Goal: Task Accomplishment & Management: Manage account settings

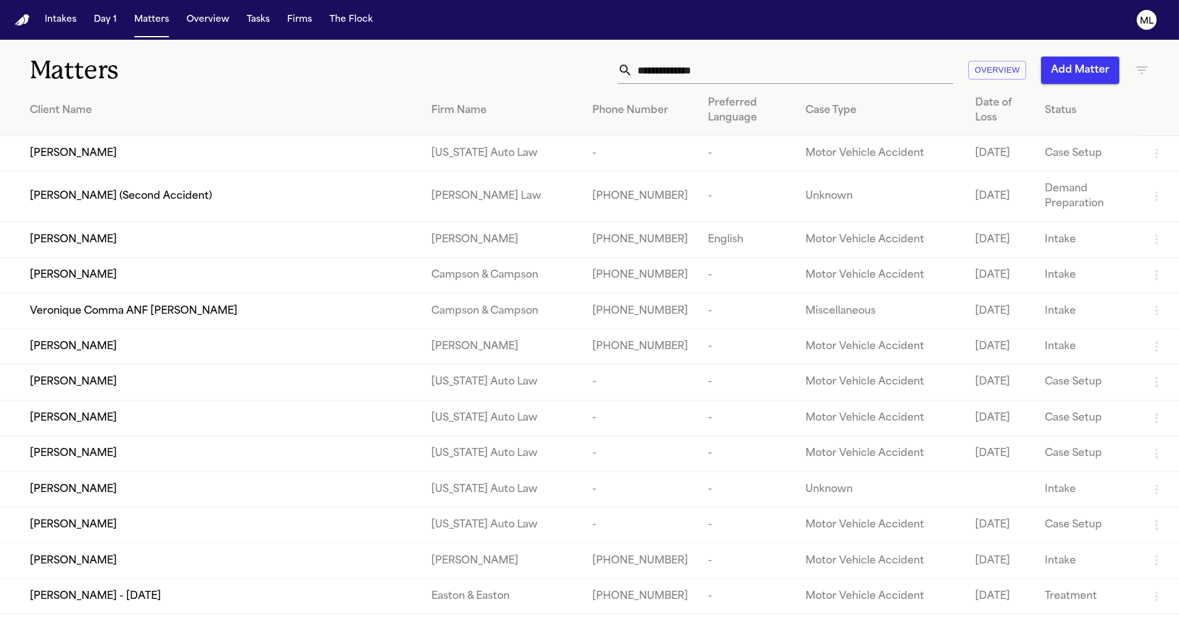
click at [665, 75] on input "text" at bounding box center [793, 70] width 321 height 27
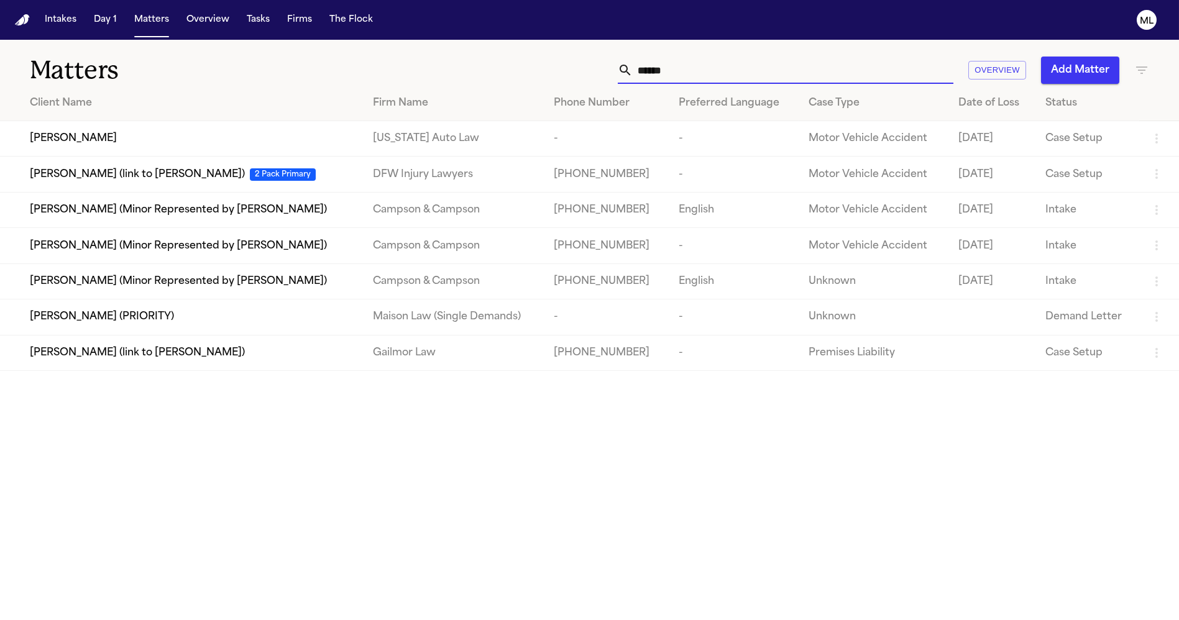
type input "******"
click at [81, 142] on span "Thomas Linney" at bounding box center [73, 138] width 87 height 15
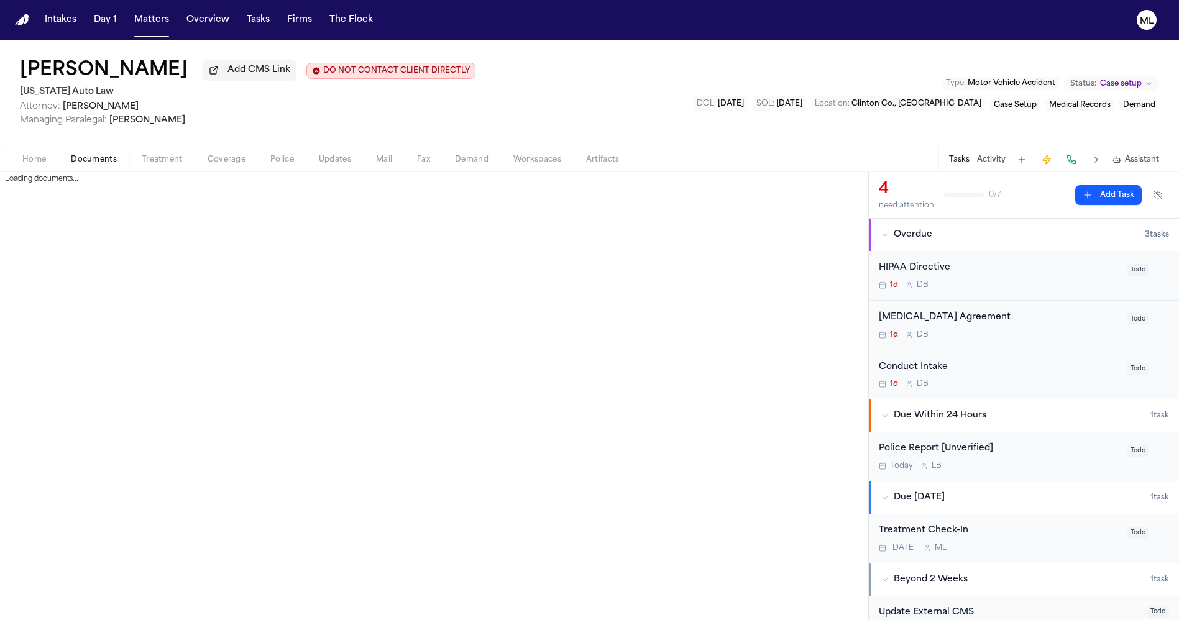
click at [89, 155] on span "Documents" at bounding box center [94, 160] width 46 height 10
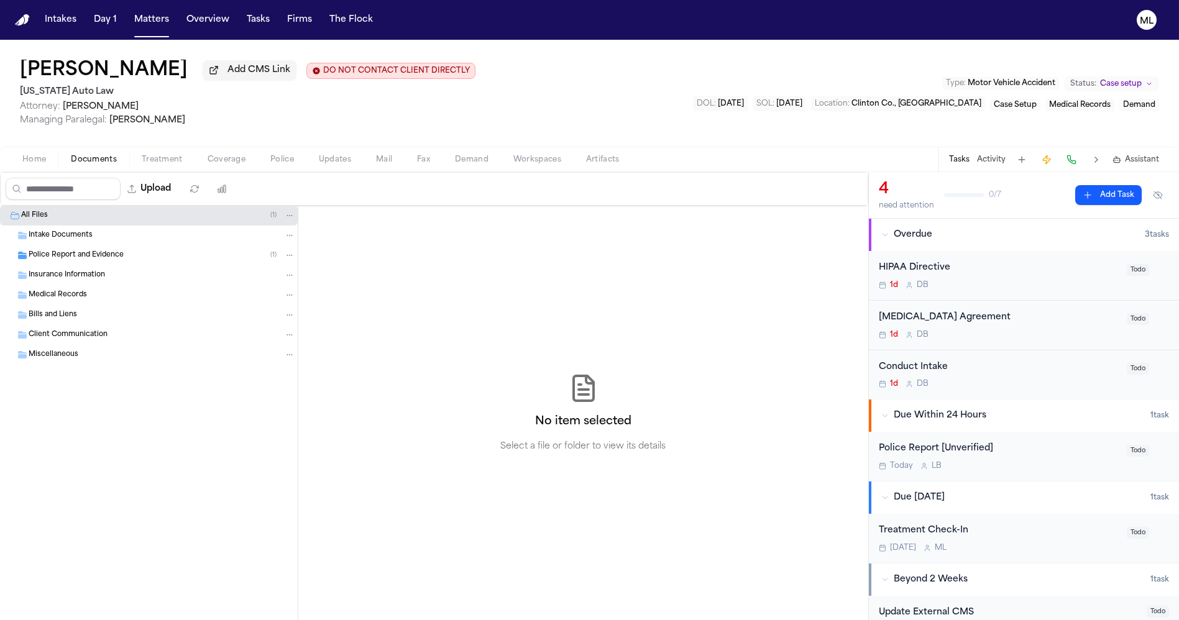
click at [73, 253] on span "Police Report and Evidence" at bounding box center [76, 256] width 95 height 11
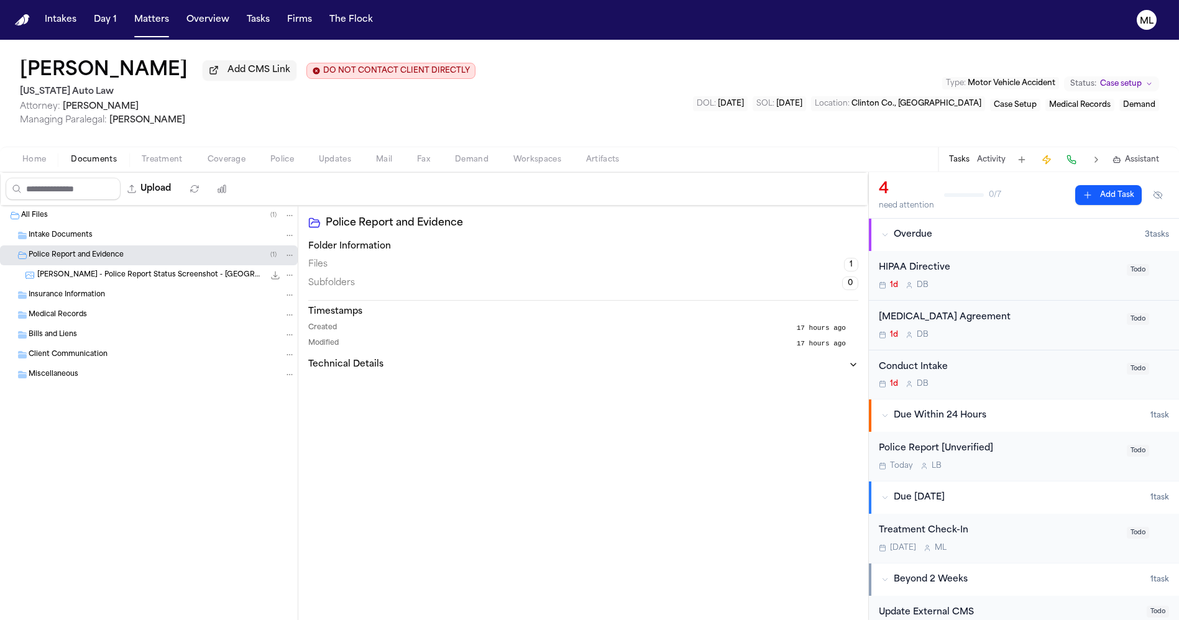
click at [72, 290] on div "Insurance Information" at bounding box center [162, 295] width 267 height 11
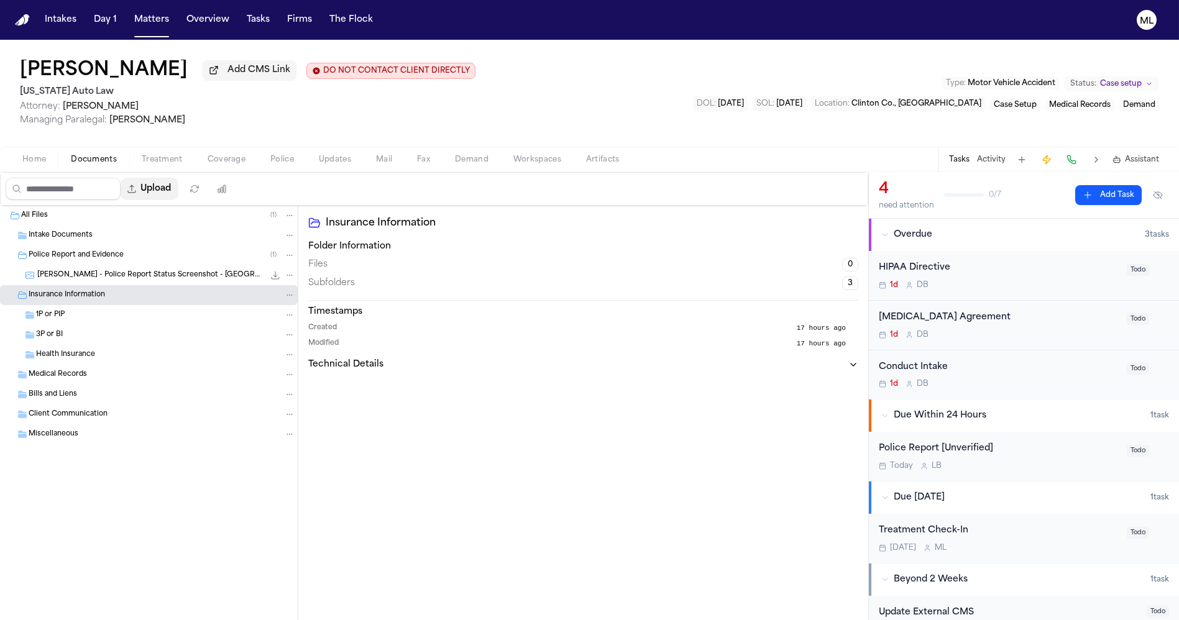
click at [159, 183] on button "Upload" at bounding box center [150, 189] width 58 height 22
select select "**********"
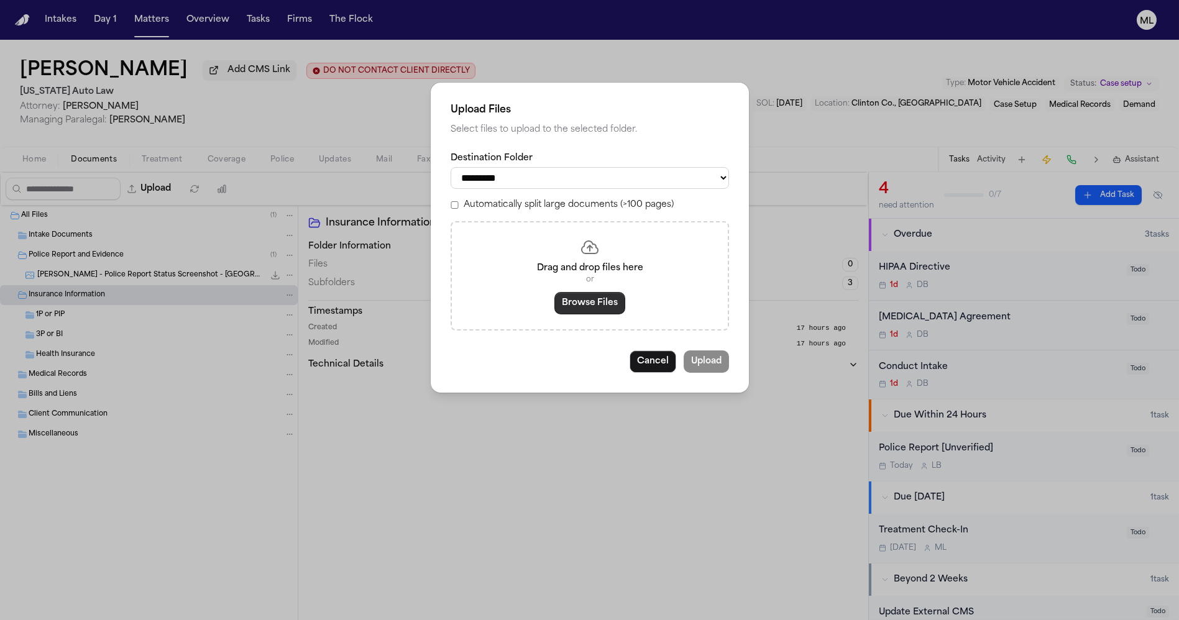
click at [568, 305] on button "Browse Files" at bounding box center [589, 303] width 71 height 22
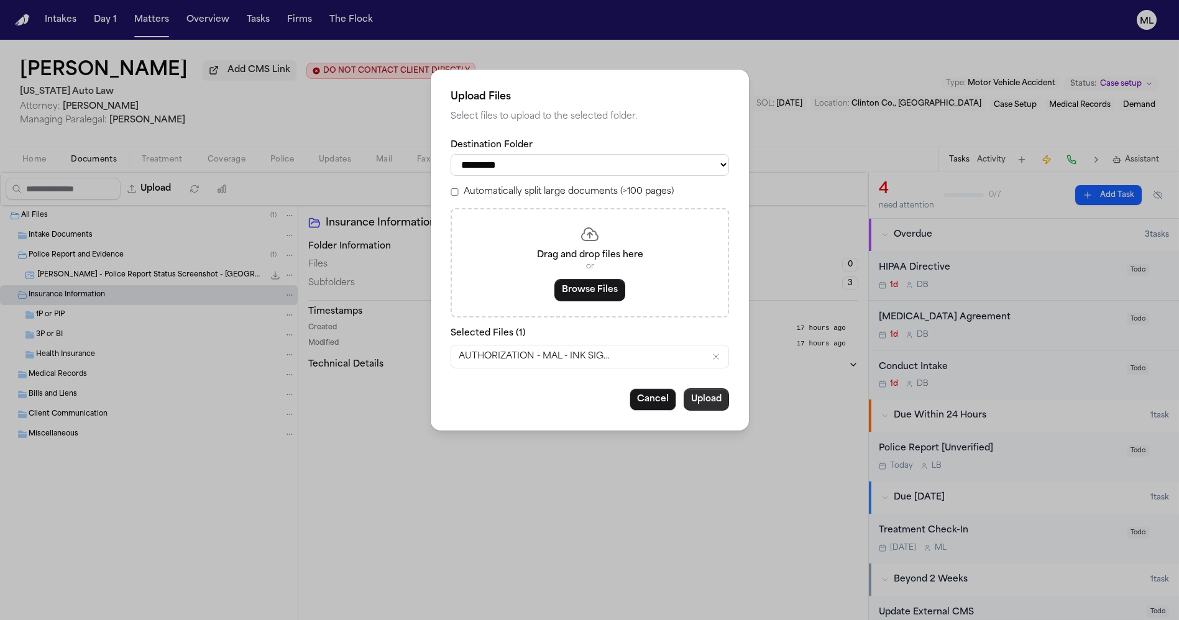
click at [702, 404] on button "Upload" at bounding box center [706, 399] width 45 height 22
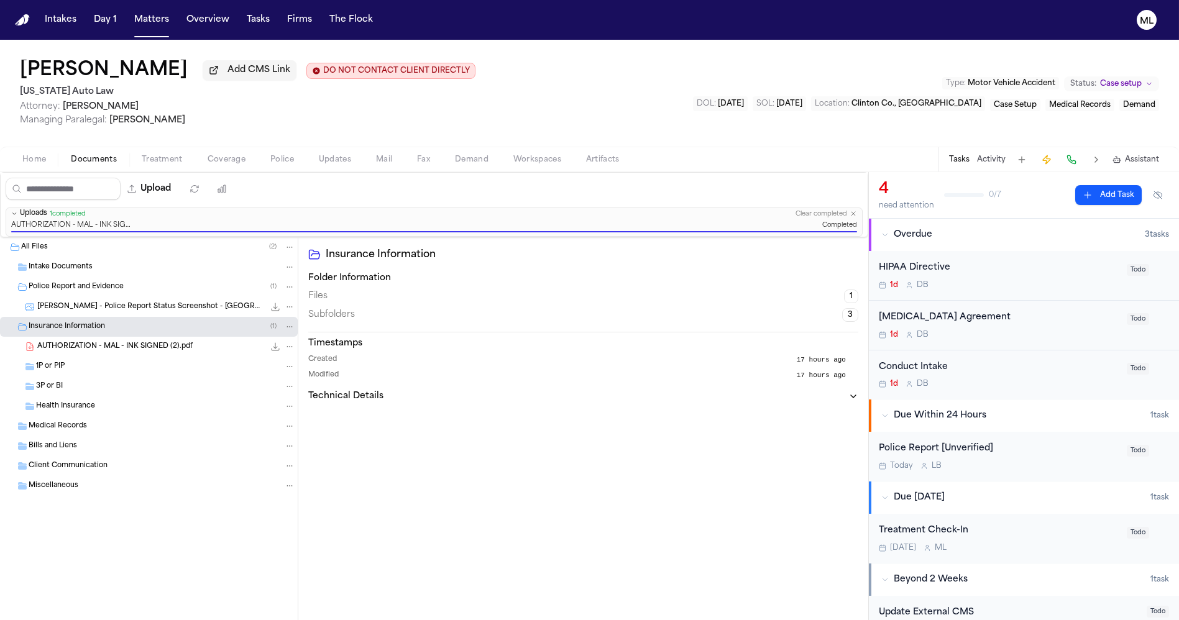
click at [1020, 294] on div "HIPAA Directive 1d D B Todo" at bounding box center [1024, 276] width 310 height 50
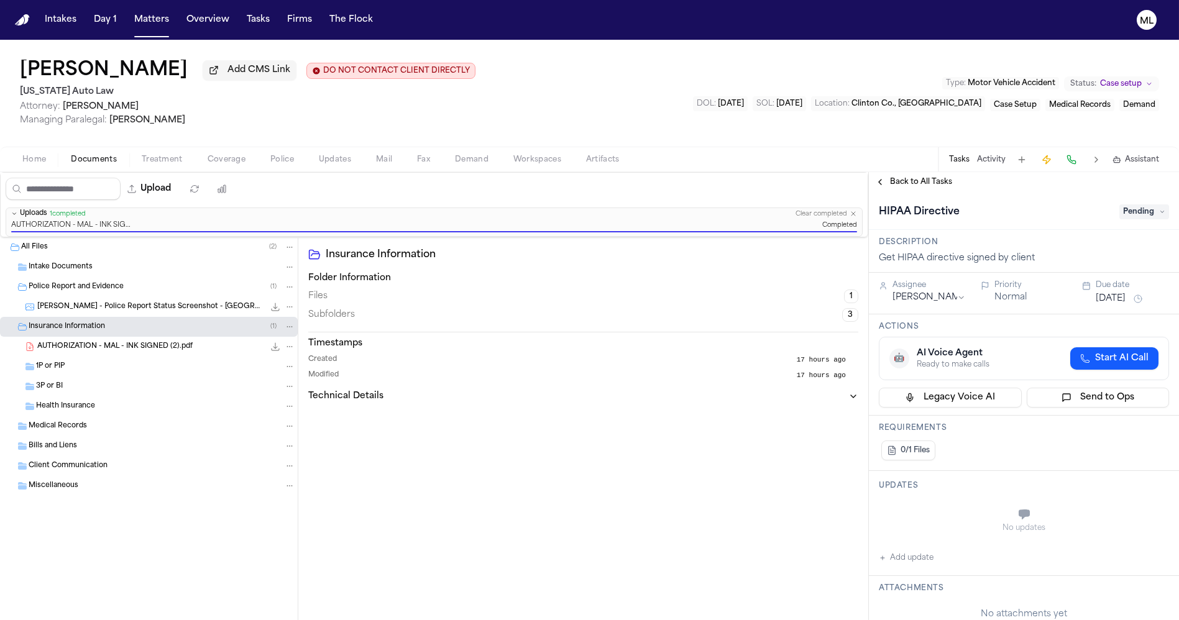
click at [1119, 214] on span "Pending" at bounding box center [1144, 212] width 50 height 15
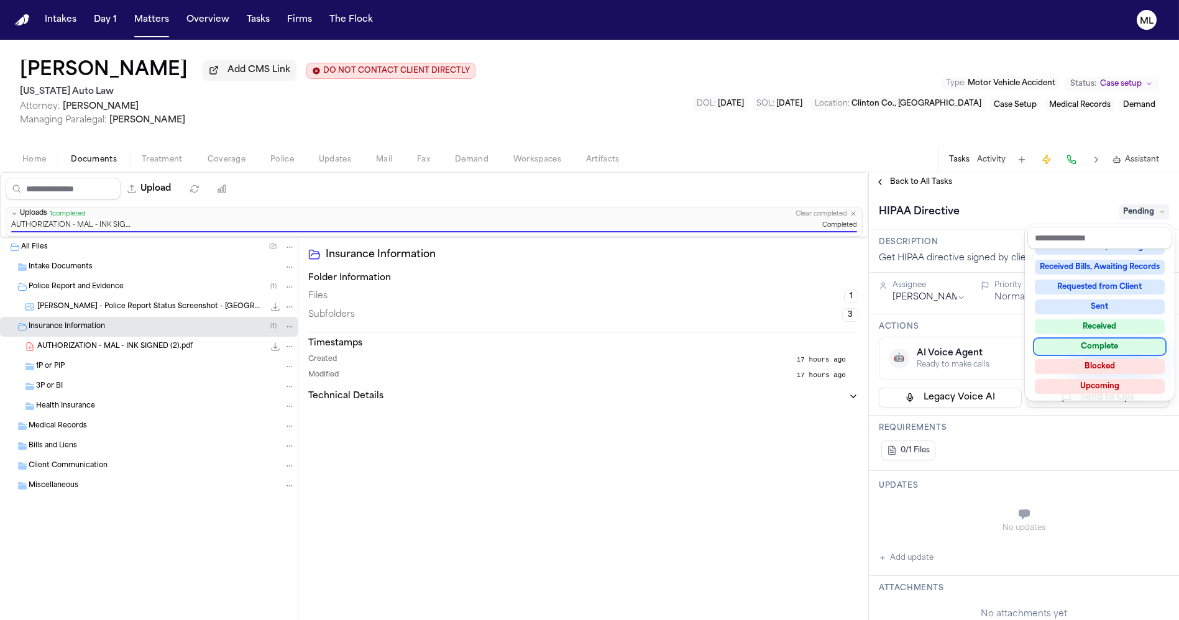
click at [1102, 346] on div "Complete" at bounding box center [1100, 346] width 130 height 15
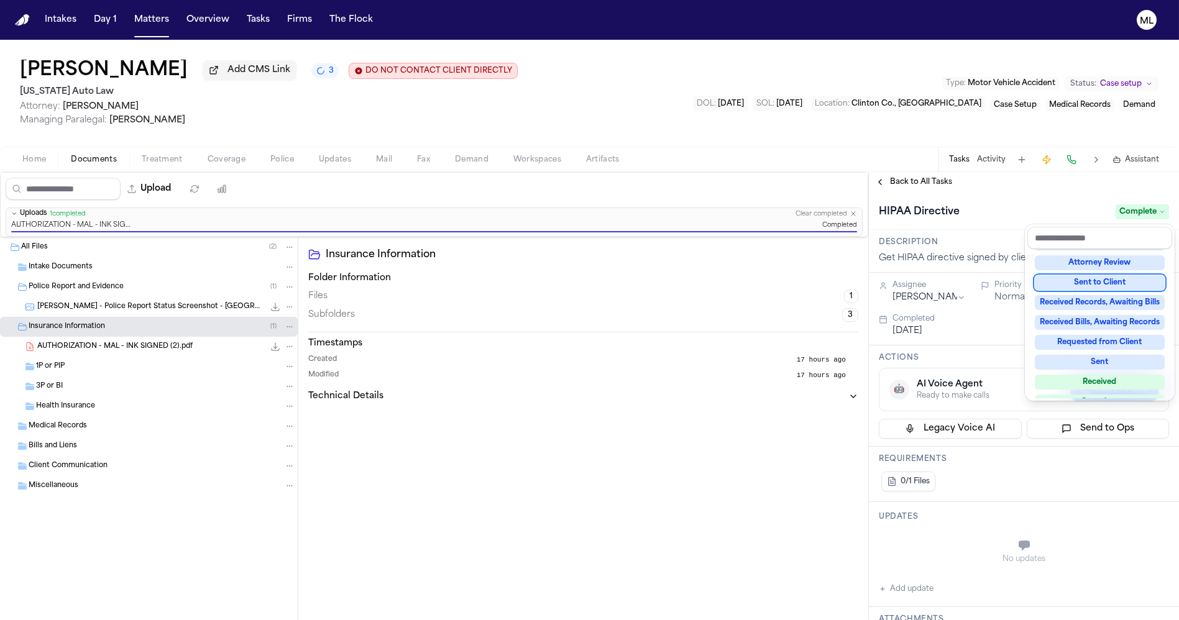
click at [917, 179] on div "**********" at bounding box center [1024, 396] width 310 height 448
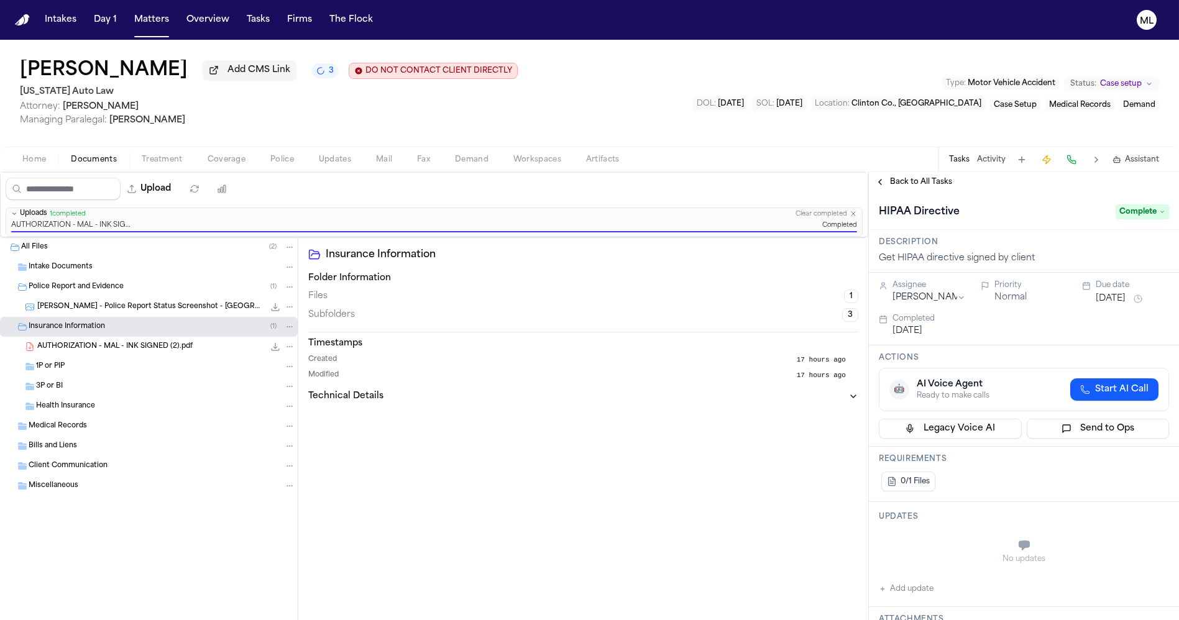
click at [915, 184] on span "Back to All Tasks" at bounding box center [921, 182] width 62 height 10
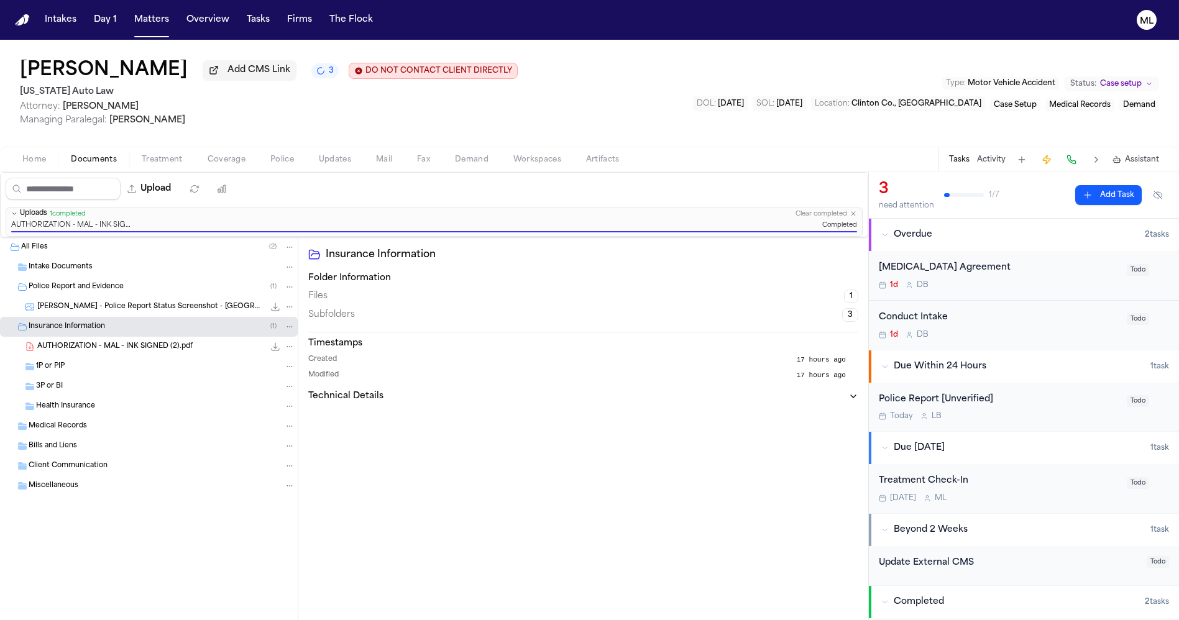
click at [1064, 318] on div "Conduct Intake" at bounding box center [999, 318] width 241 height 14
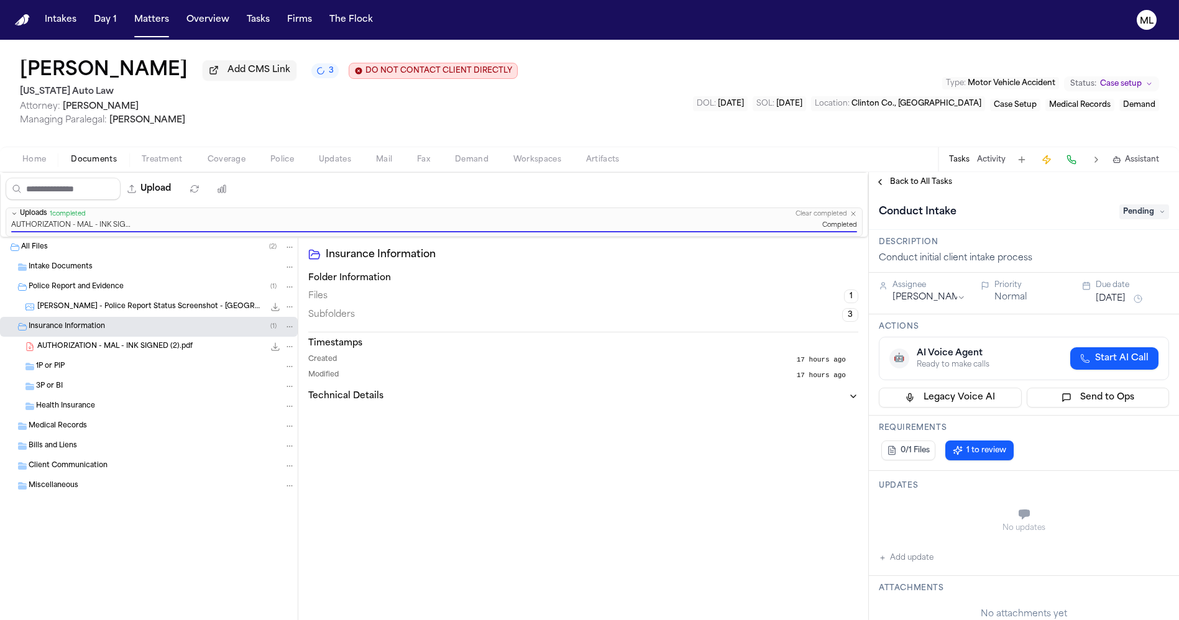
click at [1140, 210] on span "Pending" at bounding box center [1144, 212] width 50 height 15
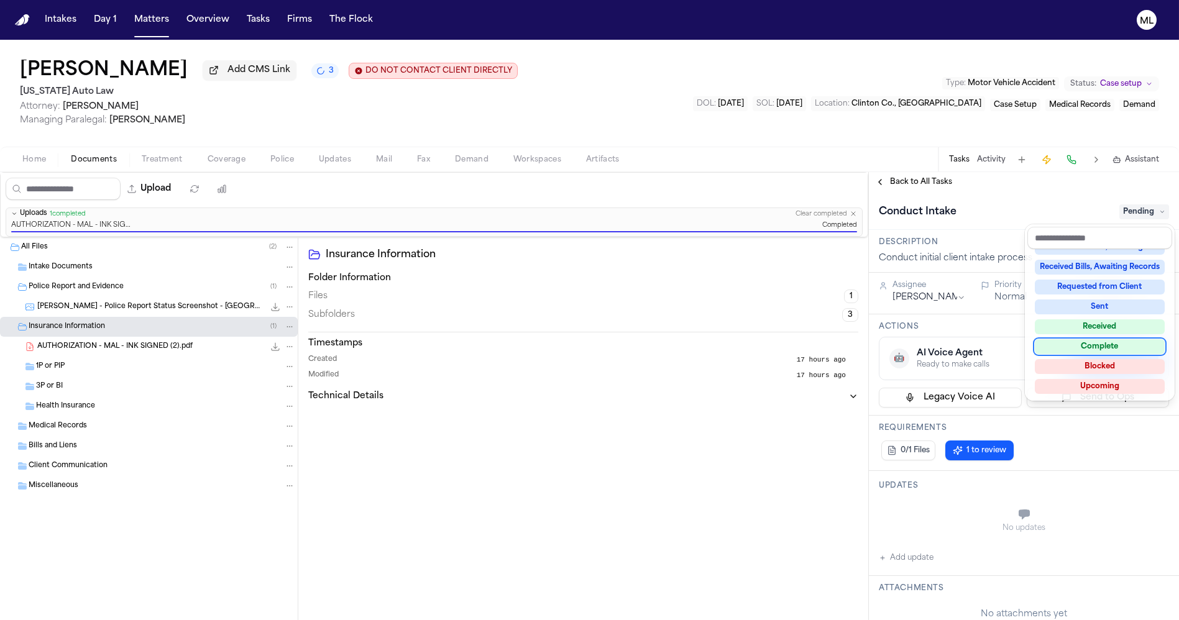
click at [1110, 345] on div "Complete" at bounding box center [1100, 346] width 130 height 15
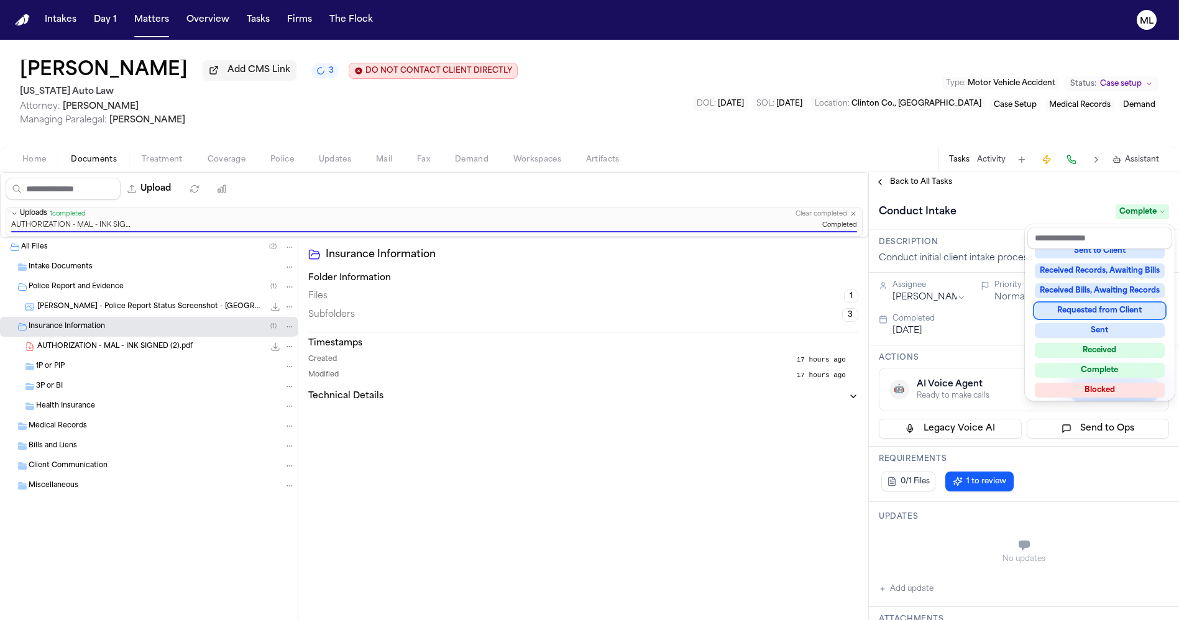
click at [901, 180] on div "**********" at bounding box center [1024, 396] width 310 height 448
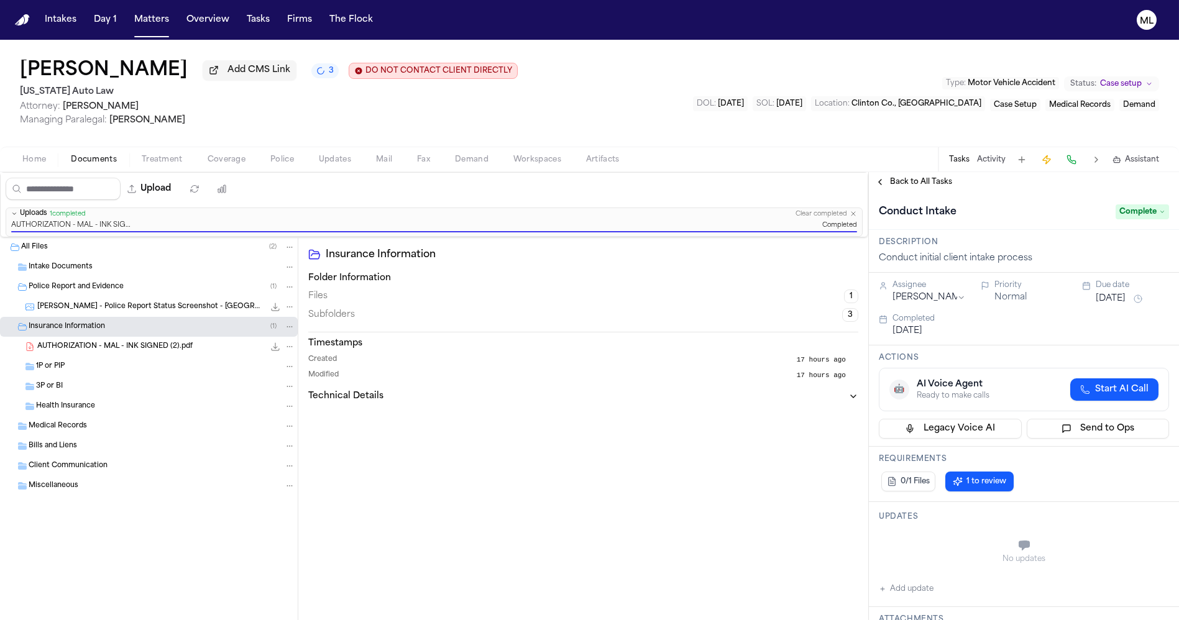
click at [901, 180] on span "Back to All Tasks" at bounding box center [921, 182] width 62 height 10
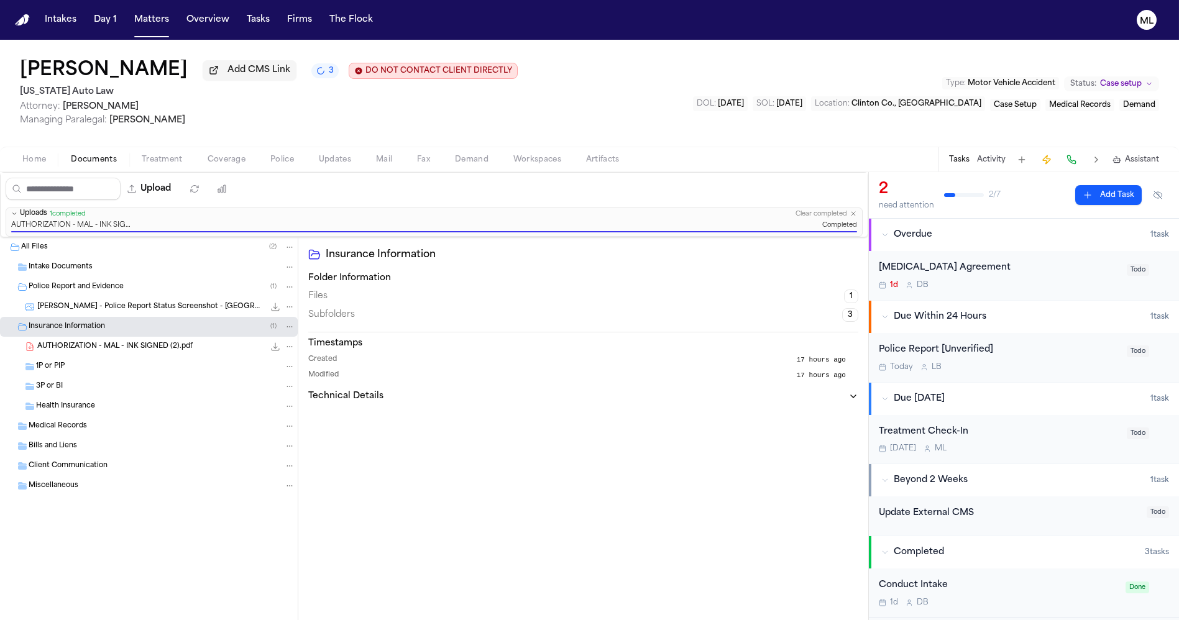
click at [1021, 288] on div "1d D B" at bounding box center [999, 285] width 241 height 10
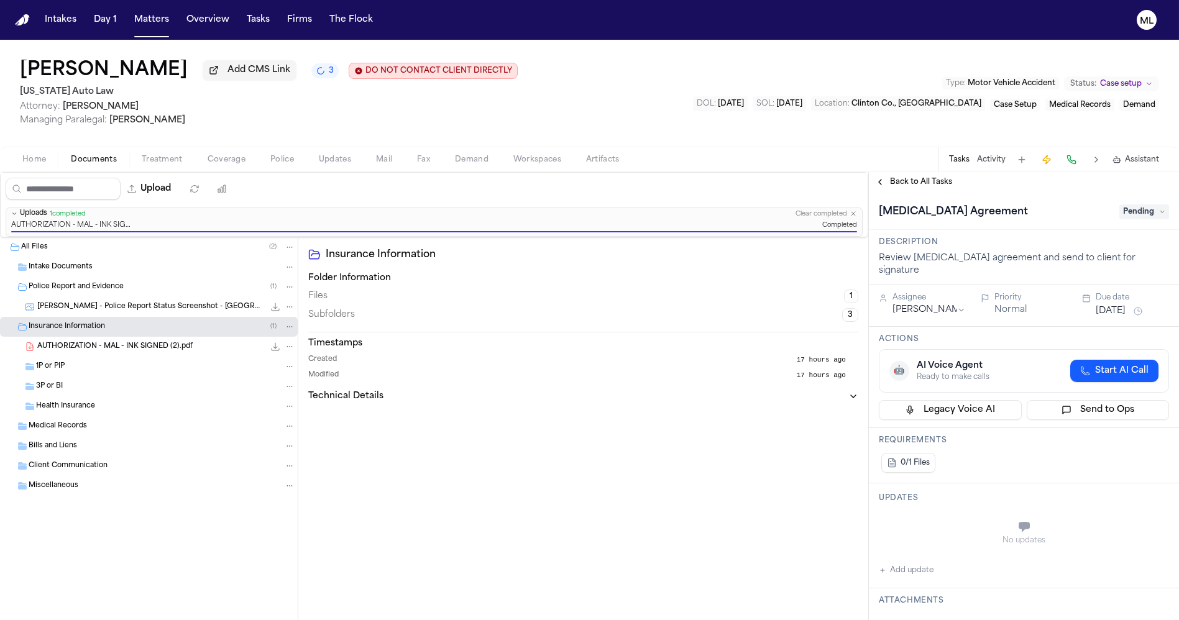
click at [1129, 206] on span "Pending" at bounding box center [1144, 212] width 50 height 15
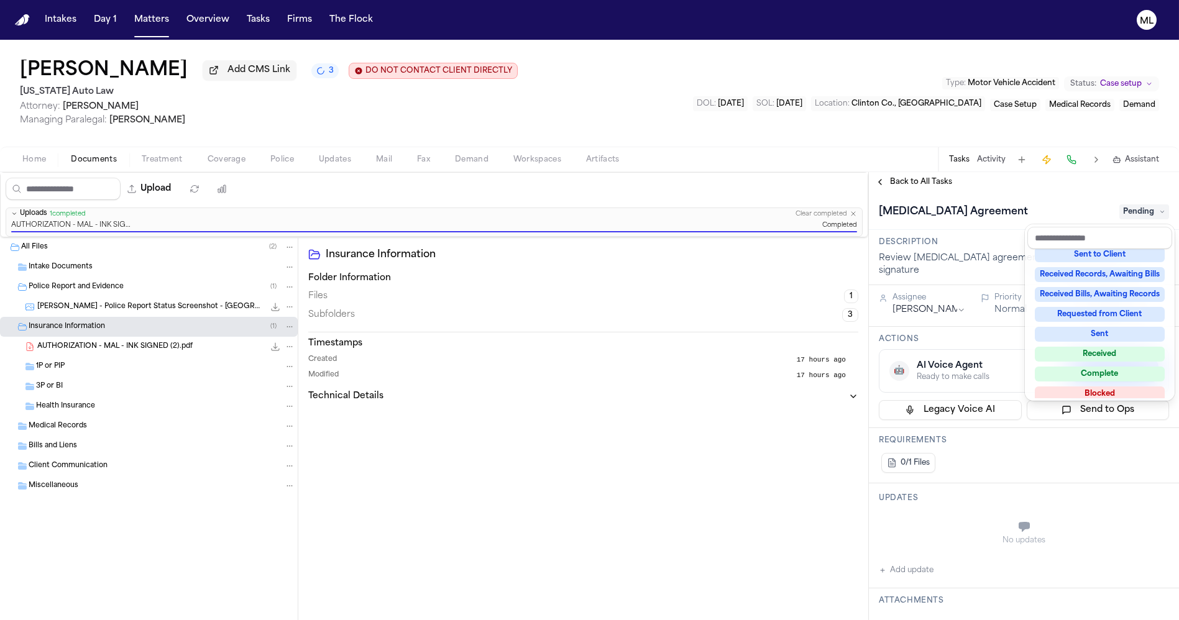
scroll to position [193, 0]
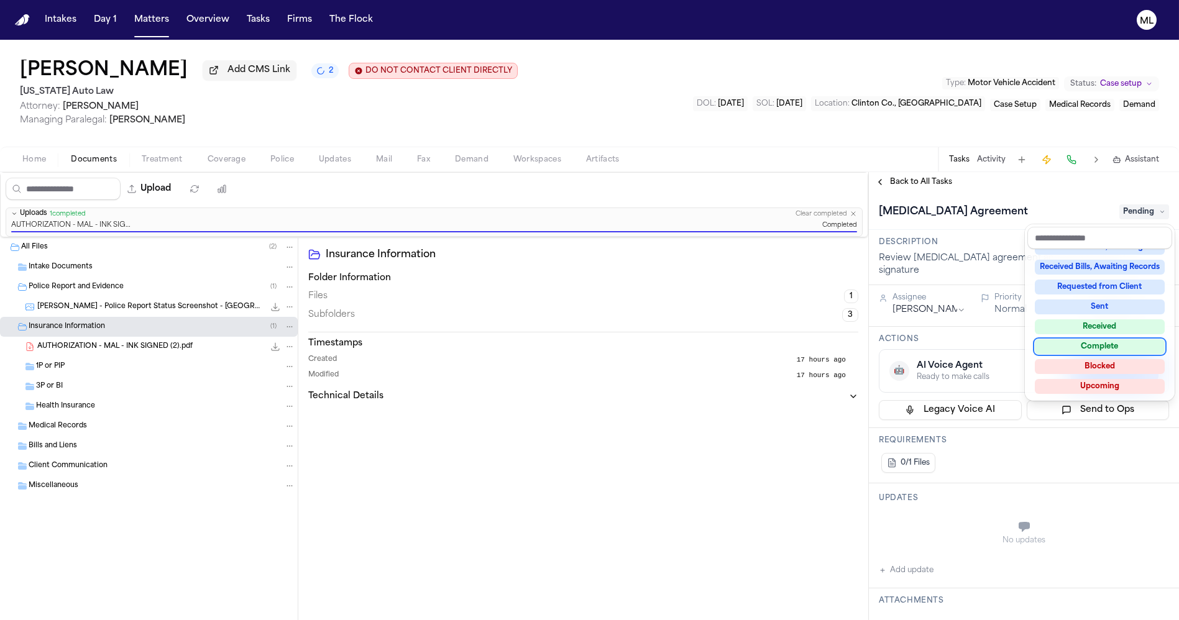
click at [1116, 347] on div "Complete" at bounding box center [1100, 346] width 130 height 15
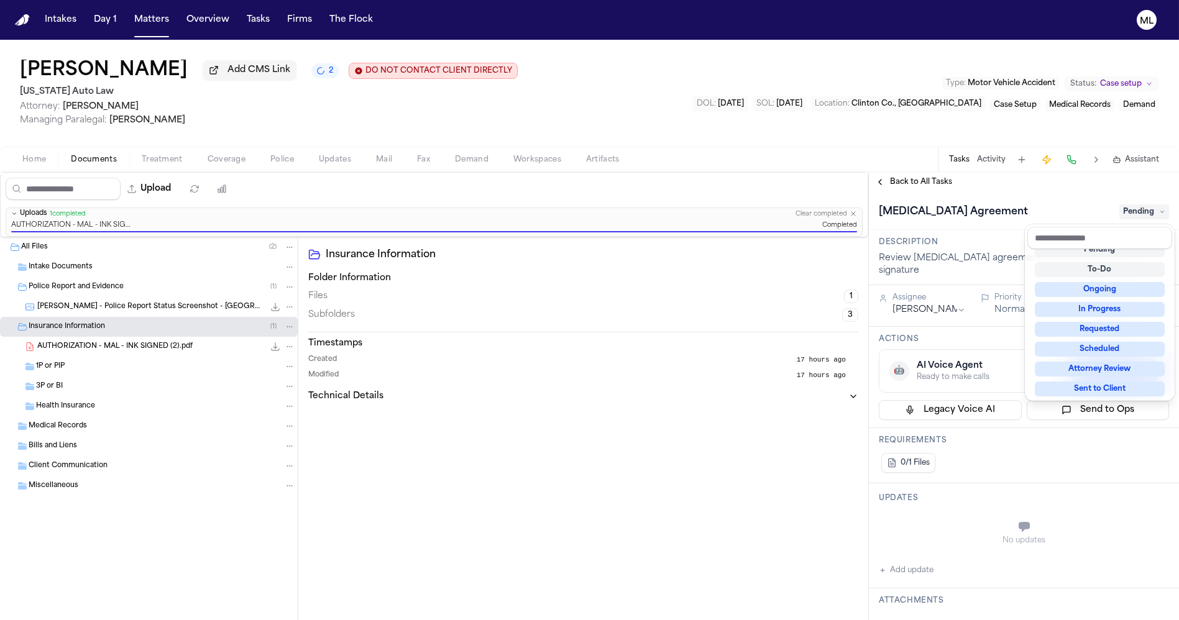
scroll to position [5, 0]
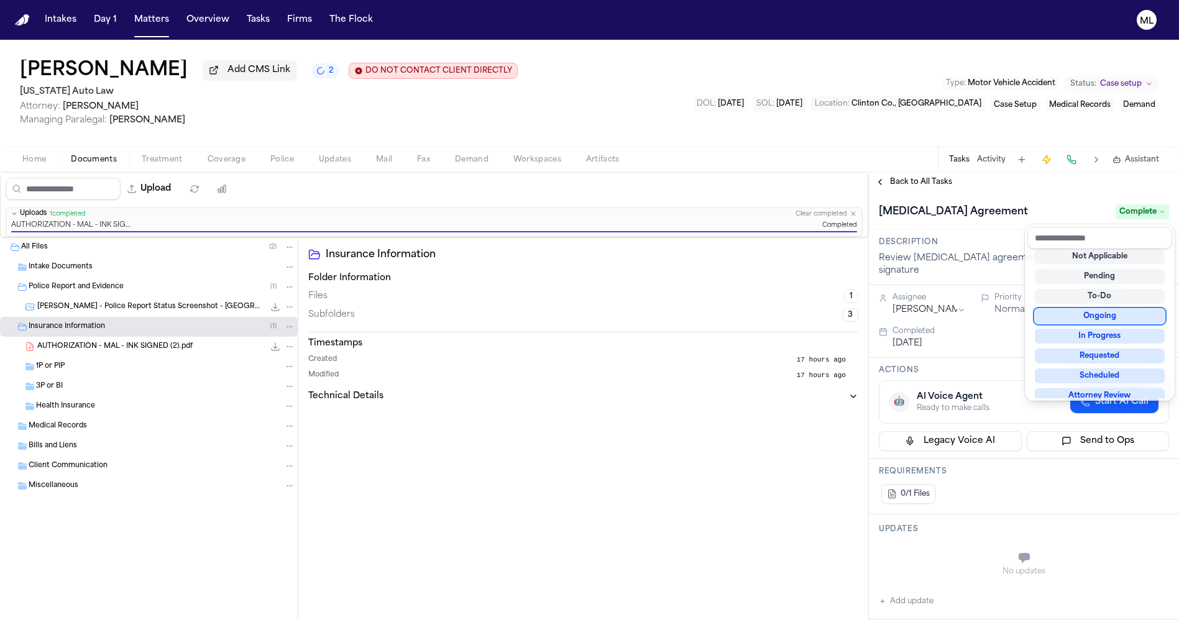
click at [911, 185] on div "**********" at bounding box center [1024, 396] width 310 height 448
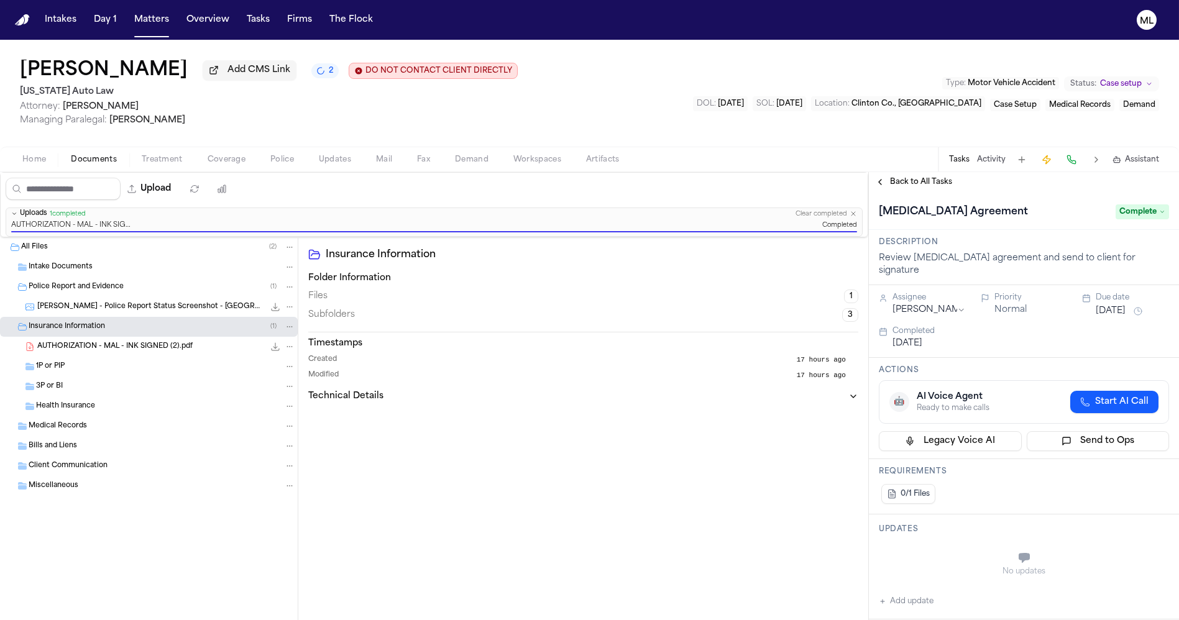
click at [888, 185] on button "Back to All Tasks" at bounding box center [914, 182] width 90 height 10
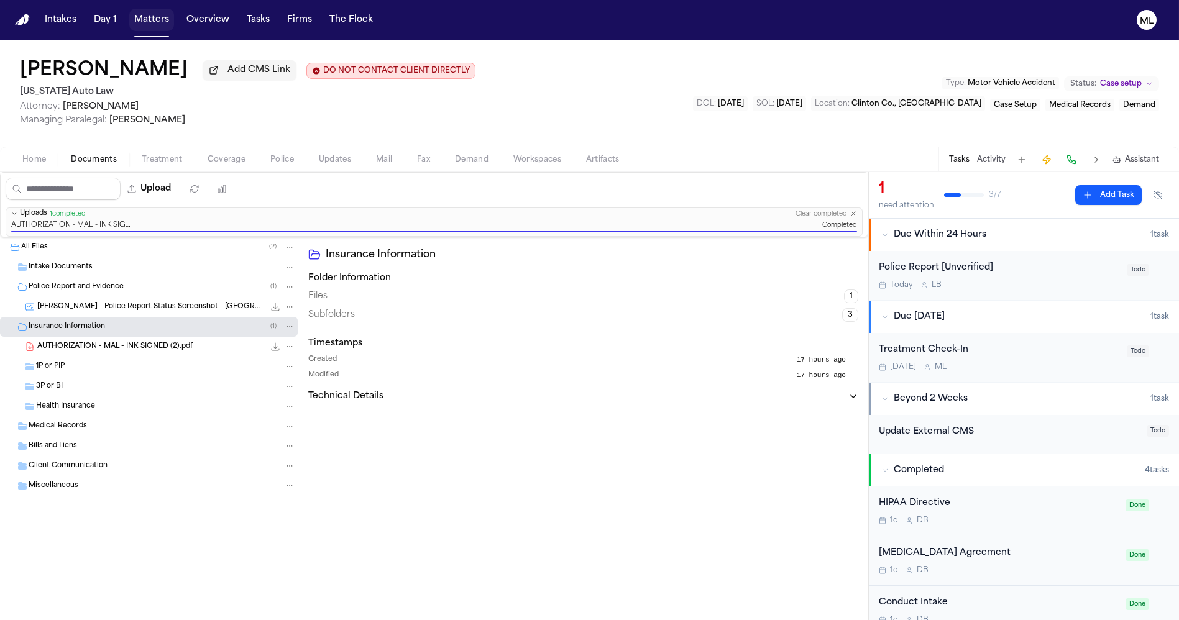
click at [149, 17] on button "Matters" at bounding box center [151, 20] width 45 height 22
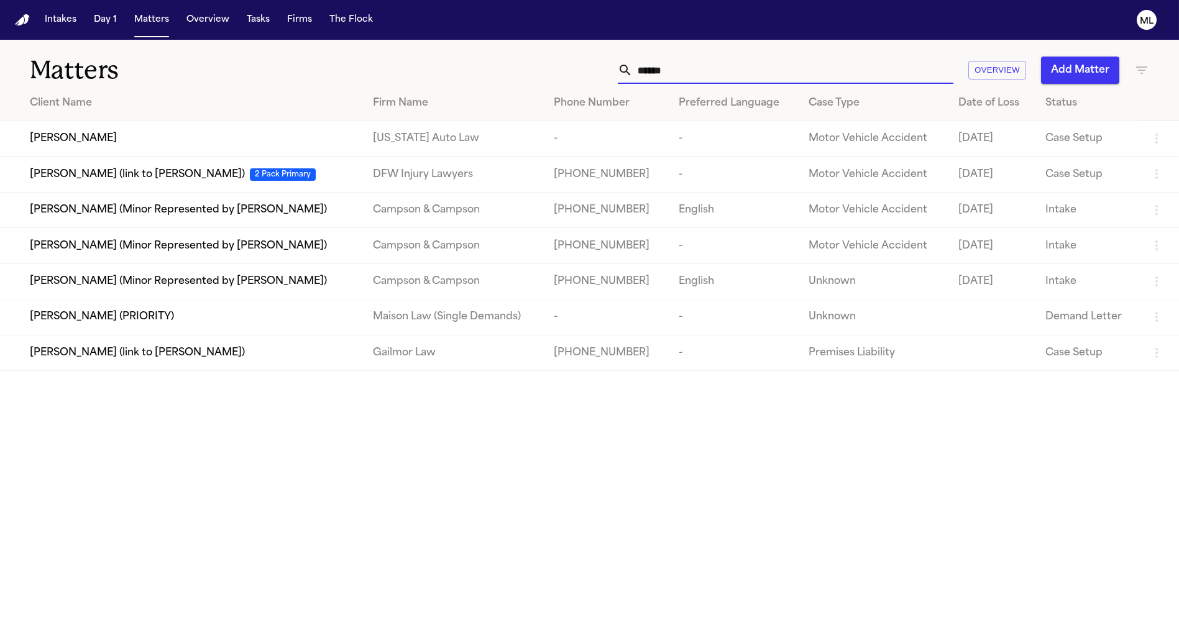
drag, startPoint x: 741, startPoint y: 76, endPoint x: 578, endPoint y: 67, distance: 163.1
click at [579, 68] on div "****** Overview Add Matter" at bounding box center [753, 70] width 794 height 27
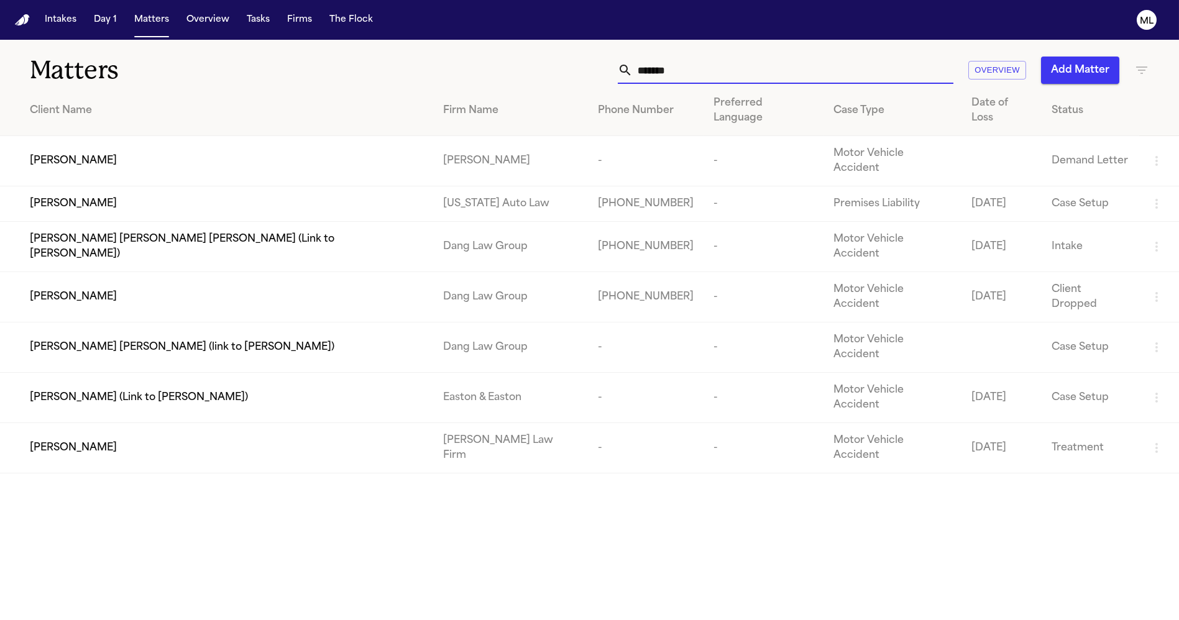
type input "*******"
click at [147, 441] on div "[PERSON_NAME]" at bounding box center [226, 448] width 393 height 15
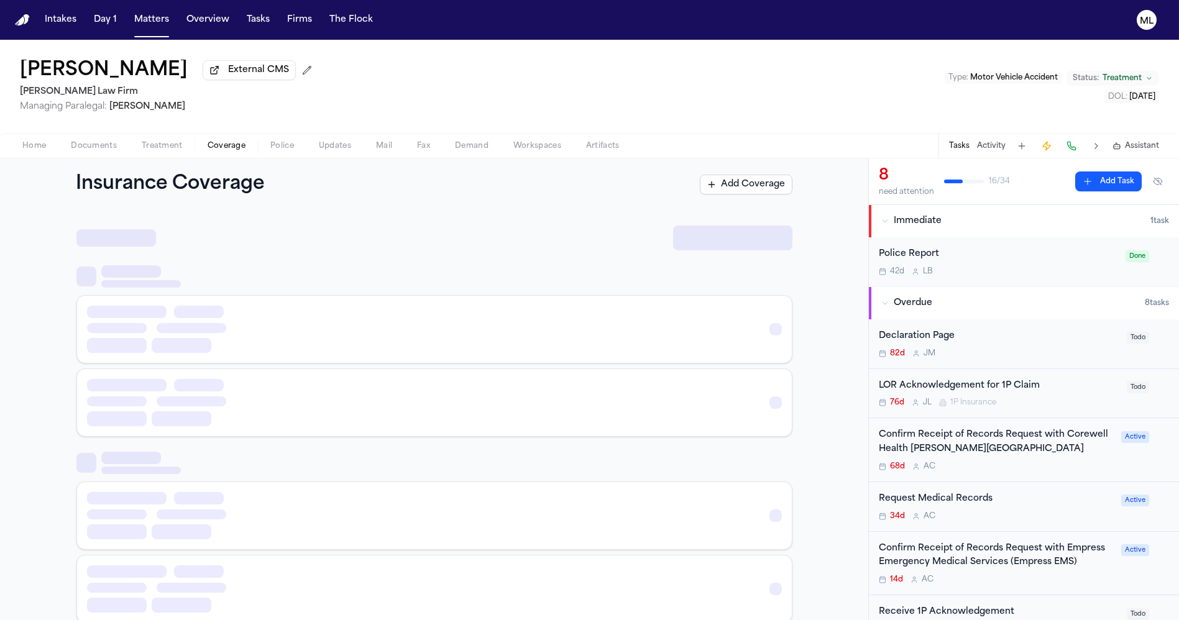
click at [214, 141] on span "Coverage" at bounding box center [227, 146] width 38 height 10
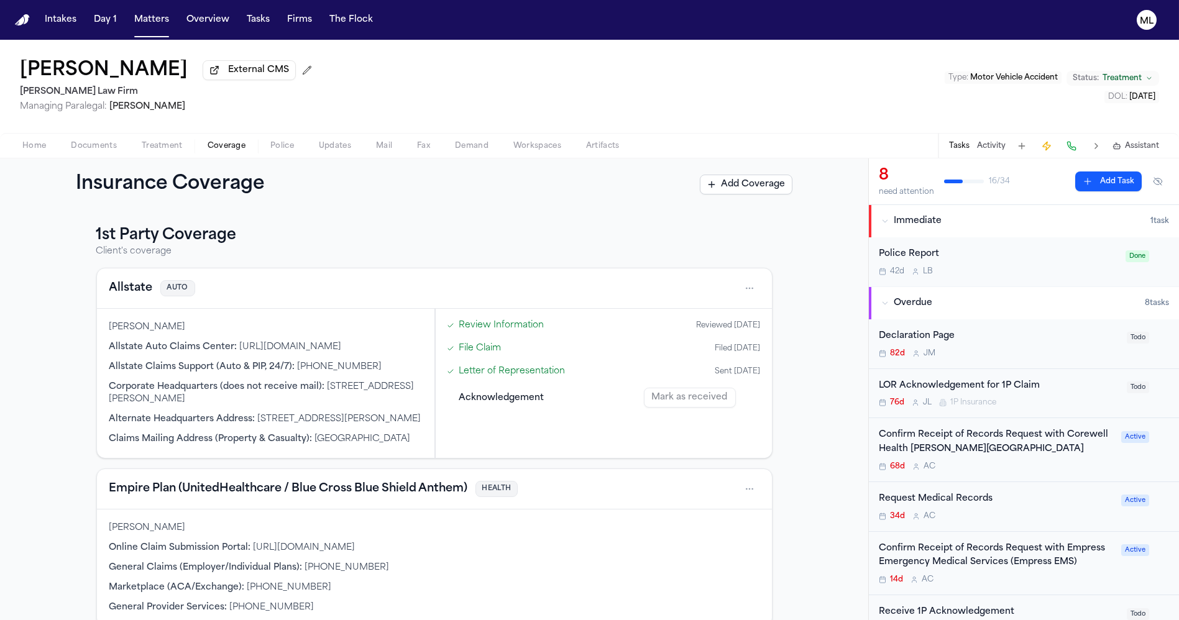
click at [136, 288] on button "Allstate" at bounding box center [131, 288] width 44 height 17
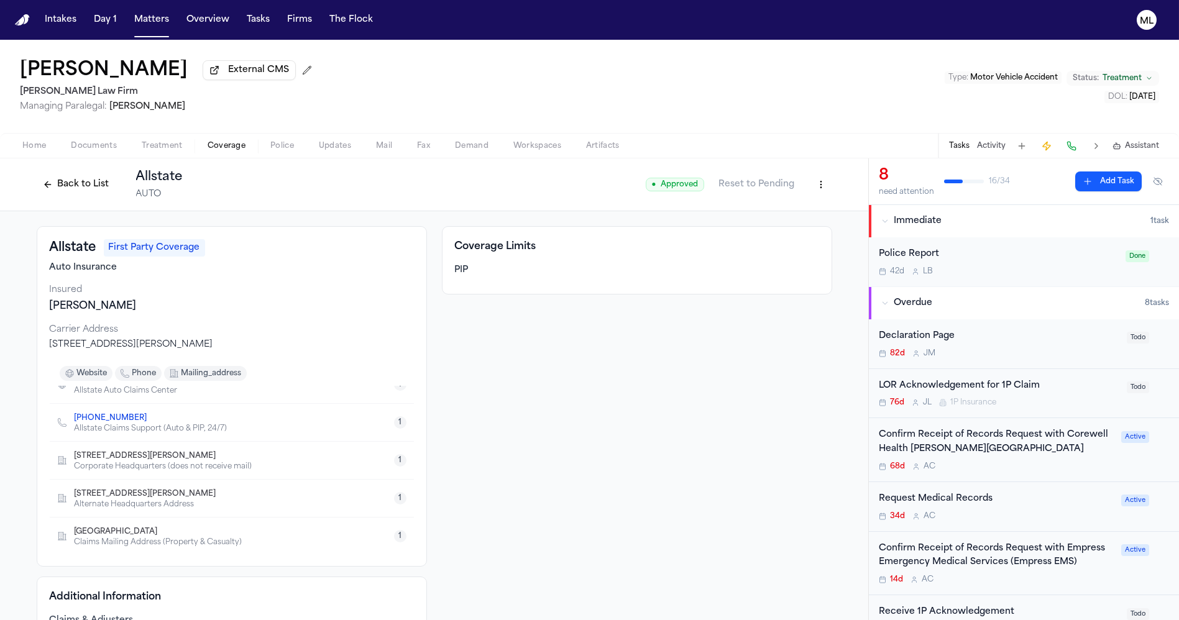
click at [42, 184] on button "Back to List" at bounding box center [76, 185] width 79 height 20
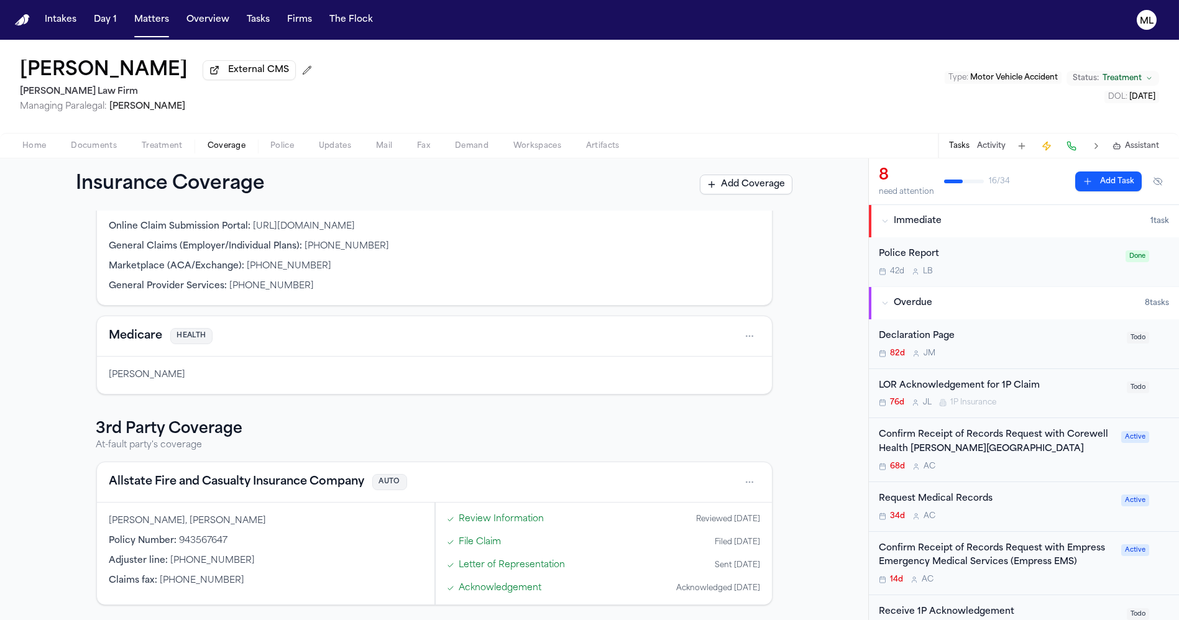
scroll to position [356, 0]
drag, startPoint x: 229, startPoint y: 541, endPoint x: 172, endPoint y: 541, distance: 56.6
click at [172, 541] on div "Policy Number : 943567647" at bounding box center [265, 541] width 313 height 12
copy span "943567647"
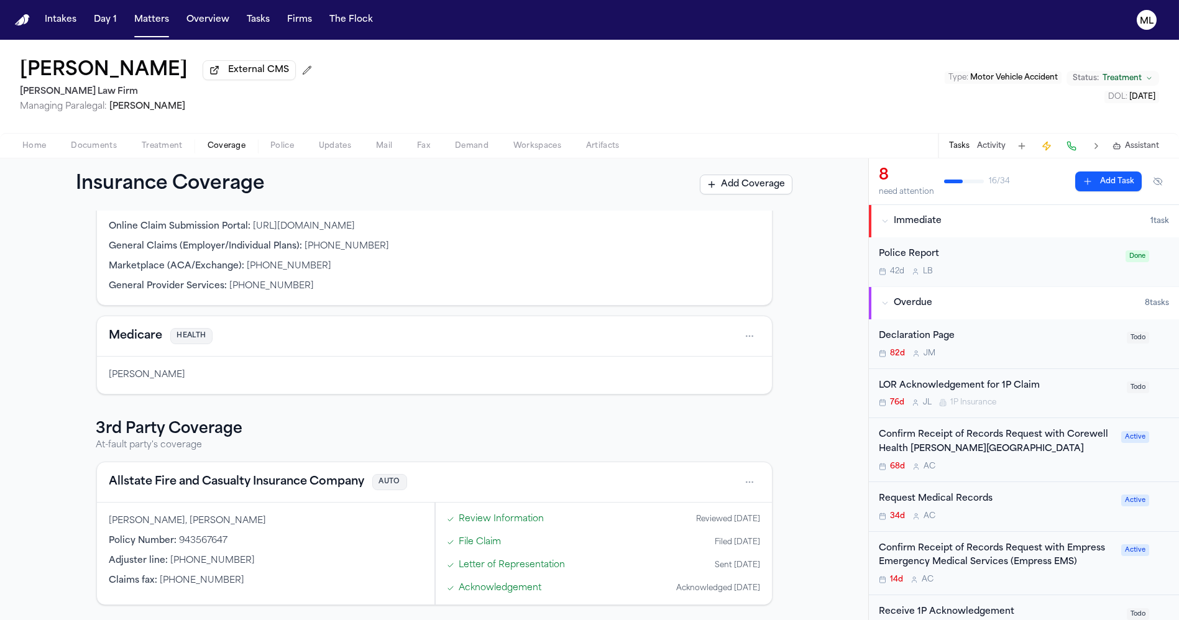
click at [349, 429] on div "1st Party Coverage Client's coverage Allstate AUTO Francoise Butrico Allstate A…" at bounding box center [434, 254] width 676 height 701
click at [159, 18] on button "Matters" at bounding box center [151, 20] width 45 height 22
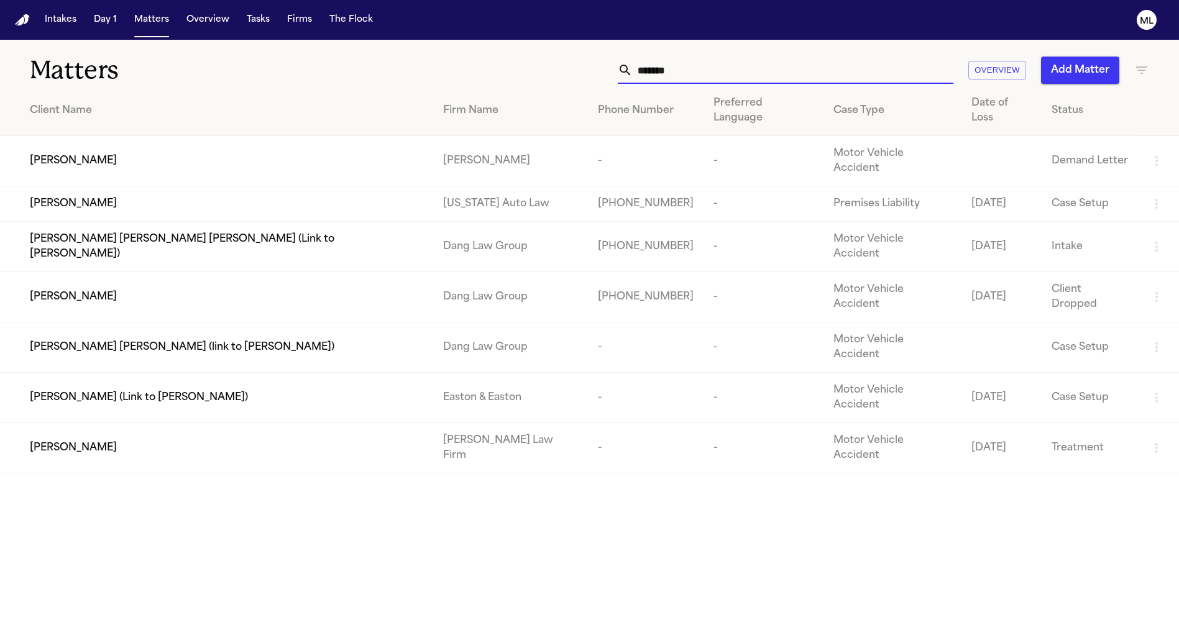
drag, startPoint x: 727, startPoint y: 70, endPoint x: 398, endPoint y: 88, distance: 329.3
click at [398, 88] on div "Matters ******* Overview Add Matter Client Name Firm Name Phone Number Preferre…" at bounding box center [589, 257] width 1179 height 434
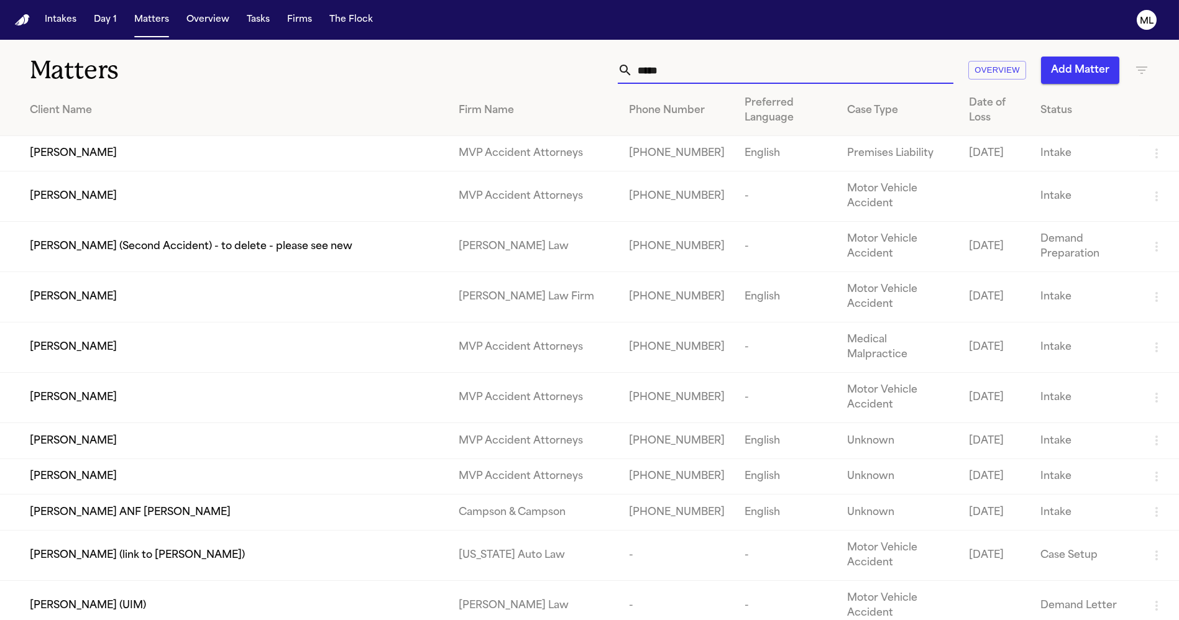
type input "*****"
click at [140, 295] on div "[PERSON_NAME]" at bounding box center [234, 297] width 409 height 15
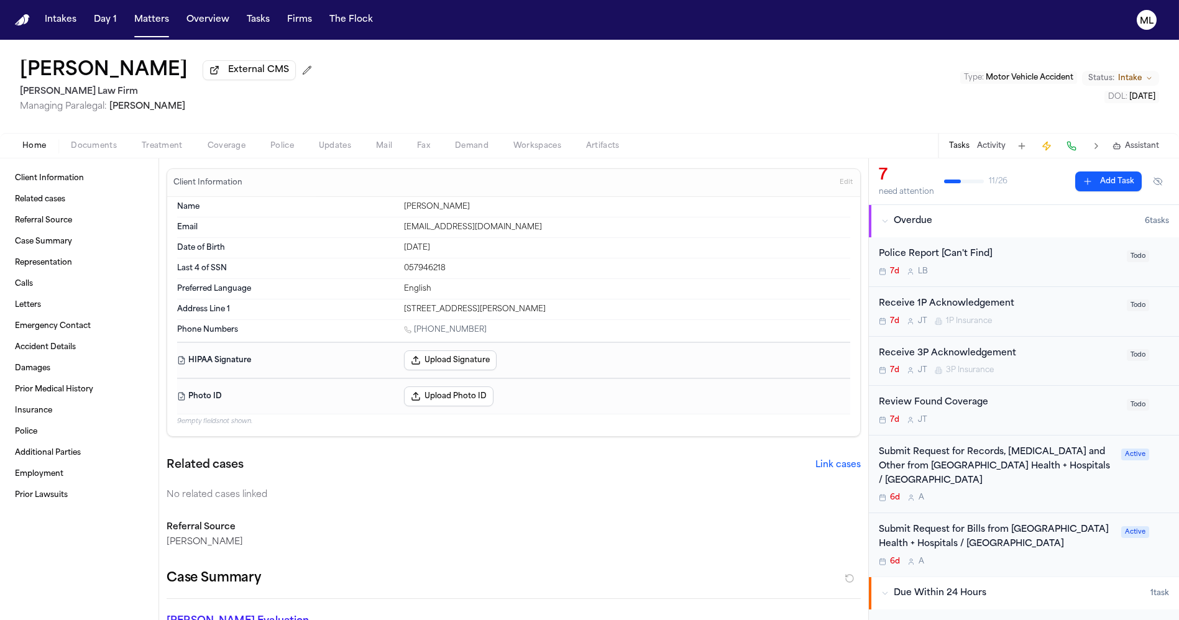
click at [228, 141] on span "Coverage" at bounding box center [227, 146] width 38 height 10
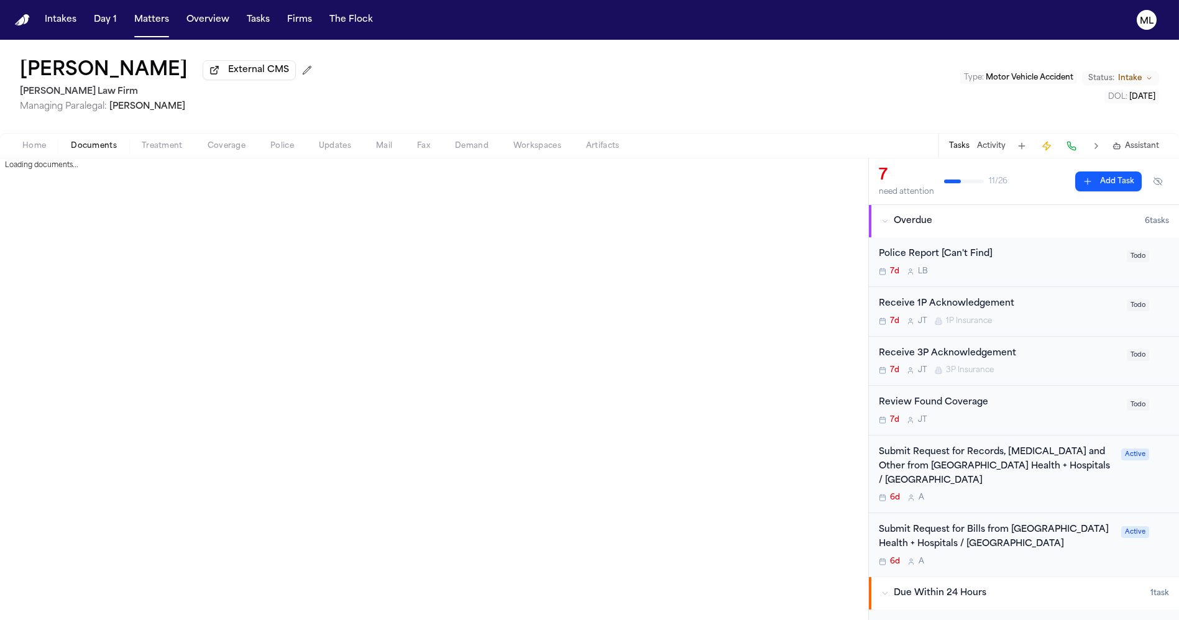
click at [73, 146] on span "Documents" at bounding box center [94, 146] width 46 height 10
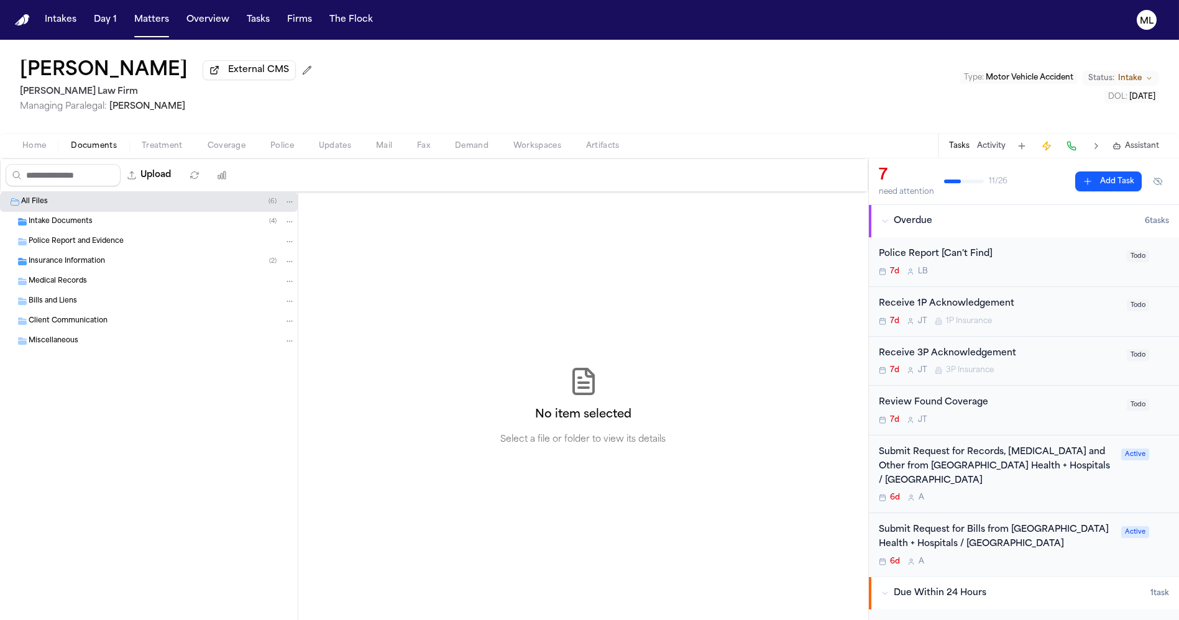
click at [178, 173] on button "Upload" at bounding box center [150, 175] width 58 height 22
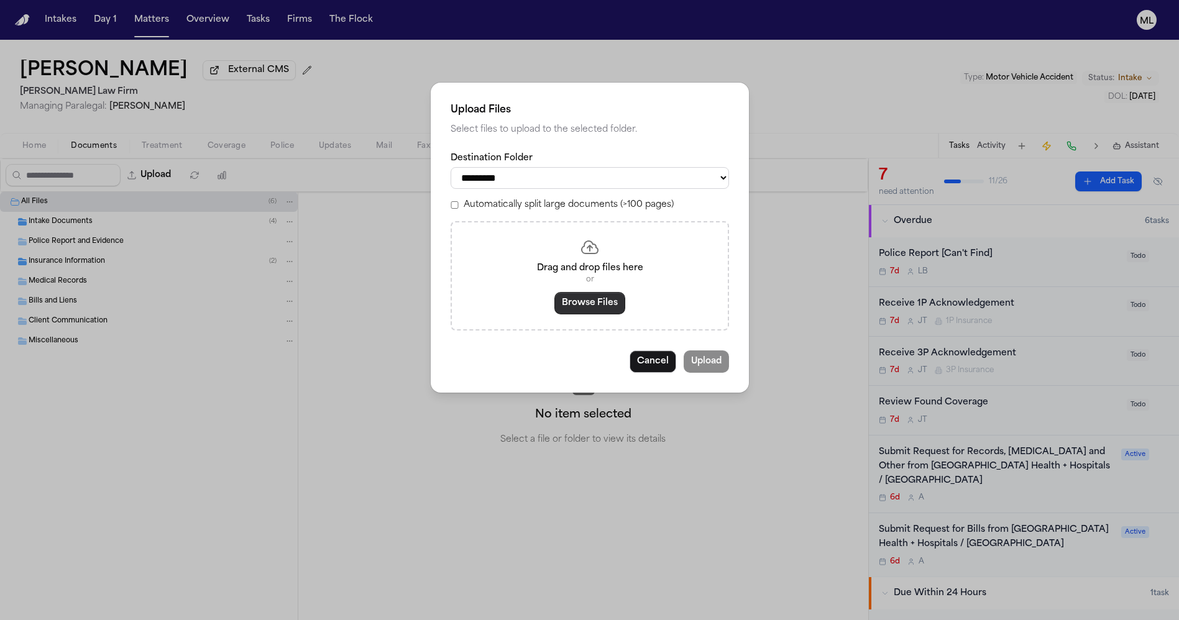
click at [607, 297] on button "Browse Files" at bounding box center [589, 303] width 71 height 22
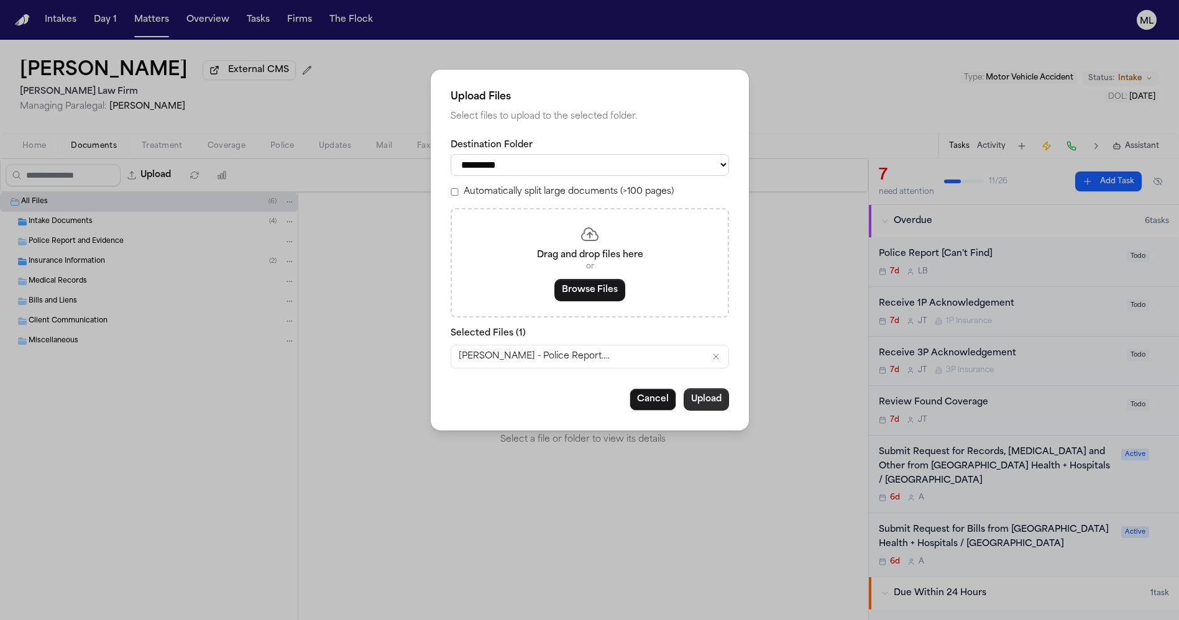
click at [703, 395] on button "Upload" at bounding box center [706, 399] width 45 height 22
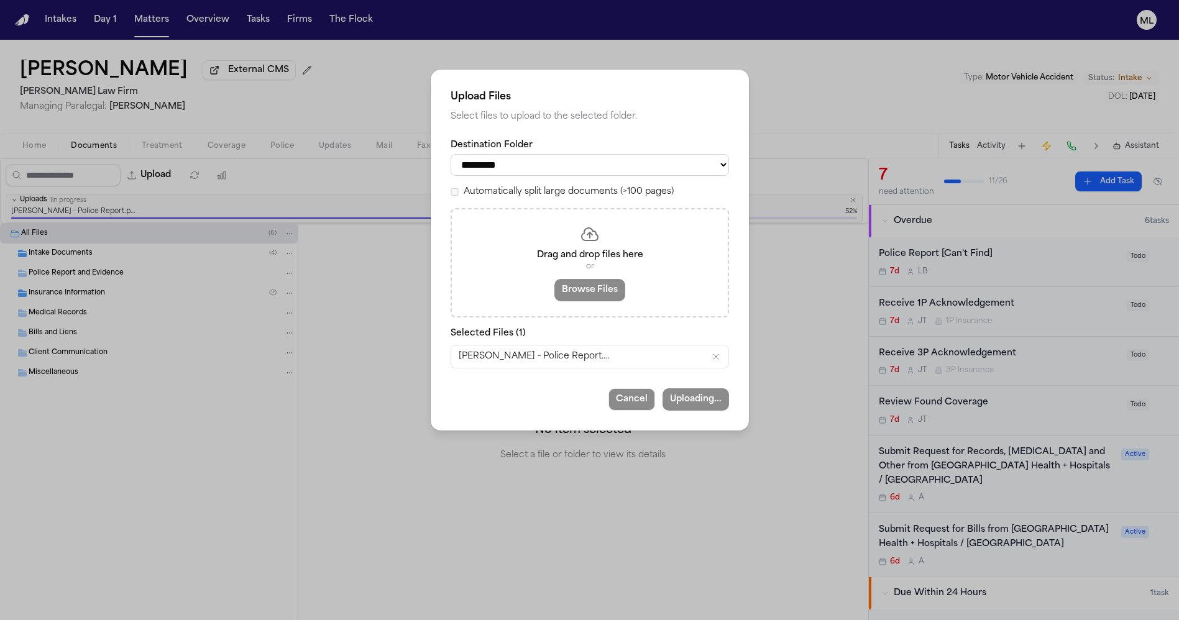
click at [1073, 258] on div "**********" at bounding box center [589, 310] width 1179 height 620
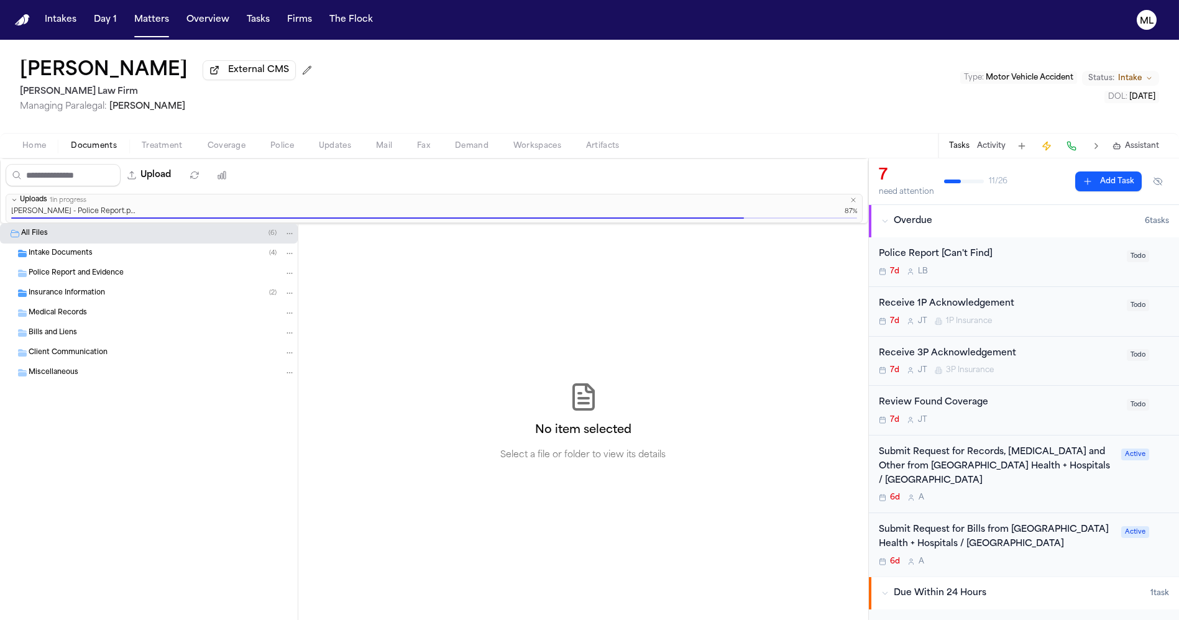
click at [1073, 258] on div "Police Report [Can't Find]" at bounding box center [999, 254] width 241 height 14
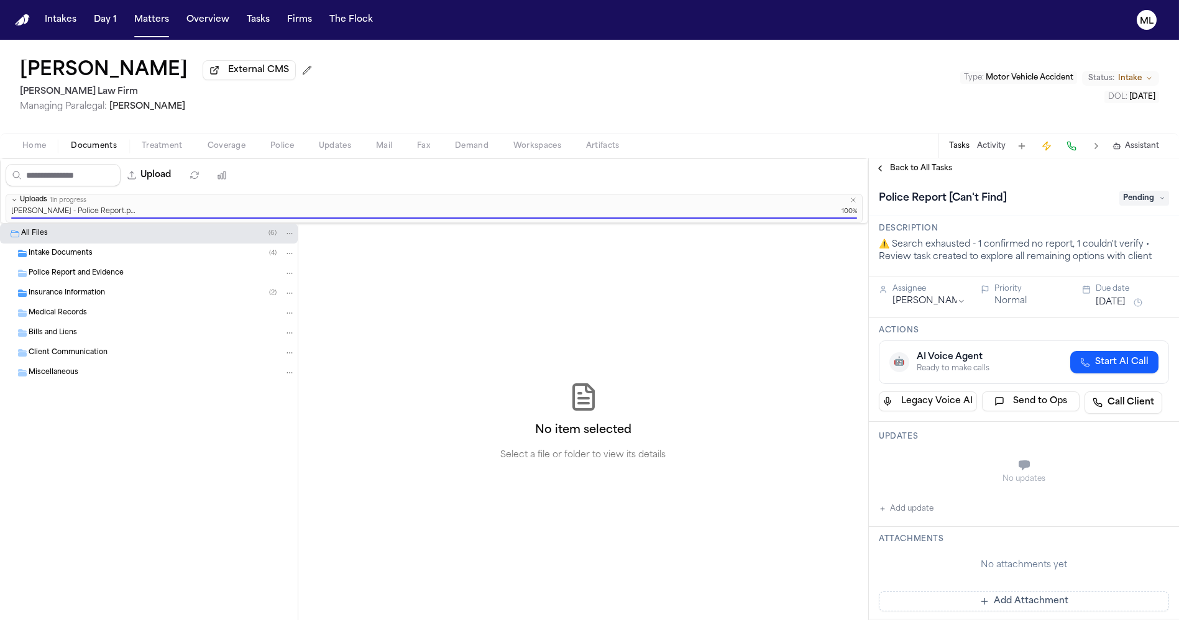
click at [1138, 199] on span "Pending" at bounding box center [1144, 198] width 50 height 15
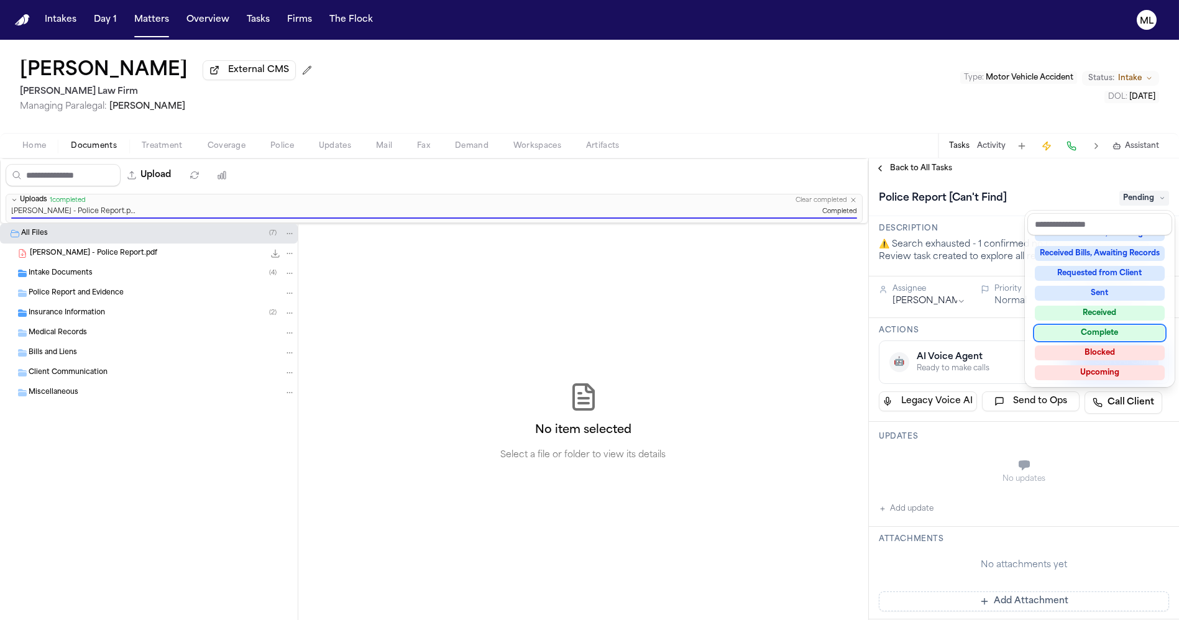
click at [1109, 335] on div "Complete" at bounding box center [1100, 333] width 130 height 15
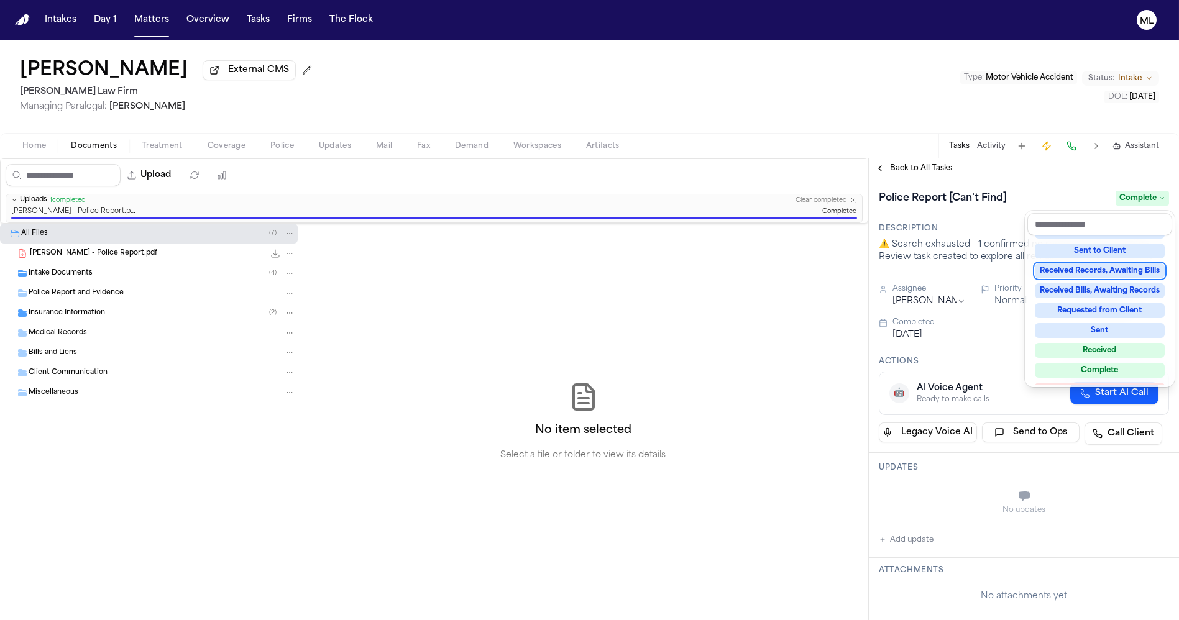
click at [908, 172] on div "**********" at bounding box center [1024, 390] width 310 height 462
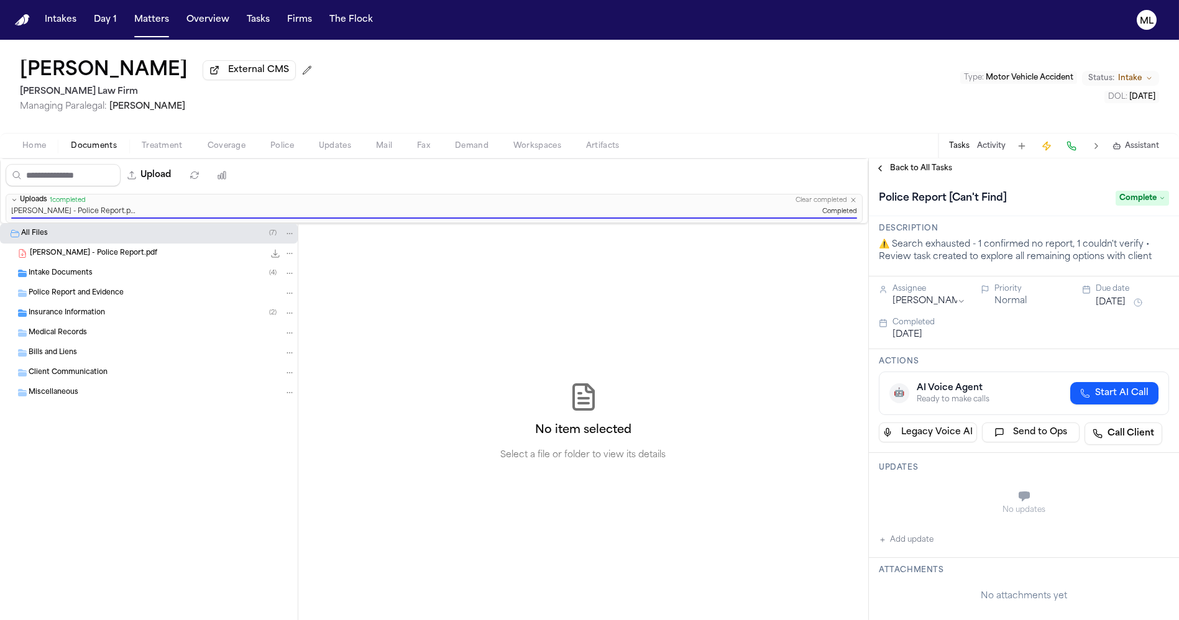
click at [908, 172] on span "Back to All Tasks" at bounding box center [921, 168] width 62 height 10
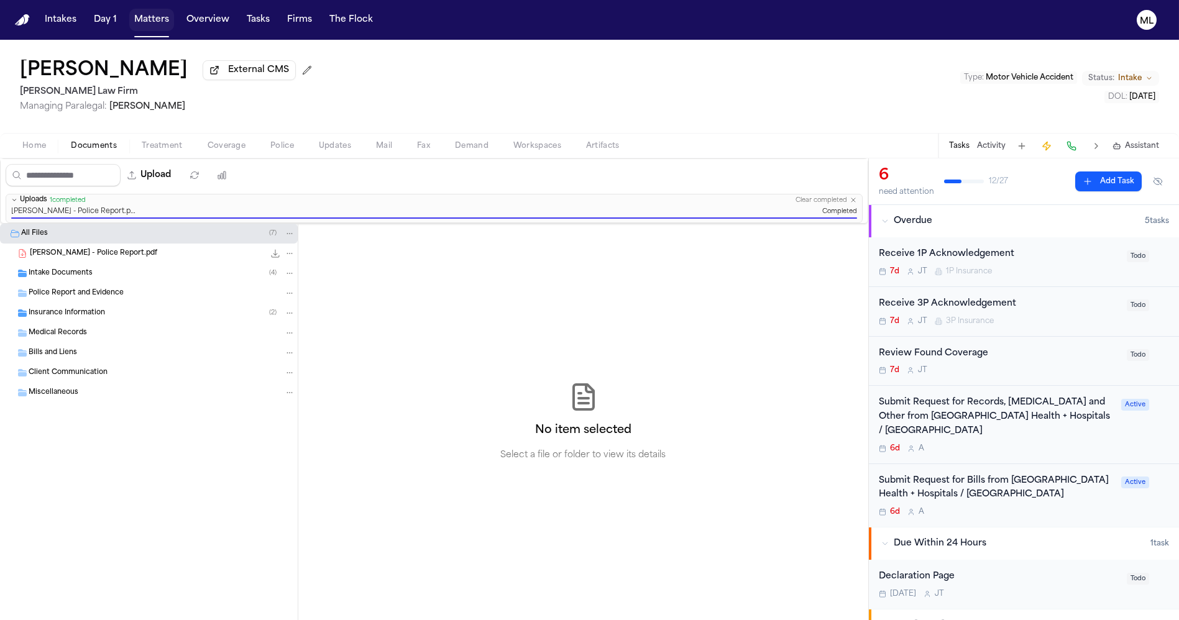
click at [147, 11] on button "Matters" at bounding box center [151, 20] width 45 height 22
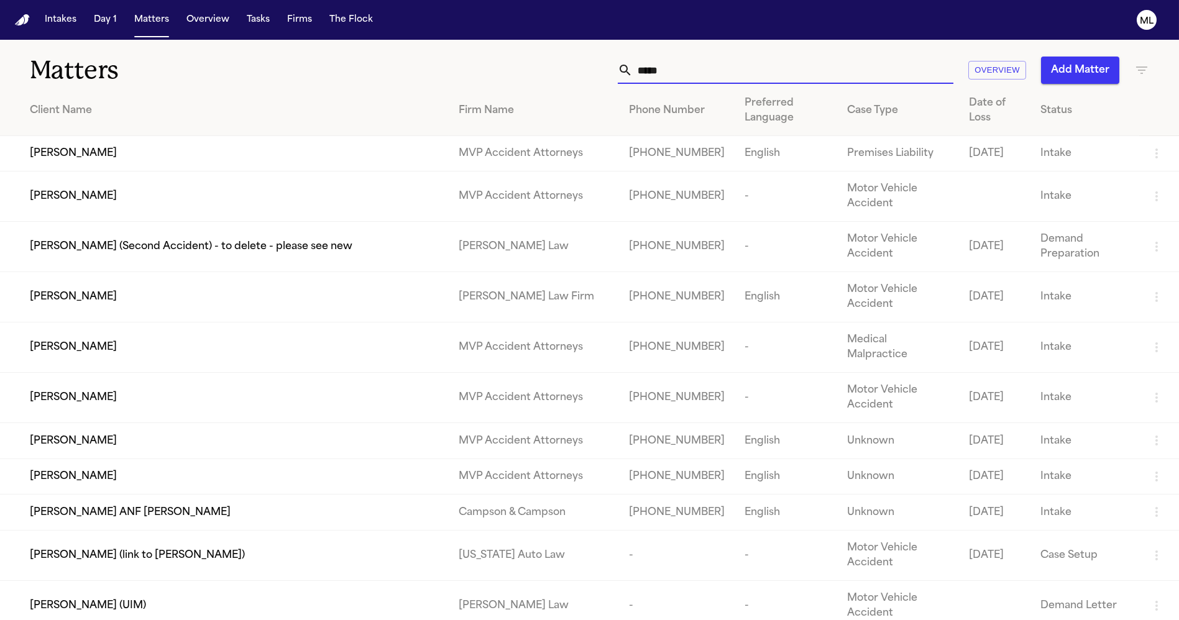
drag, startPoint x: 715, startPoint y: 64, endPoint x: 588, endPoint y: 63, distance: 127.4
click at [579, 73] on div "***** Overview Add Matter" at bounding box center [753, 70] width 794 height 27
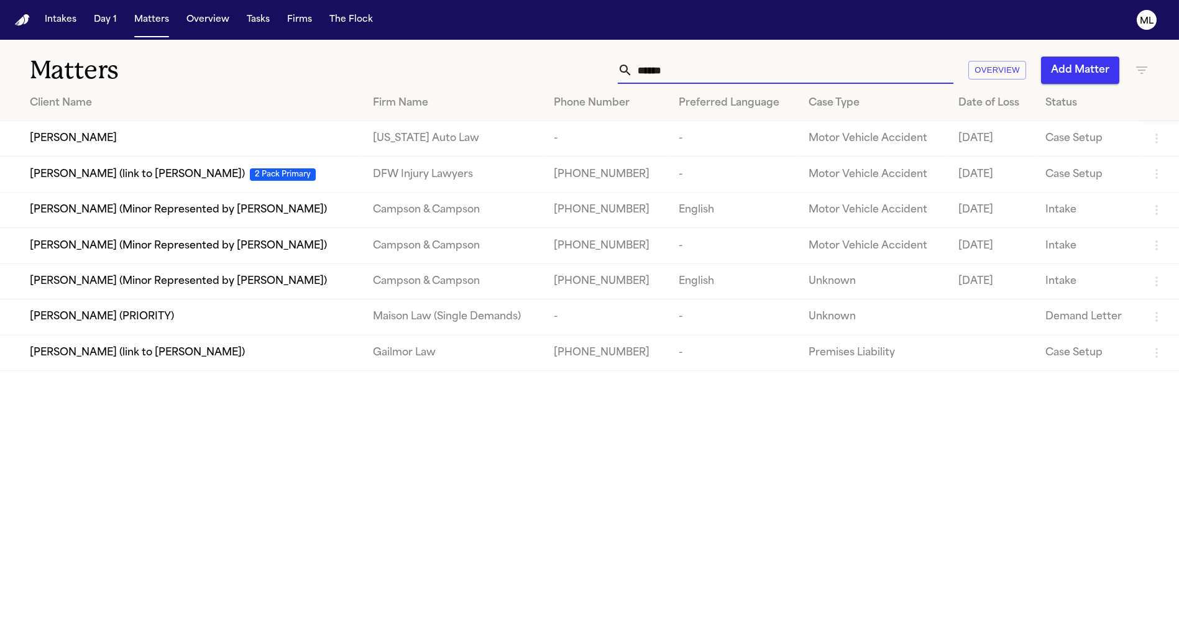
type input "******"
click at [129, 154] on td "[PERSON_NAME]" at bounding box center [181, 138] width 363 height 35
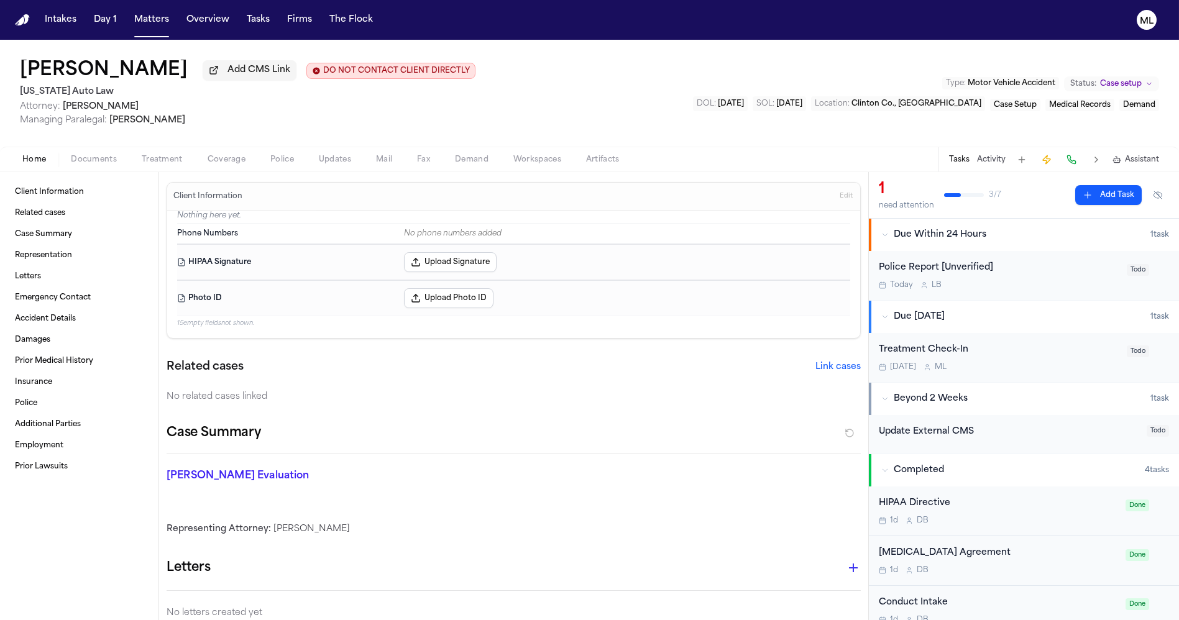
click at [1142, 79] on button "Status: Case setup" at bounding box center [1111, 83] width 95 height 15
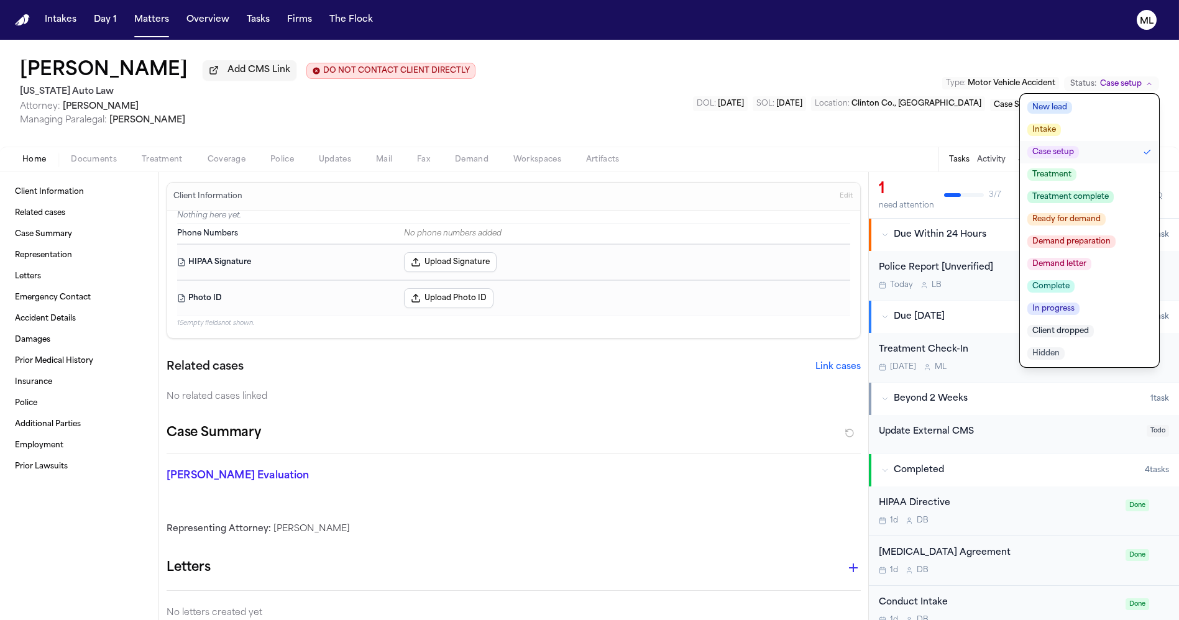
click at [1070, 336] on span "Client dropped" at bounding box center [1060, 331] width 67 height 12
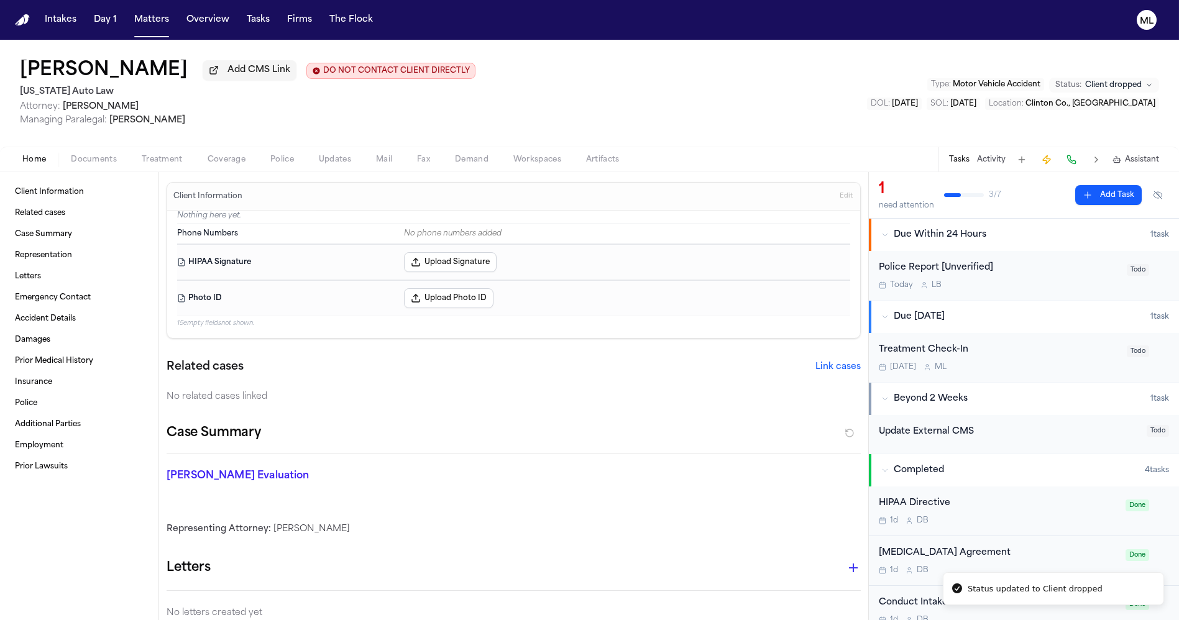
click at [1085, 358] on div "Treatment Check-In Oct 27 M L" at bounding box center [999, 357] width 241 height 29
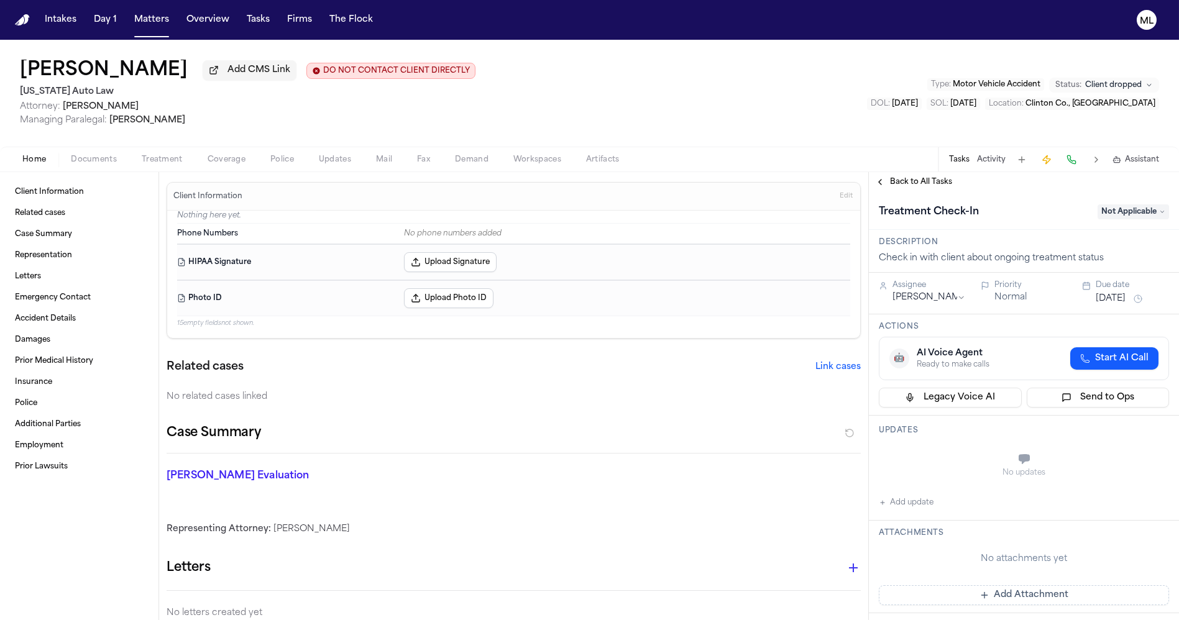
click at [1136, 203] on div "Treatment Check-In Not Applicable" at bounding box center [1024, 212] width 290 height 20
click at [1129, 216] on span "Not Applicable" at bounding box center [1133, 212] width 71 height 15
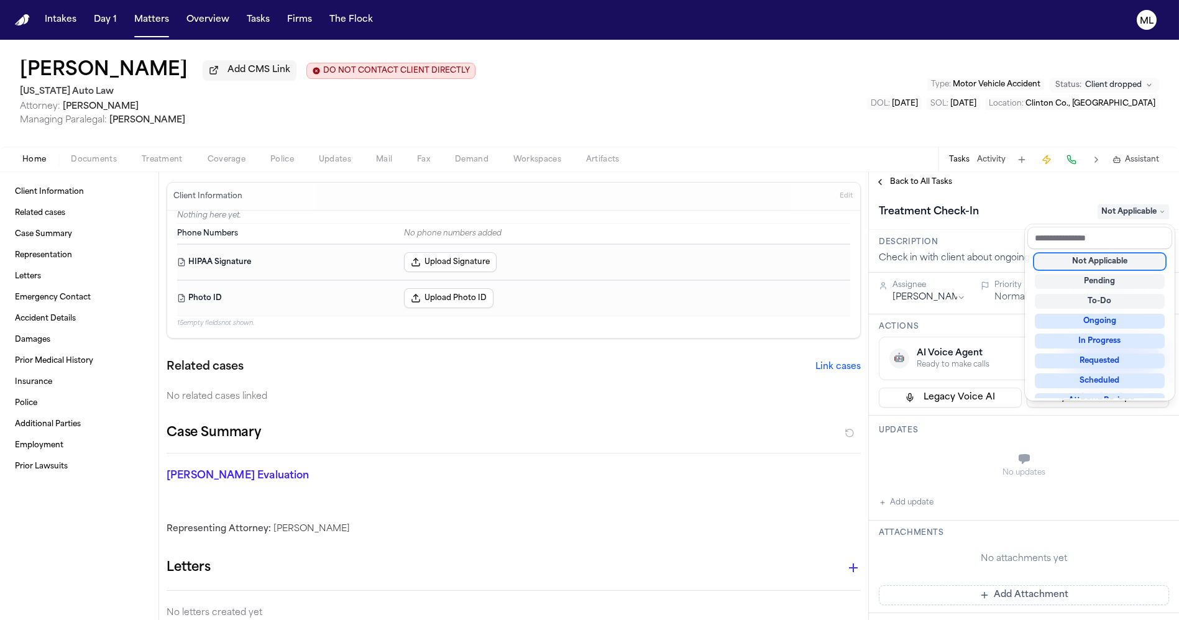
click at [1098, 262] on div "Not Applicable" at bounding box center [1100, 261] width 130 height 15
click at [917, 177] on div "**********" at bounding box center [1024, 396] width 310 height 448
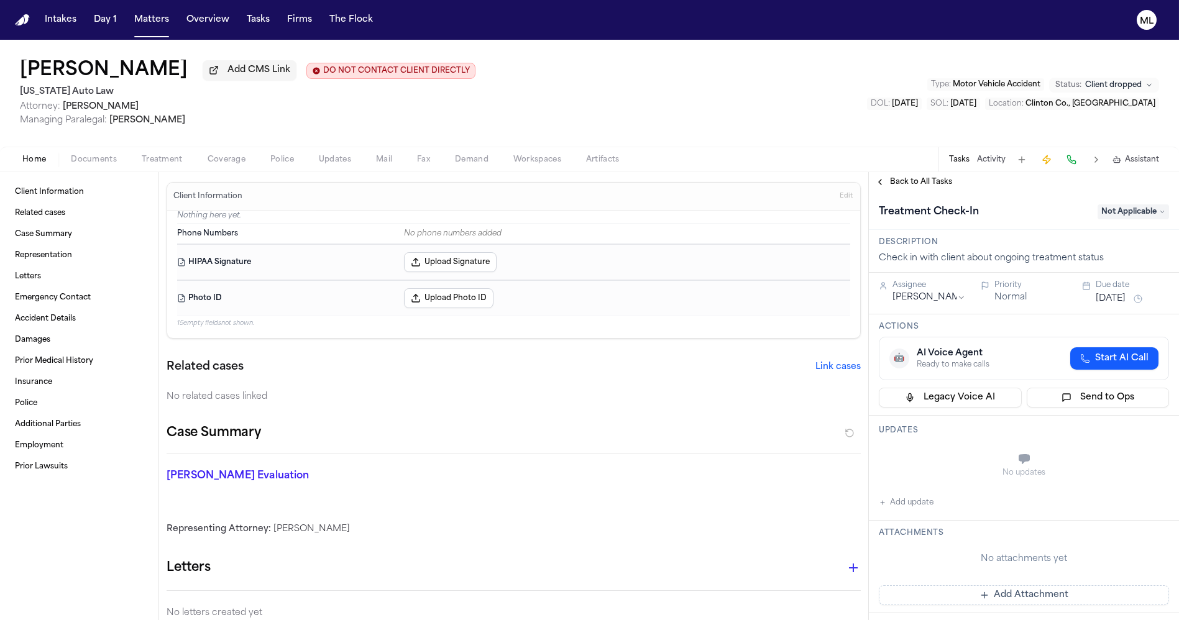
click at [914, 180] on span "Back to All Tasks" at bounding box center [921, 182] width 62 height 10
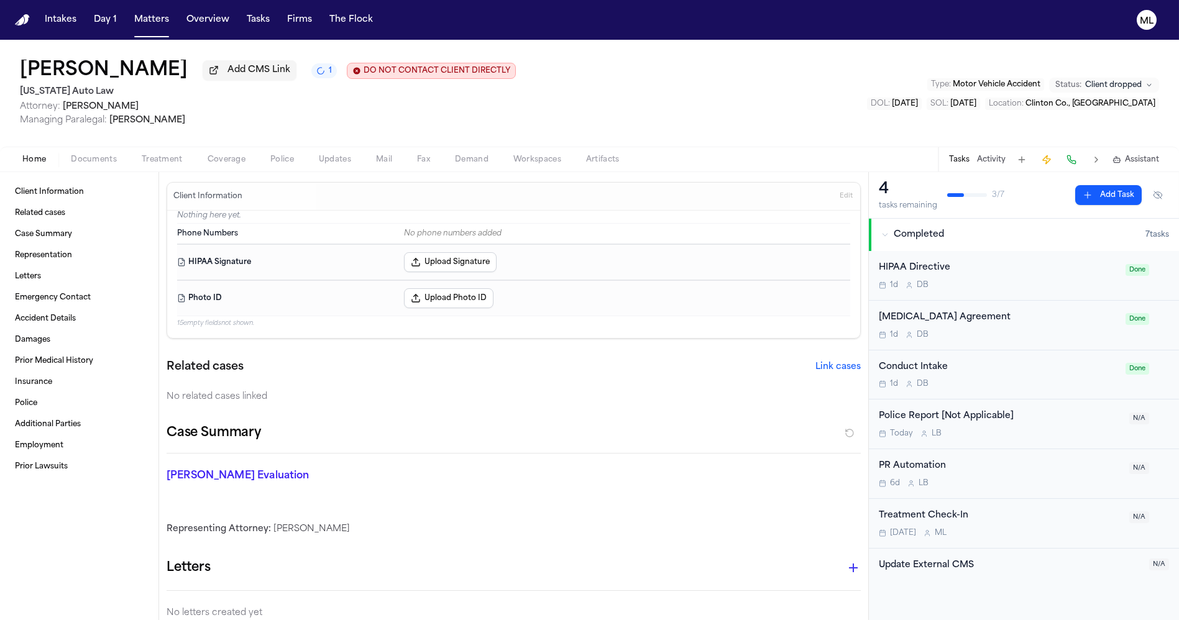
click at [988, 168] on div "Tasks Activity Assistant" at bounding box center [1053, 159] width 231 height 24
click at [995, 155] on button "Activity" at bounding box center [991, 160] width 29 height 10
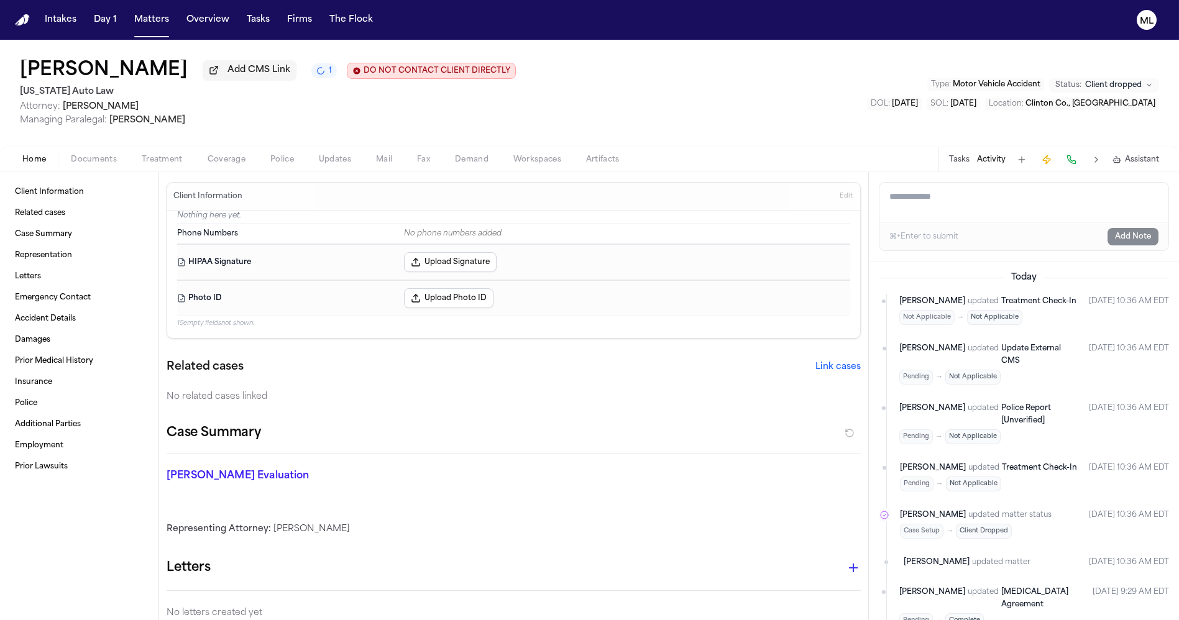
click at [935, 203] on textarea "Add a note to this matter" at bounding box center [1024, 203] width 289 height 40
click at [966, 193] on textarea "Add a note to this matter" at bounding box center [1024, 203] width 289 height 40
click at [98, 160] on span "Documents" at bounding box center [94, 160] width 46 height 10
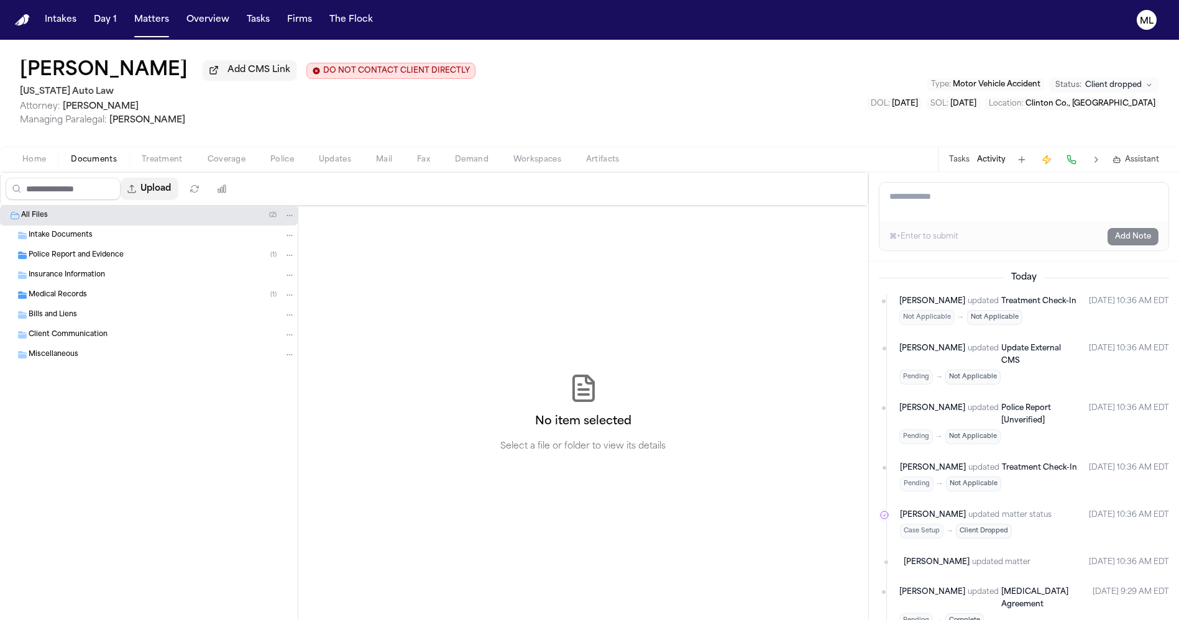
click at [170, 182] on button "Upload" at bounding box center [150, 189] width 58 height 22
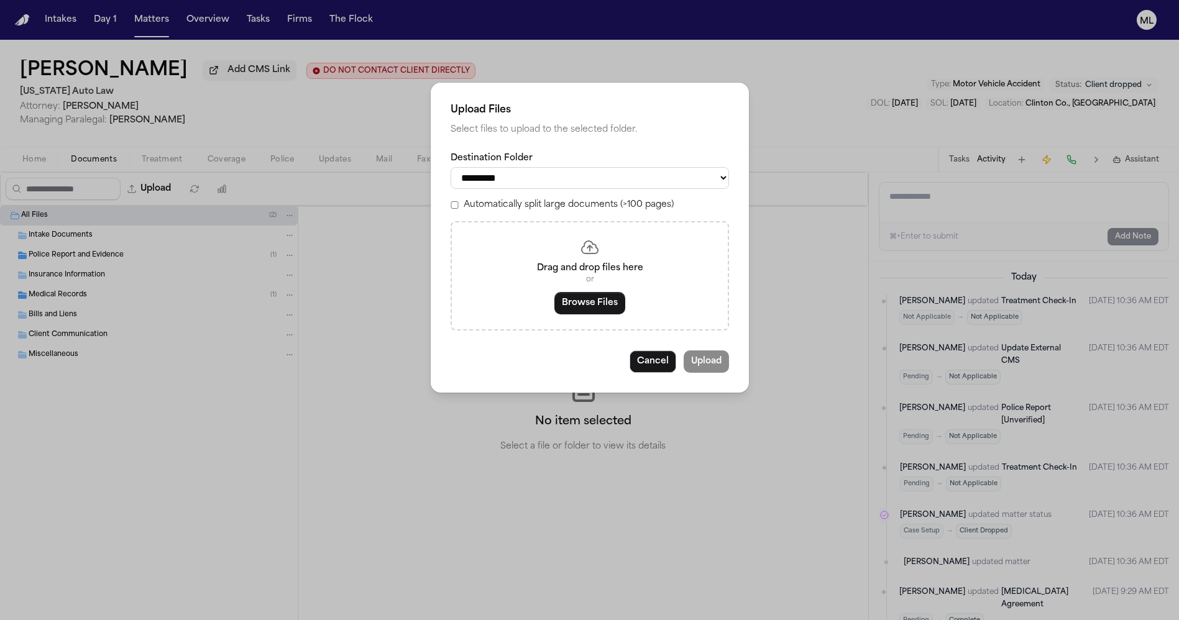
click at [604, 311] on button "Browse Files" at bounding box center [589, 303] width 71 height 22
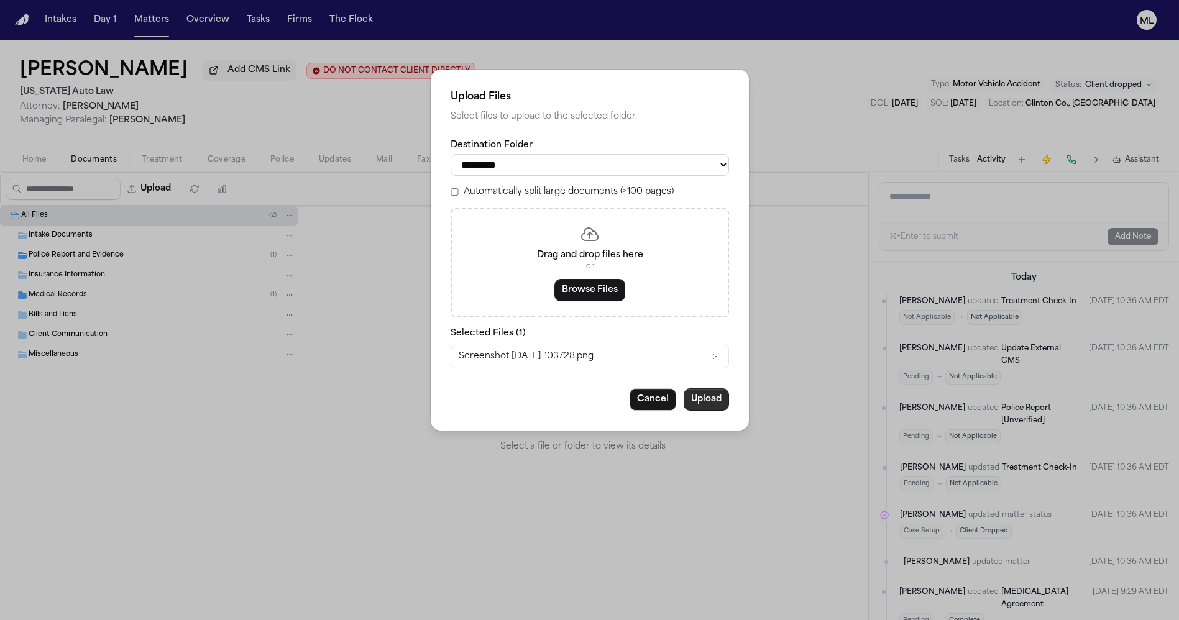
drag, startPoint x: 692, startPoint y: 395, endPoint x: 694, endPoint y: 380, distance: 15.0
click at [696, 378] on div "**********" at bounding box center [590, 250] width 318 height 361
click at [710, 409] on button "Upload" at bounding box center [706, 399] width 45 height 22
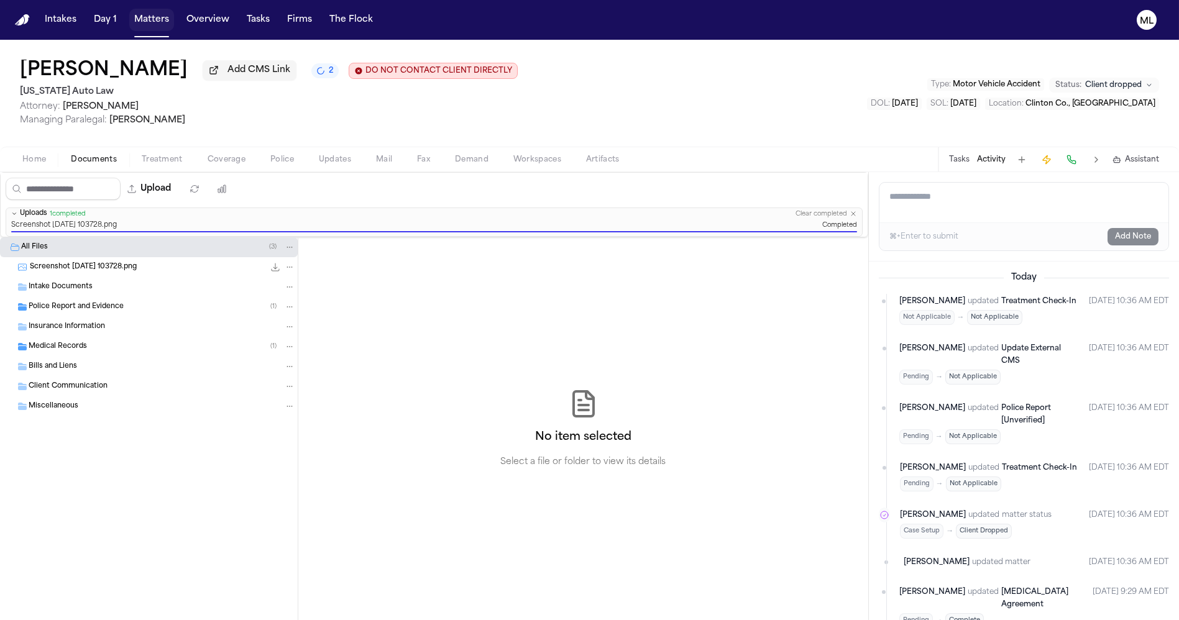
click at [156, 22] on button "Matters" at bounding box center [151, 20] width 45 height 22
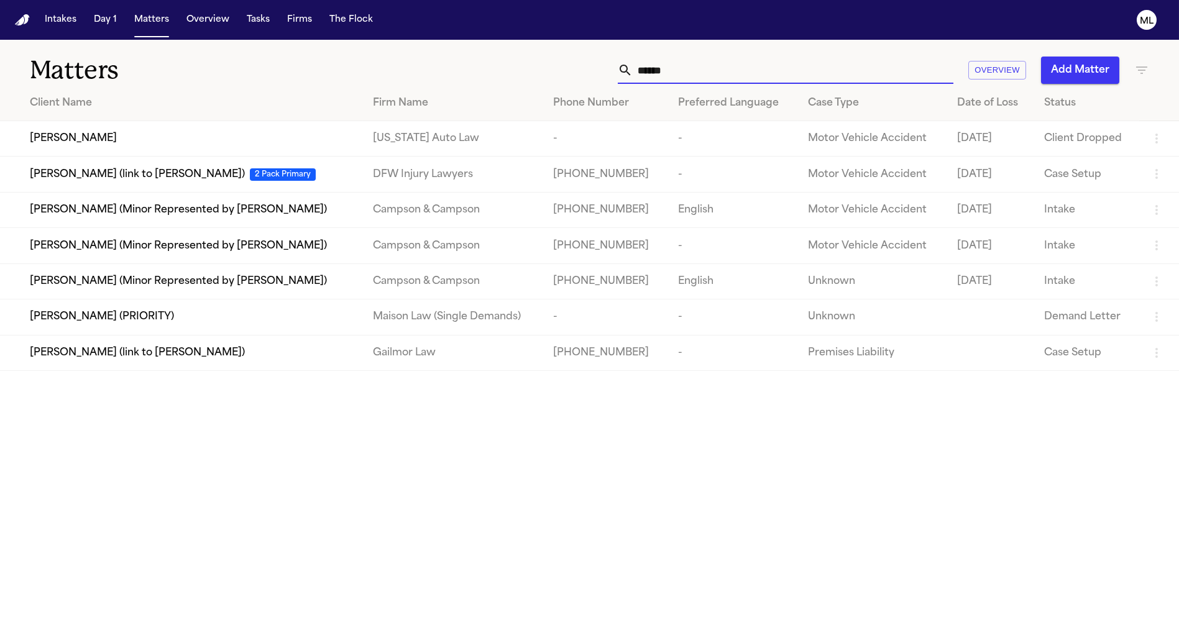
drag, startPoint x: 701, startPoint y: 66, endPoint x: 579, endPoint y: 66, distance: 122.5
click at [579, 66] on div "****** Overview Add Matter" at bounding box center [753, 70] width 794 height 27
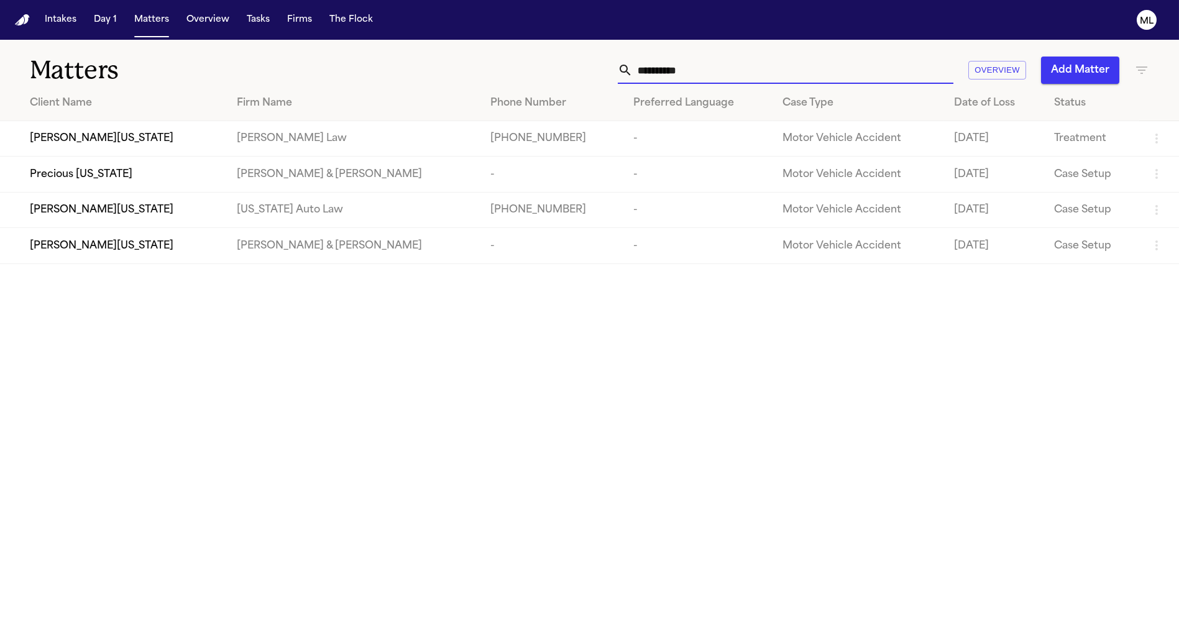
type input "**********"
click at [126, 200] on td "[PERSON_NAME][US_STATE]" at bounding box center [113, 209] width 227 height 35
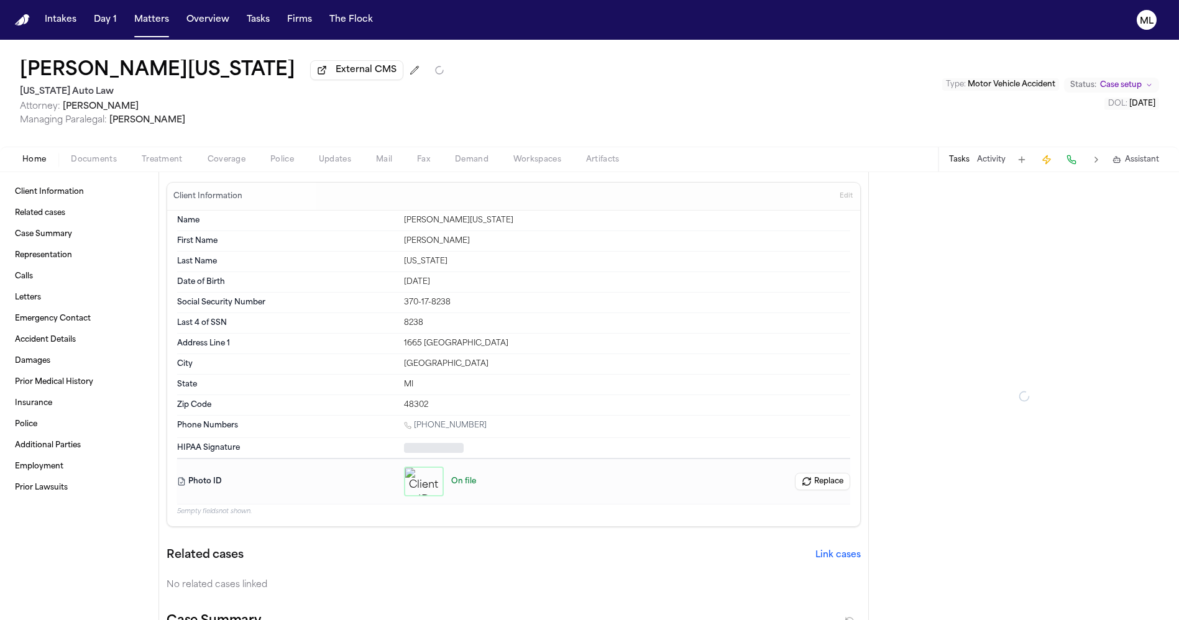
click at [113, 132] on div "Shimon Washington External CMS Michigan Auto Law Attorney: Derek Brackon Managi…" at bounding box center [589, 93] width 1179 height 107
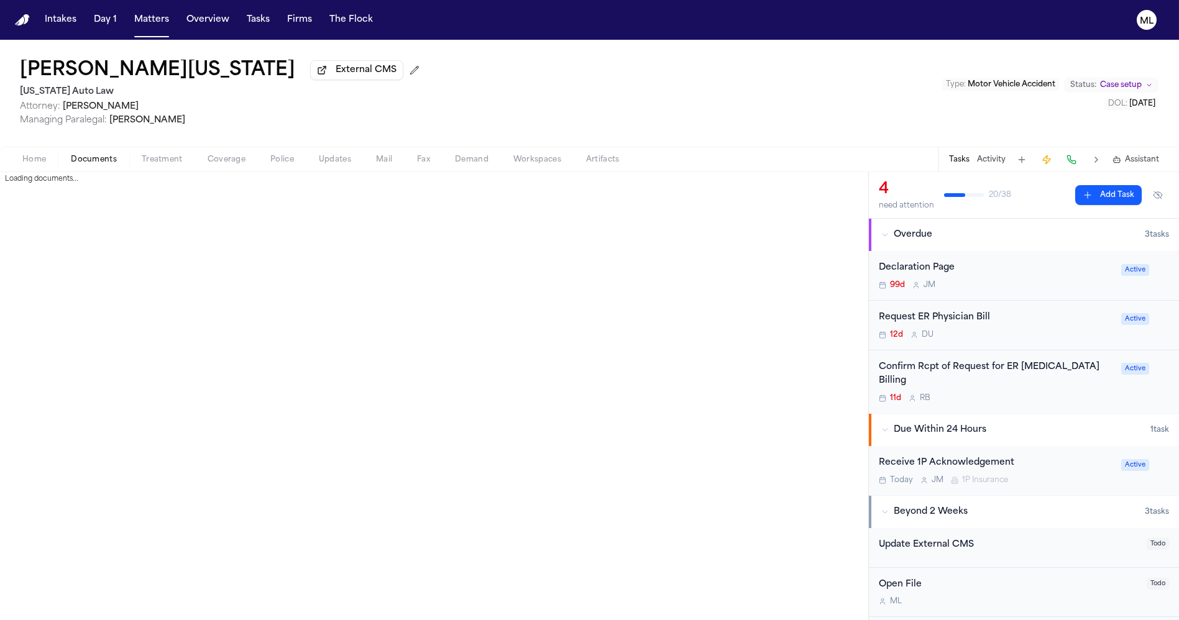
click at [100, 155] on span "Documents" at bounding box center [94, 160] width 46 height 10
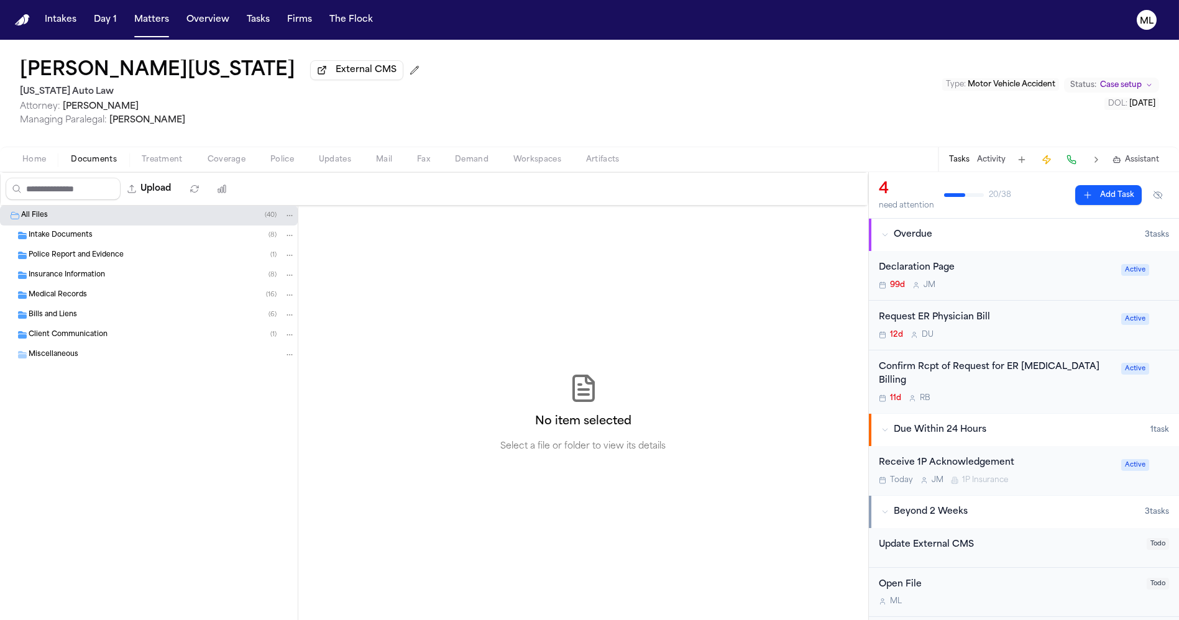
click at [110, 234] on div "Intake Documents ( 8 )" at bounding box center [162, 235] width 267 height 11
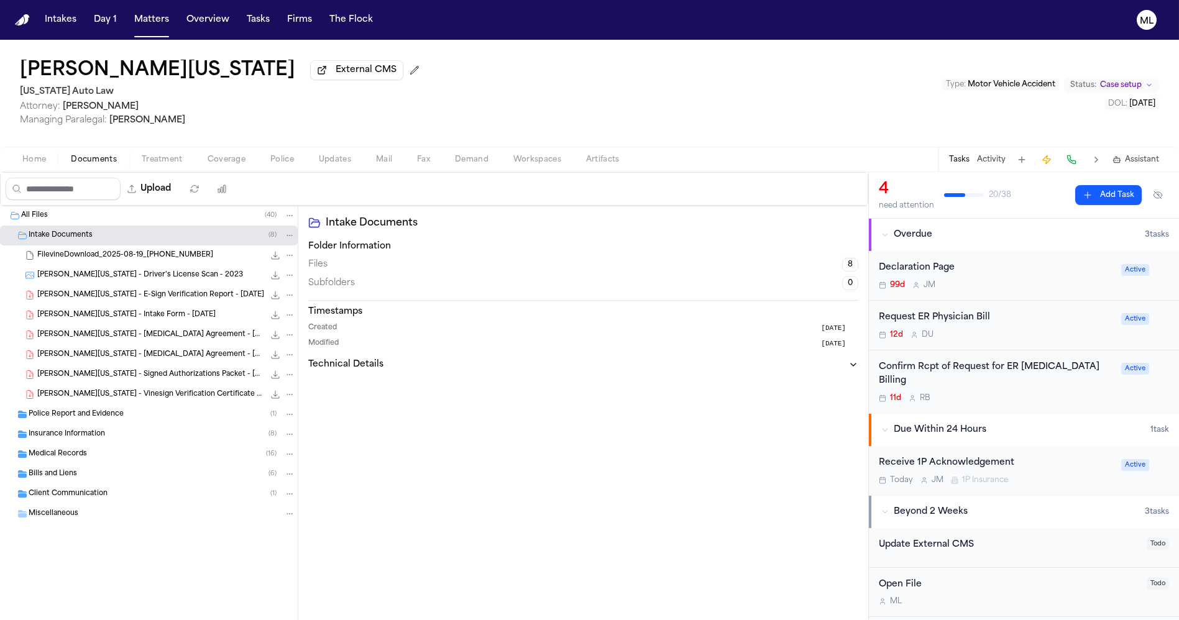
click at [81, 430] on span "Insurance Information" at bounding box center [67, 435] width 76 height 11
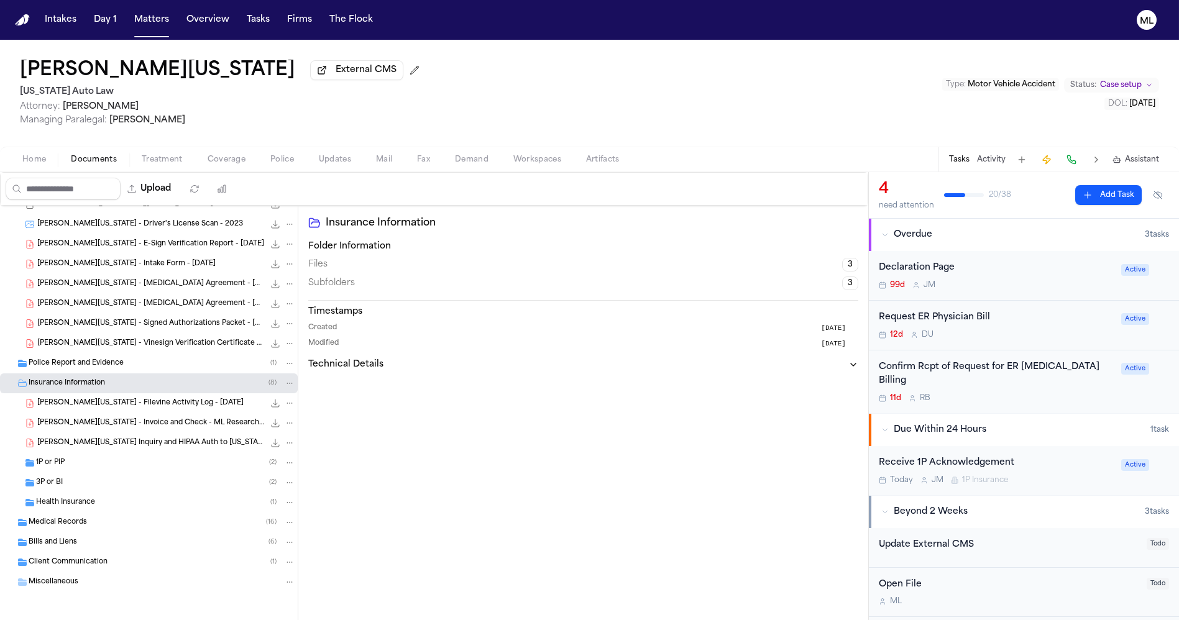
click at [71, 473] on div "3P or BI ( 2 )" at bounding box center [149, 483] width 298 height 20
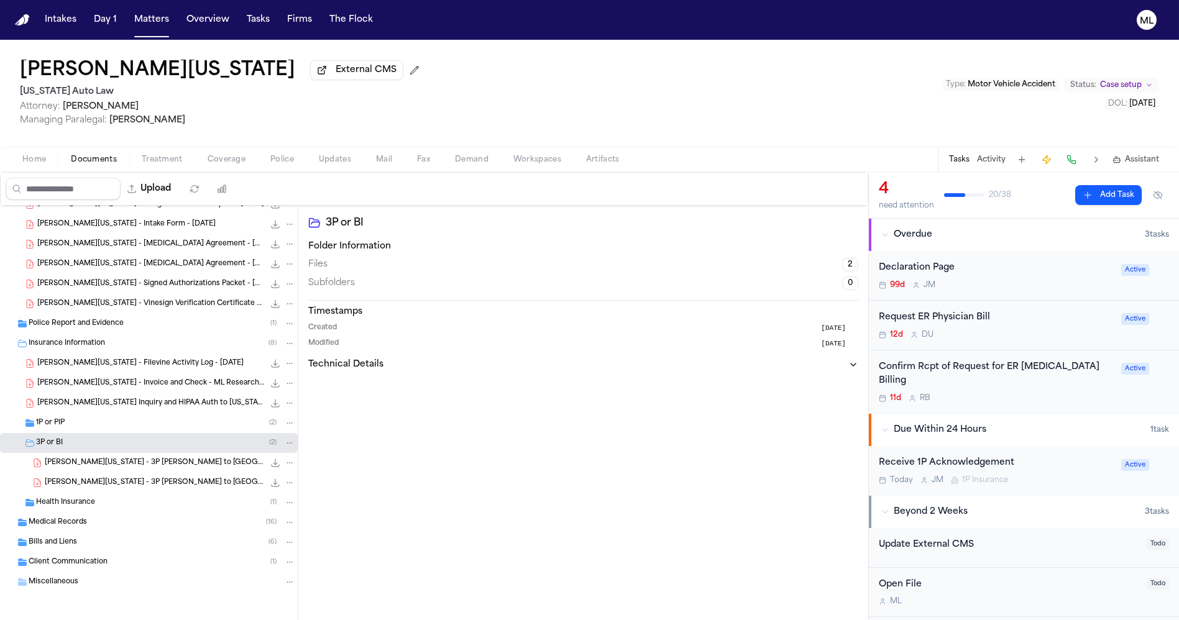
scroll to position [91, 0]
click at [64, 421] on span "1P or PIP" at bounding box center [50, 423] width 29 height 11
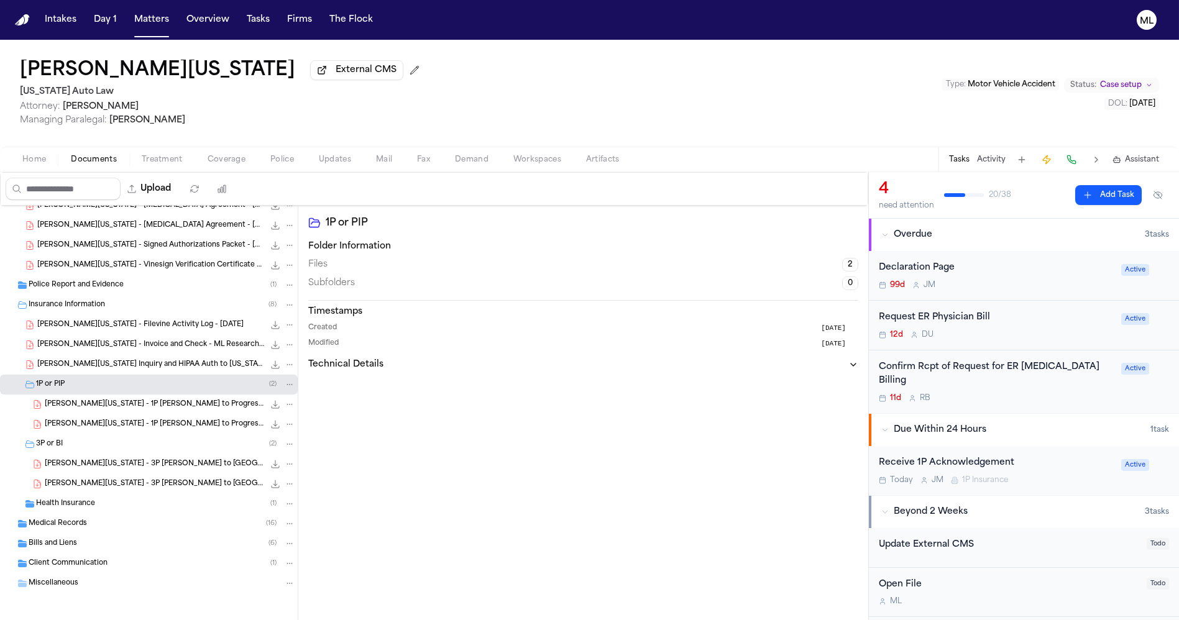
scroll to position [131, 0]
click at [152, 13] on button "Matters" at bounding box center [151, 20] width 45 height 22
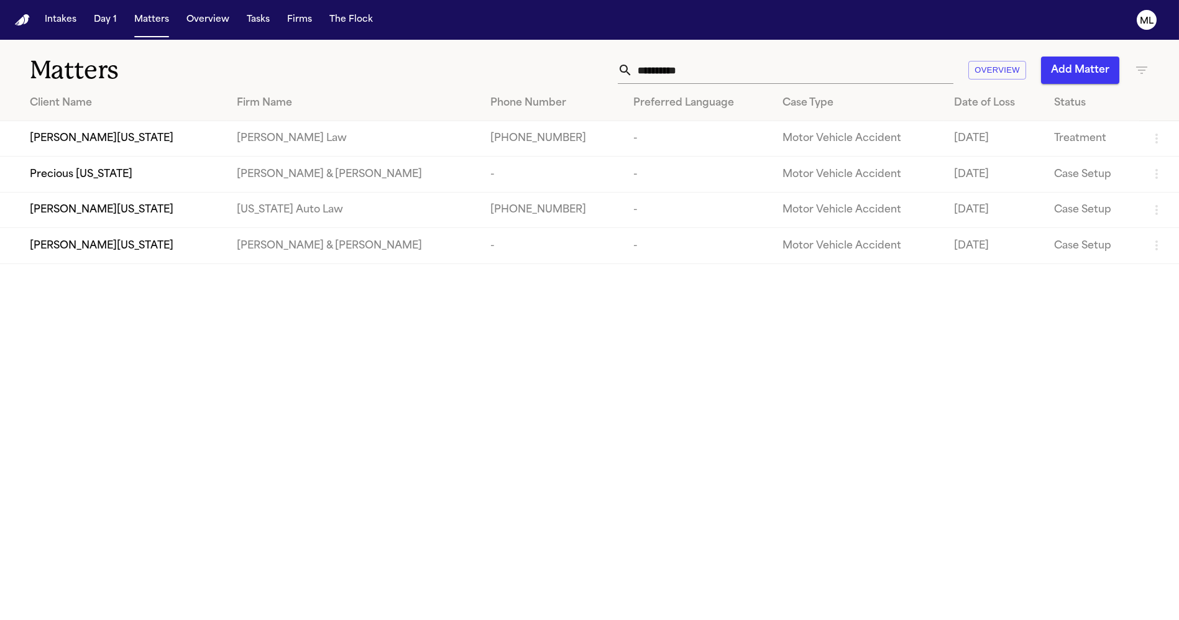
drag, startPoint x: 734, startPoint y: 63, endPoint x: 429, endPoint y: 56, distance: 305.3
click at [429, 57] on div "**********" at bounding box center [753, 70] width 794 height 27
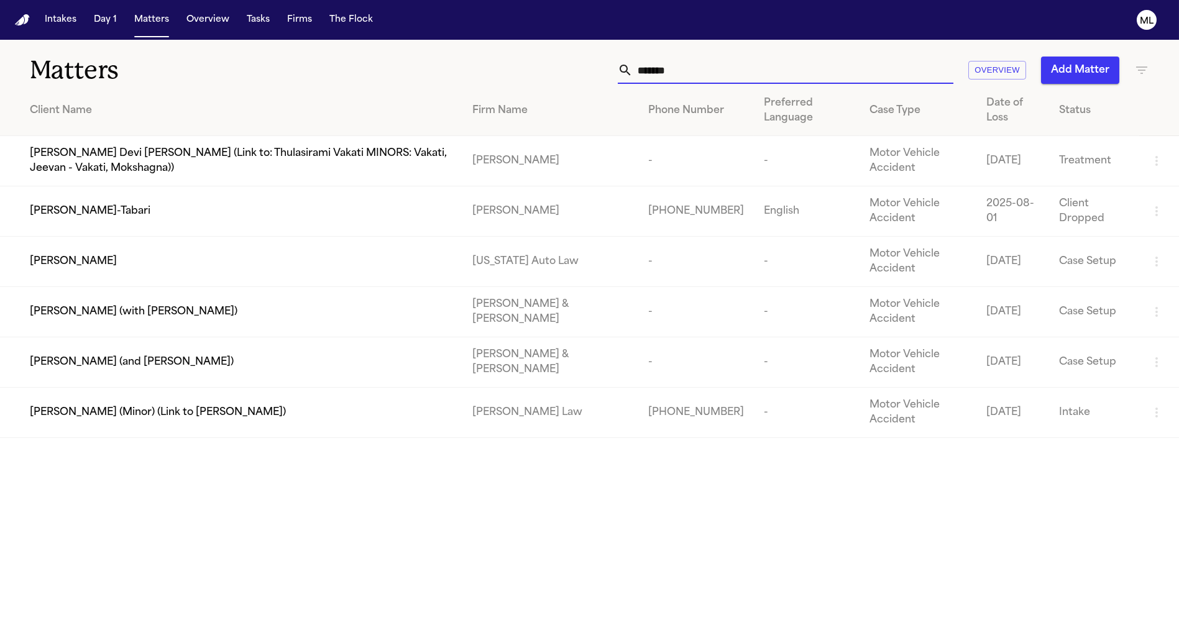
type input "******"
click at [152, 261] on div "[PERSON_NAME]" at bounding box center [241, 261] width 423 height 15
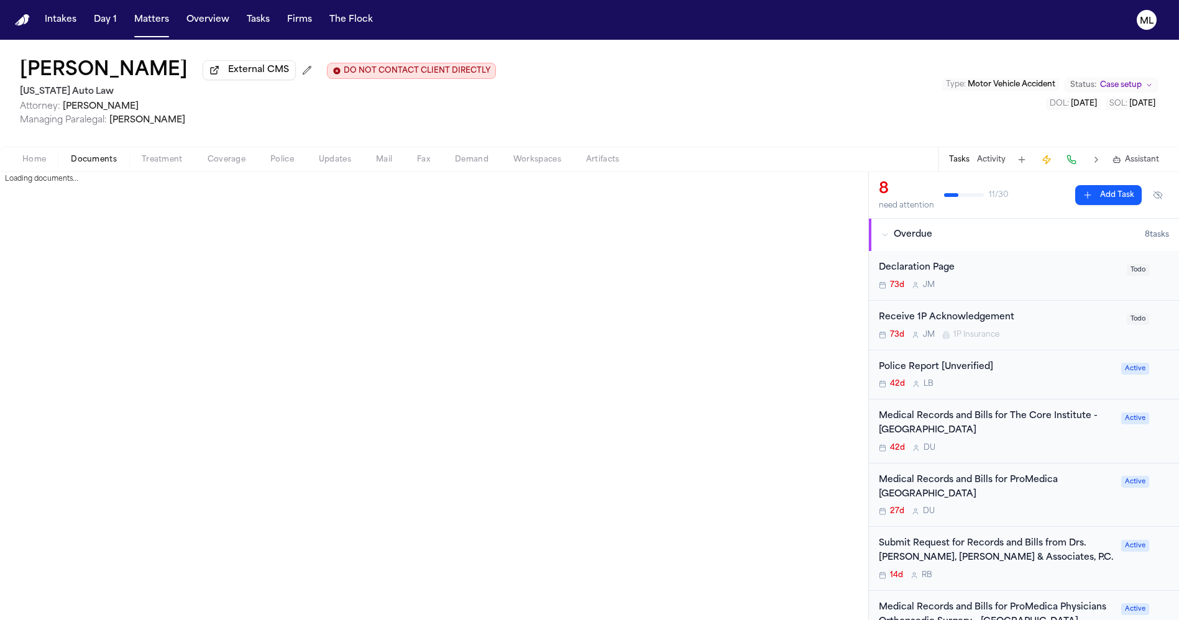
click at [98, 166] on span "button" at bounding box center [93, 166] width 61 height 1
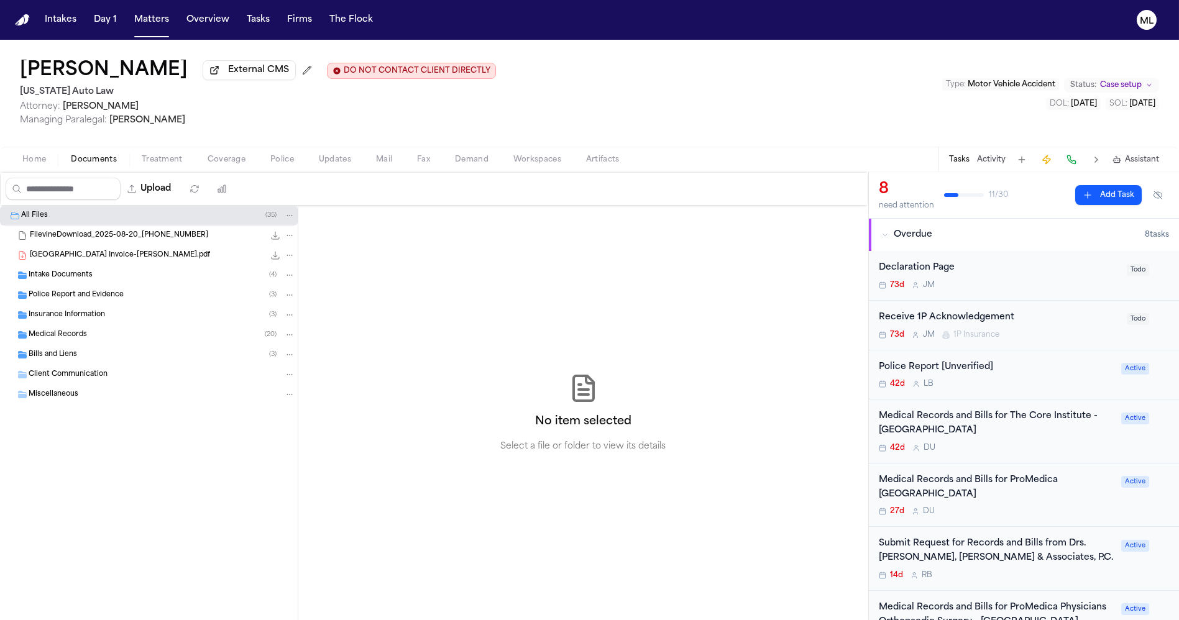
click at [97, 290] on span "Police Report and Evidence" at bounding box center [76, 295] width 95 height 11
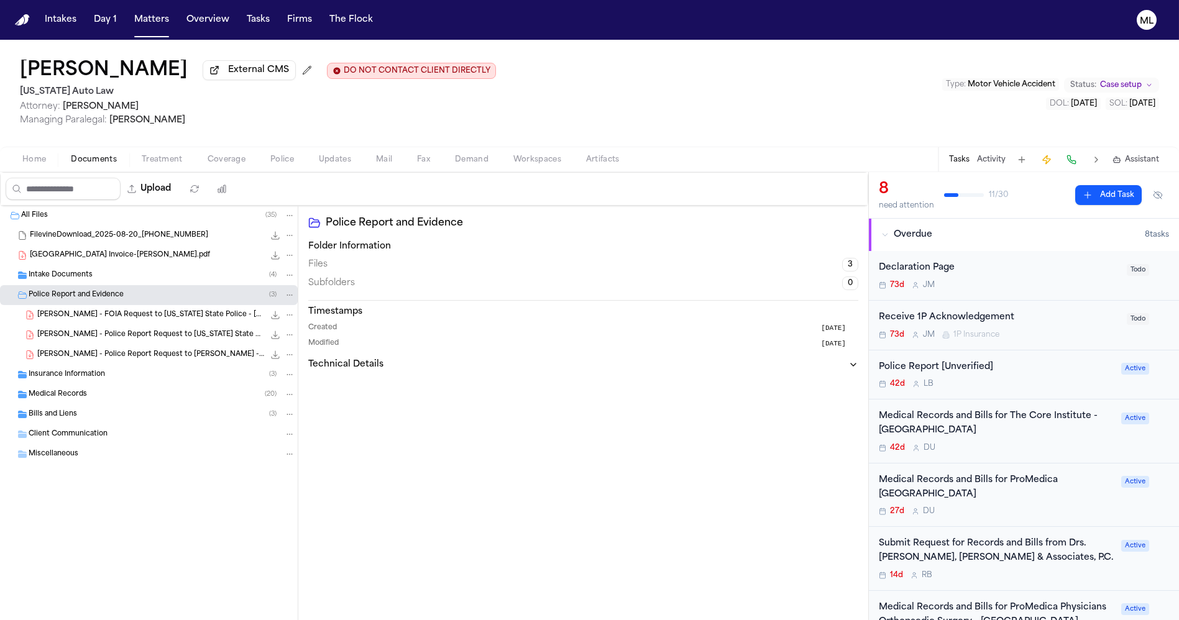
click at [141, 337] on span "S. Brown - Police Report Request to Michigan State Police - 10.10.25" at bounding box center [150, 335] width 227 height 11
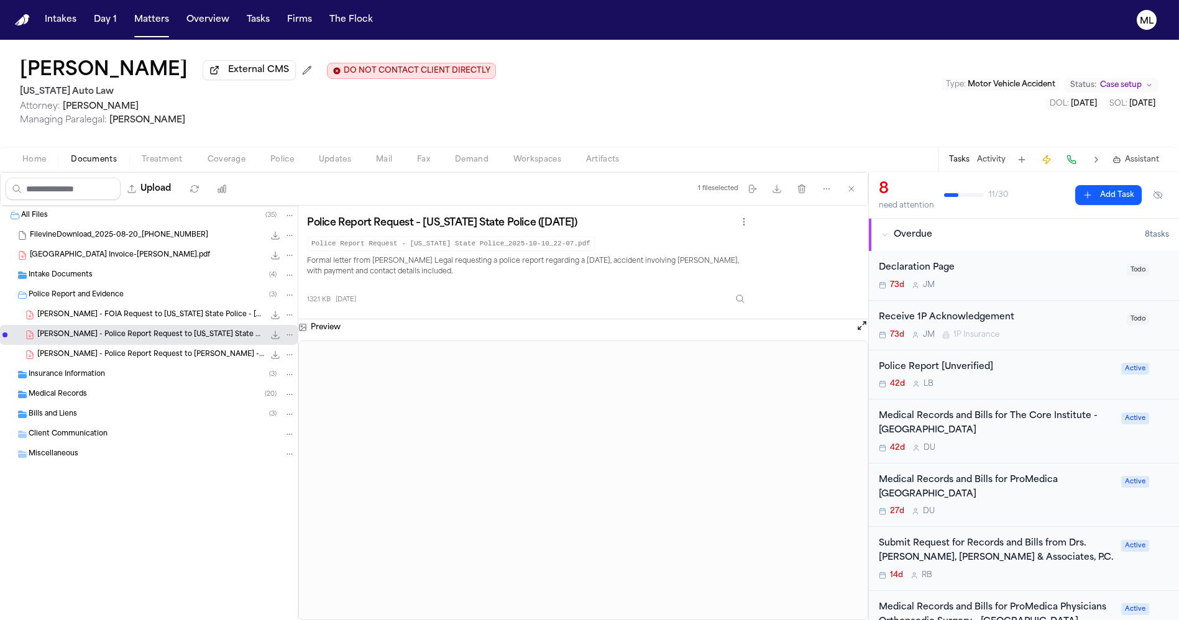
click at [108, 380] on div "Insurance Information ( 3 )" at bounding box center [149, 375] width 298 height 20
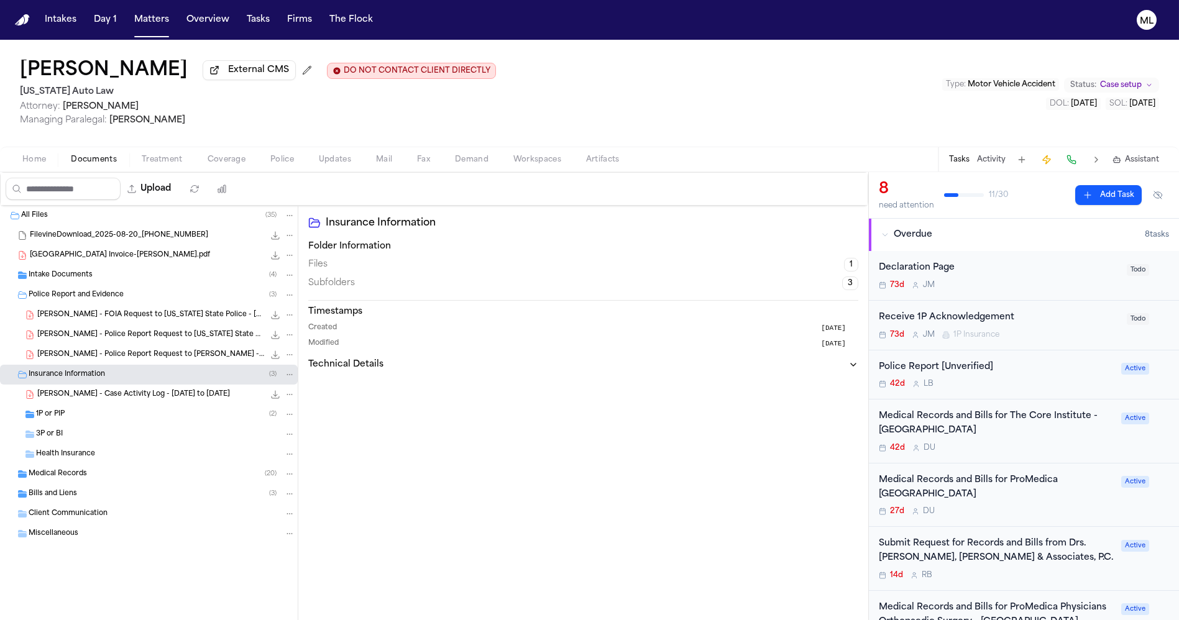
click at [81, 471] on span "Medical Records" at bounding box center [58, 474] width 58 height 11
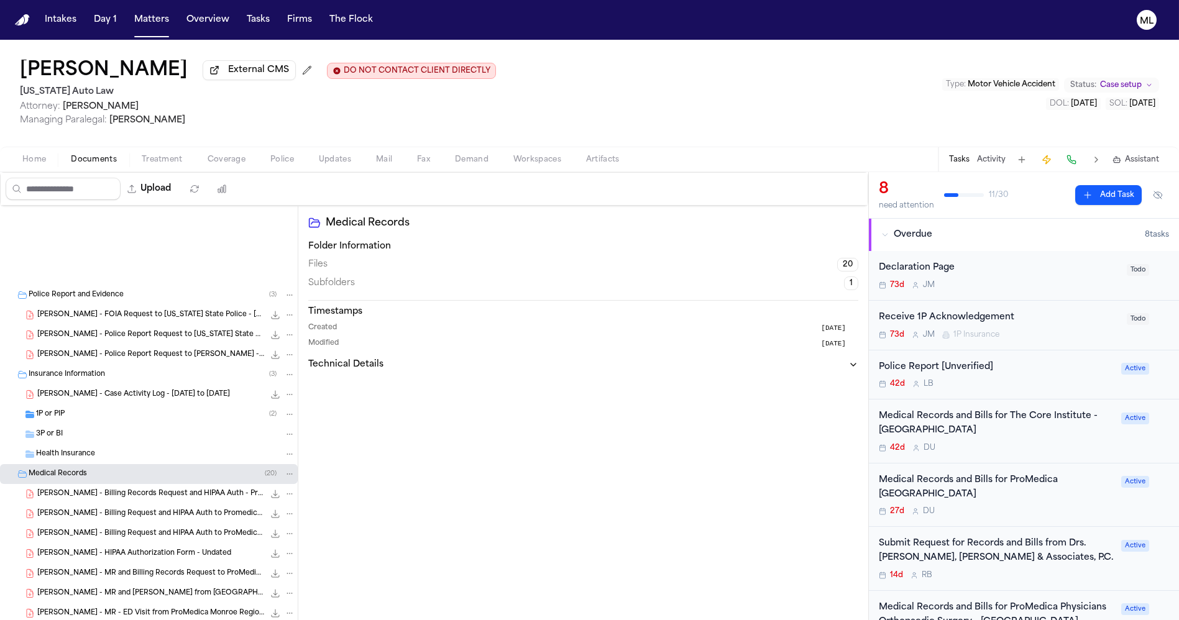
scroll to position [207, 0]
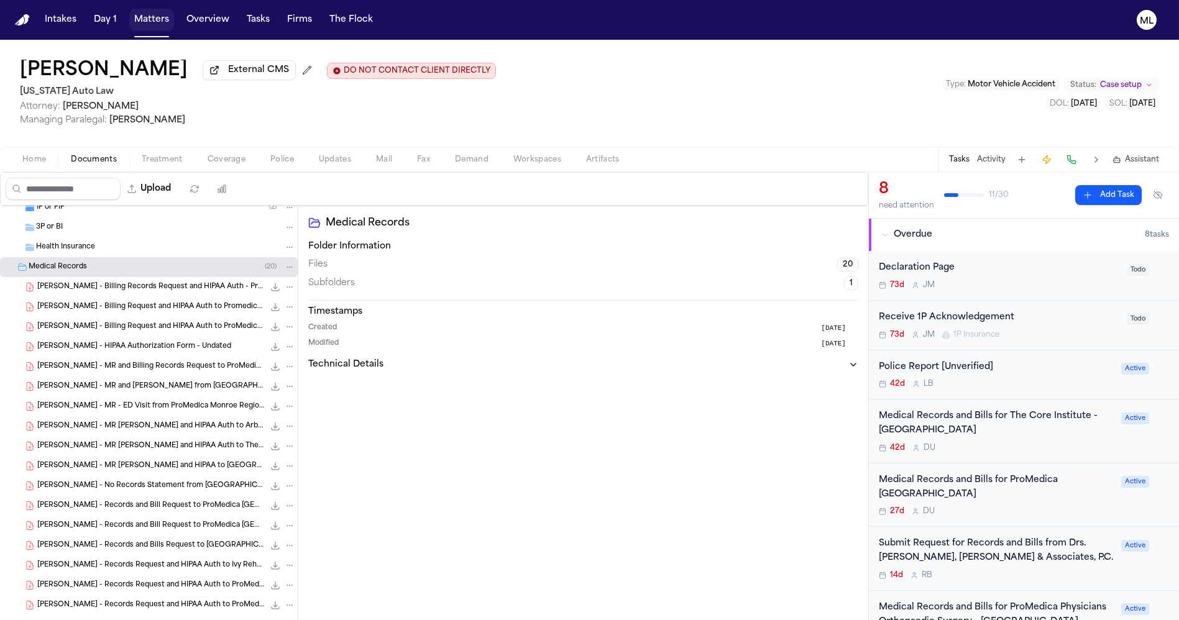
click at [162, 17] on button "Matters" at bounding box center [151, 20] width 45 height 22
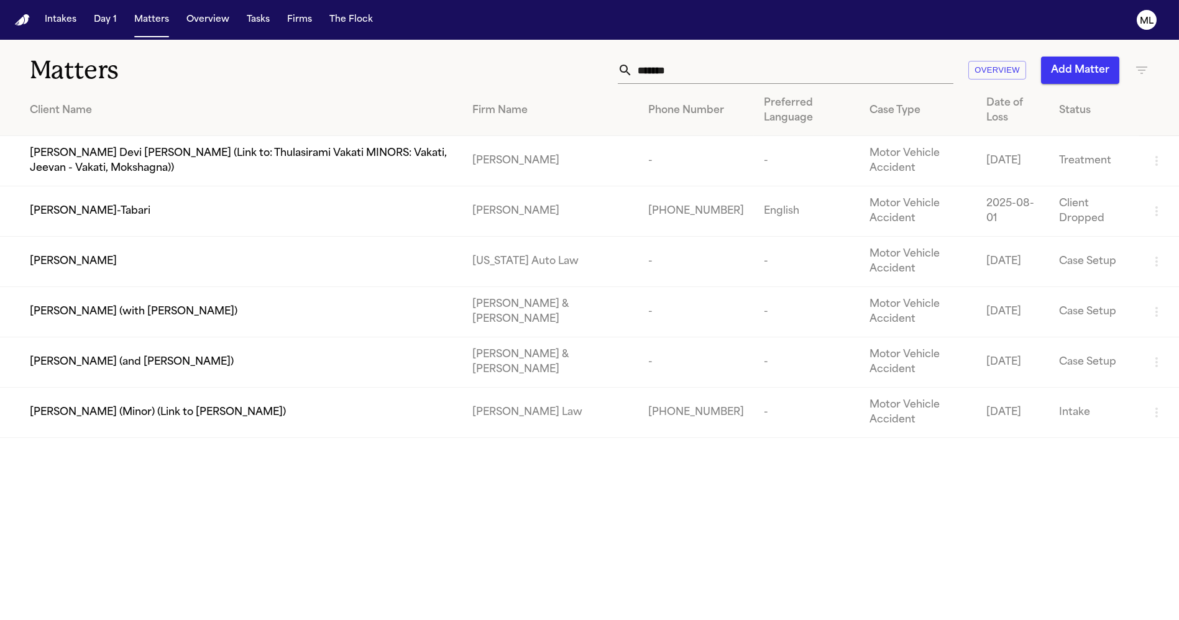
click at [402, 55] on div "Matters ****** Overview Add Matter" at bounding box center [589, 63] width 1179 height 46
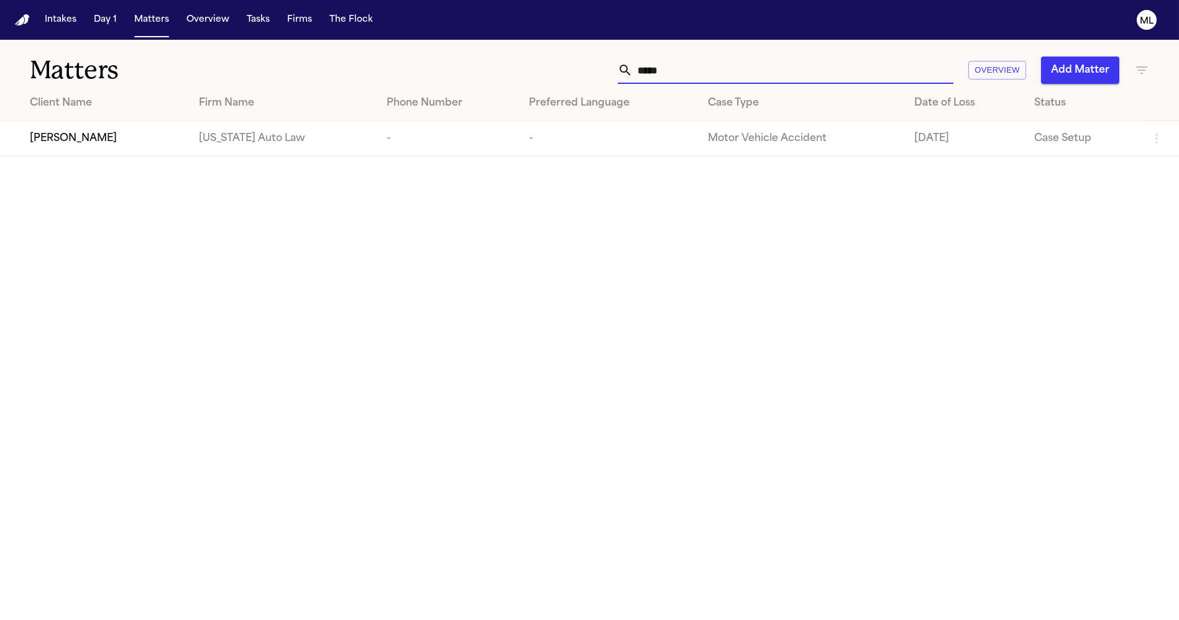
type input "*****"
click at [149, 157] on main "Matters ***** Overview Add Matter Client Name Firm Name Phone Number Preferred …" at bounding box center [589, 330] width 1179 height 581
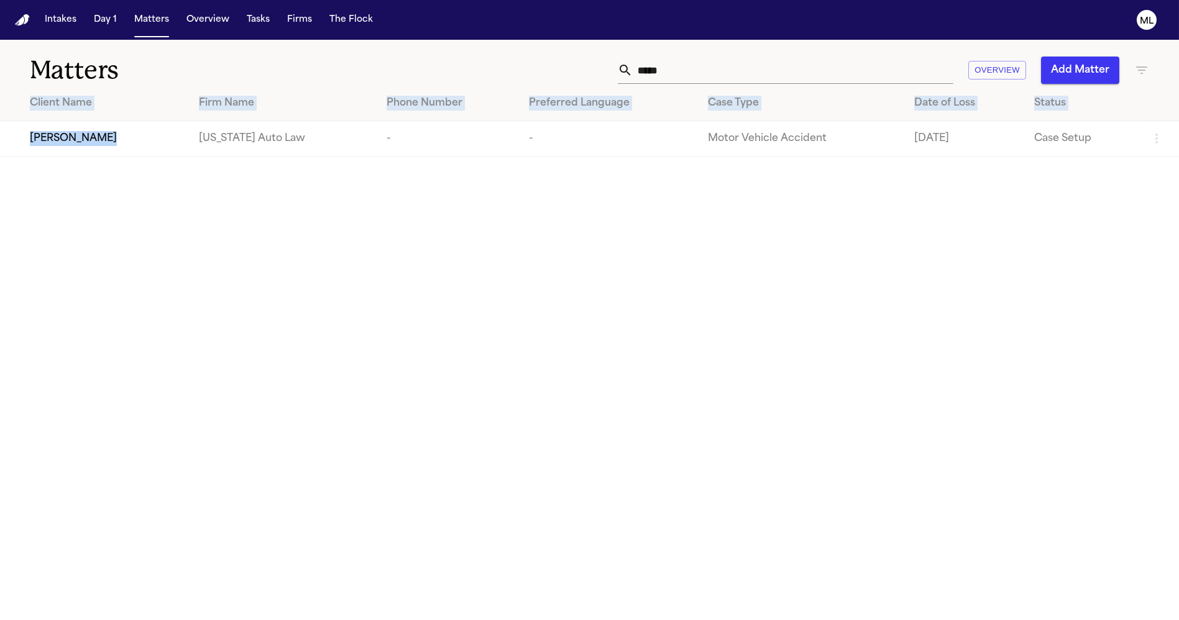
click at [129, 132] on div "[PERSON_NAME]" at bounding box center [104, 138] width 149 height 15
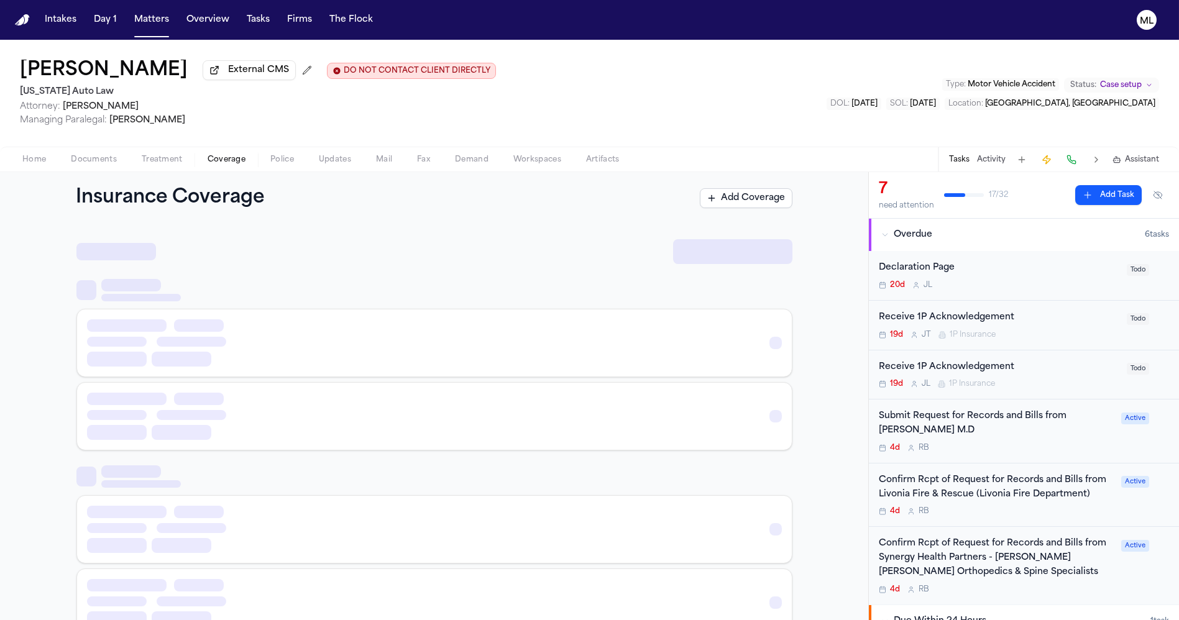
click at [221, 156] on span "Coverage" at bounding box center [227, 160] width 38 height 10
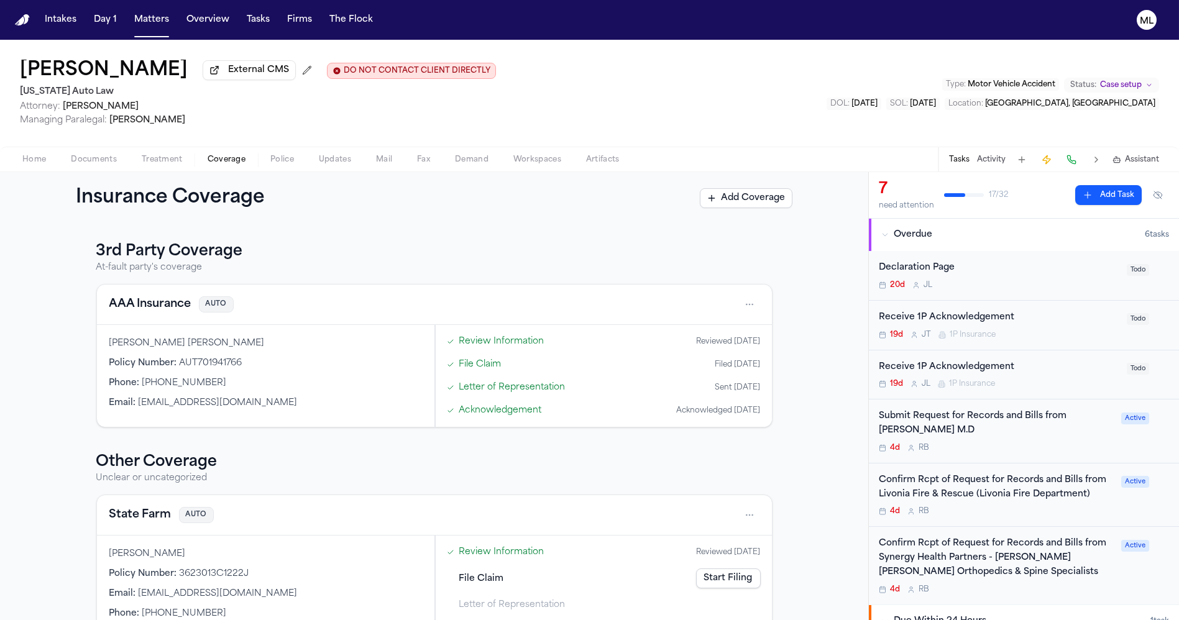
scroll to position [549, 0]
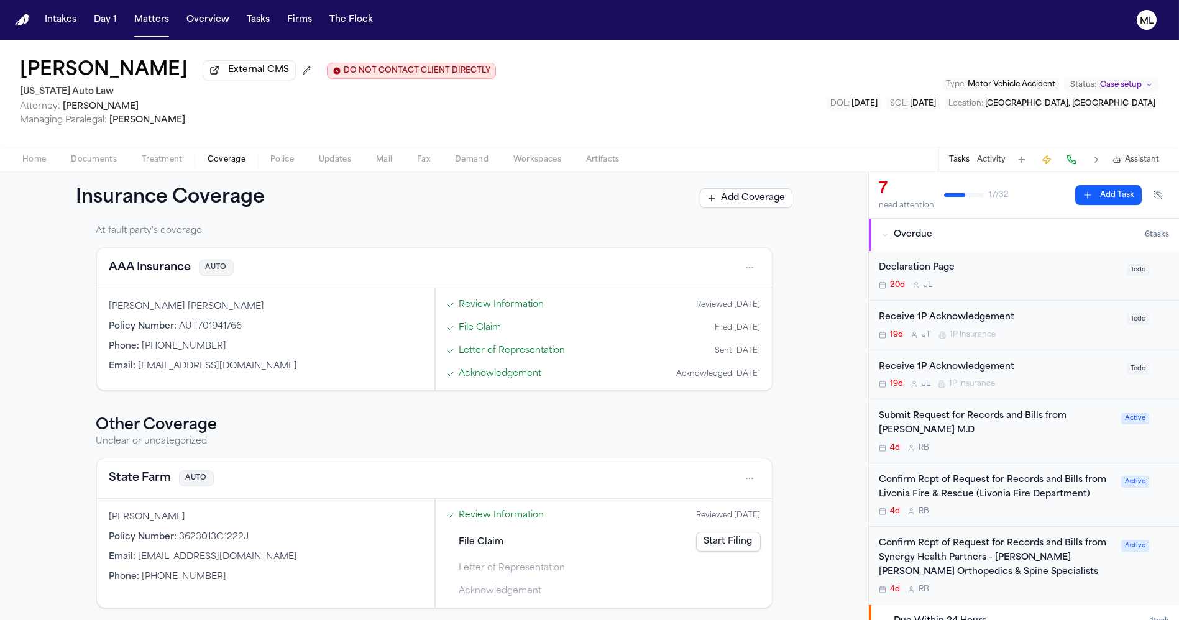
click at [103, 157] on span "Documents" at bounding box center [94, 160] width 46 height 10
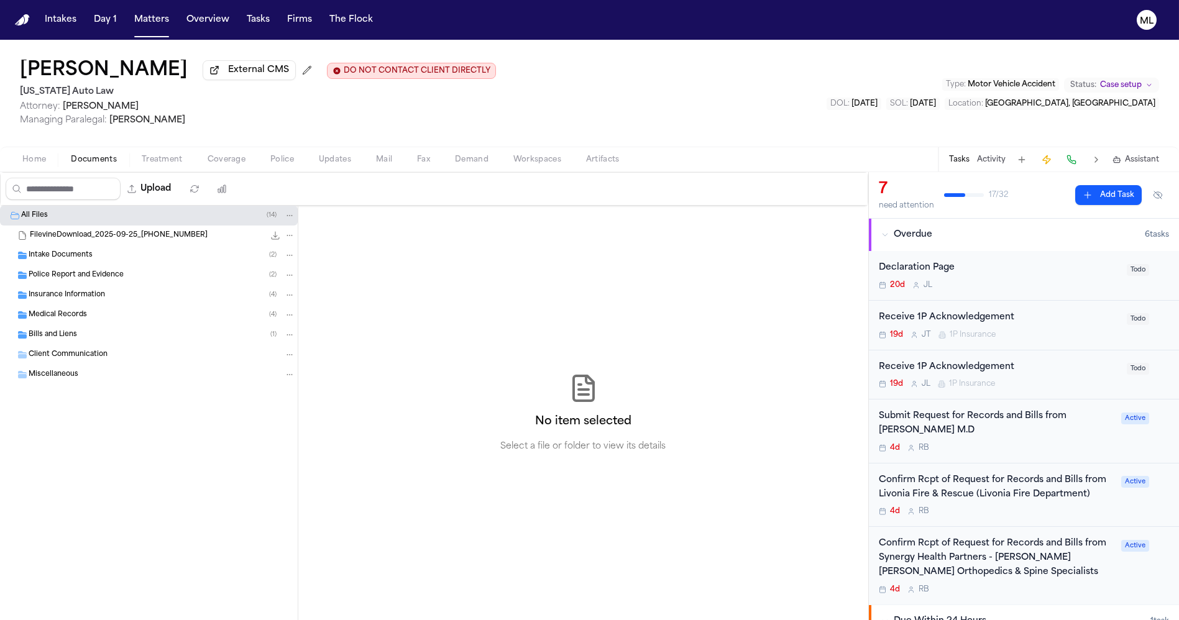
click at [78, 293] on span "Insurance Information" at bounding box center [67, 295] width 76 height 11
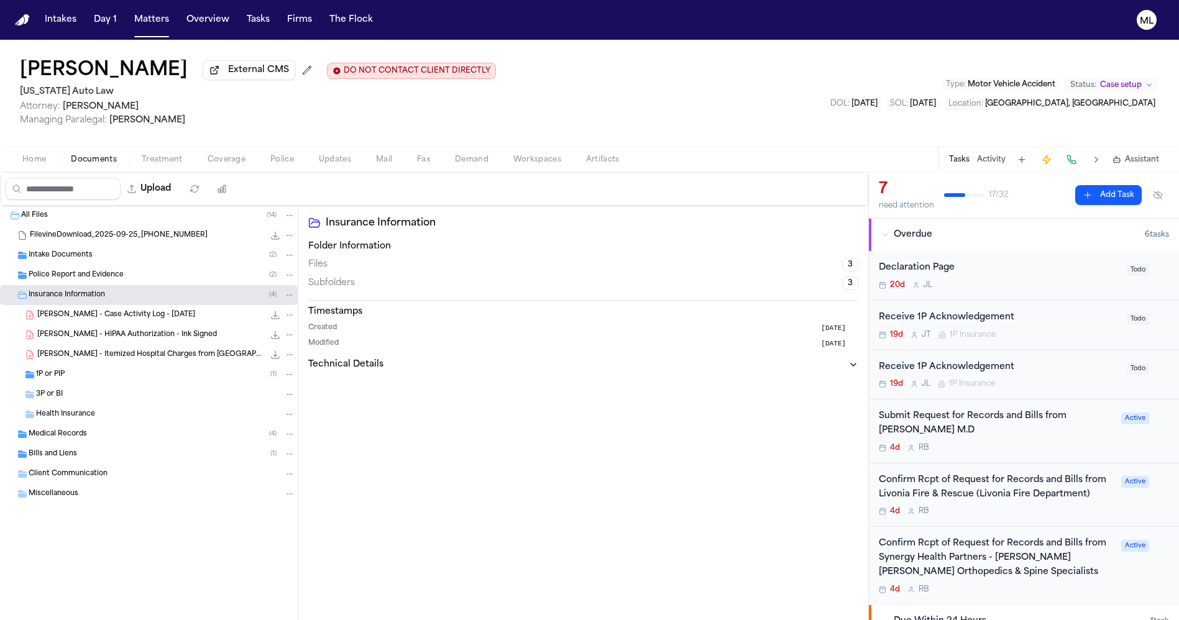
click at [68, 370] on div "1P or PIP ( 1 )" at bounding box center [165, 374] width 259 height 11
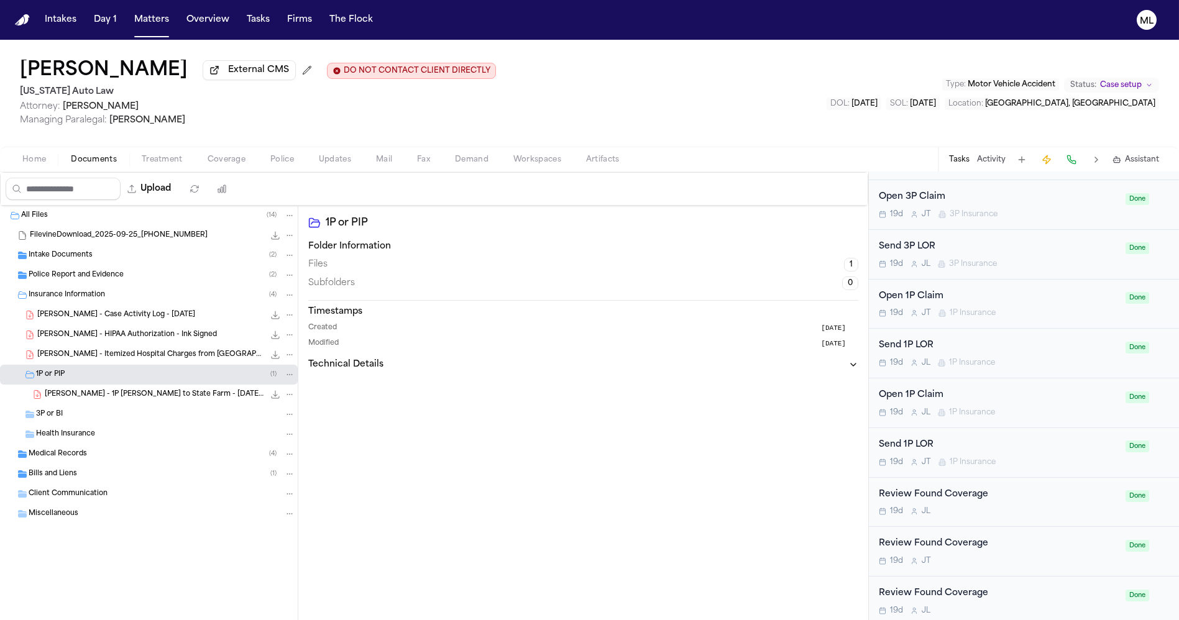
scroll to position [927, 0]
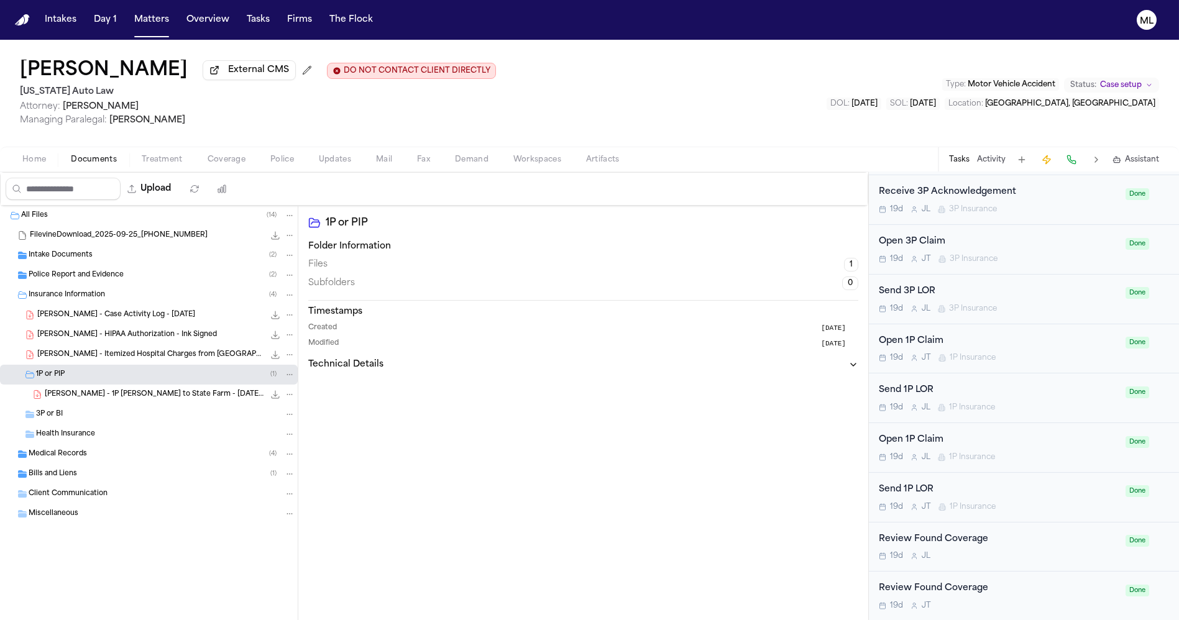
click at [1046, 298] on div "Send 3P LOR 19d J L 3P Insurance" at bounding box center [998, 299] width 239 height 29
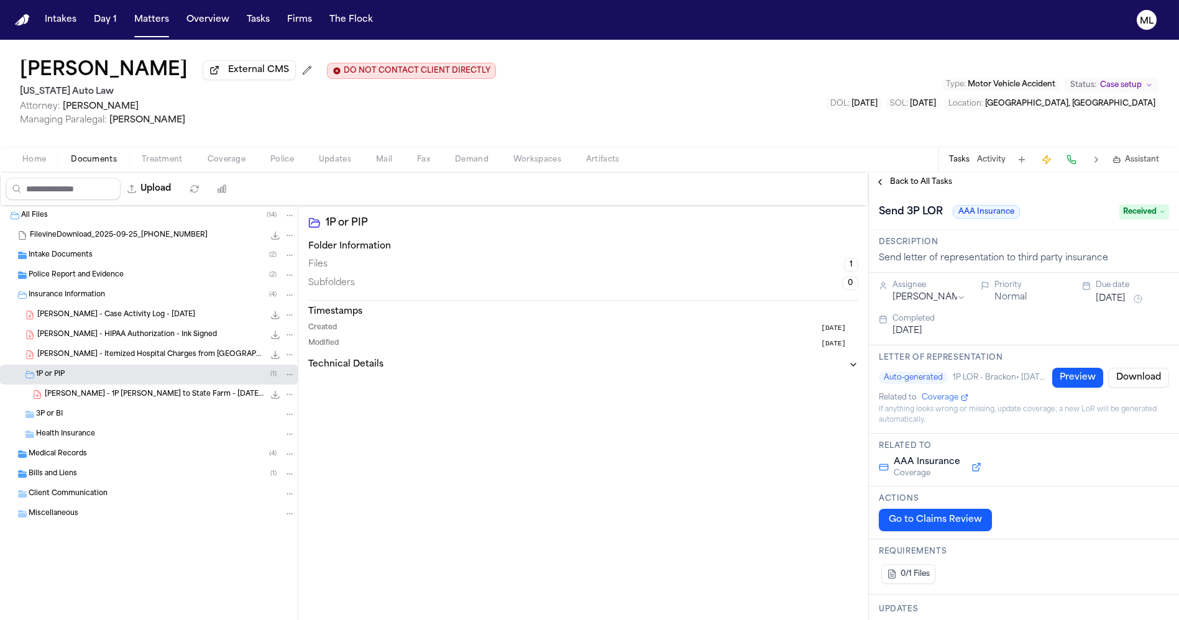
click at [911, 175] on div "Back to All Tasks" at bounding box center [1024, 182] width 310 height 20
click at [927, 178] on span "Back to All Tasks" at bounding box center [921, 182] width 62 height 10
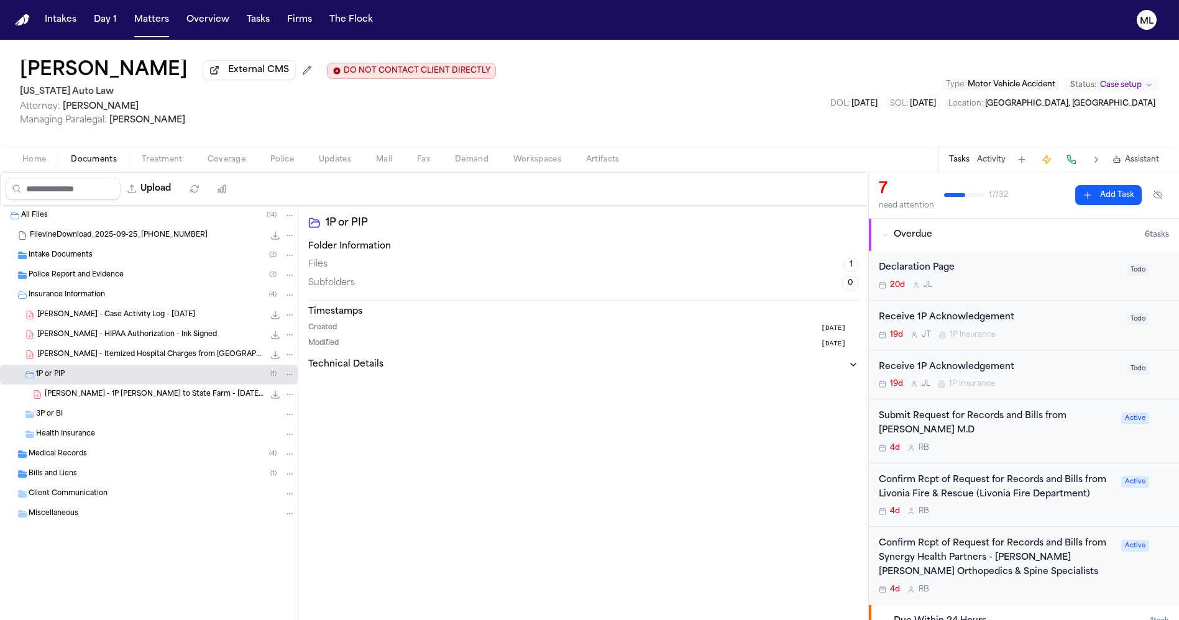
click at [1051, 440] on div "Submit Request for Records and Bills from Indrani Nimmagadda M.D 4d R B" at bounding box center [996, 432] width 235 height 44
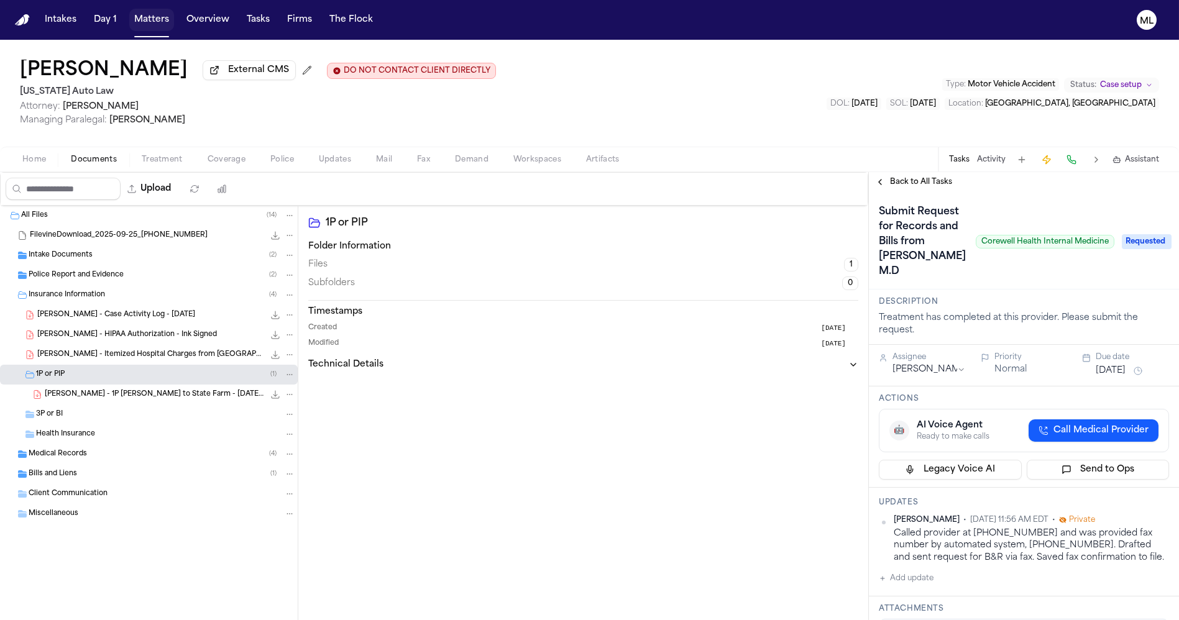
click at [145, 17] on button "Matters" at bounding box center [151, 20] width 45 height 22
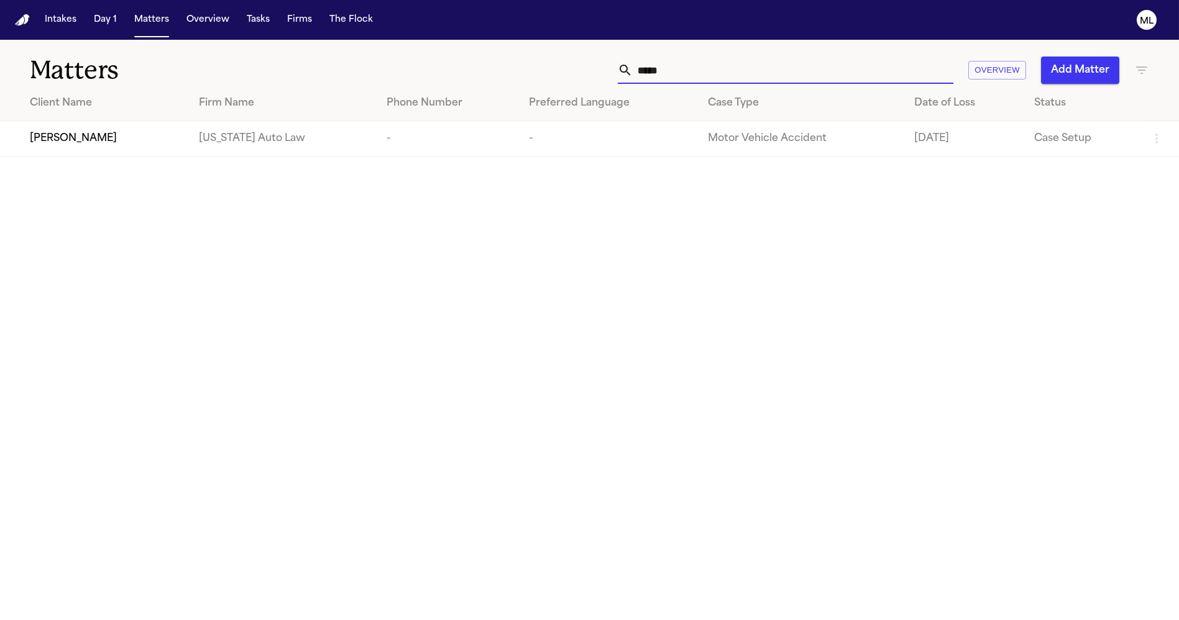
drag, startPoint x: 701, startPoint y: 79, endPoint x: 556, endPoint y: 78, distance: 145.5
click at [556, 78] on div "***** Overview Add Matter" at bounding box center [753, 70] width 794 height 27
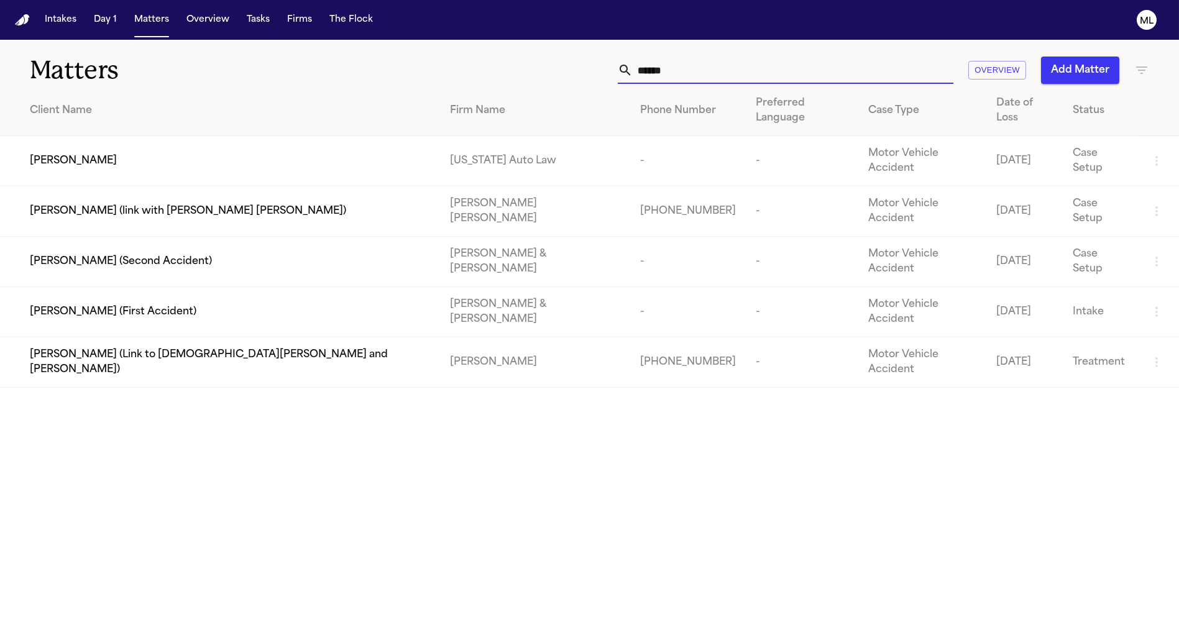
type input "******"
click at [141, 154] on div "[PERSON_NAME]" at bounding box center [230, 161] width 400 height 15
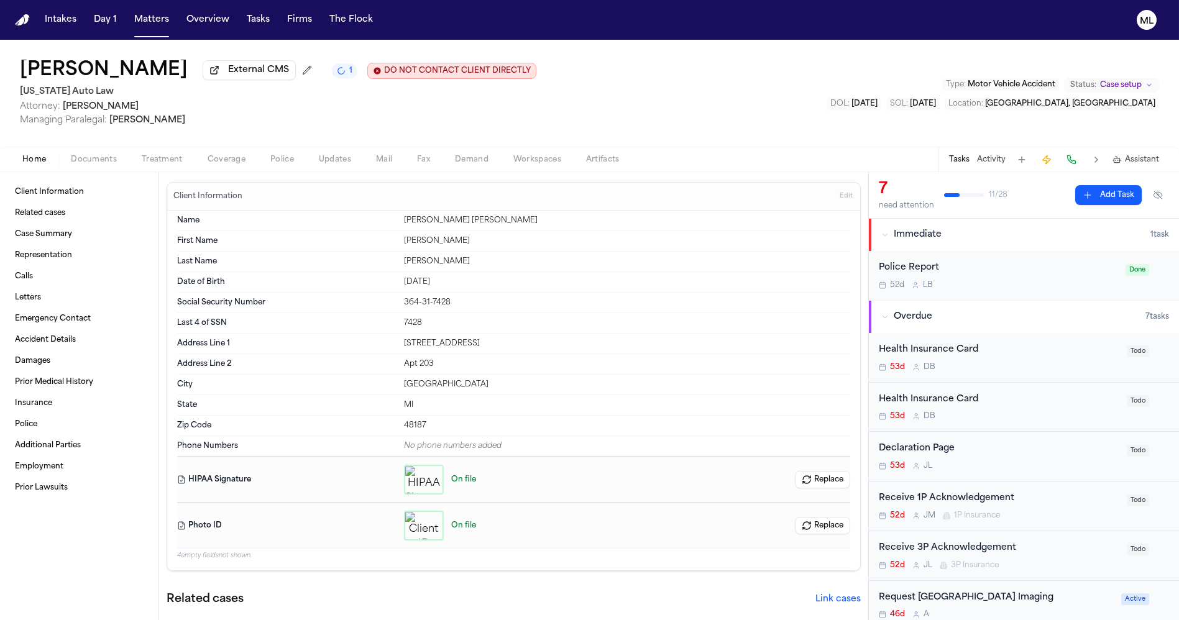
click at [103, 157] on span "Documents" at bounding box center [94, 160] width 46 height 10
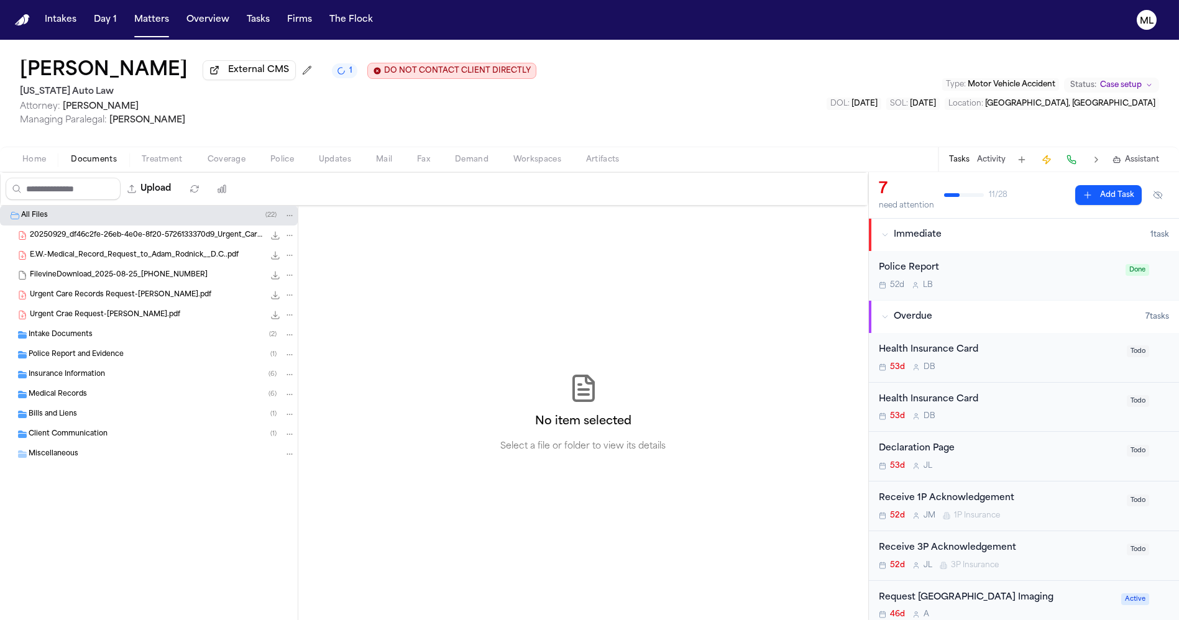
click at [71, 379] on span "Insurance Information" at bounding box center [67, 375] width 76 height 11
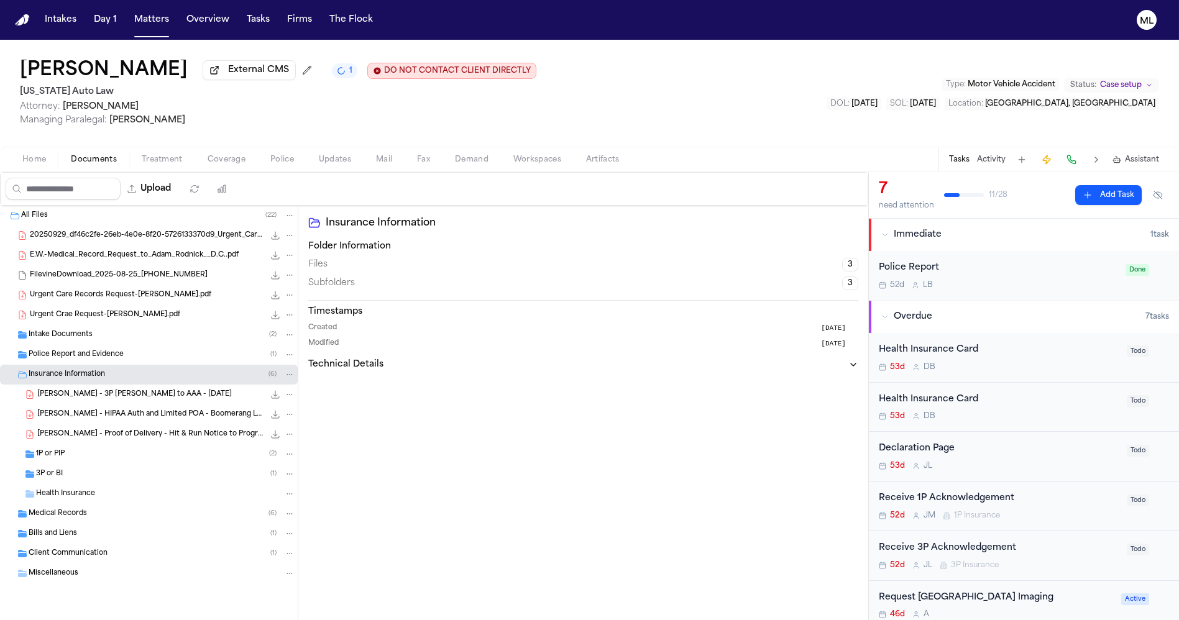
click at [96, 451] on div "1P or PIP ( 2 )" at bounding box center [165, 454] width 259 height 11
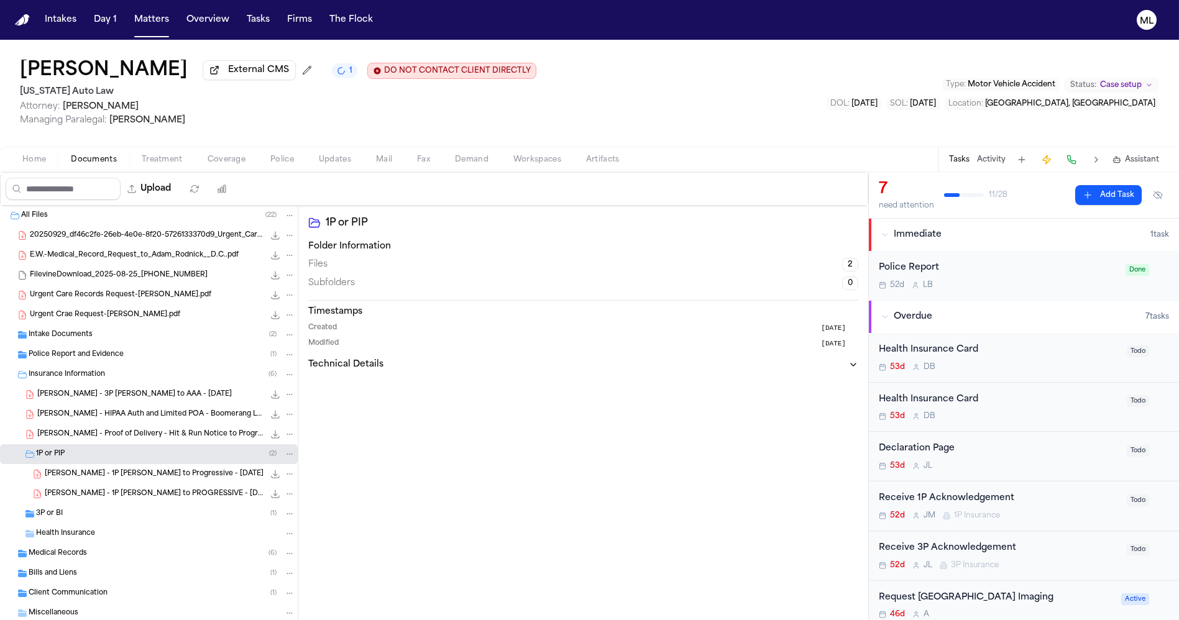
click at [88, 508] on div "3P or BI ( 1 )" at bounding box center [165, 513] width 259 height 11
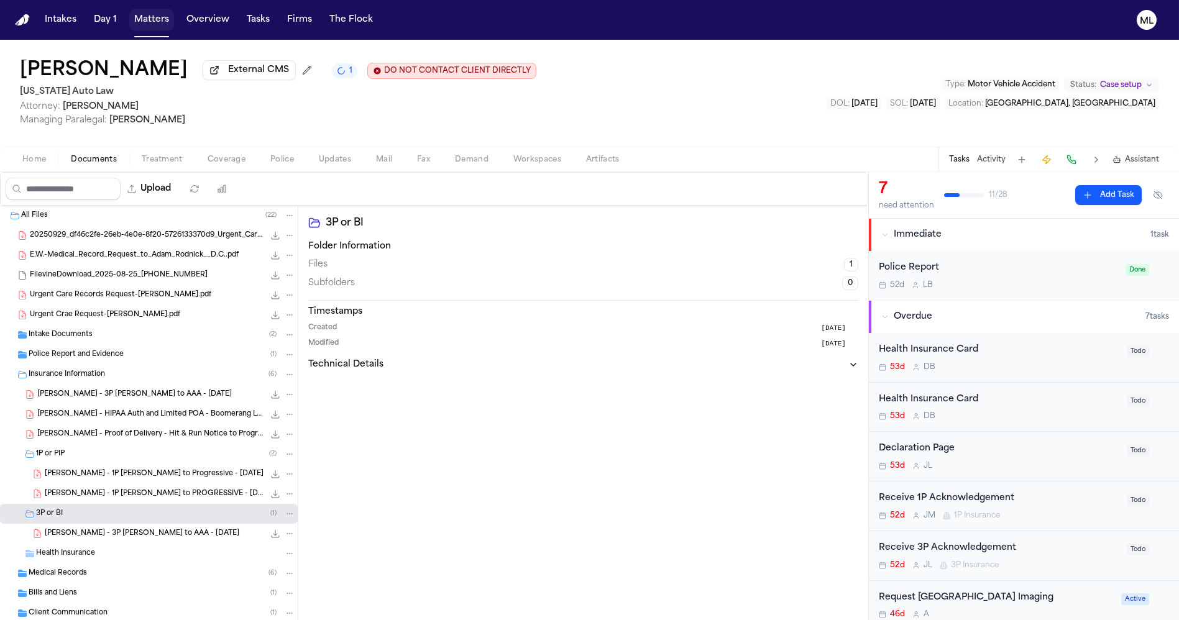
drag, startPoint x: 153, startPoint y: 13, endPoint x: 291, endPoint y: 34, distance: 139.6
click at [153, 13] on button "Matters" at bounding box center [151, 20] width 45 height 22
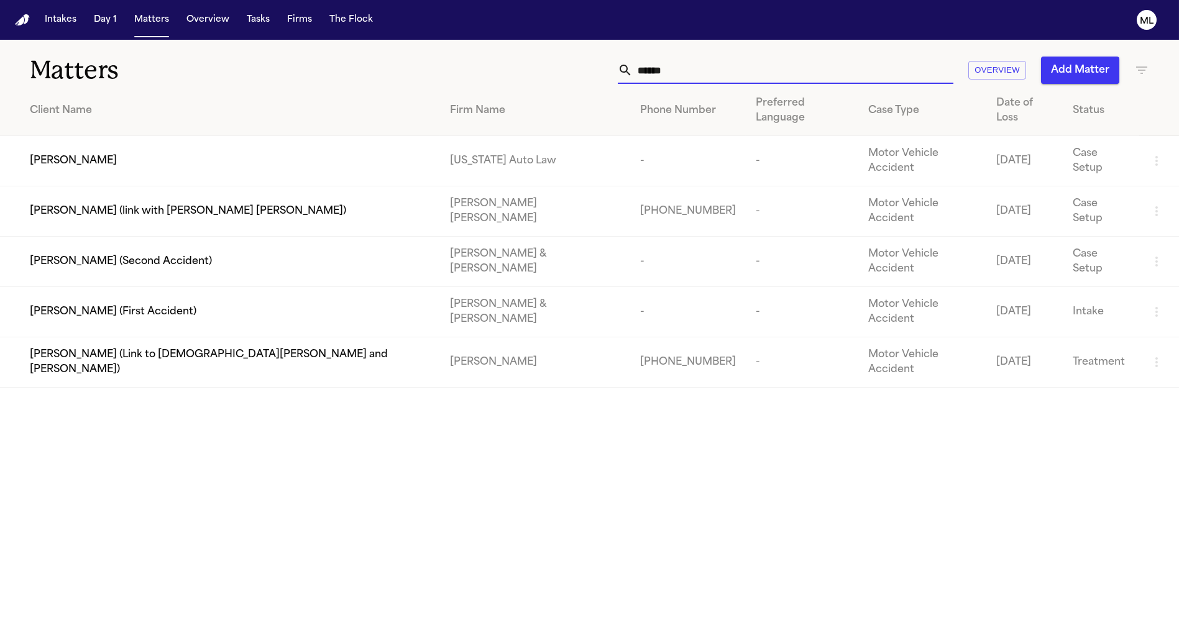
drag, startPoint x: 696, startPoint y: 65, endPoint x: 674, endPoint y: 2, distance: 66.4
click at [597, 64] on div "****** Overview Add Matter" at bounding box center [753, 70] width 794 height 27
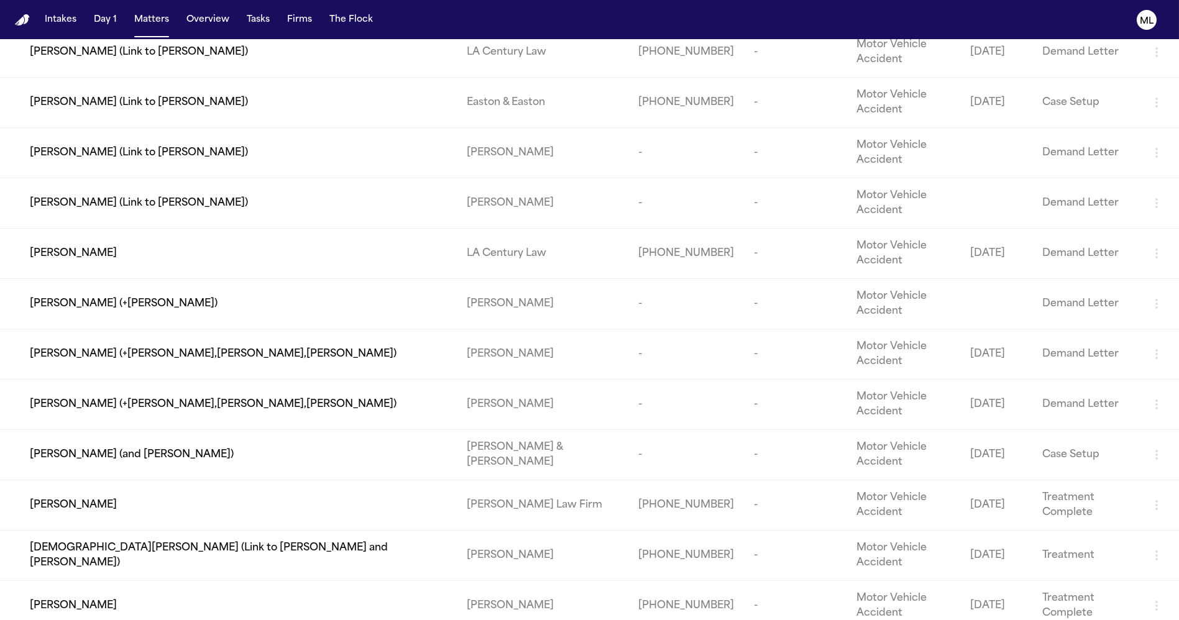
scroll to position [705, 0]
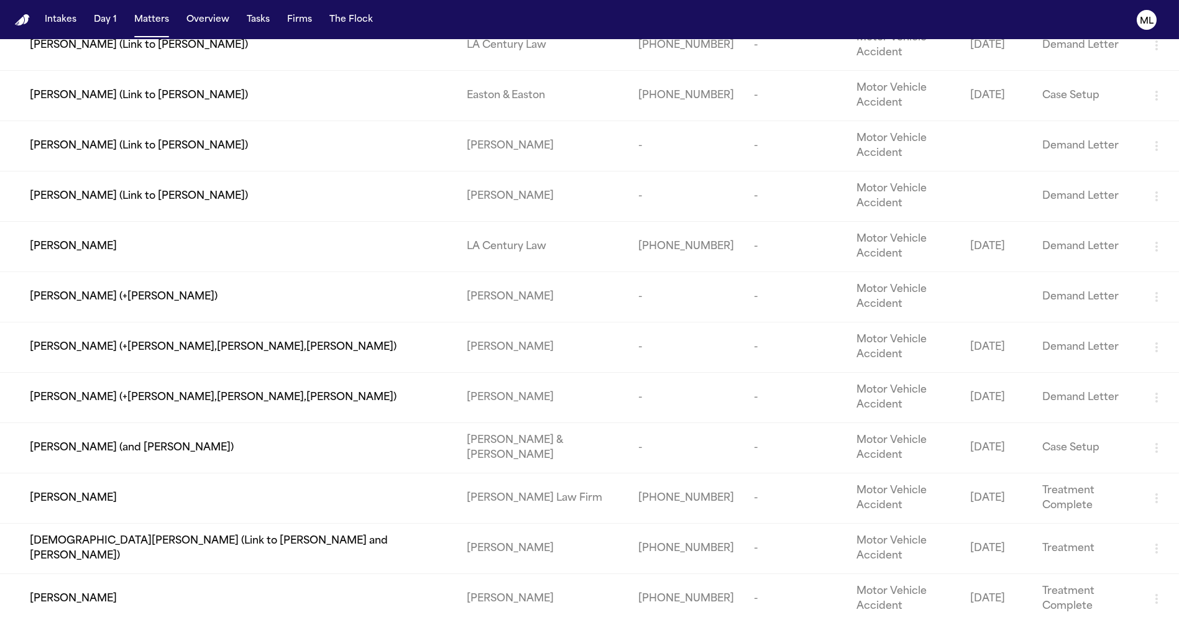
type input "*******"
click at [155, 574] on td "[PERSON_NAME]" at bounding box center [228, 599] width 457 height 50
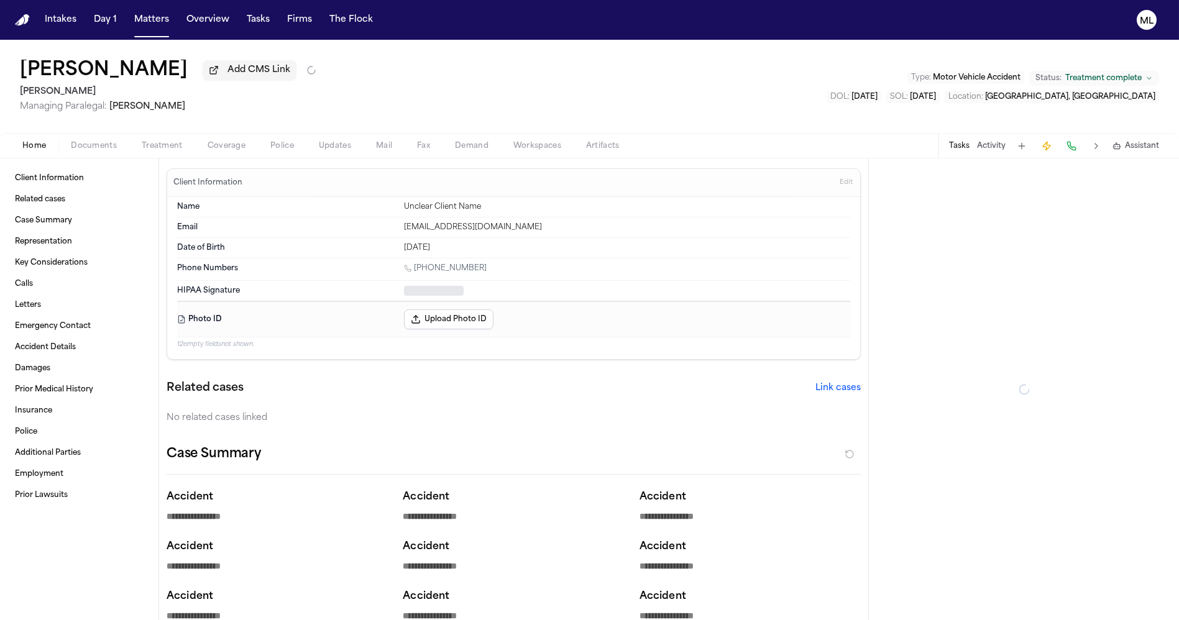
type textarea "*"
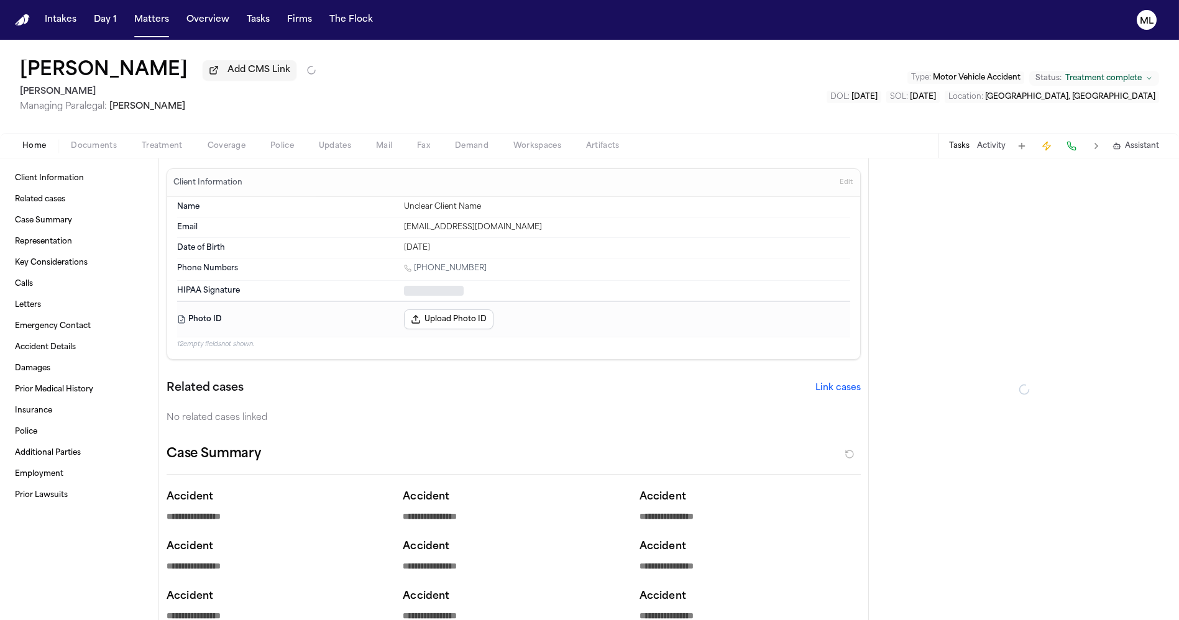
type textarea "*"
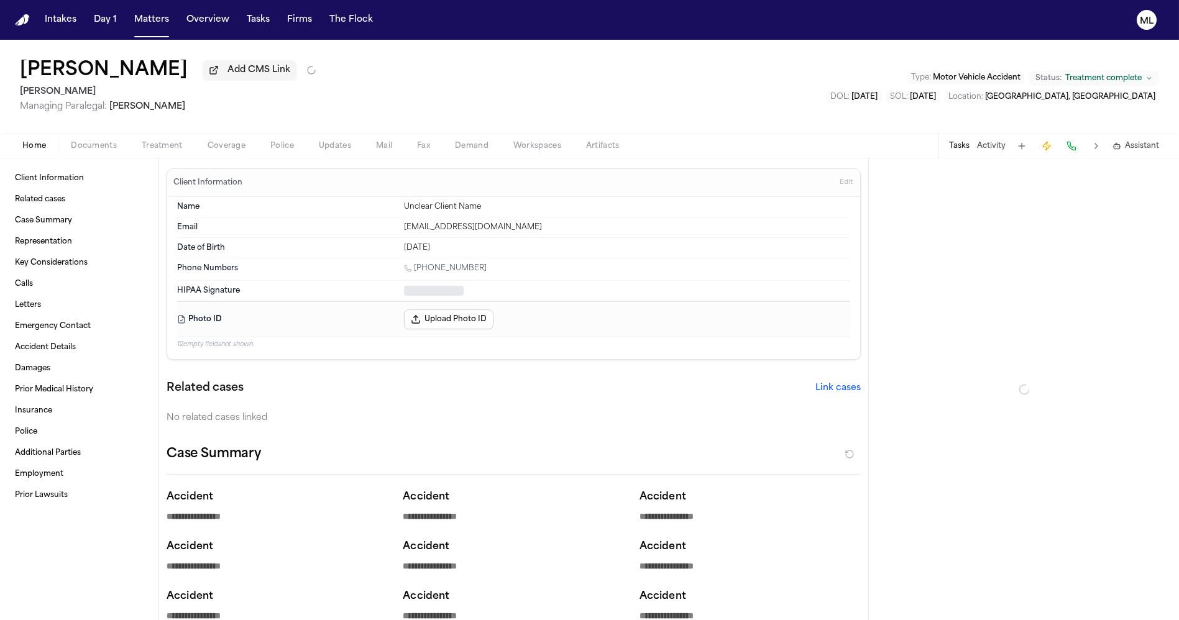
type textarea "*"
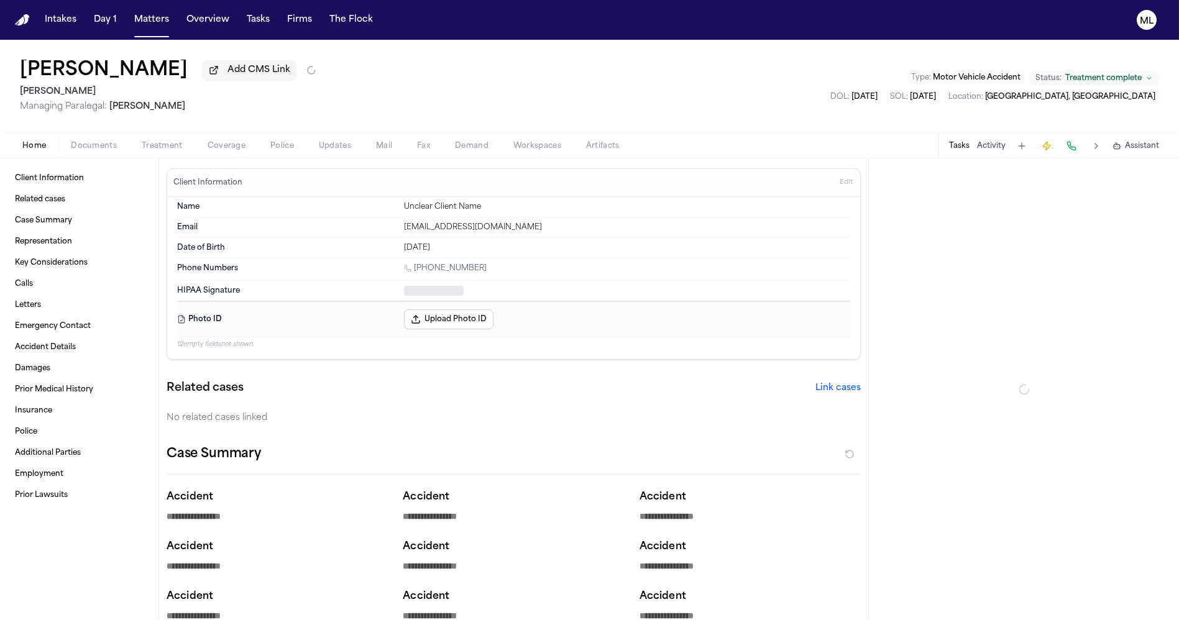
type textarea "*"
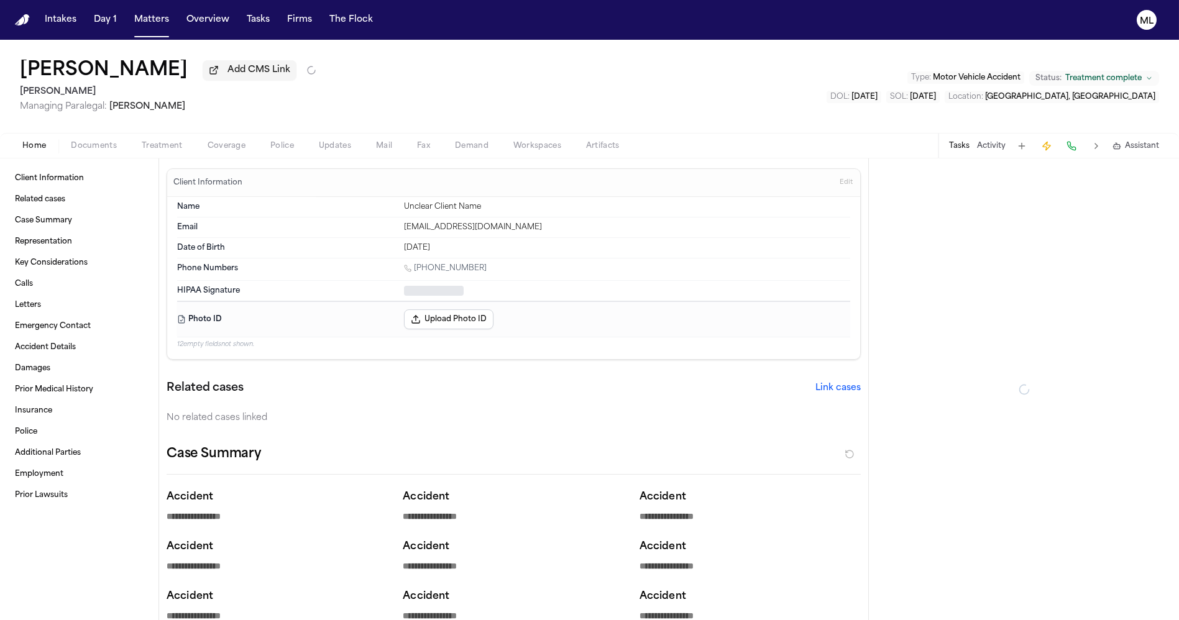
type textarea "*"
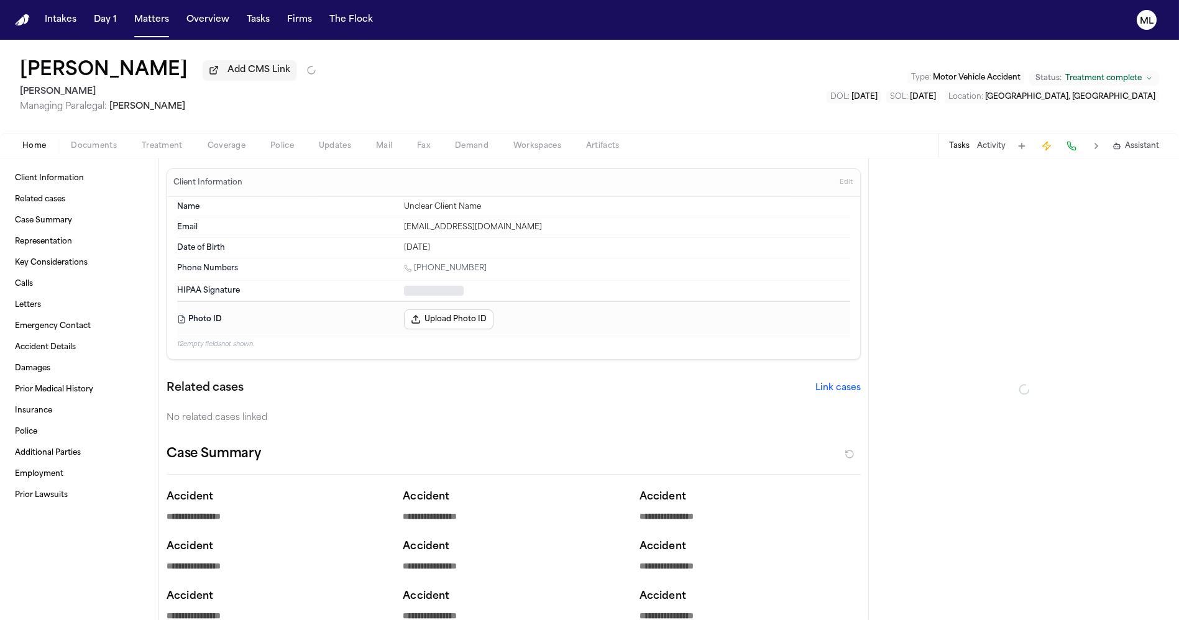
type textarea "*"
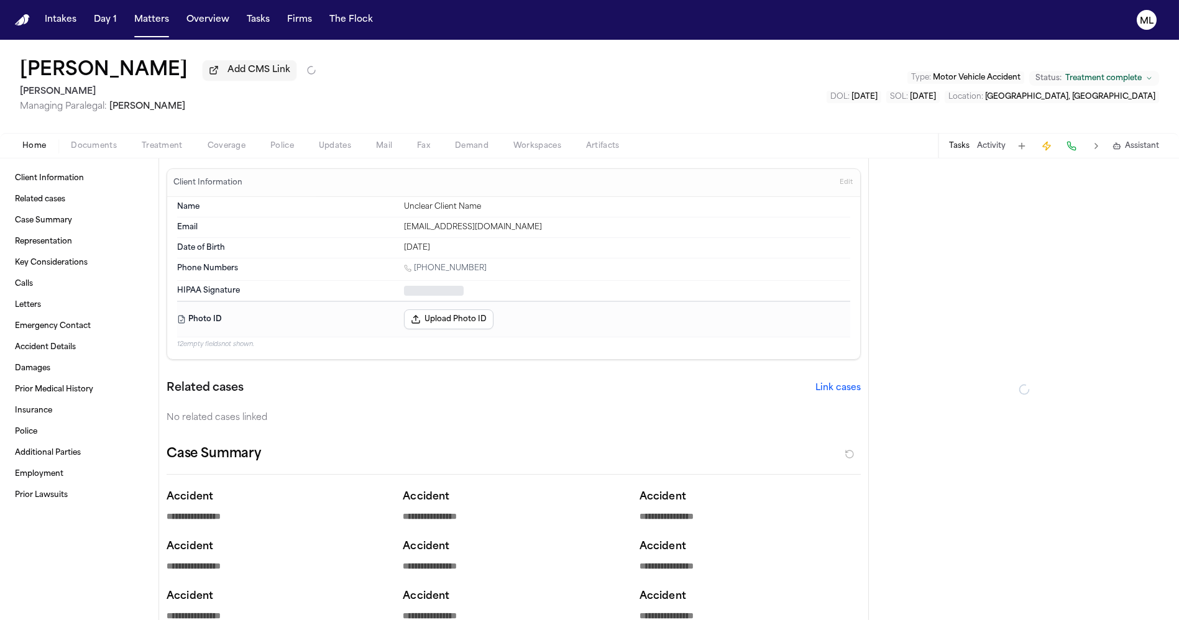
type textarea "*"
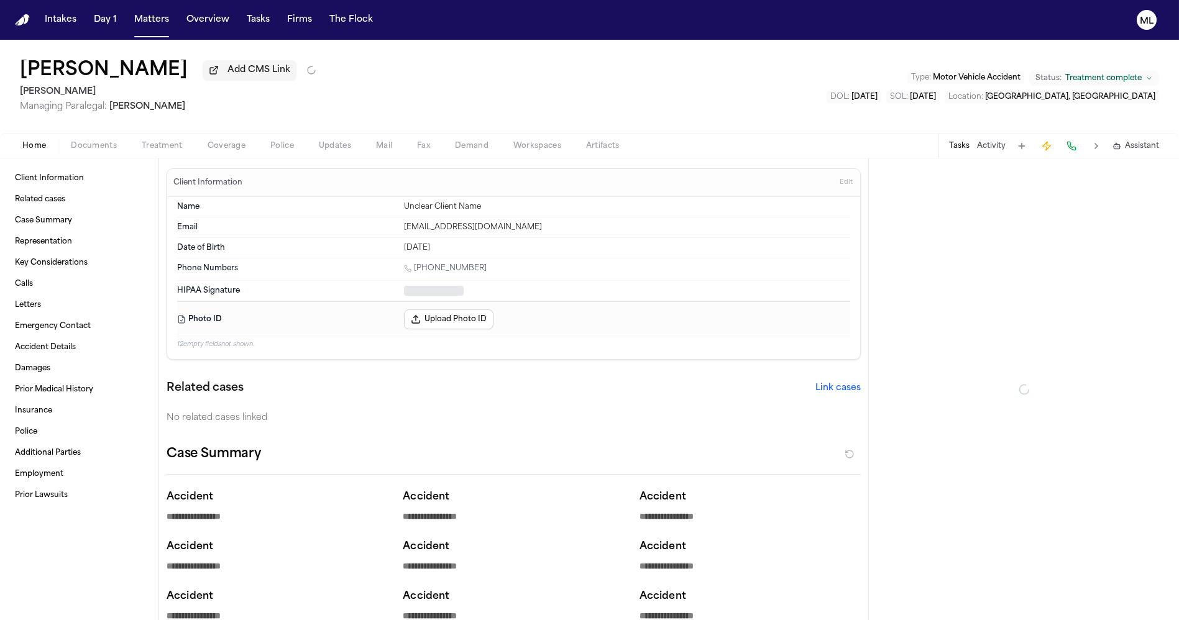
type textarea "*"
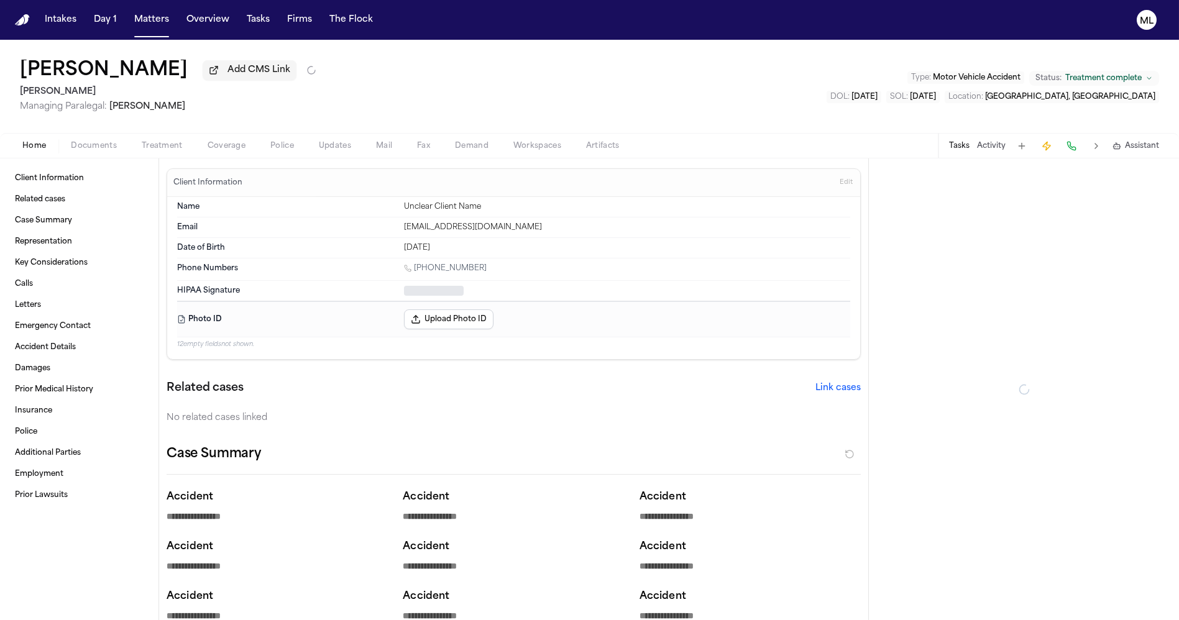
type textarea "*"
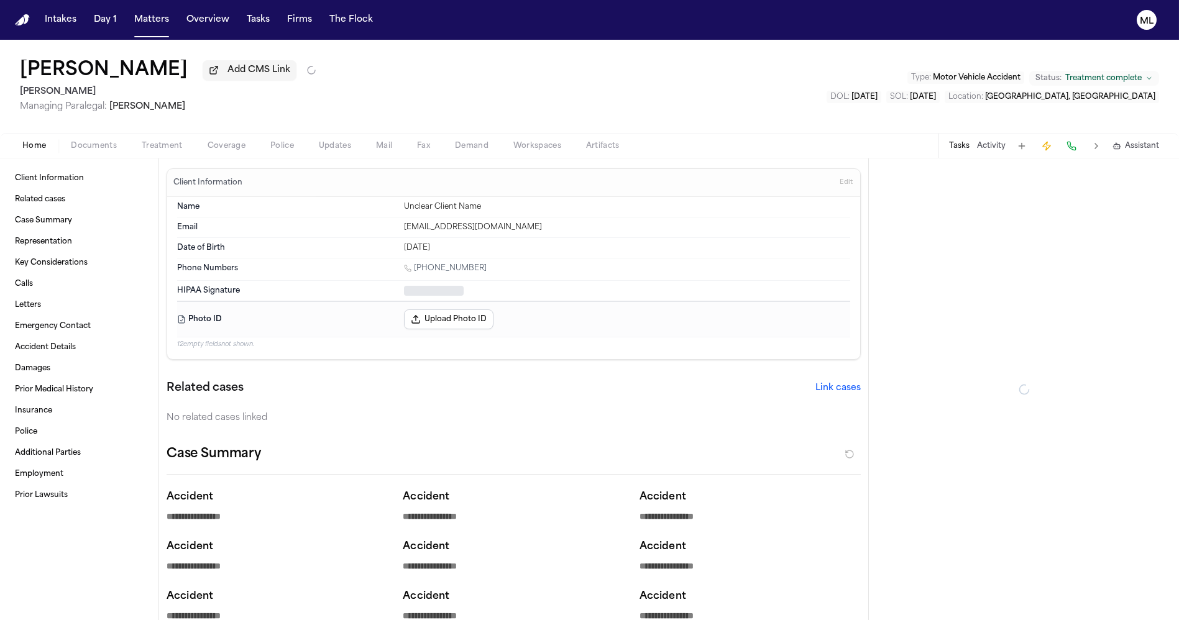
type textarea "*"
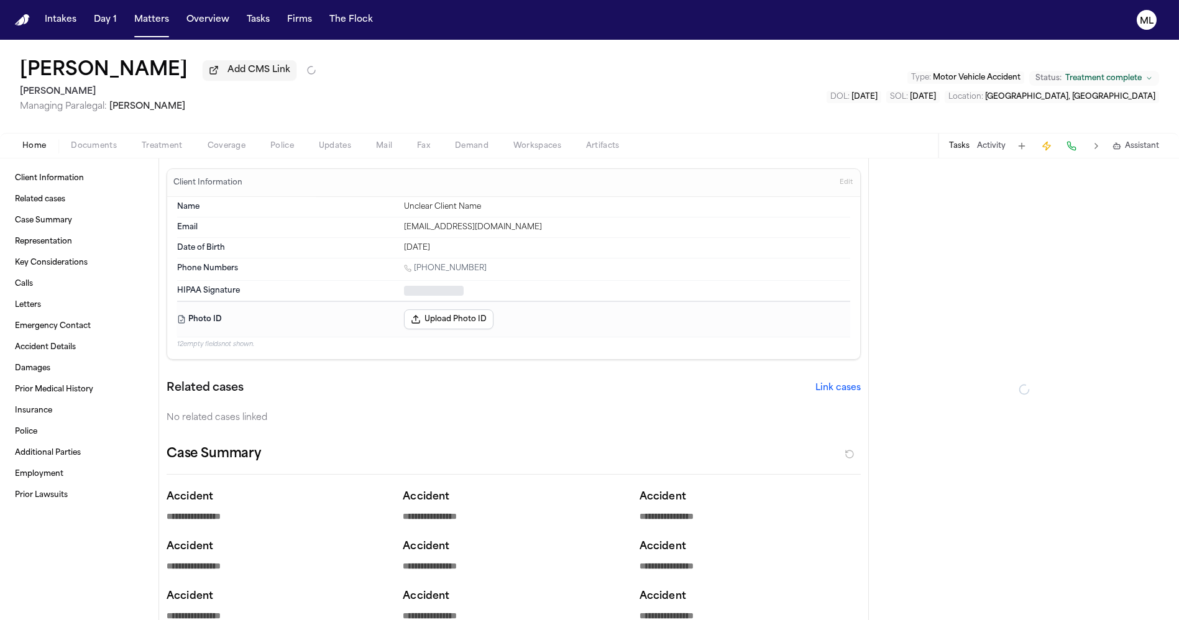
type textarea "*"
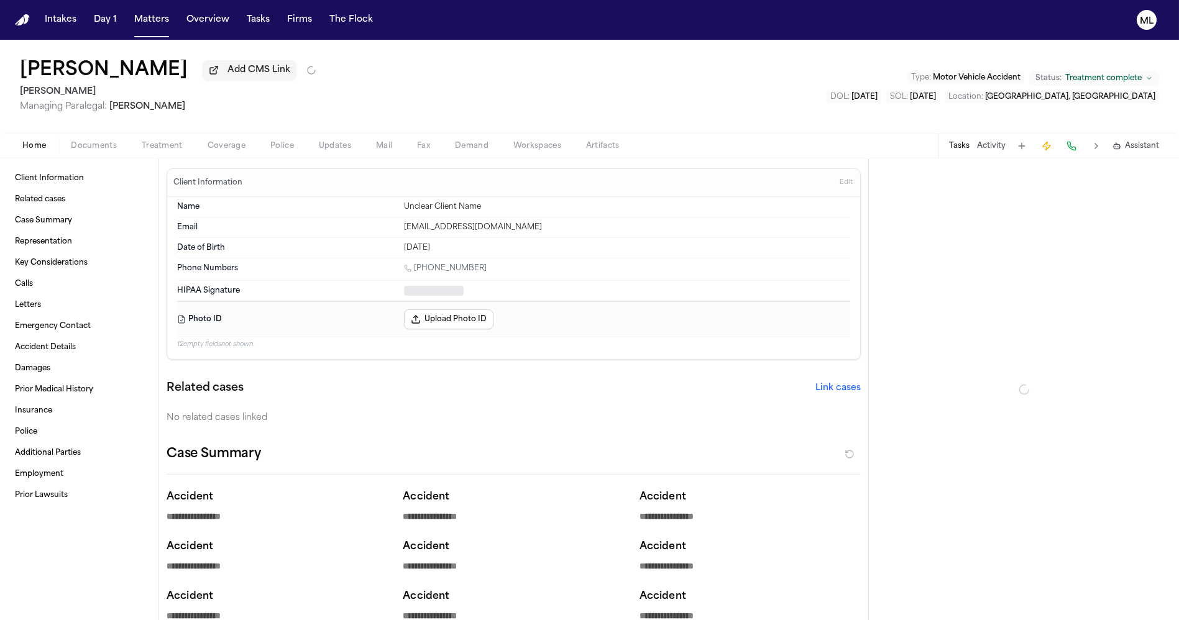
type textarea "*"
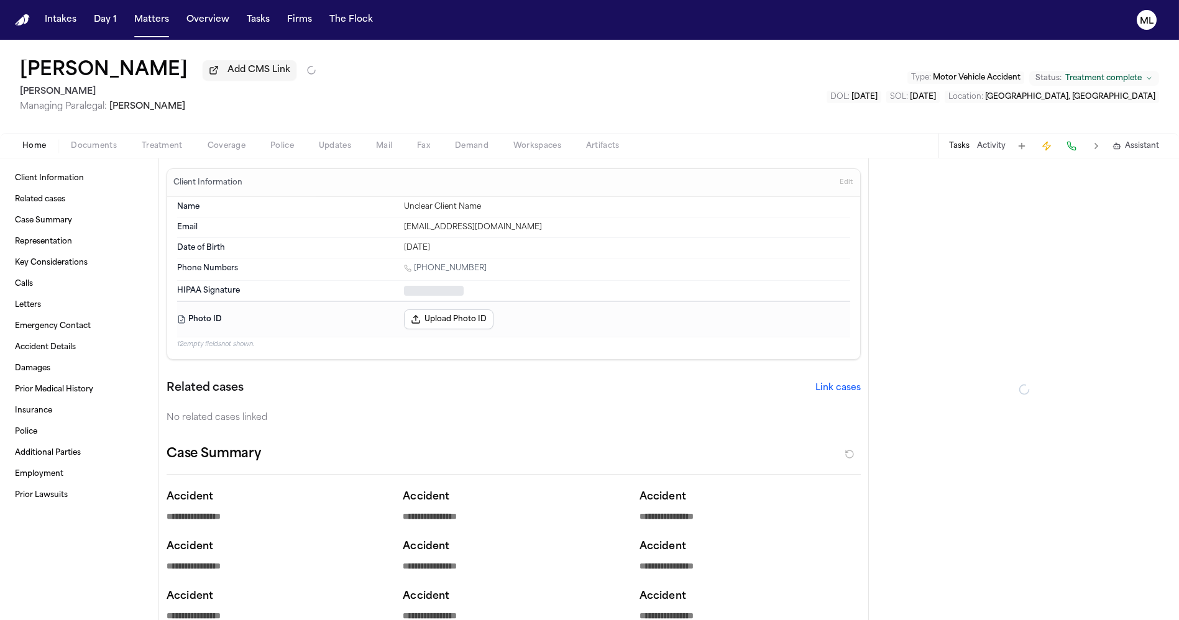
type textarea "*"
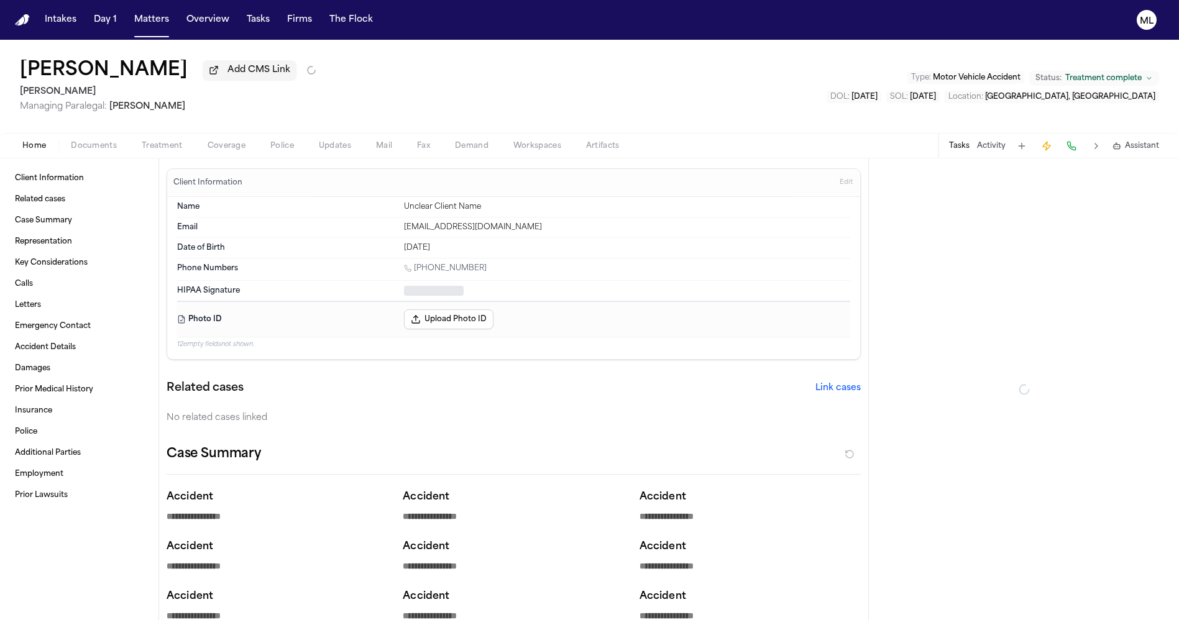
type textarea "*"
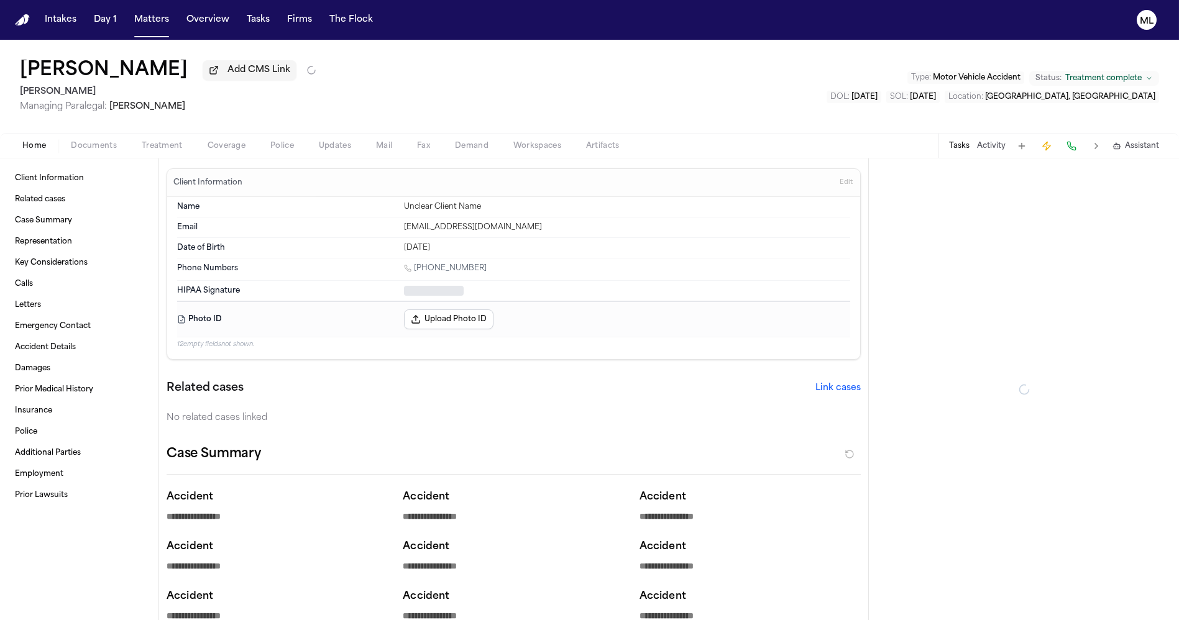
type textarea "*"
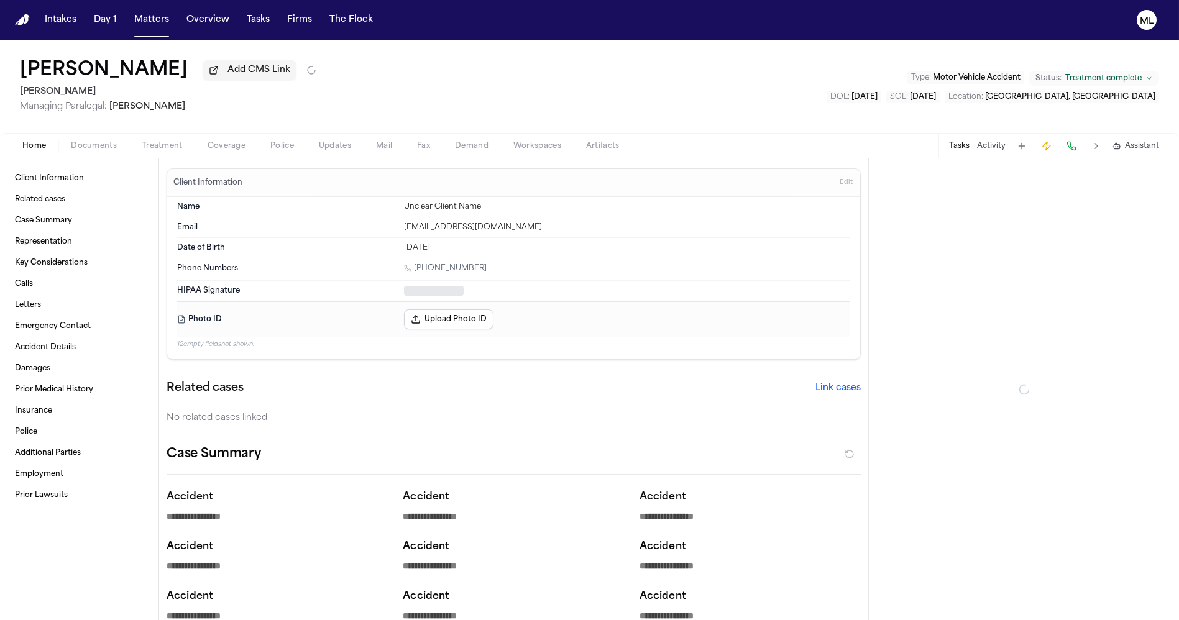
type textarea "*"
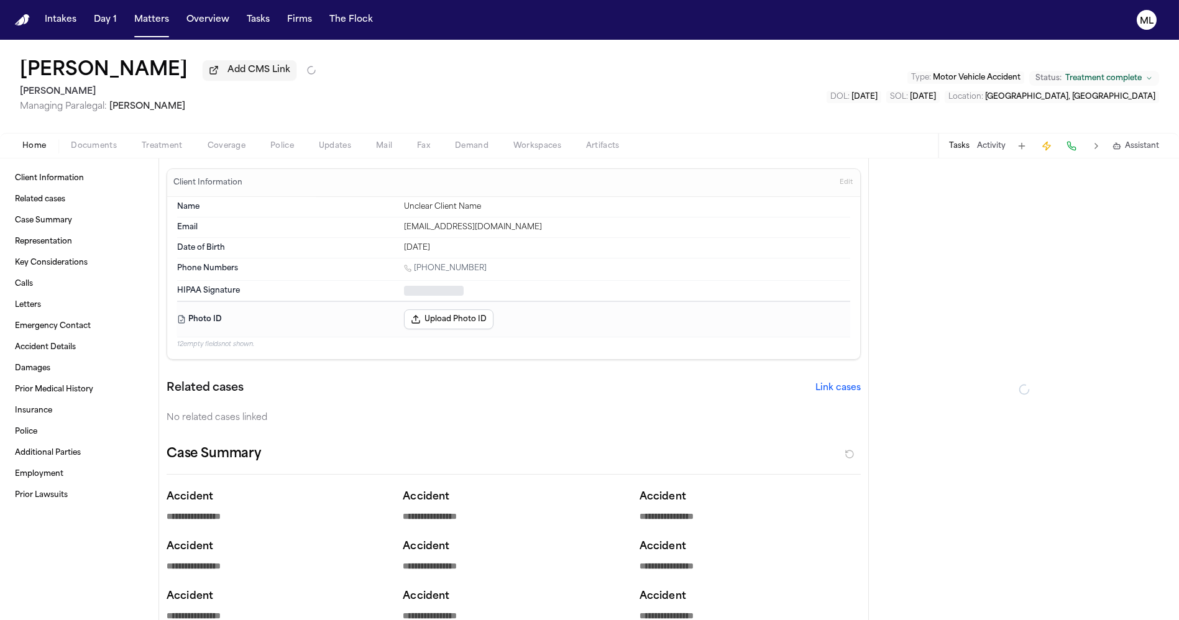
type textarea "*"
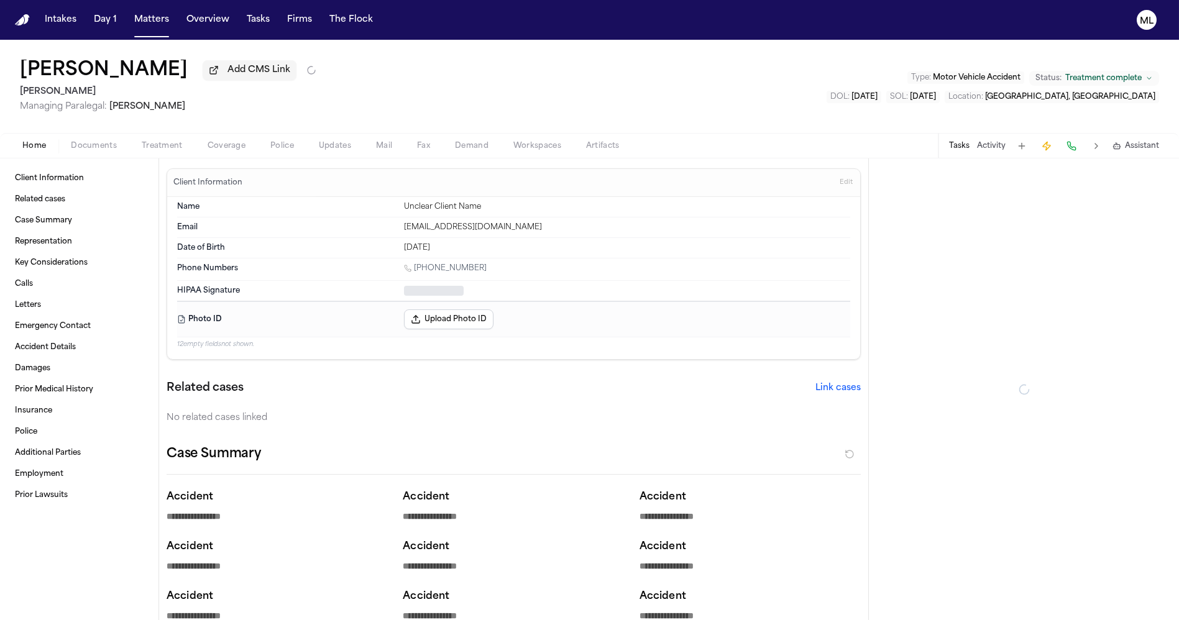
type textarea "*"
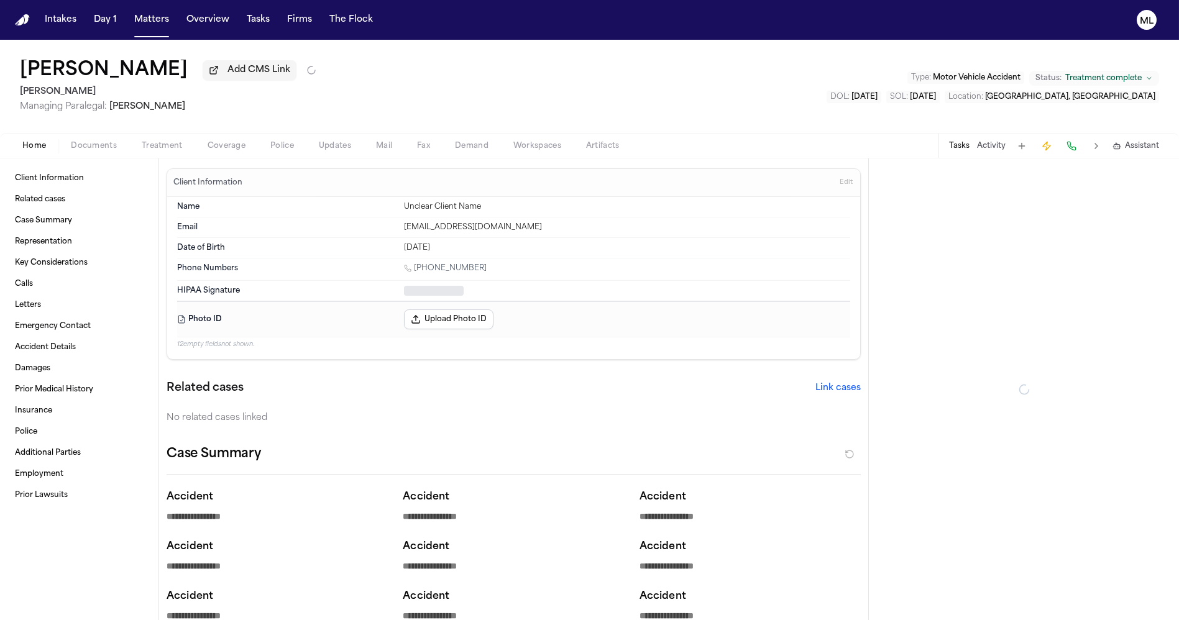
type textarea "*"
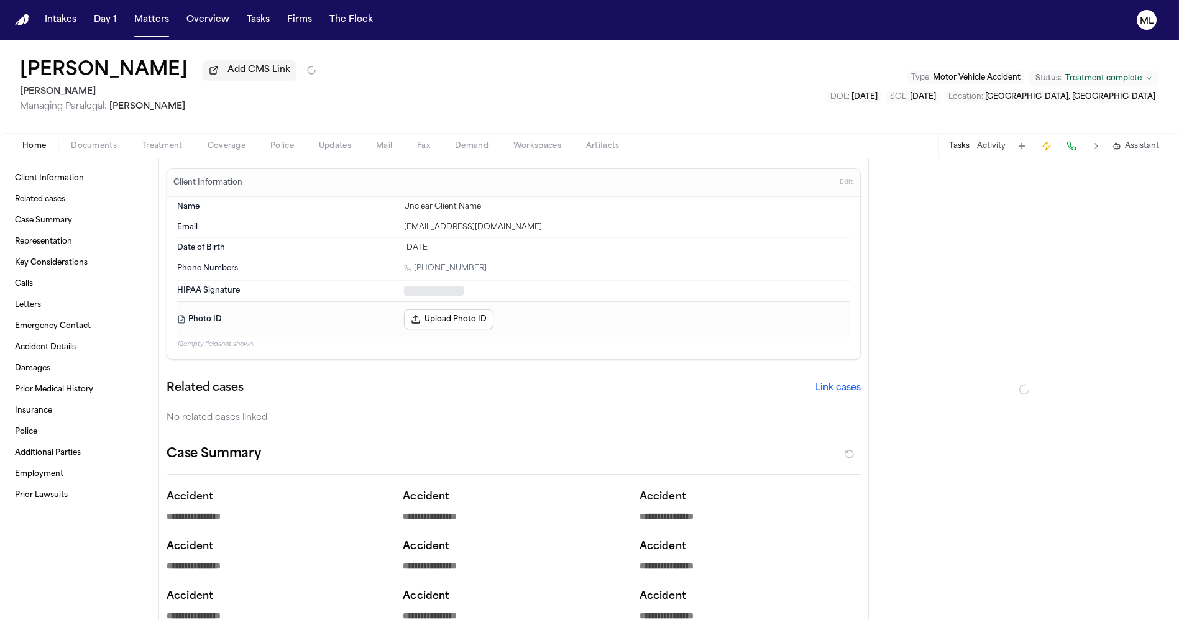
type textarea "*"
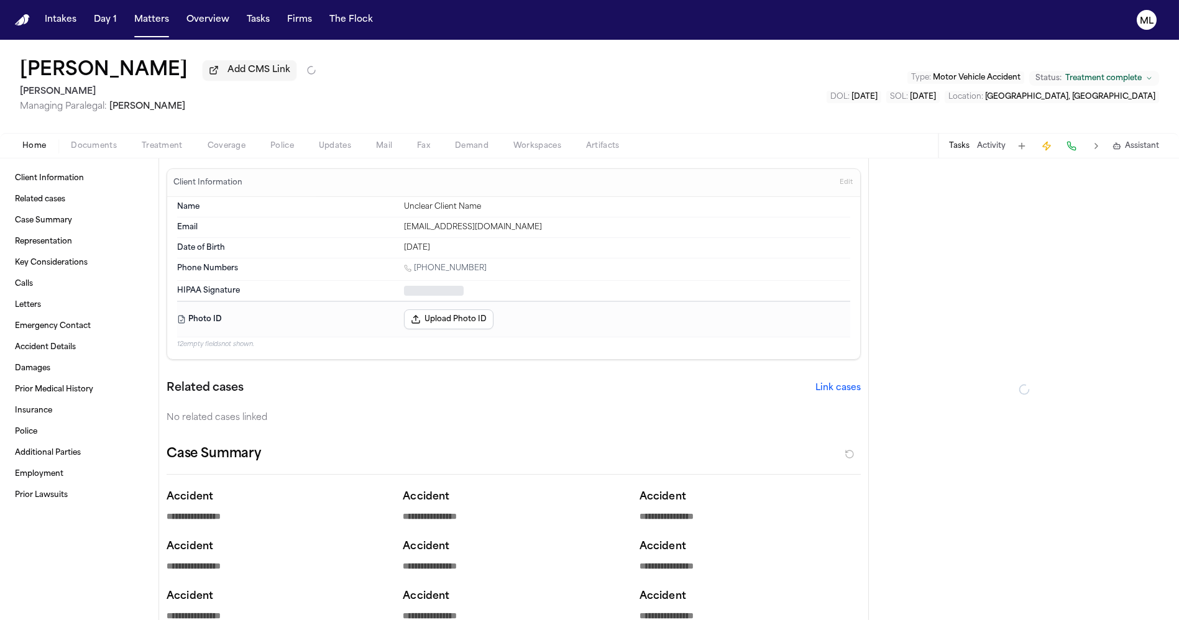
type textarea "*"
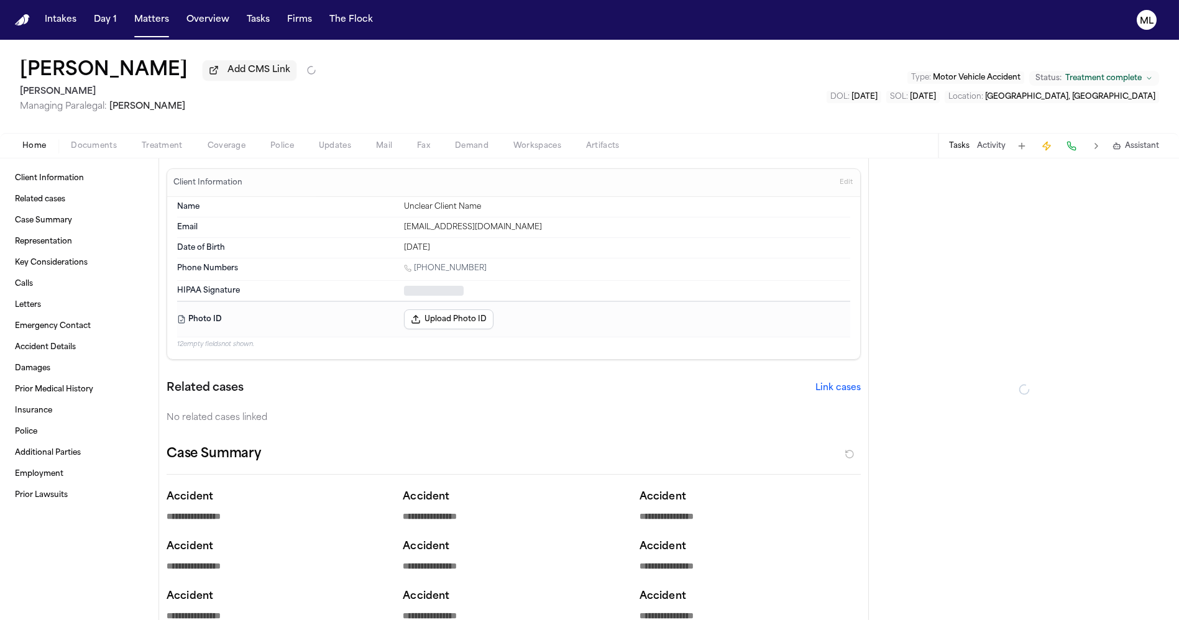
type textarea "*"
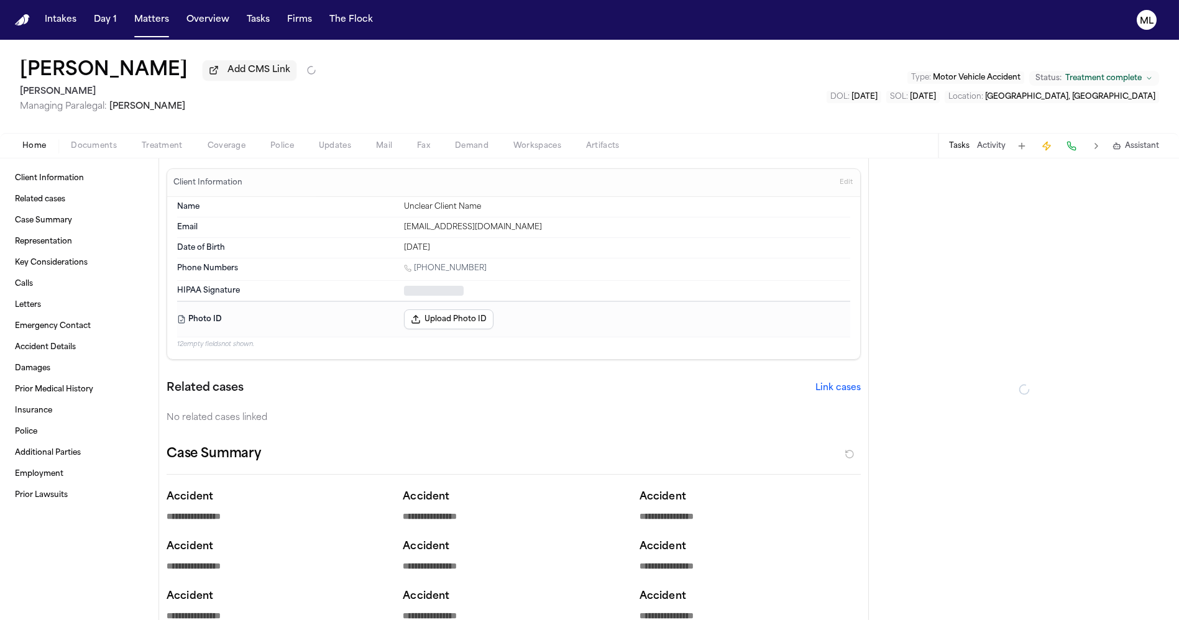
type textarea "*"
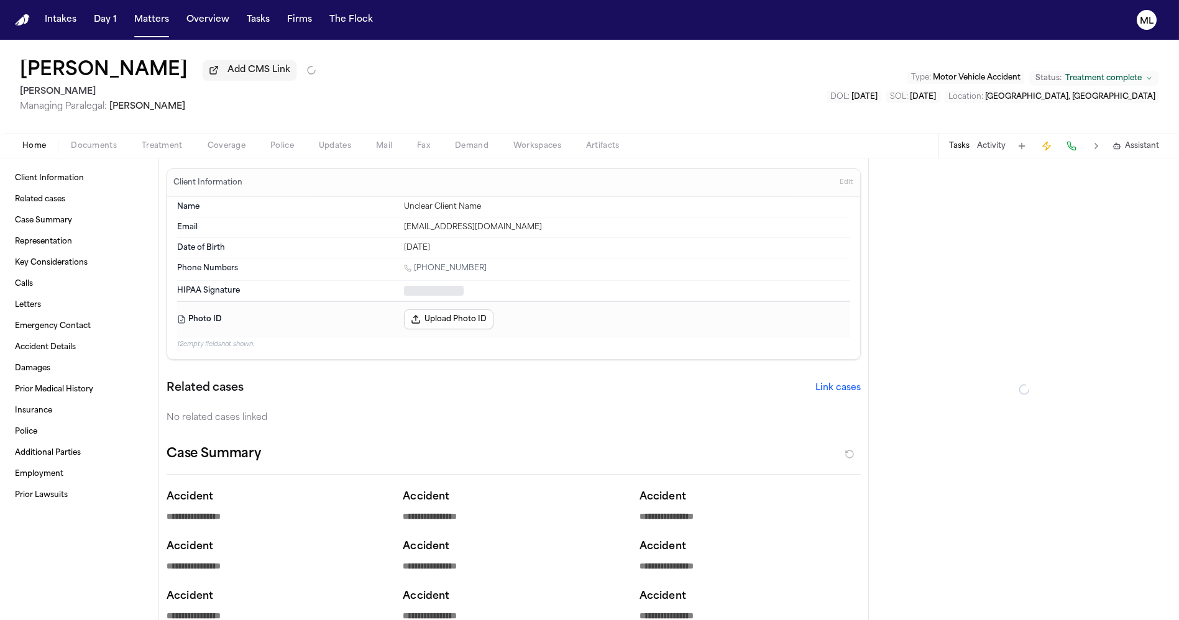
type textarea "*"
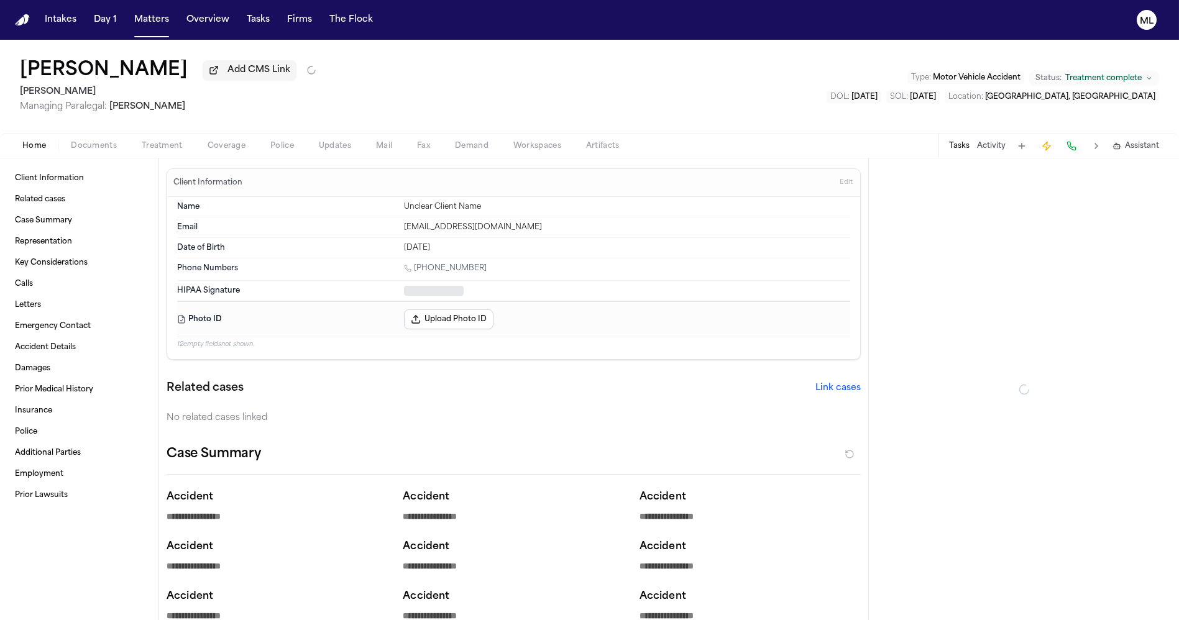
type textarea "*"
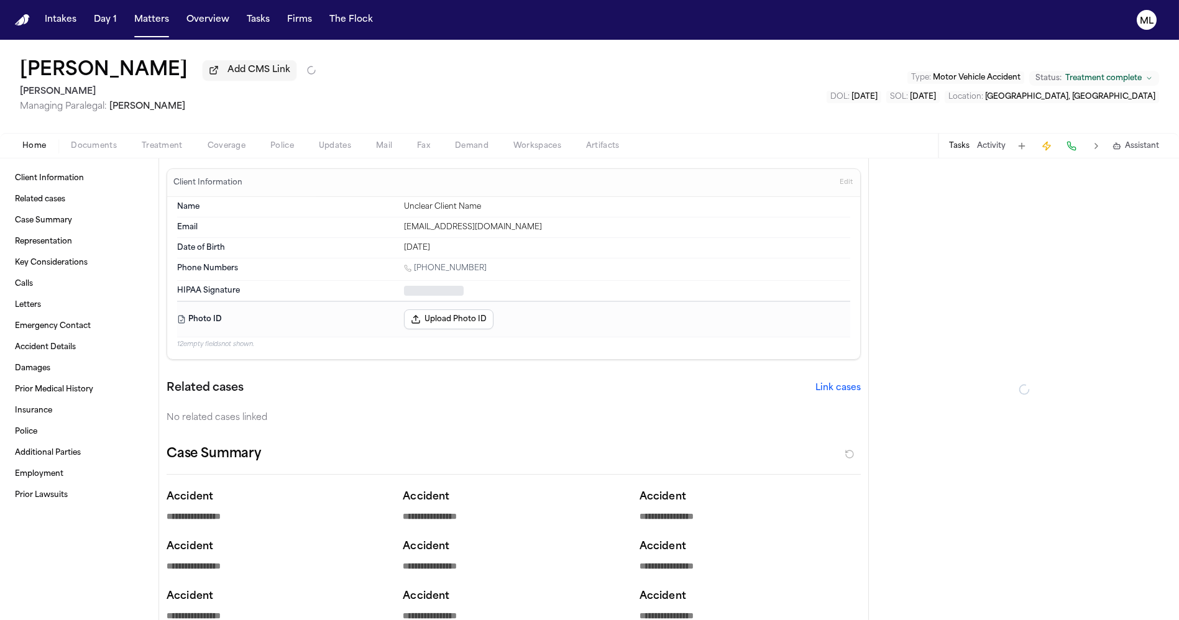
type textarea "*"
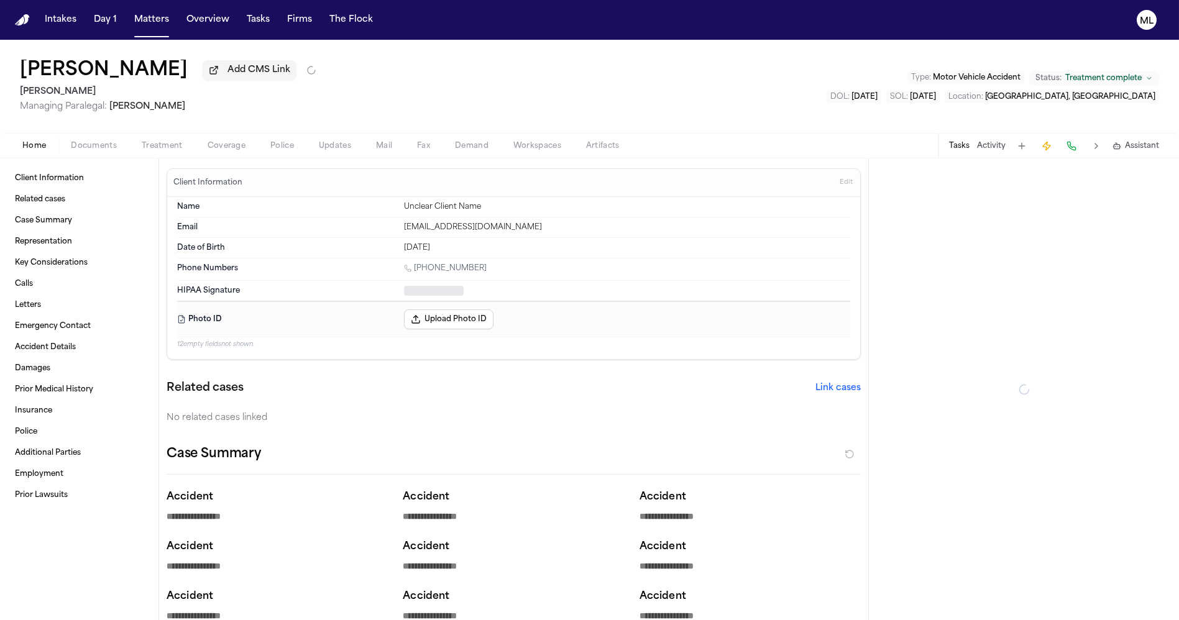
type textarea "*"
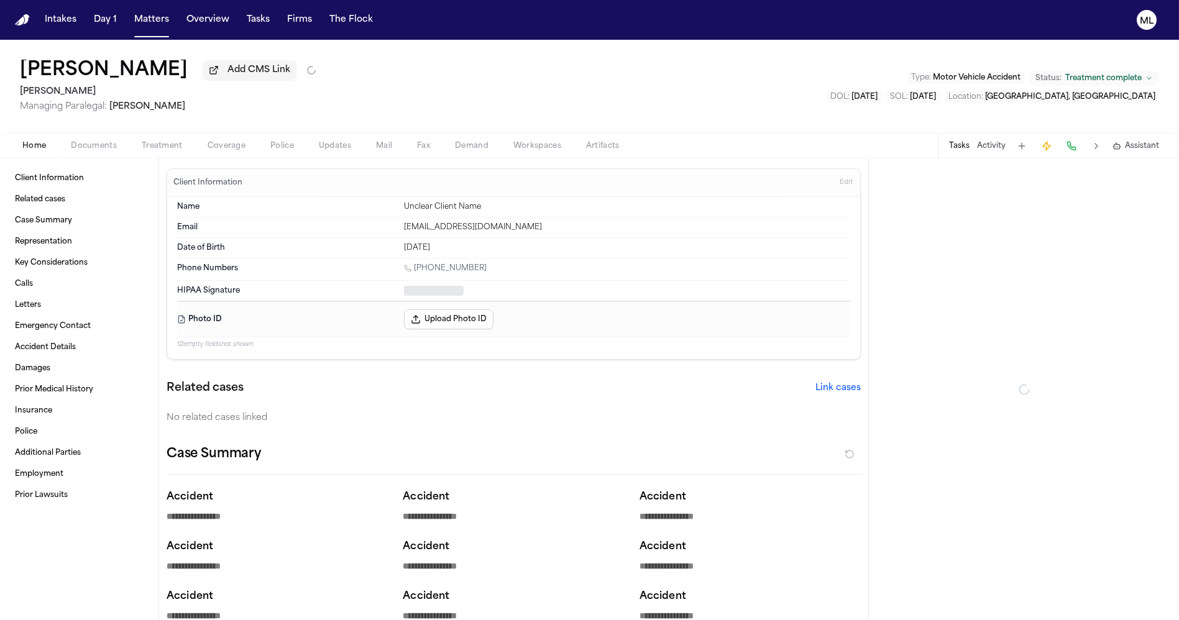
type textarea "*"
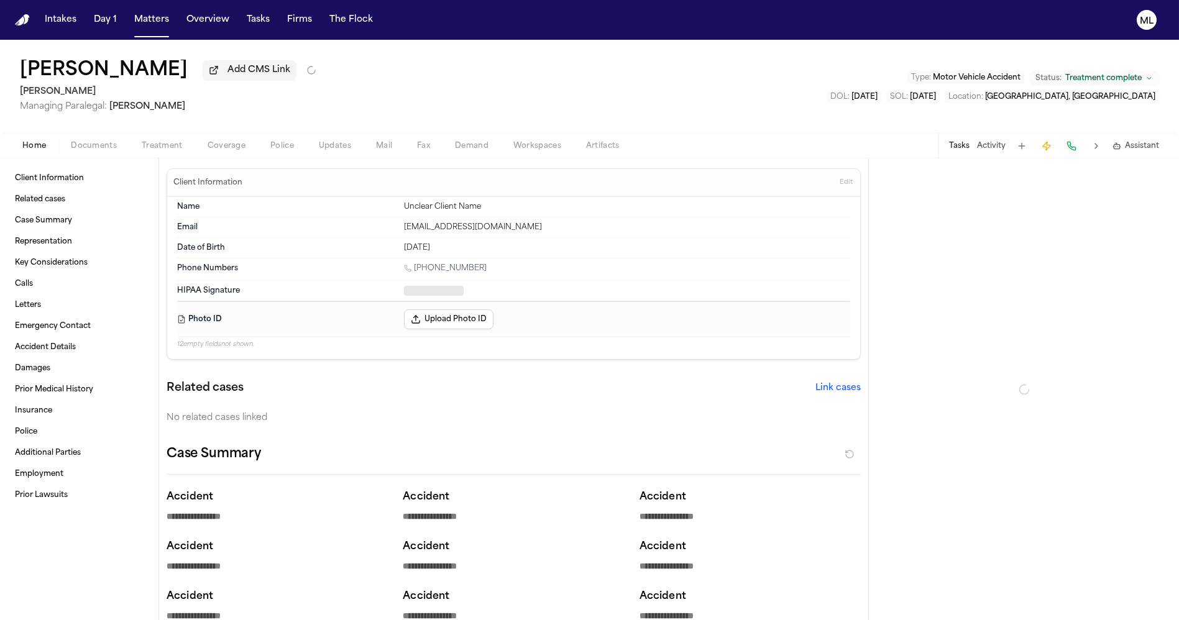
type textarea "*"
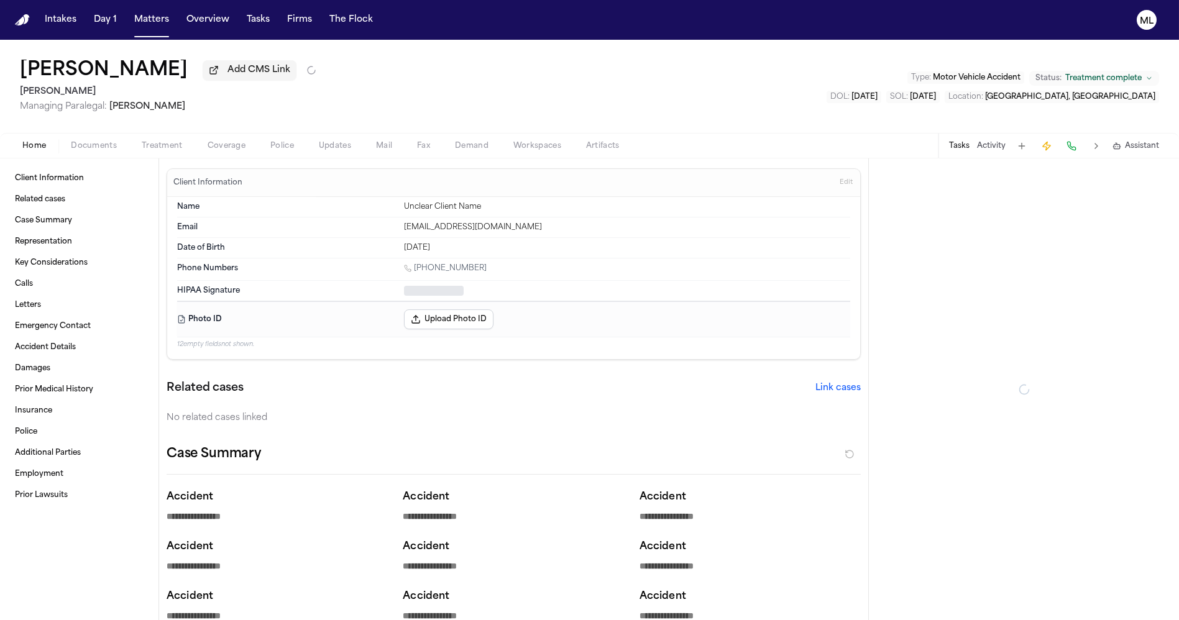
type textarea "*"
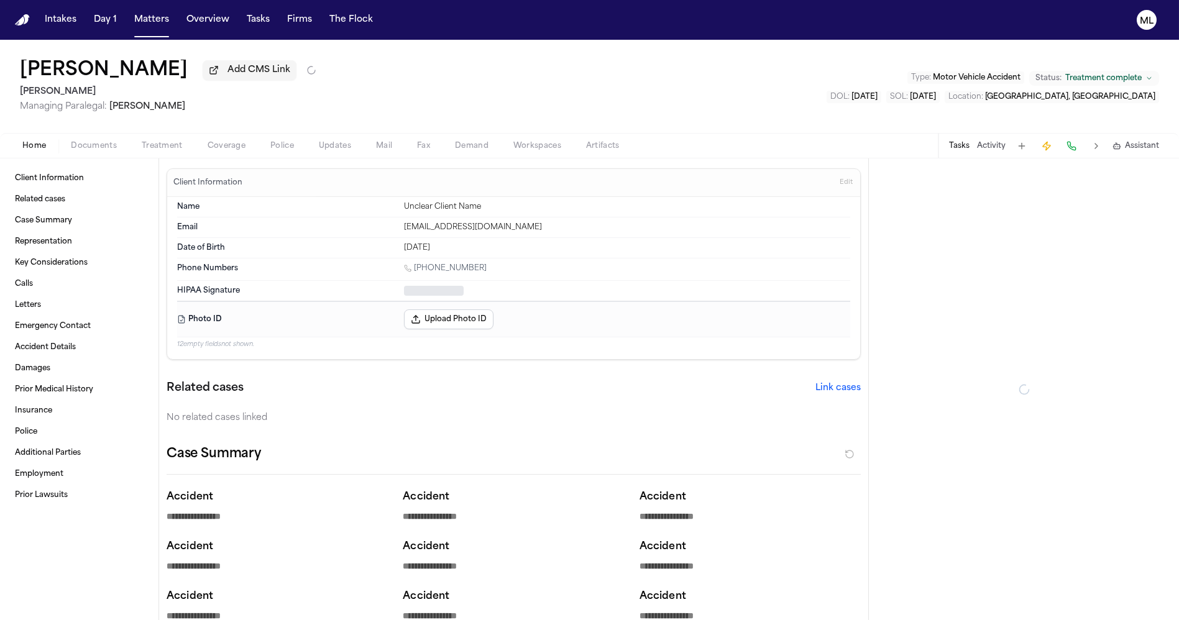
type textarea "*"
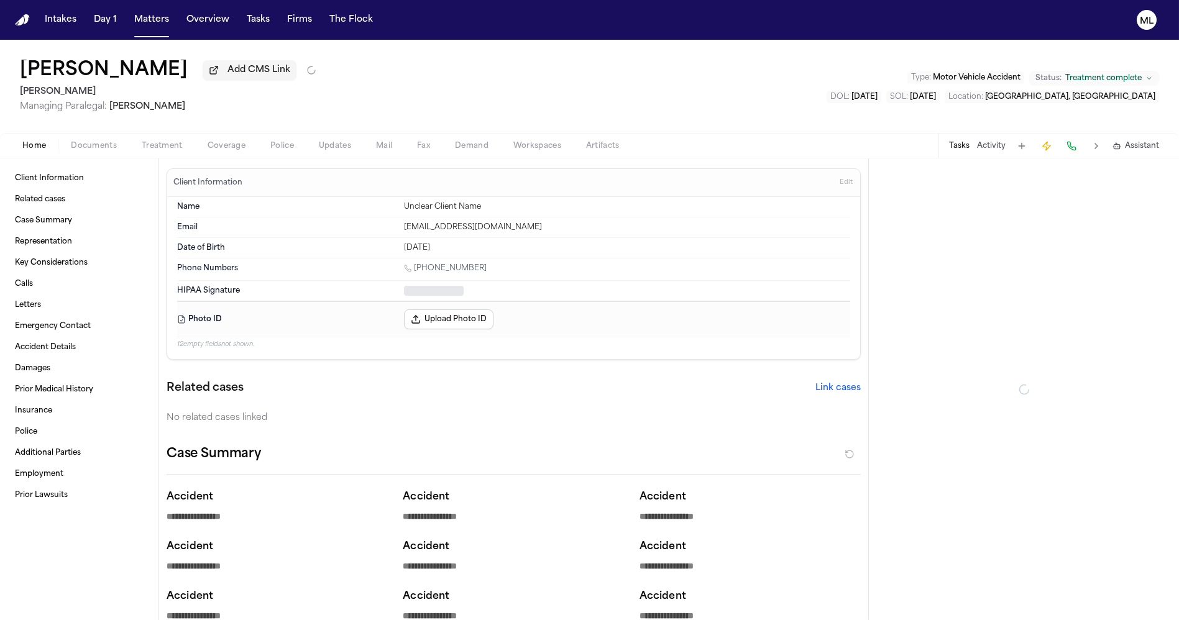
type textarea "*"
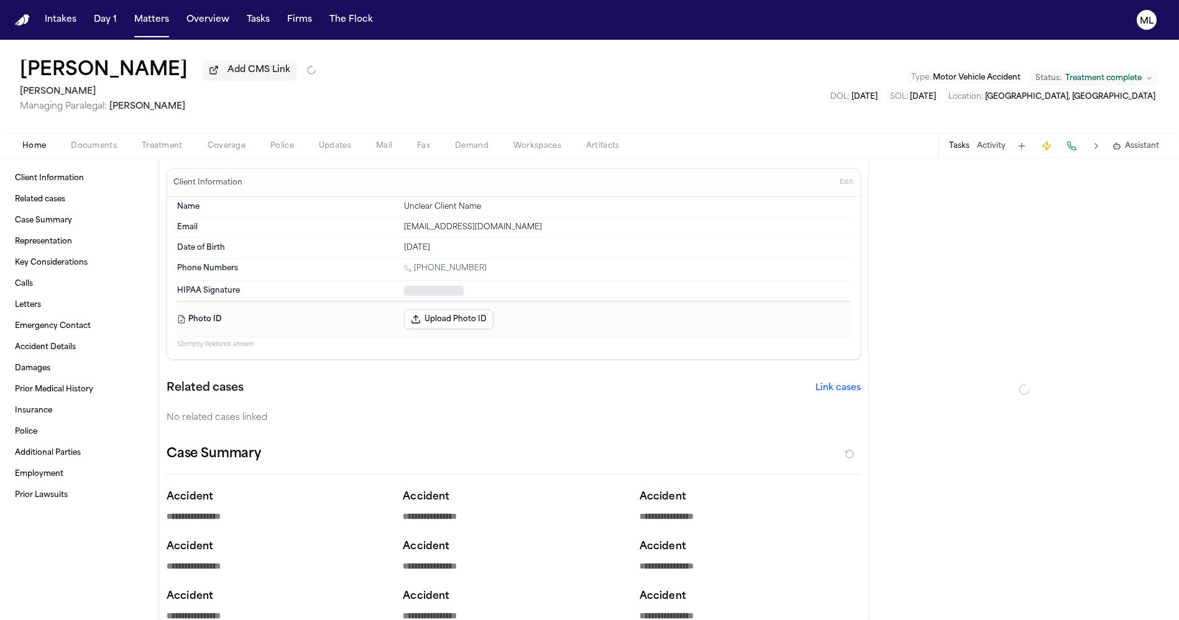
type textarea "*"
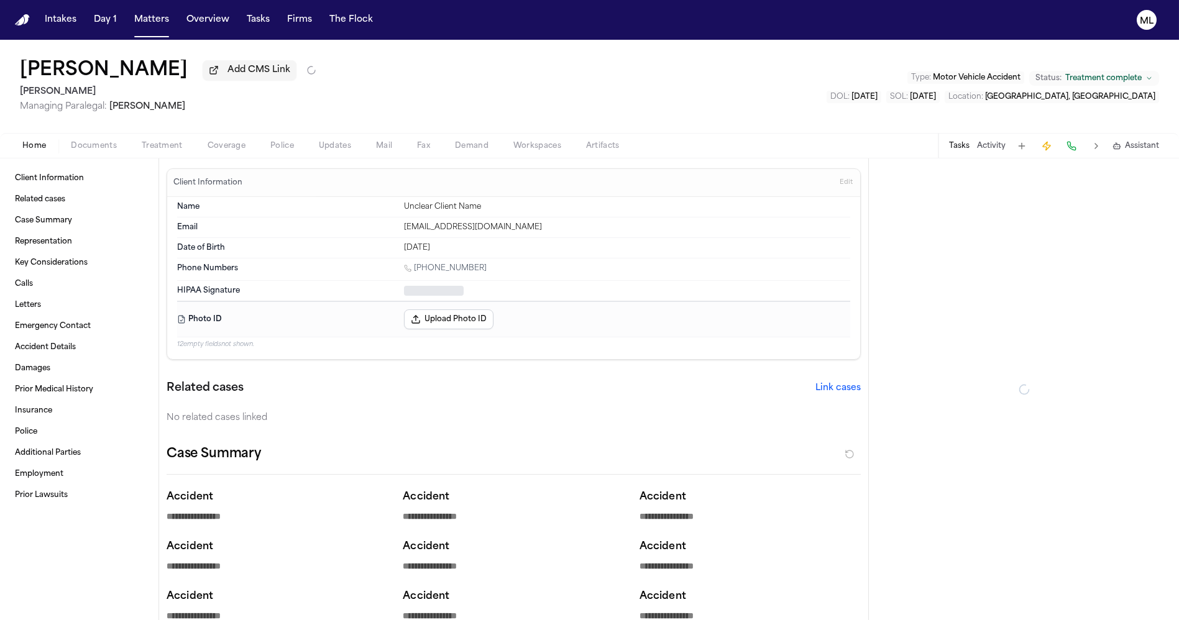
type textarea "*"
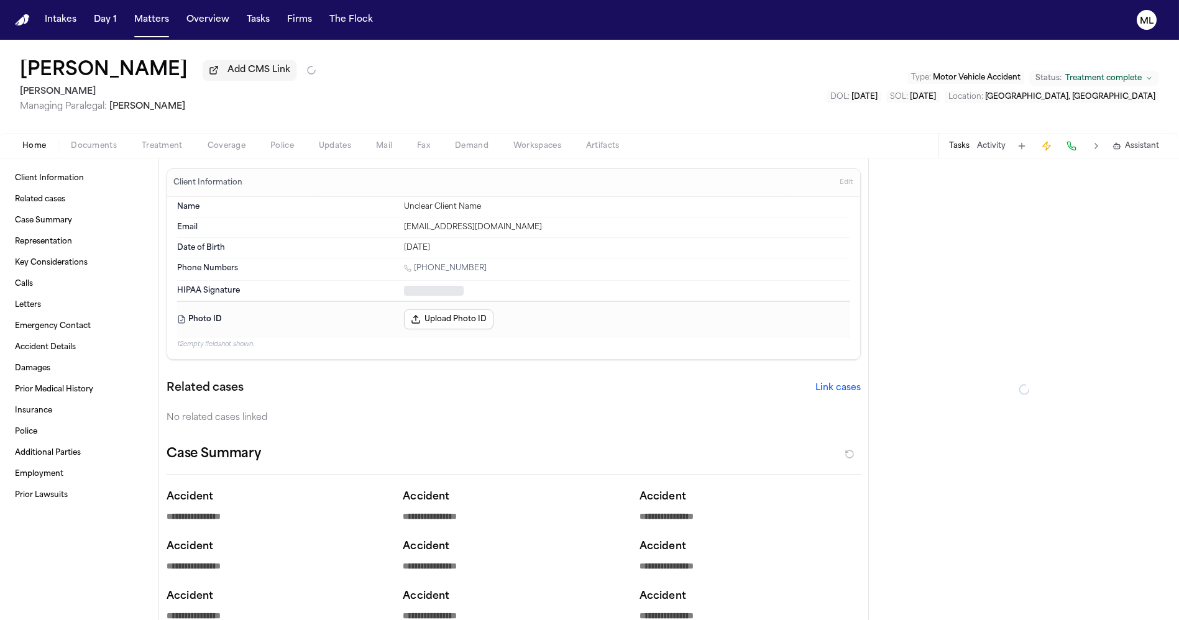
type textarea "*"
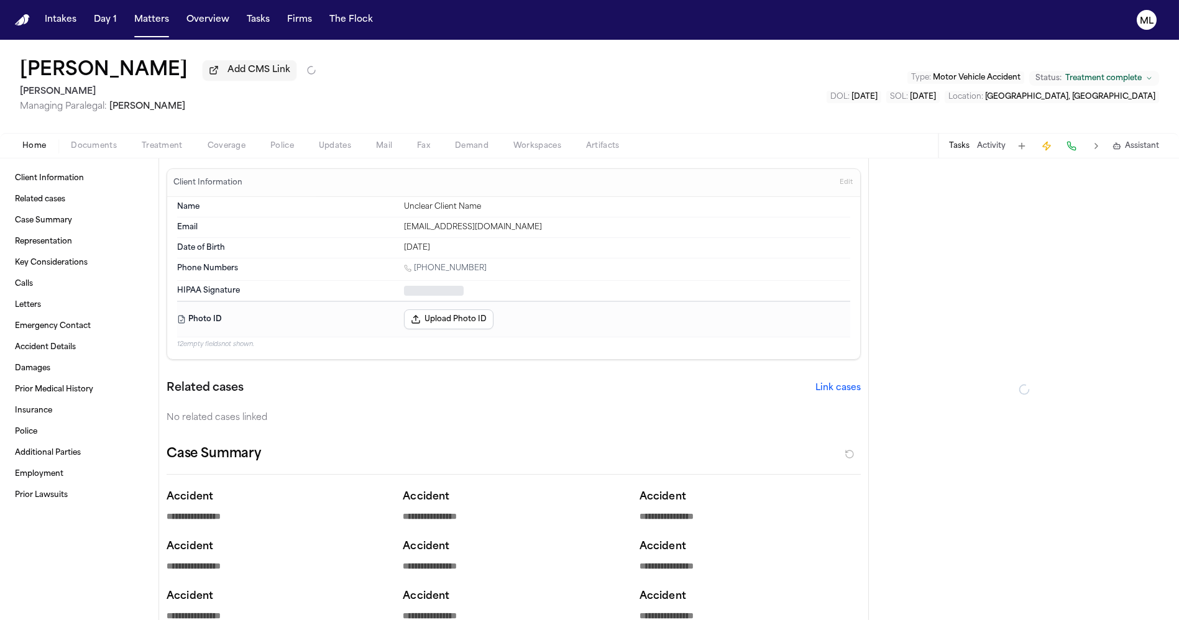
type textarea "*"
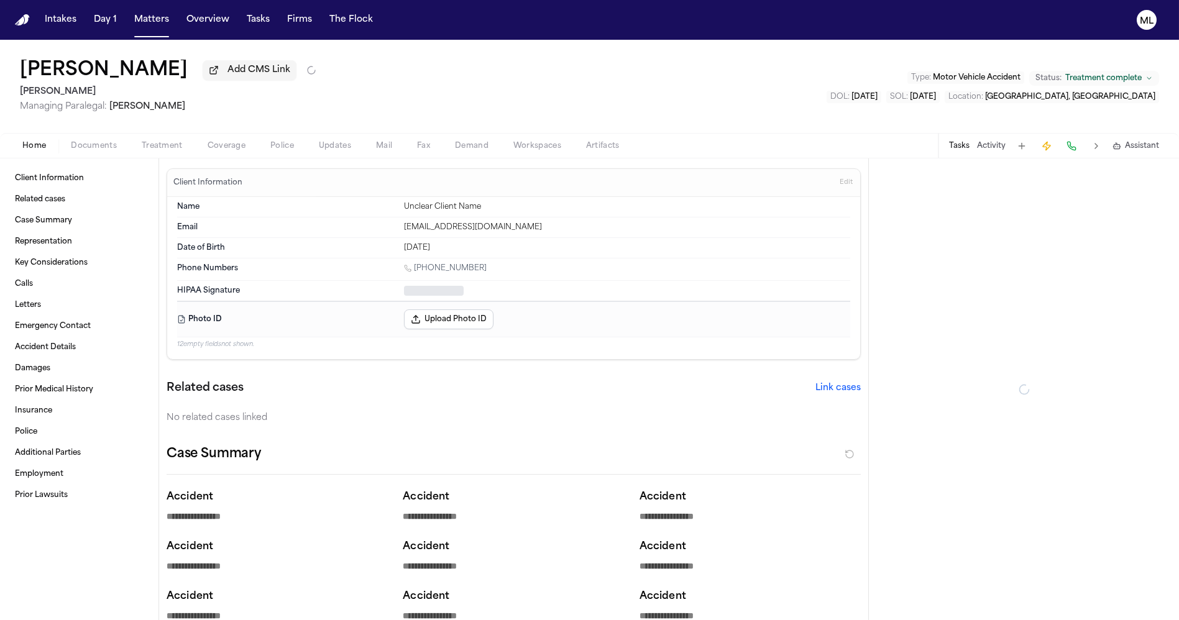
type textarea "*"
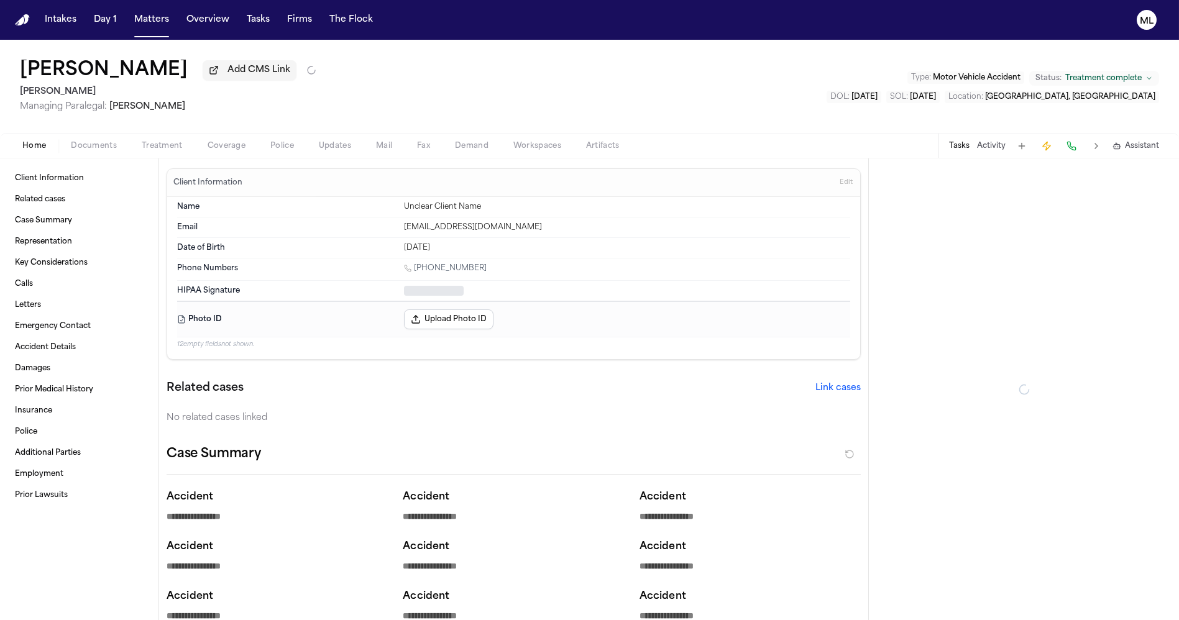
type textarea "*"
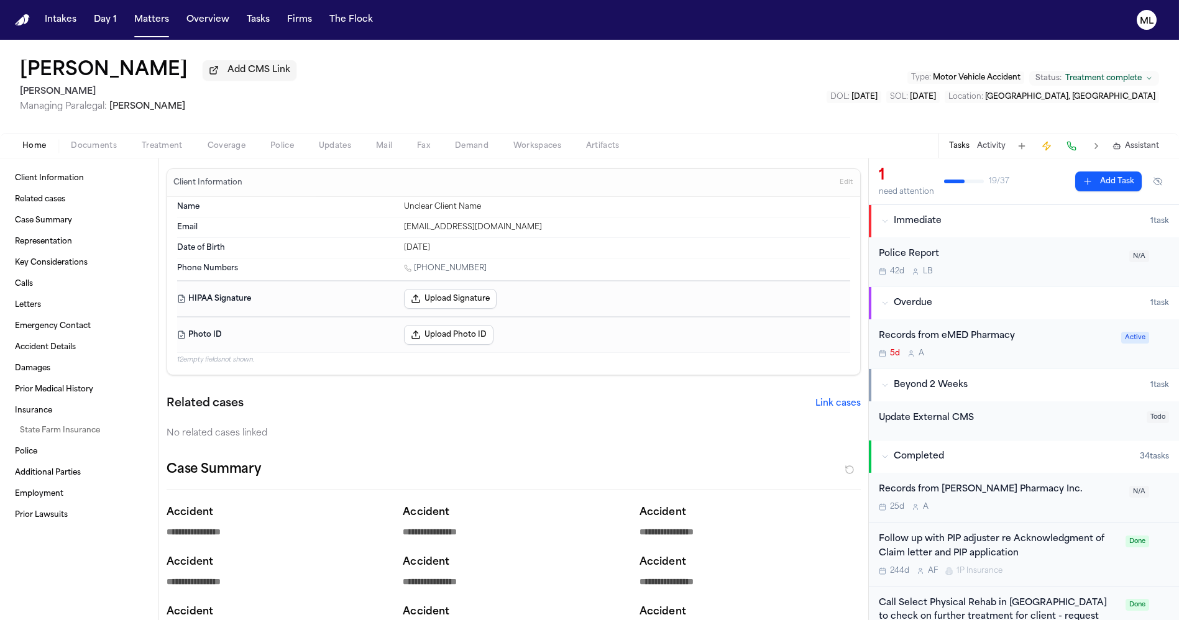
click at [1082, 336] on div "Records from eMED Pharmacy" at bounding box center [996, 336] width 235 height 14
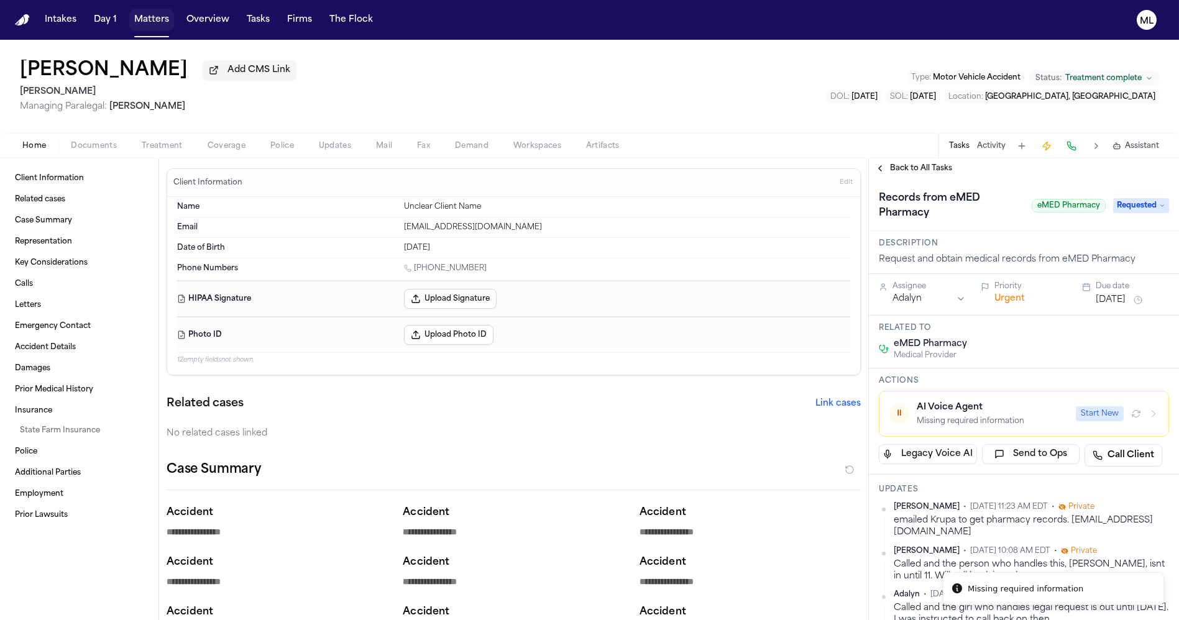
click at [147, 19] on button "Matters" at bounding box center [151, 20] width 45 height 22
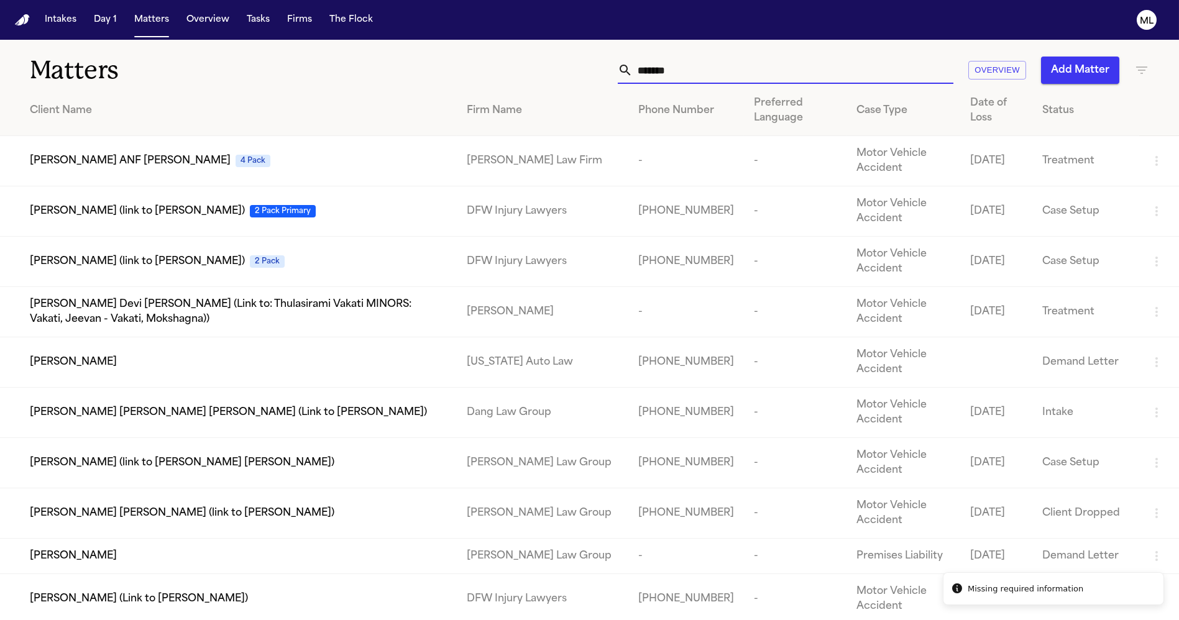
drag, startPoint x: 669, startPoint y: 65, endPoint x: 586, endPoint y: 65, distance: 83.3
click at [586, 65] on div "******* Overview Add Matter" at bounding box center [753, 70] width 794 height 27
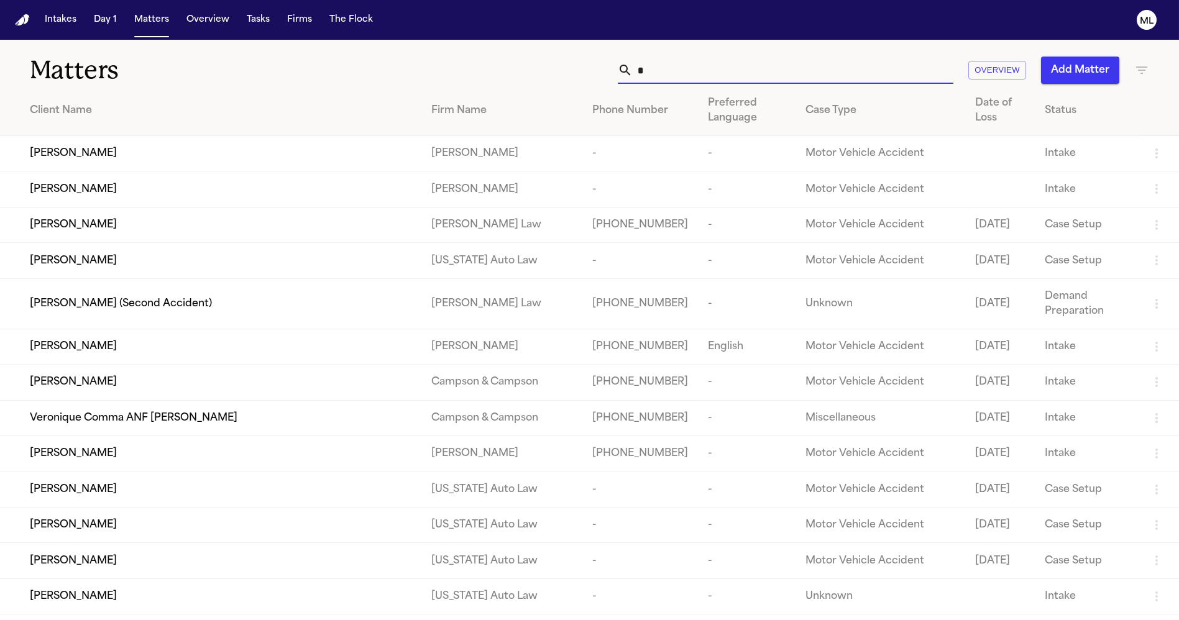
click at [695, 70] on input "*" at bounding box center [793, 70] width 321 height 27
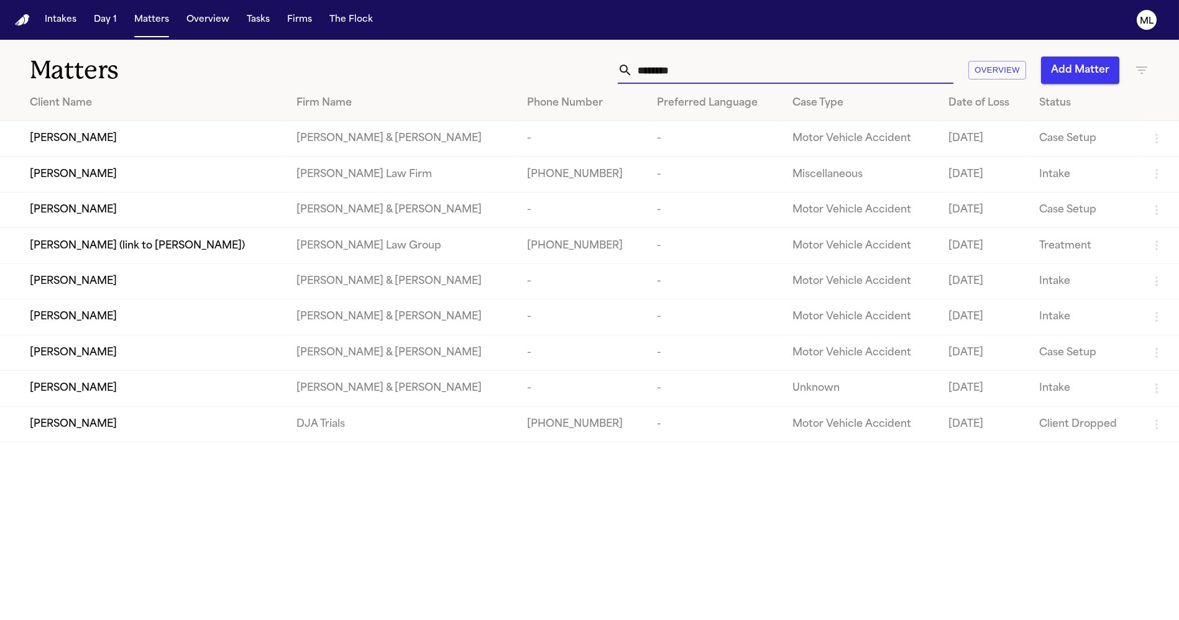
drag, startPoint x: 716, startPoint y: 59, endPoint x: 564, endPoint y: 36, distance: 153.4
click at [558, 60] on div "******** Overview Add Matter" at bounding box center [753, 70] width 794 height 27
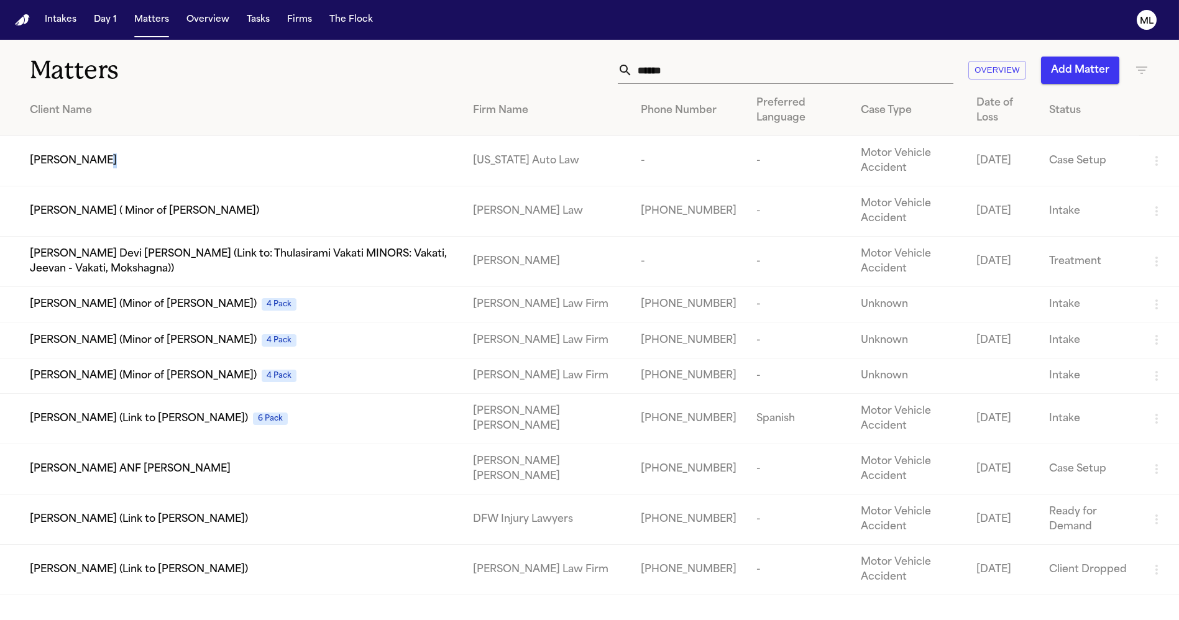
click at [99, 175] on td "[PERSON_NAME]" at bounding box center [231, 161] width 463 height 50
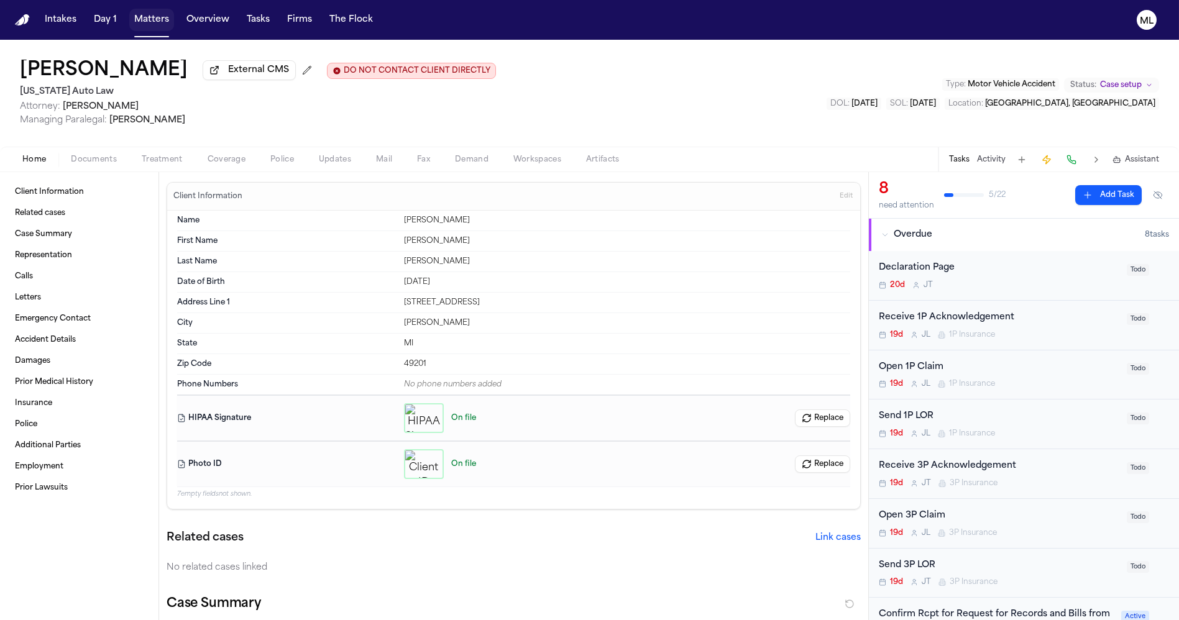
click at [155, 21] on button "Matters" at bounding box center [151, 20] width 45 height 22
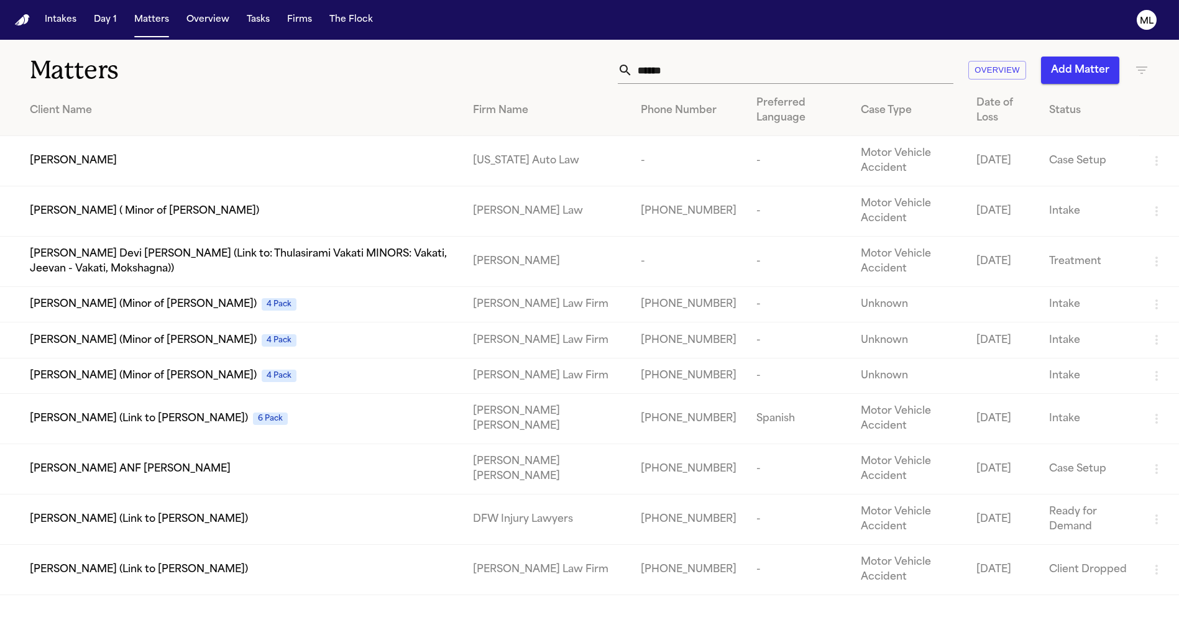
drag, startPoint x: 753, startPoint y: 80, endPoint x: 532, endPoint y: 61, distance: 221.5
click at [532, 61] on div "****** Overview Add Matter" at bounding box center [753, 70] width 794 height 27
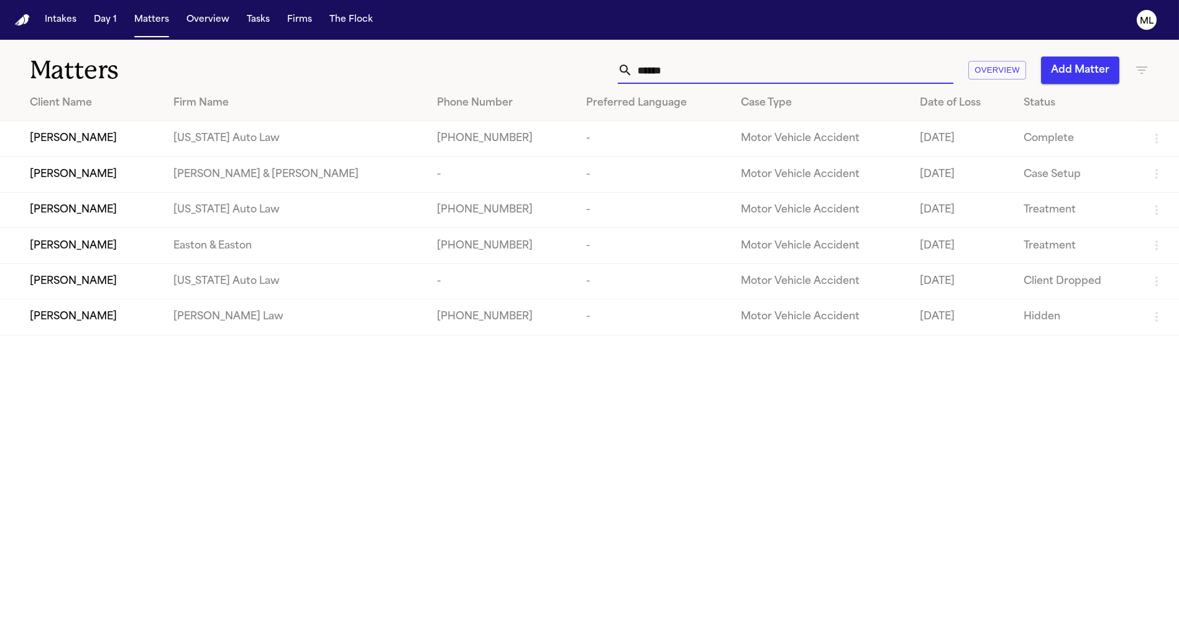
click at [1096, 75] on button "Add Matter" at bounding box center [1080, 70] width 78 height 27
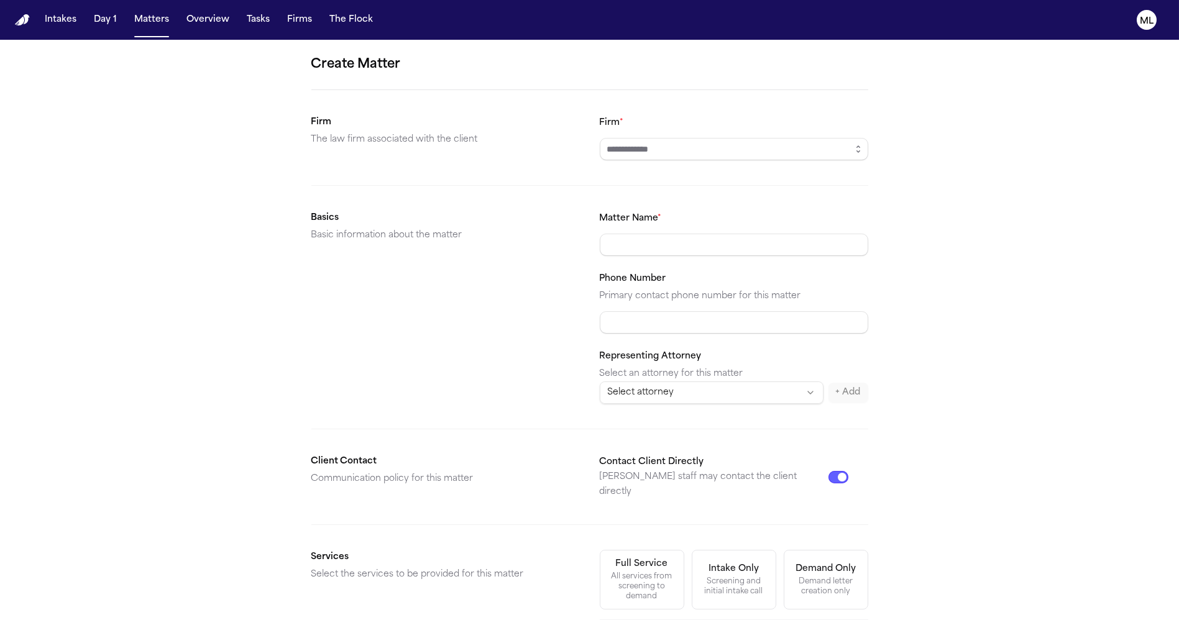
click at [691, 156] on input "Firm *" at bounding box center [734, 149] width 269 height 22
click at [856, 150] on icon "button" at bounding box center [858, 149] width 10 height 10
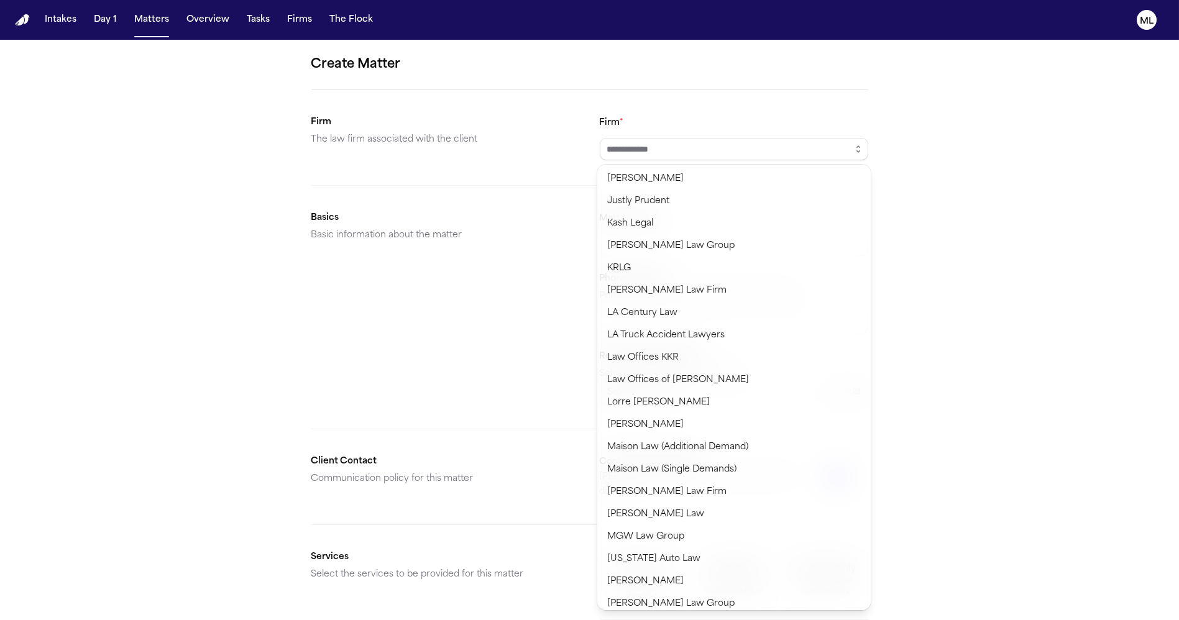
scroll to position [829, 0]
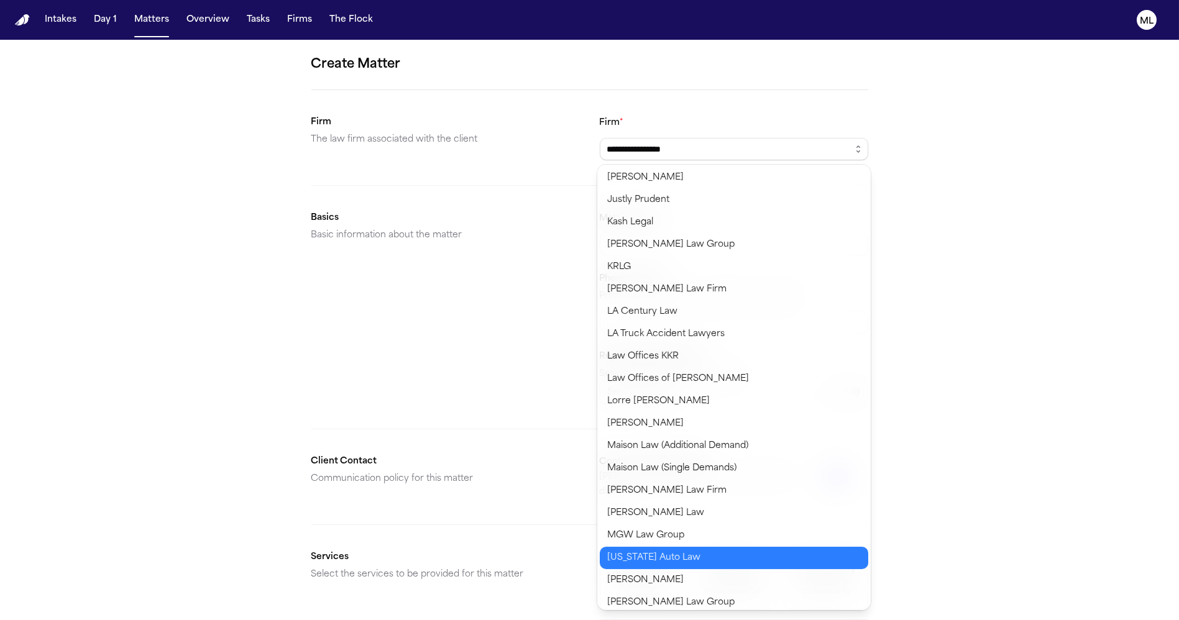
drag, startPoint x: 671, startPoint y: 560, endPoint x: 667, endPoint y: 526, distance: 34.5
click at [671, 560] on body "**********" at bounding box center [589, 310] width 1179 height 620
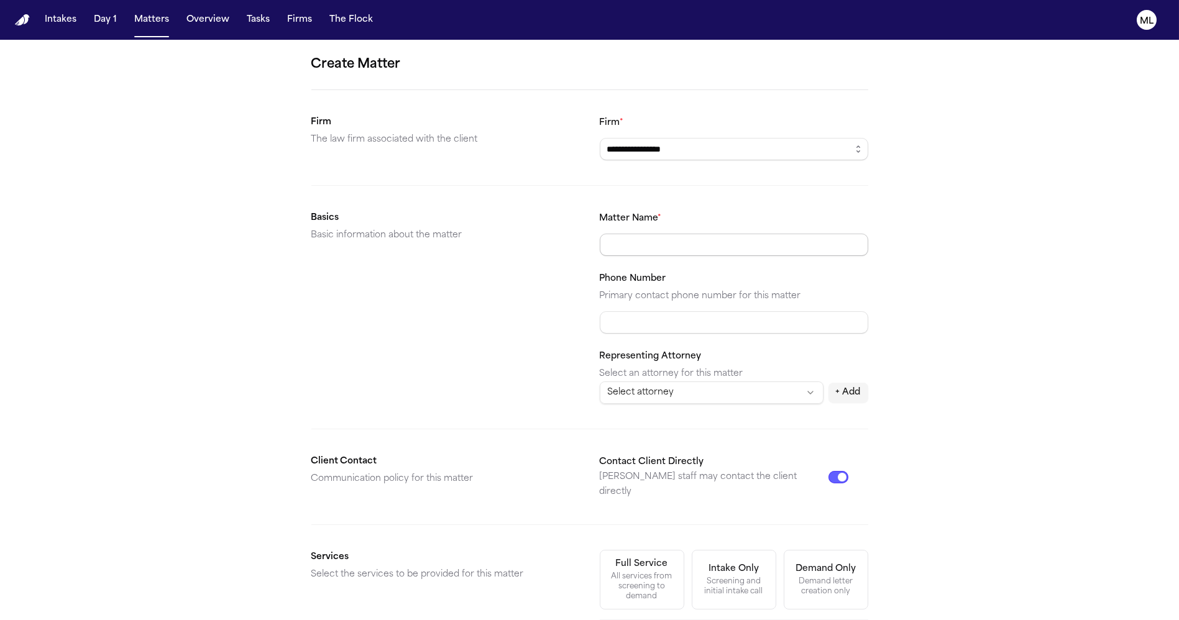
click at [668, 251] on input "Matter Name *" at bounding box center [734, 245] width 269 height 22
click at [654, 387] on html "**********" at bounding box center [589, 310] width 1179 height 620
click at [842, 471] on button "Contact Client Directly" at bounding box center [839, 477] width 20 height 12
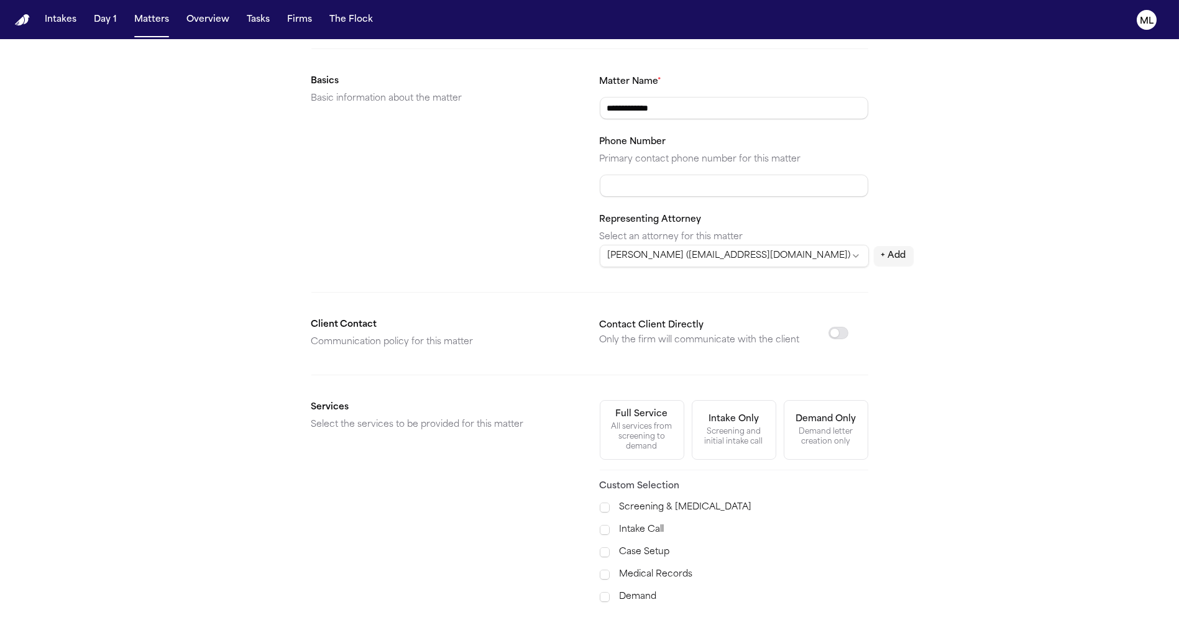
scroll to position [138, 0]
click at [661, 544] on label "Case Setup" at bounding box center [744, 551] width 249 height 15
click at [635, 577] on label "Medical Records" at bounding box center [744, 573] width 249 height 15
click at [628, 591] on label "Demand" at bounding box center [744, 596] width 249 height 15
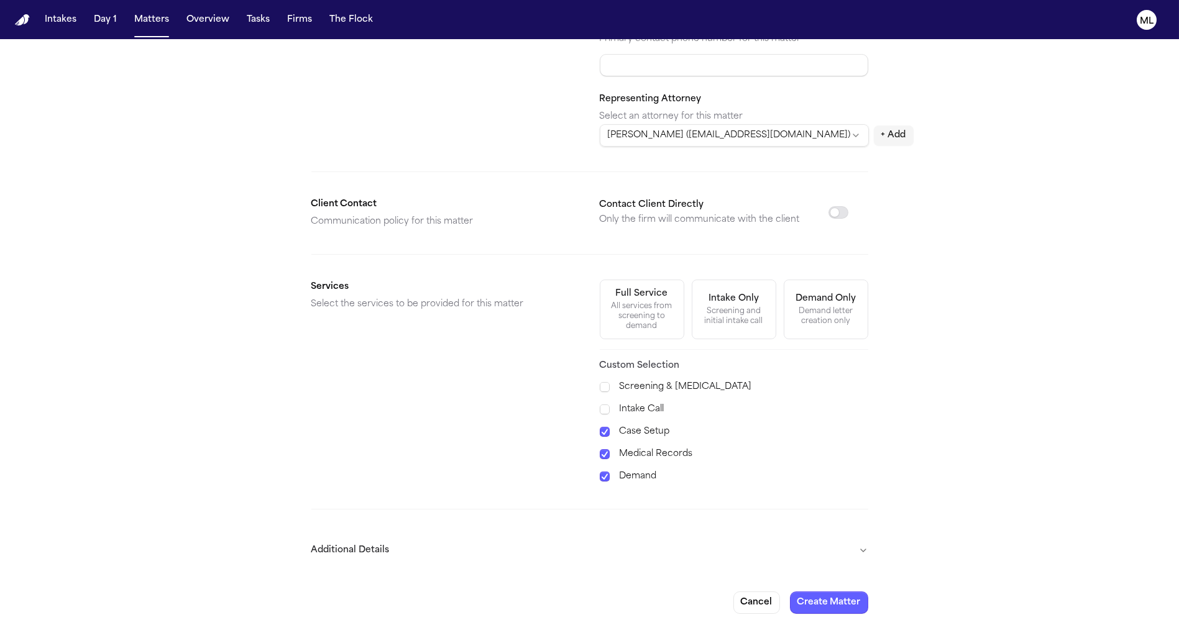
scroll to position [262, 0]
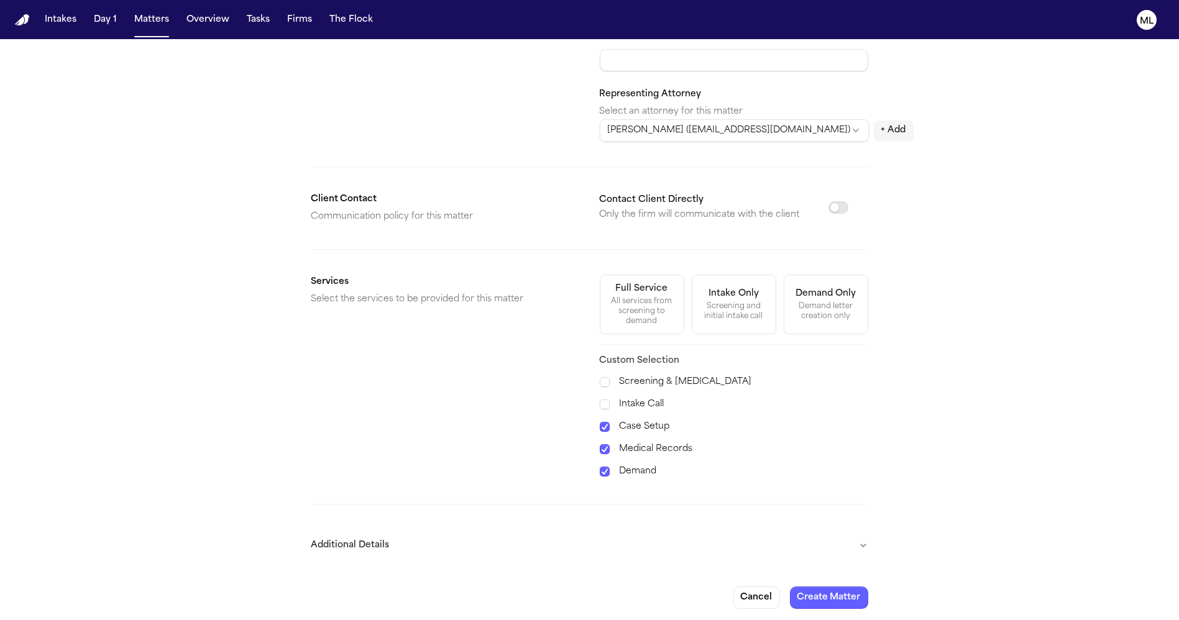
click at [630, 543] on button "Additional Details" at bounding box center [589, 546] width 557 height 32
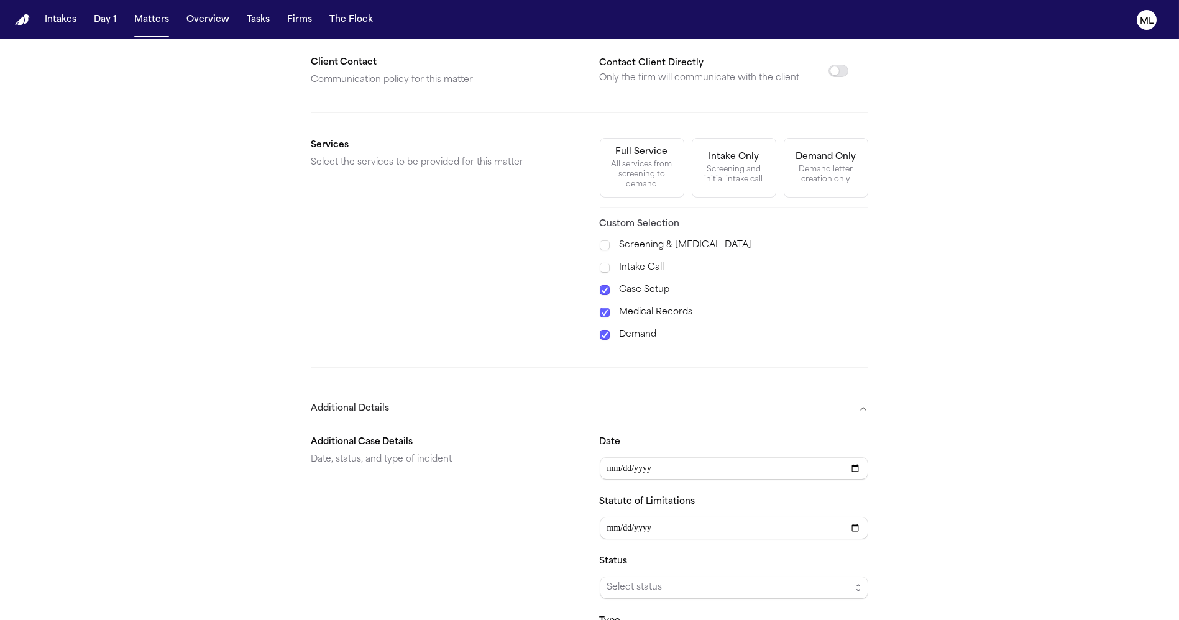
scroll to position [400, 0]
click at [685, 597] on div "**********" at bounding box center [734, 546] width 269 height 224
click at [698, 591] on span "Select status" at bounding box center [734, 587] width 269 height 22
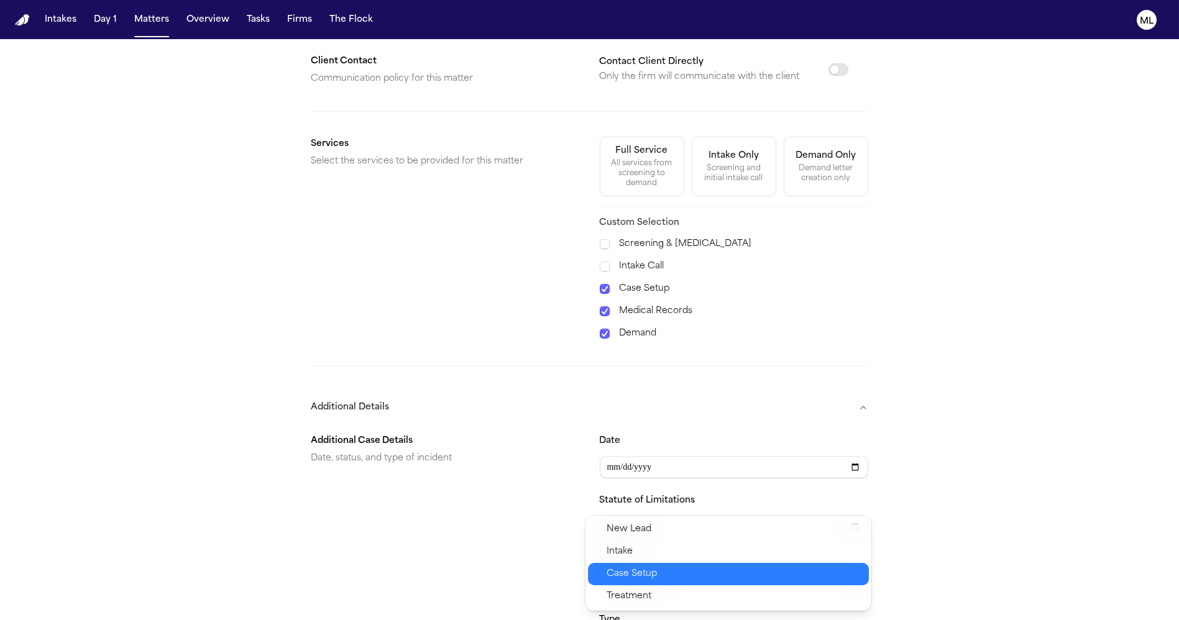
click at [697, 576] on span "Case Setup" at bounding box center [734, 574] width 255 height 15
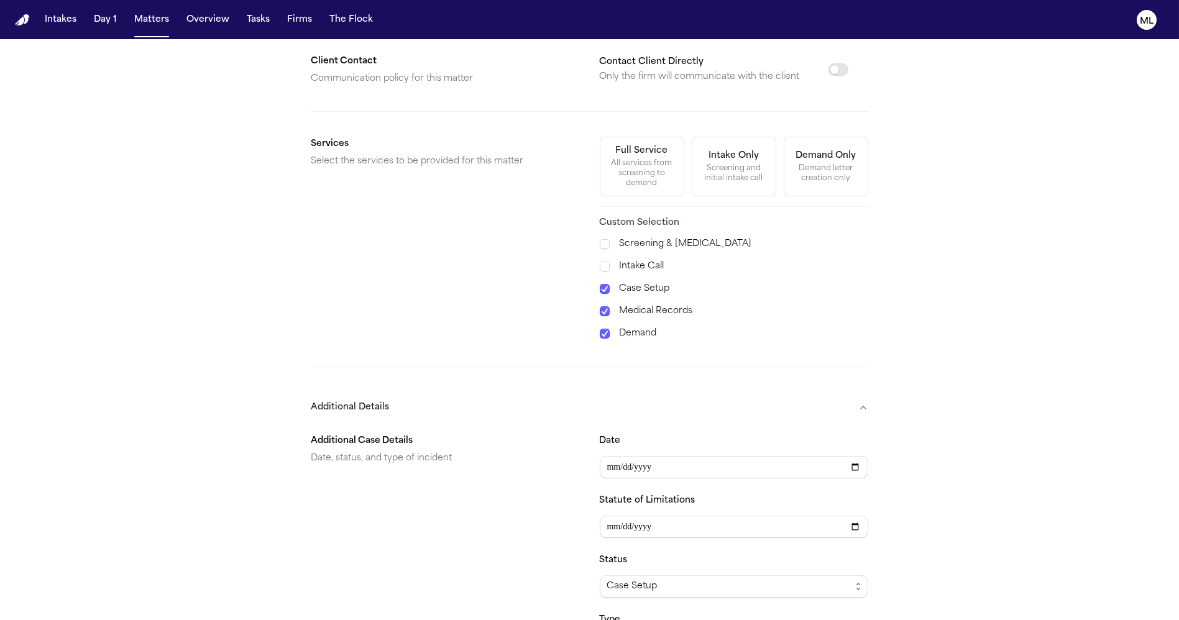
scroll to position [600, 0]
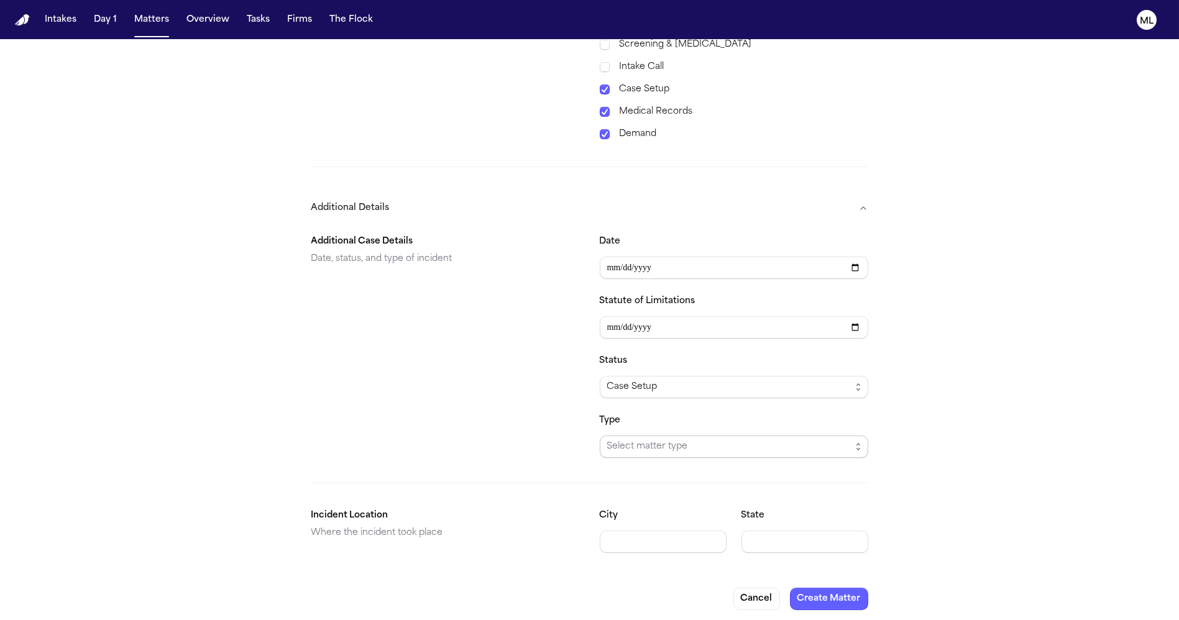
click at [693, 446] on span "Select matter type" at bounding box center [729, 446] width 244 height 15
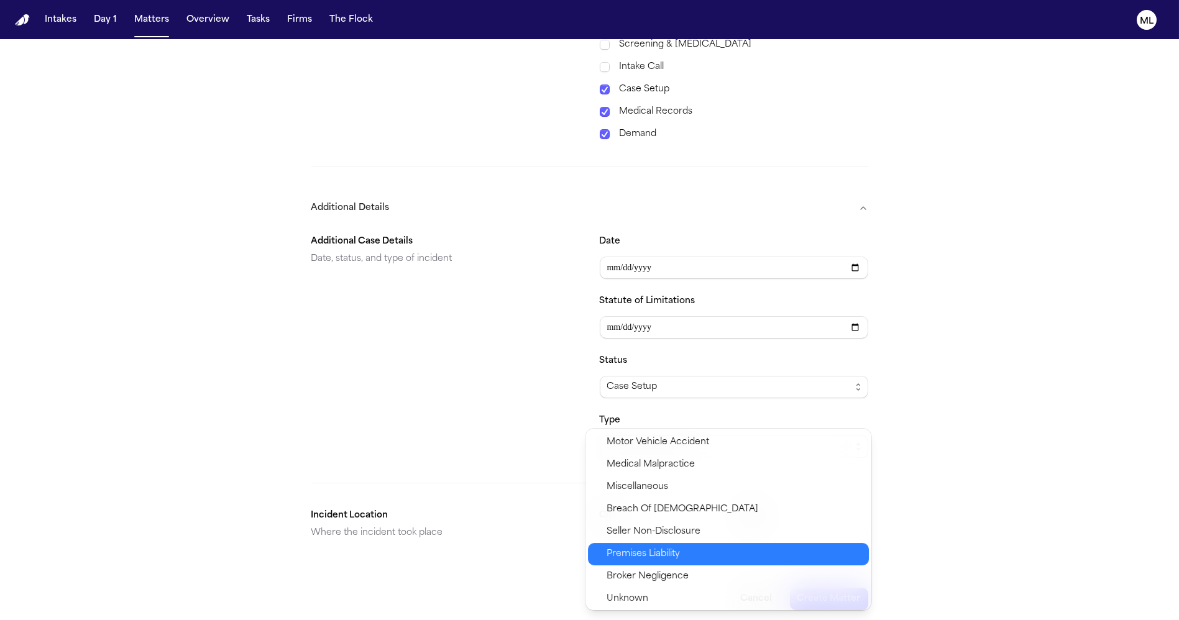
click at [668, 554] on span "Premises Liability" at bounding box center [643, 554] width 73 height 15
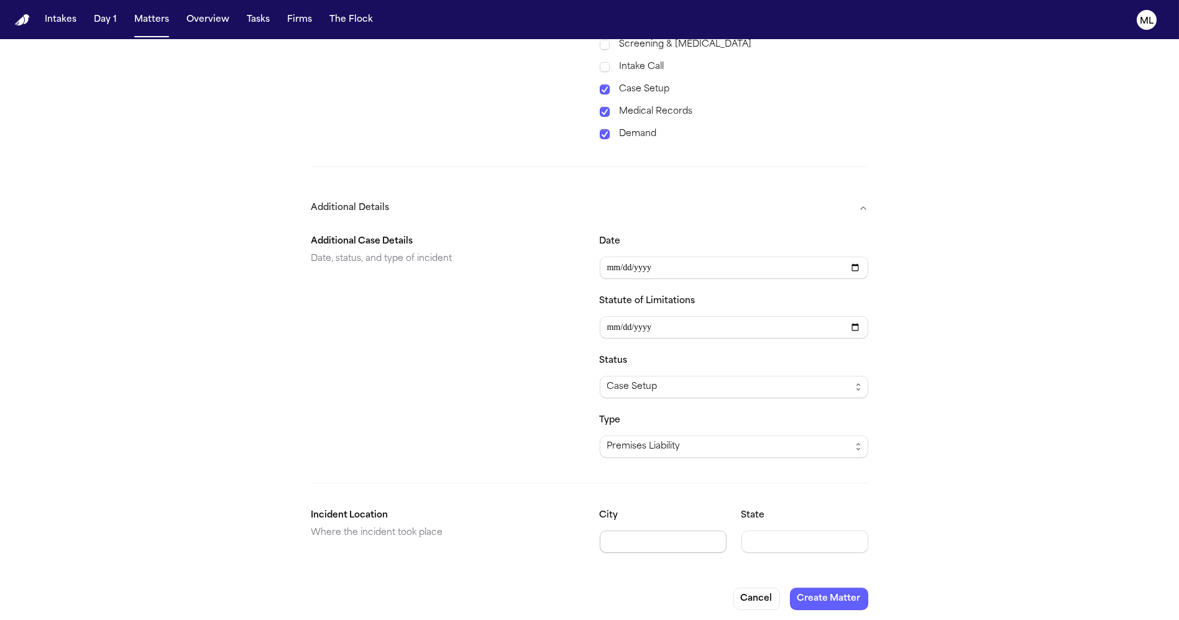
click at [648, 544] on input "City" at bounding box center [663, 542] width 127 height 22
click at [901, 481] on div "**********" at bounding box center [589, 32] width 1179 height 1185
click at [823, 595] on button "Create Matter" at bounding box center [829, 599] width 78 height 22
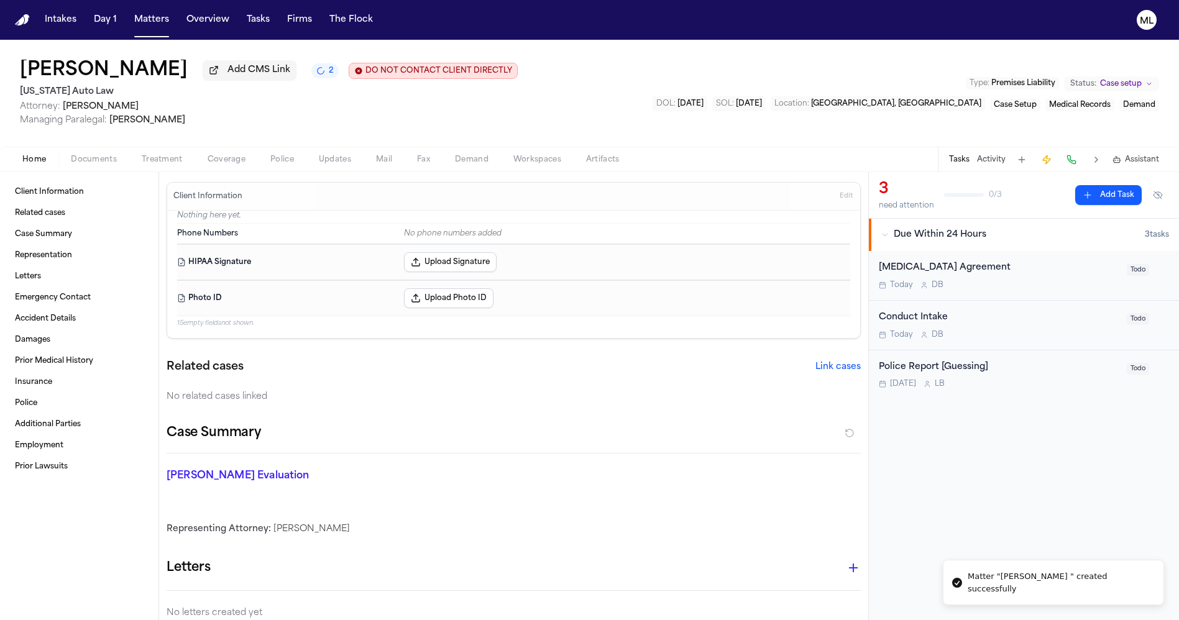
click at [1020, 270] on div "Retainer Agreement" at bounding box center [999, 268] width 241 height 14
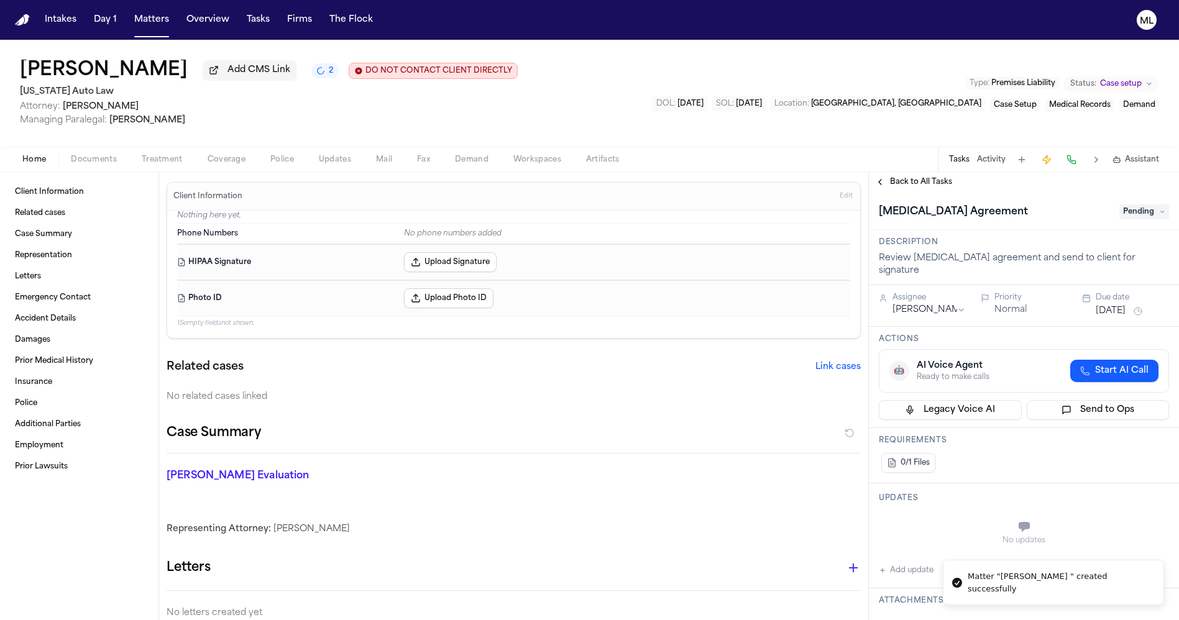
click at [1119, 210] on span "Pending" at bounding box center [1144, 212] width 50 height 15
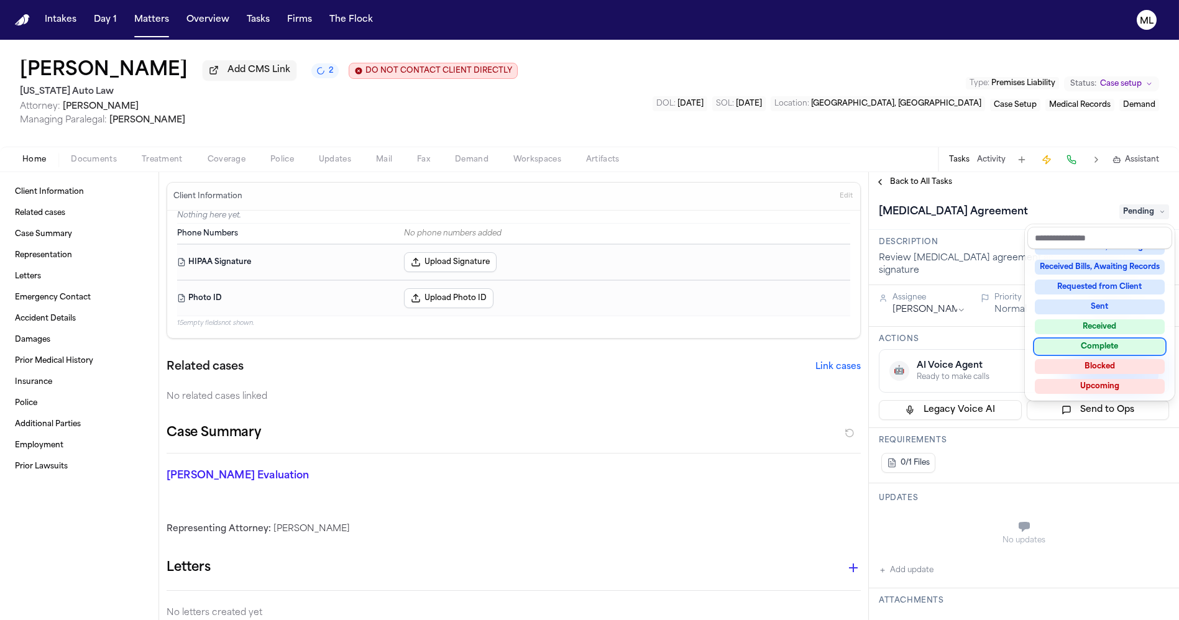
click at [1078, 344] on div "Complete" at bounding box center [1100, 346] width 130 height 15
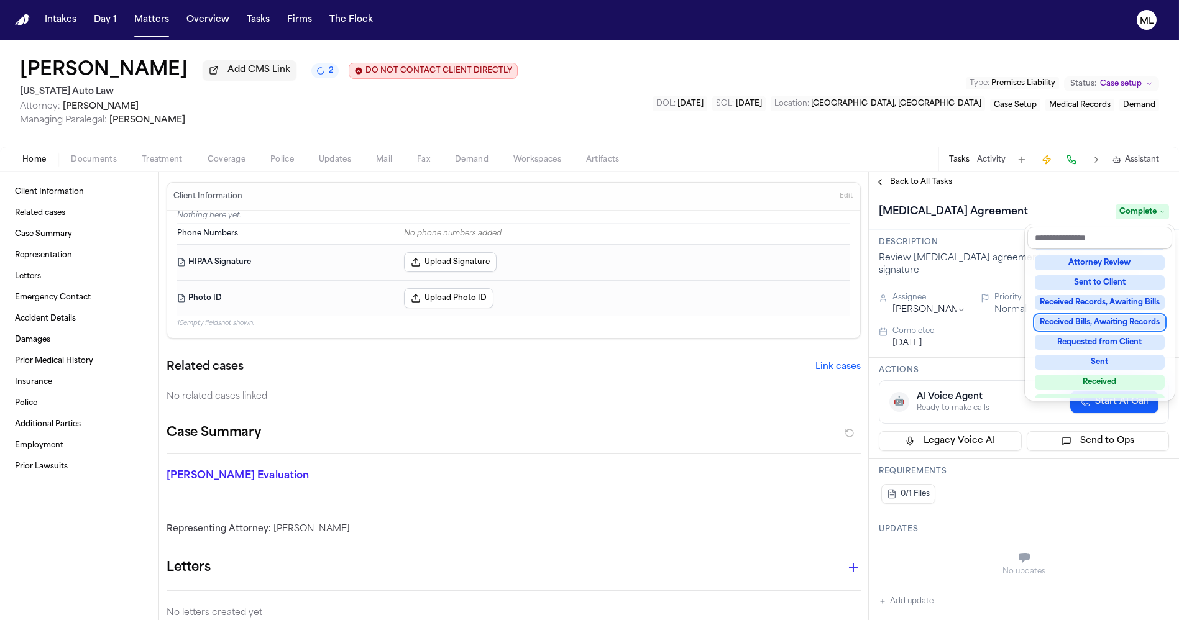
click at [930, 176] on div "**********" at bounding box center [1024, 396] width 310 height 448
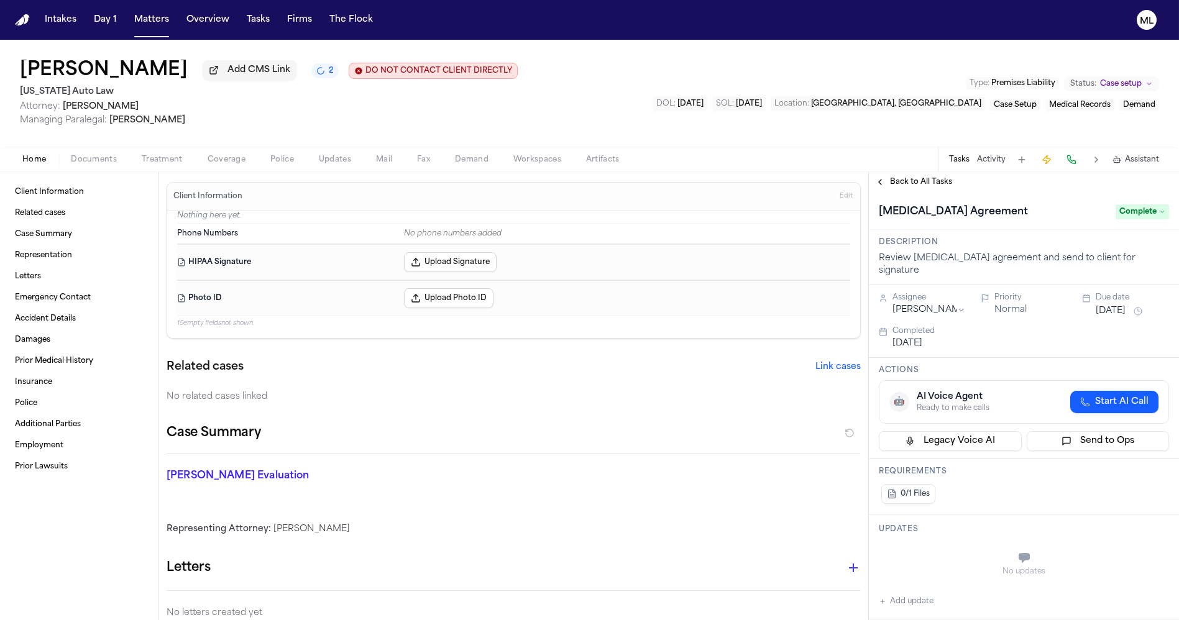
click at [923, 178] on span "Back to All Tasks" at bounding box center [921, 182] width 62 height 10
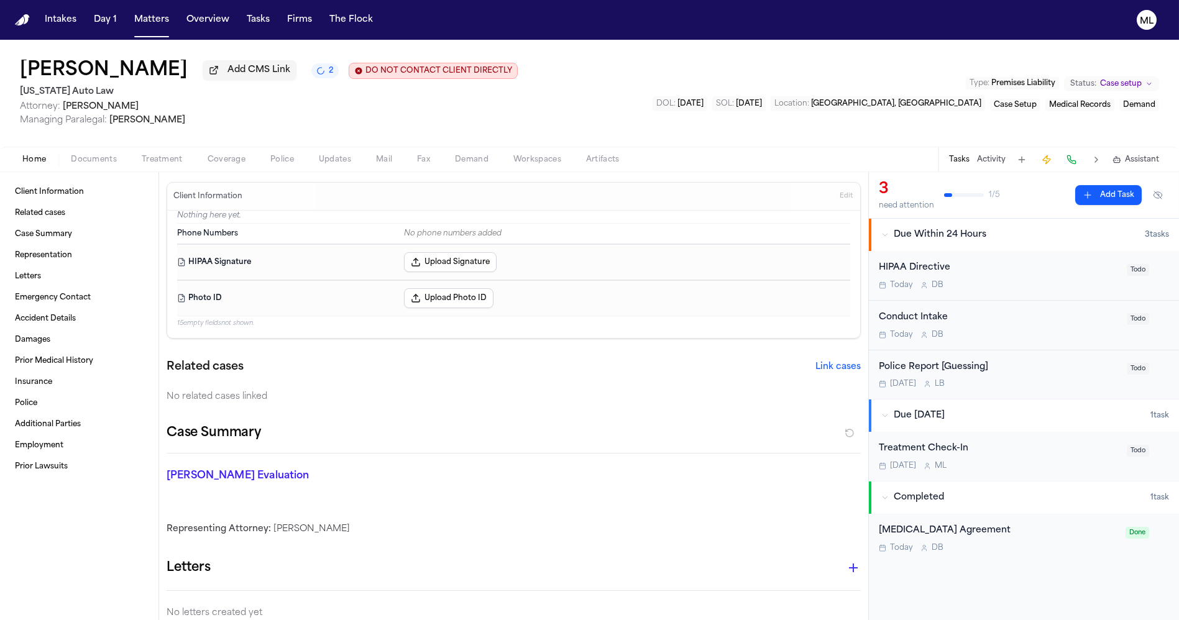
click at [1006, 274] on div "HIPAA Directive" at bounding box center [999, 268] width 241 height 14
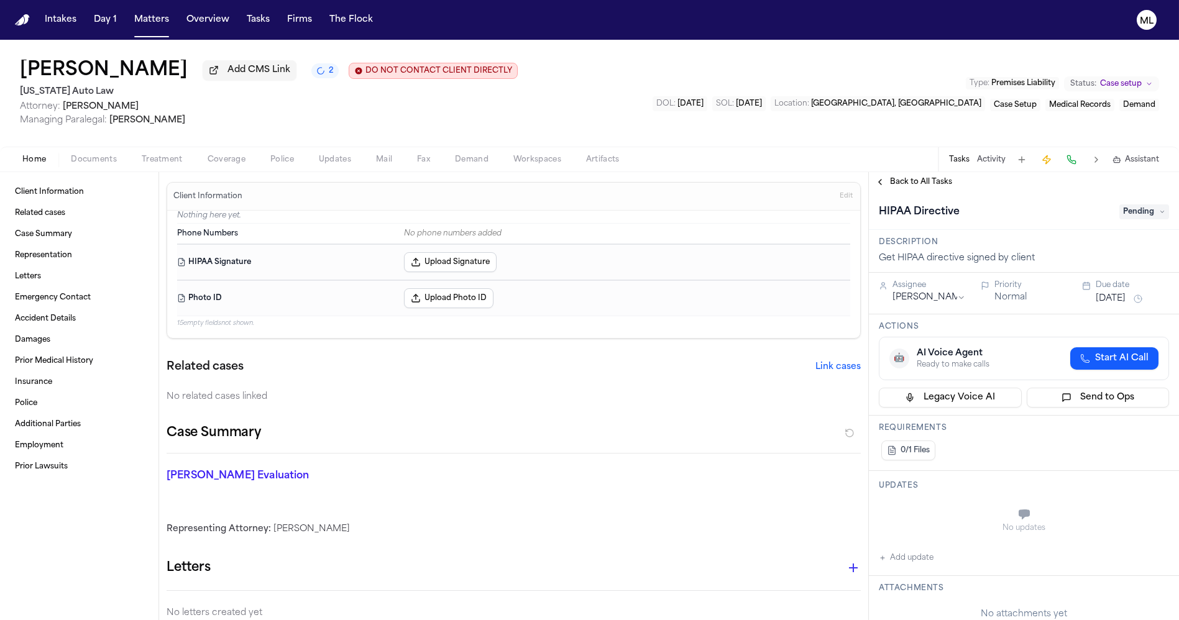
click at [1125, 216] on span "Pending" at bounding box center [1144, 212] width 50 height 15
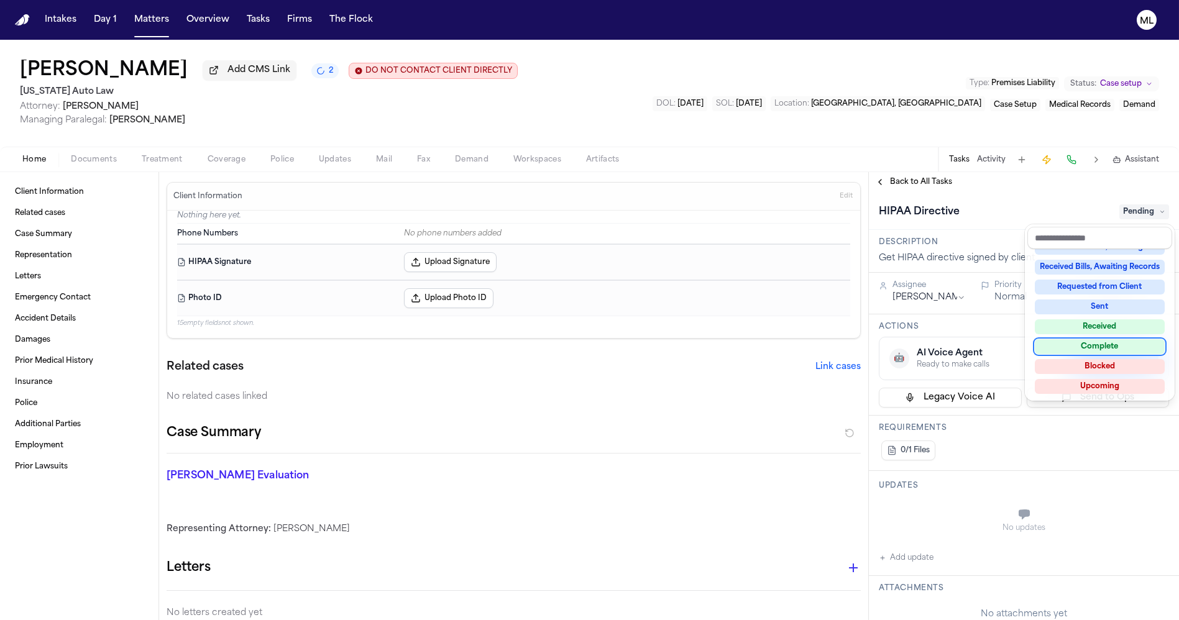
click at [1052, 342] on div "Complete" at bounding box center [1100, 346] width 130 height 15
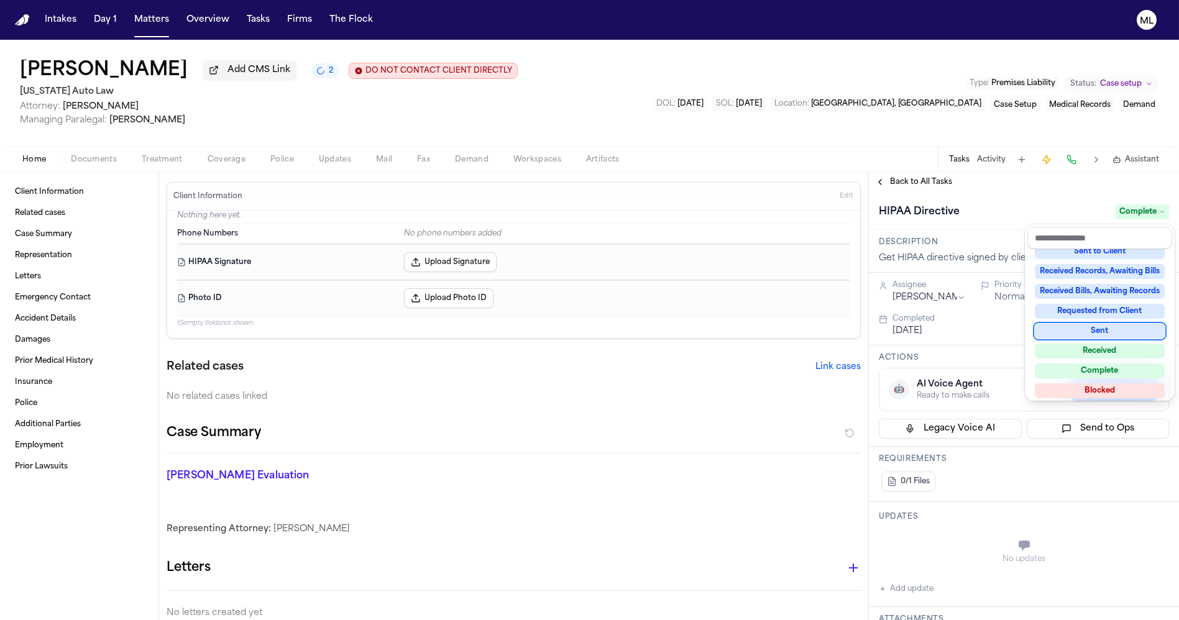
click at [919, 185] on div "**********" at bounding box center [1024, 396] width 310 height 448
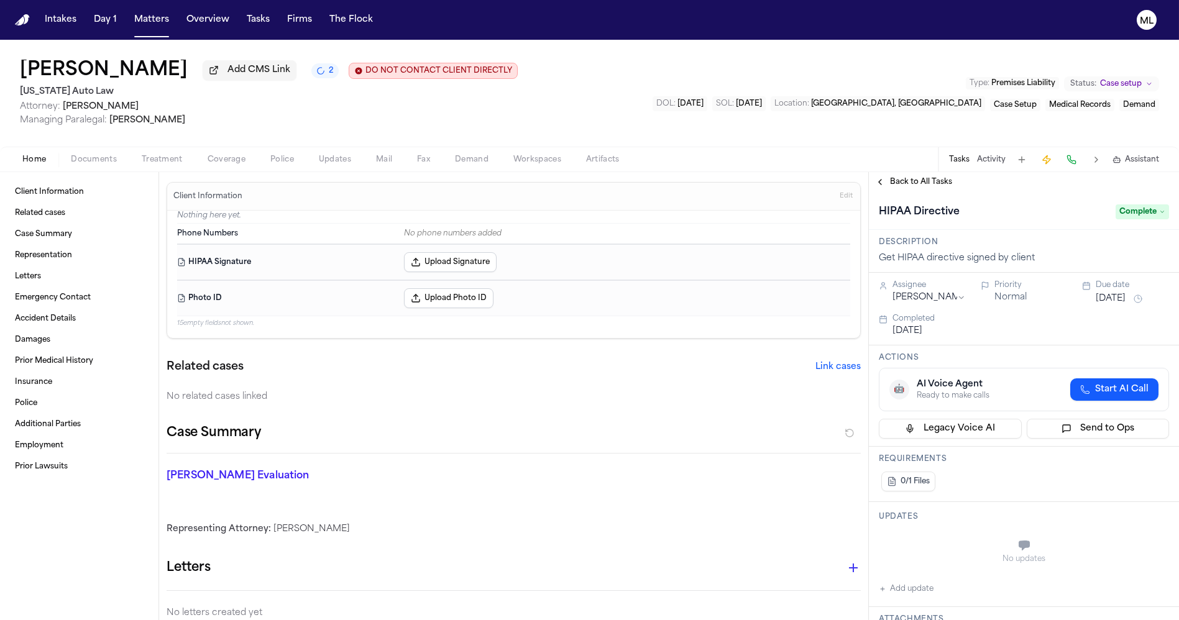
click at [919, 185] on span "Back to All Tasks" at bounding box center [921, 182] width 62 height 10
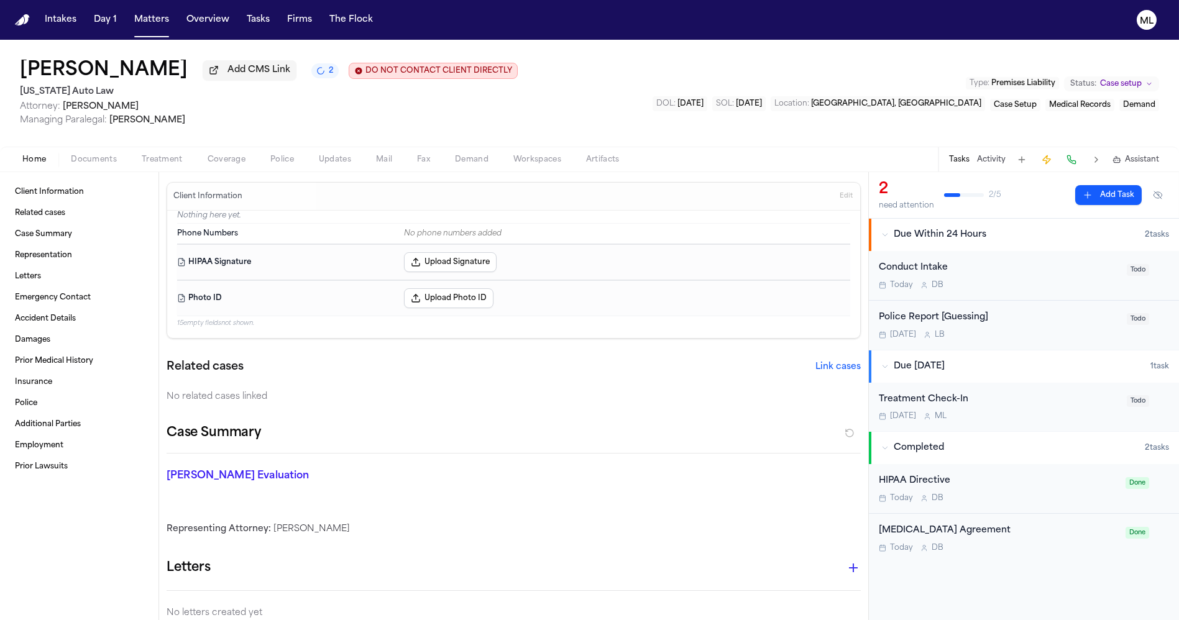
click at [1033, 287] on div "Today D B" at bounding box center [999, 285] width 241 height 10
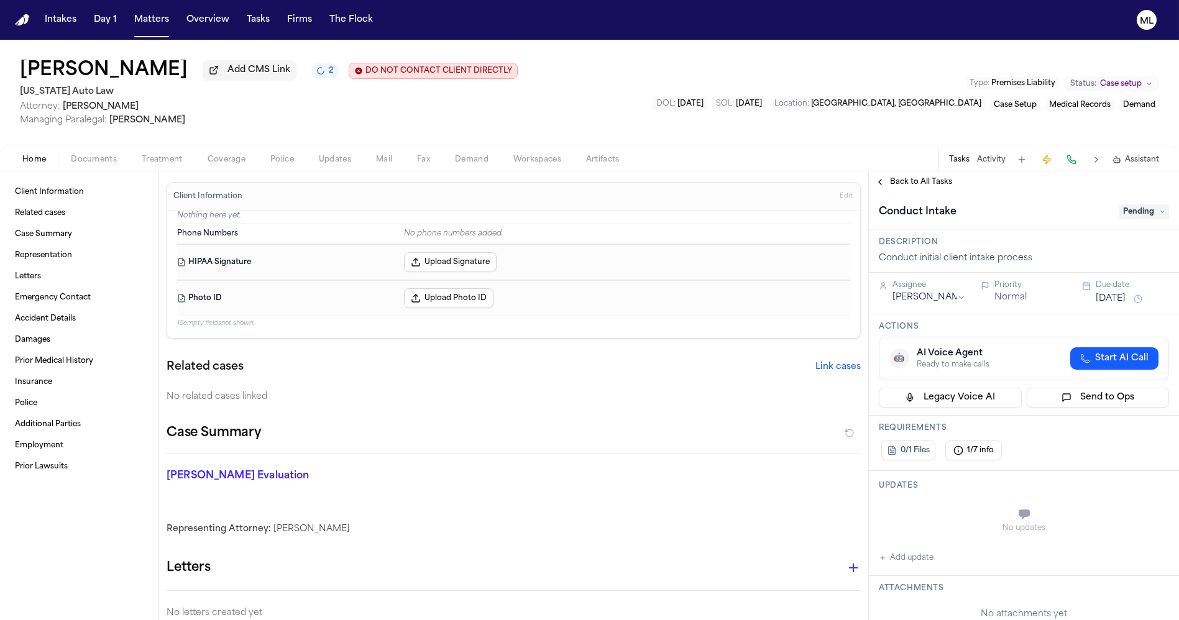
click at [1138, 216] on span "Pending" at bounding box center [1144, 212] width 50 height 15
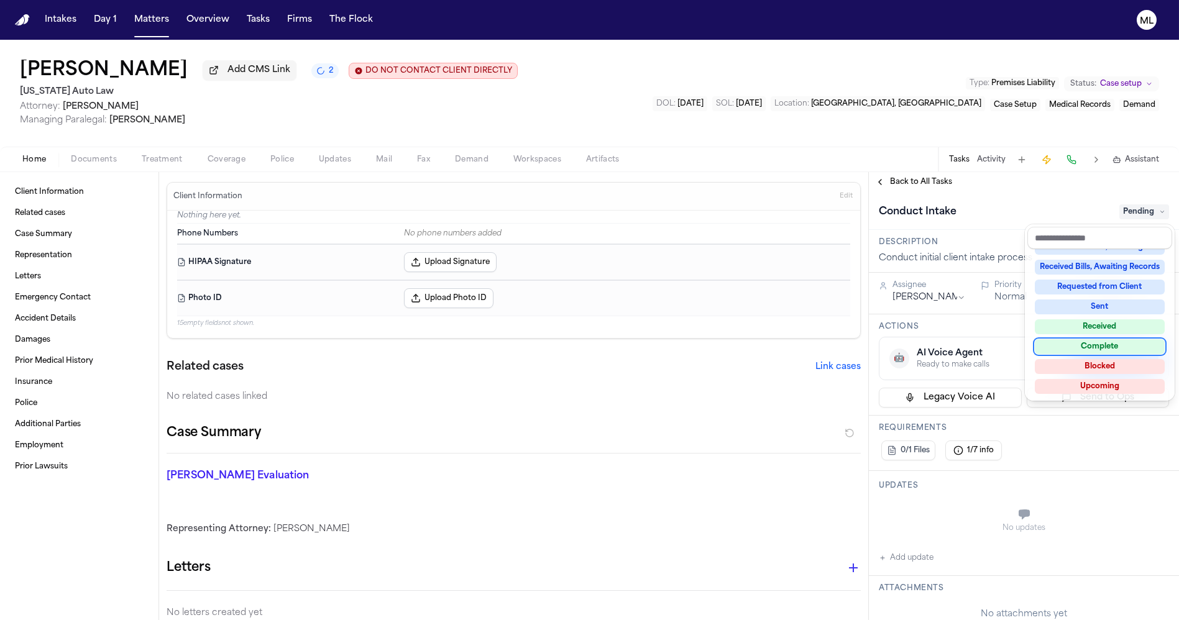
click at [1083, 350] on div "Complete" at bounding box center [1100, 346] width 130 height 15
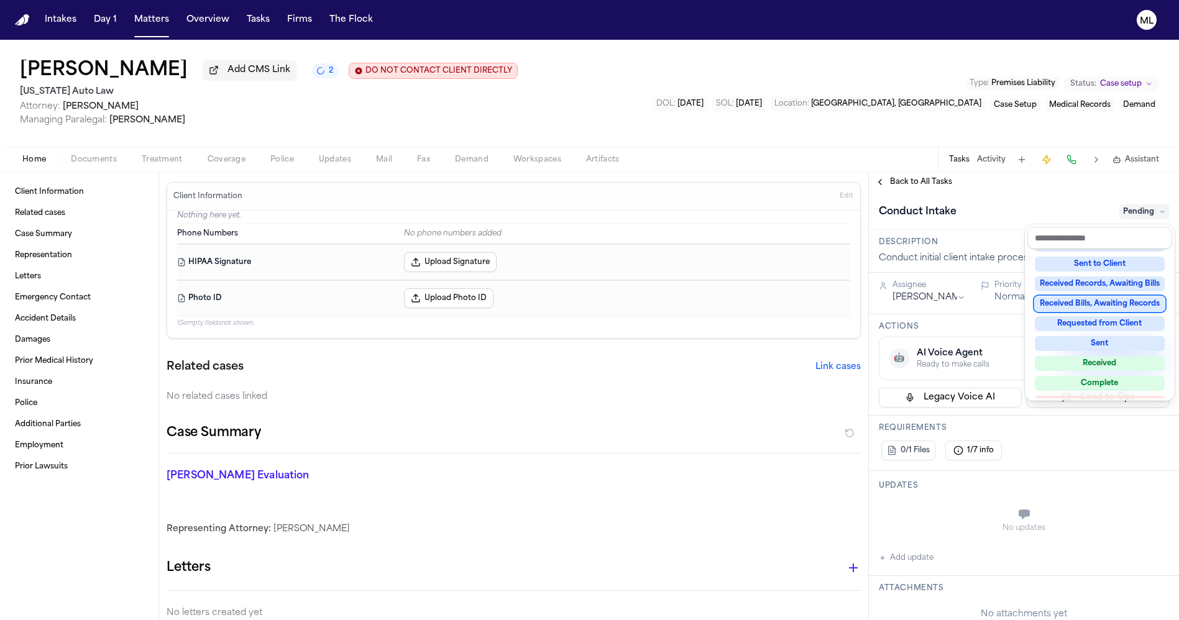
click at [918, 177] on div "**********" at bounding box center [1024, 396] width 310 height 448
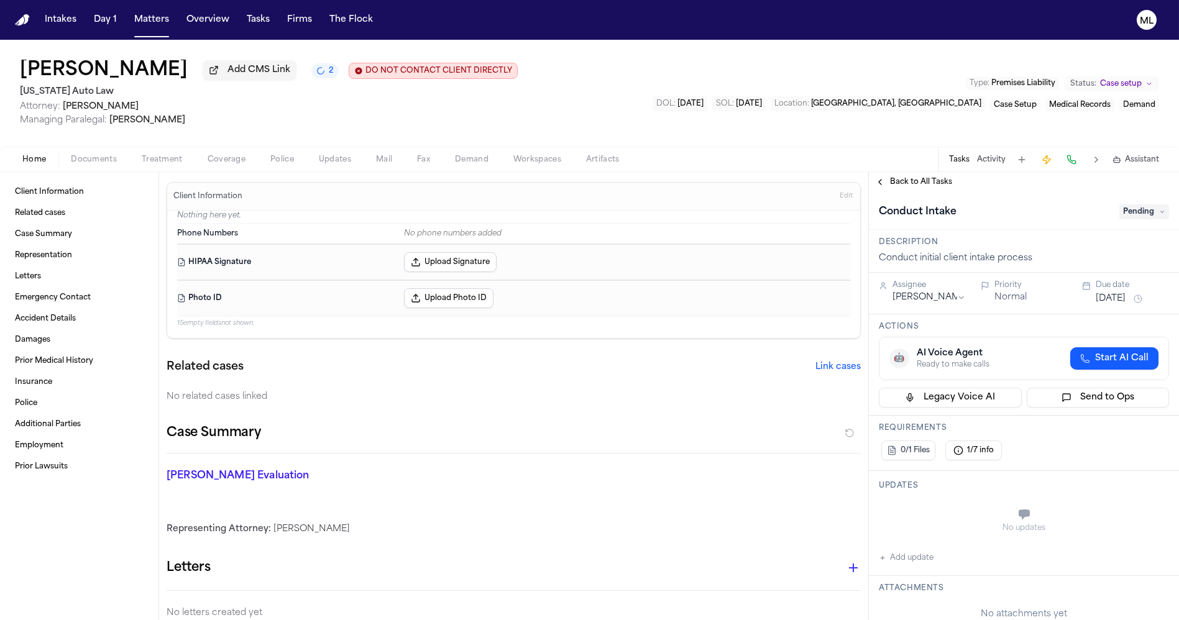
click at [911, 179] on span "Back to All Tasks" at bounding box center [921, 182] width 62 height 10
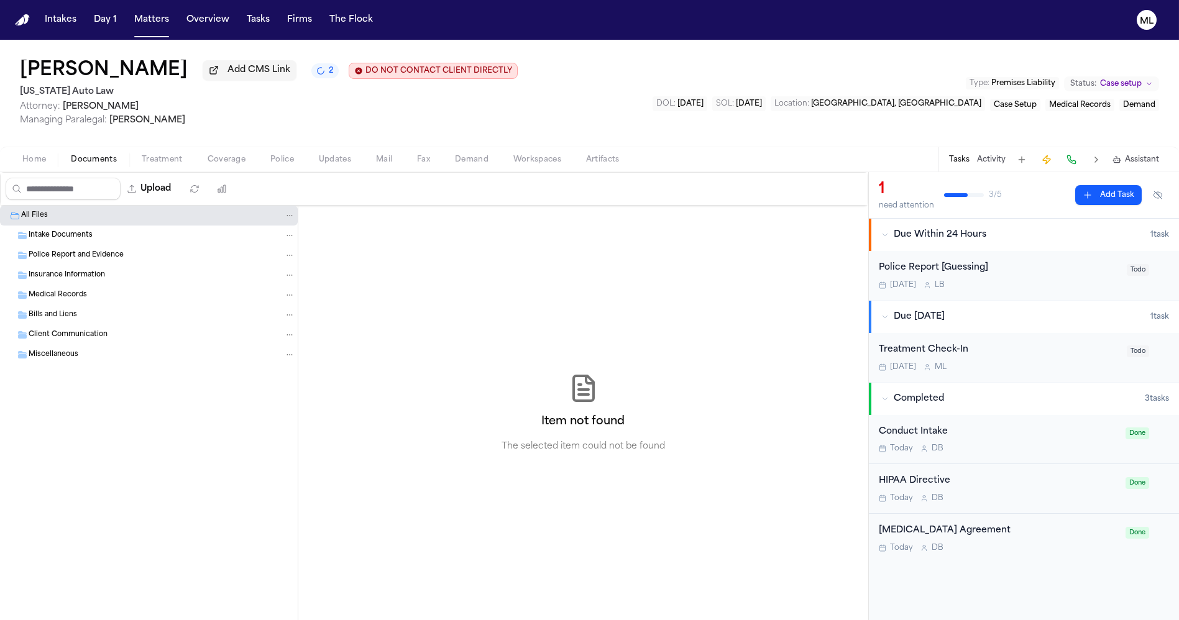
click at [87, 156] on span "Documents" at bounding box center [94, 160] width 46 height 10
click at [160, 184] on button "Upload" at bounding box center [150, 189] width 58 height 22
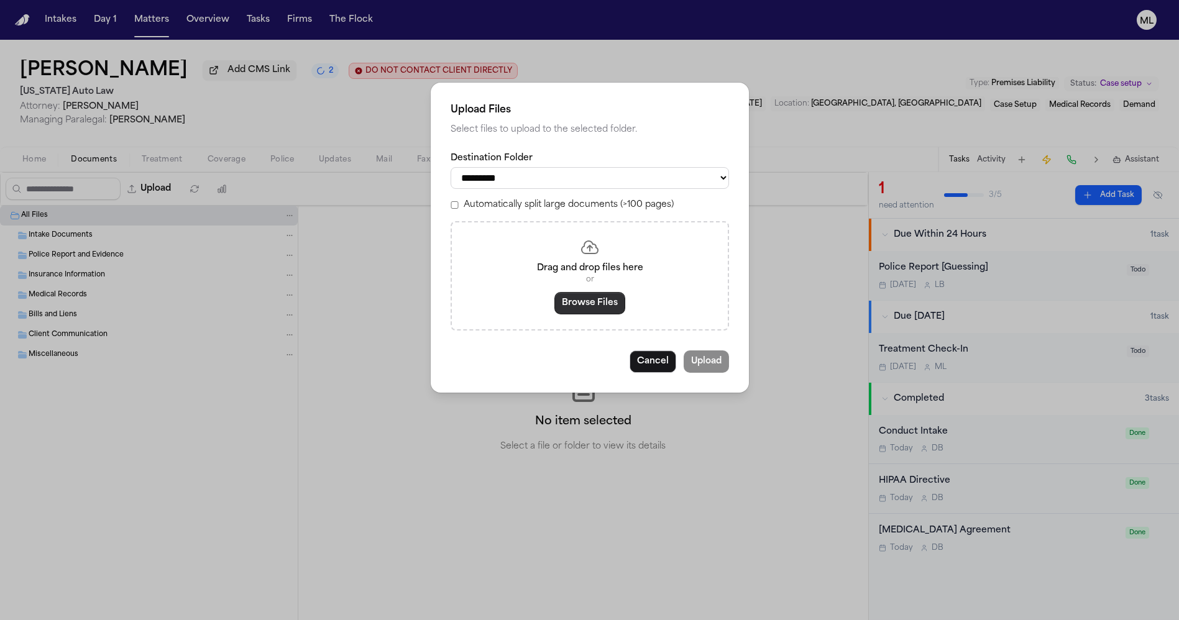
click at [579, 306] on button "Browse Files" at bounding box center [589, 303] width 71 height 22
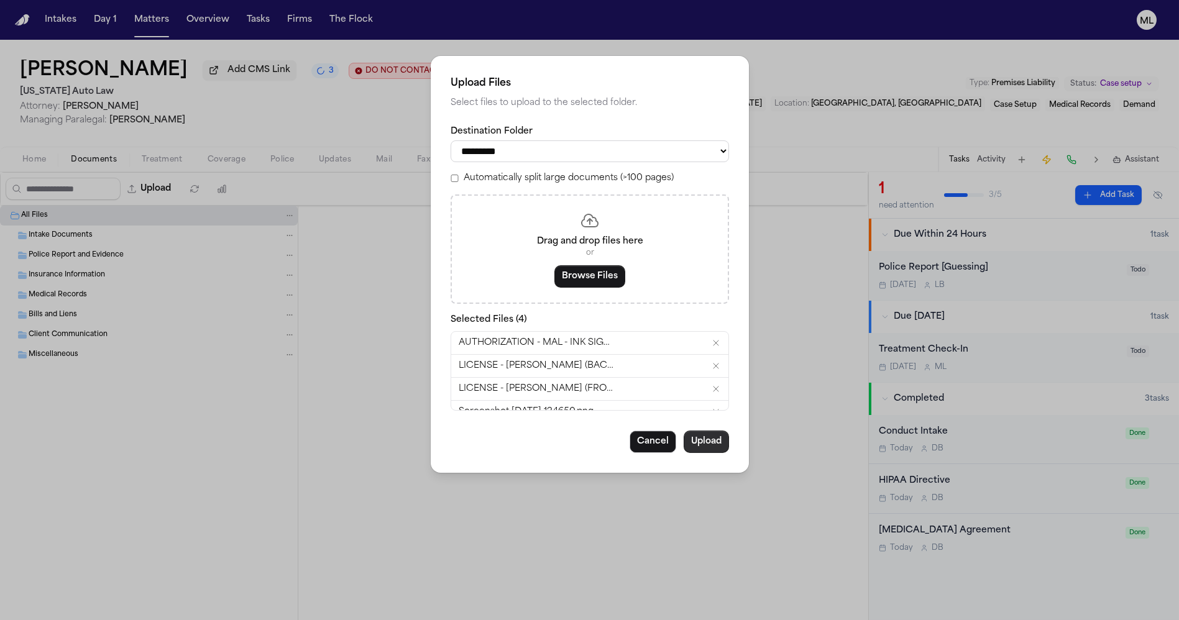
click at [702, 441] on button "Upload" at bounding box center [706, 442] width 45 height 22
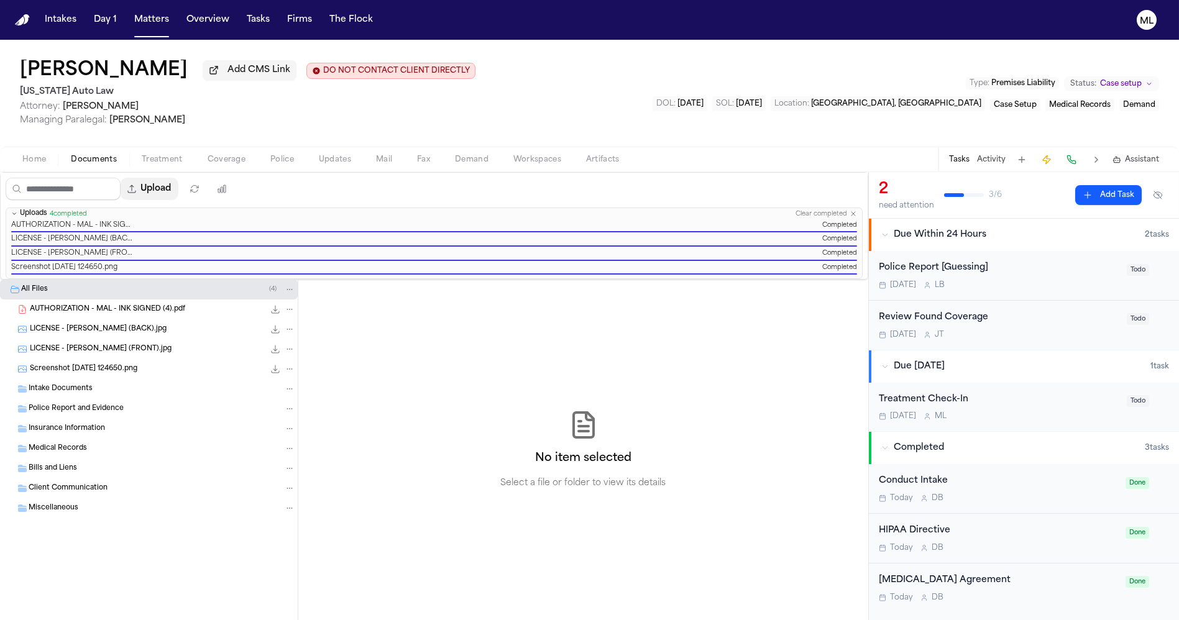
click at [177, 188] on button "Upload" at bounding box center [150, 189] width 58 height 22
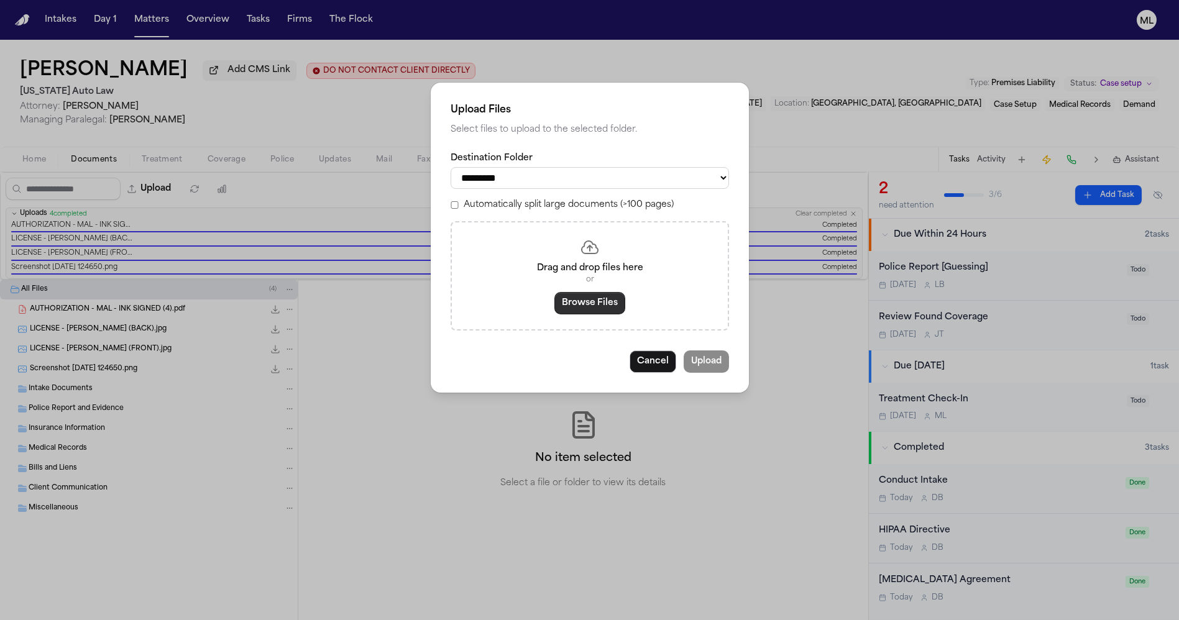
click at [597, 304] on button "Browse Files" at bounding box center [589, 303] width 71 height 22
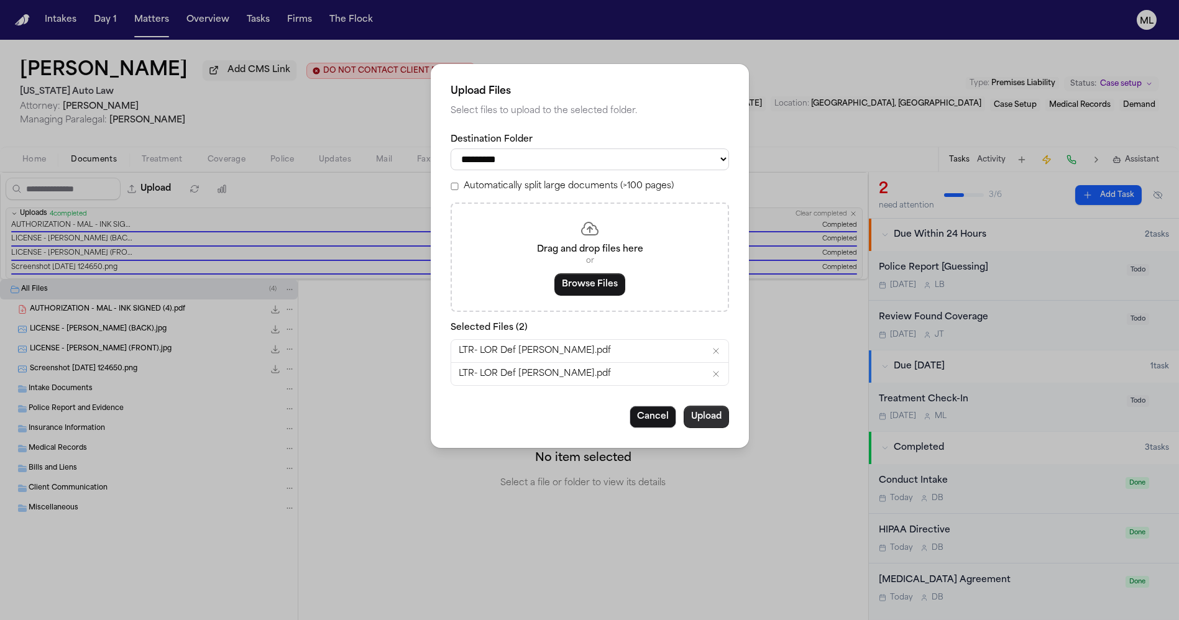
click at [701, 417] on button "Upload" at bounding box center [706, 417] width 45 height 22
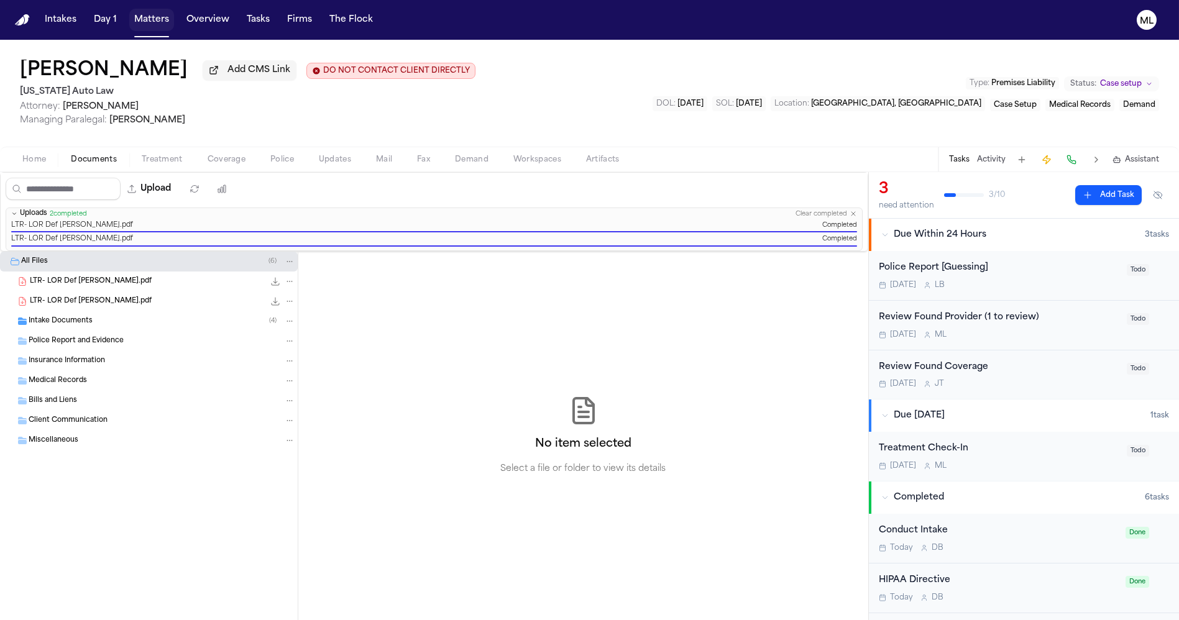
click at [154, 21] on button "Matters" at bounding box center [151, 20] width 45 height 22
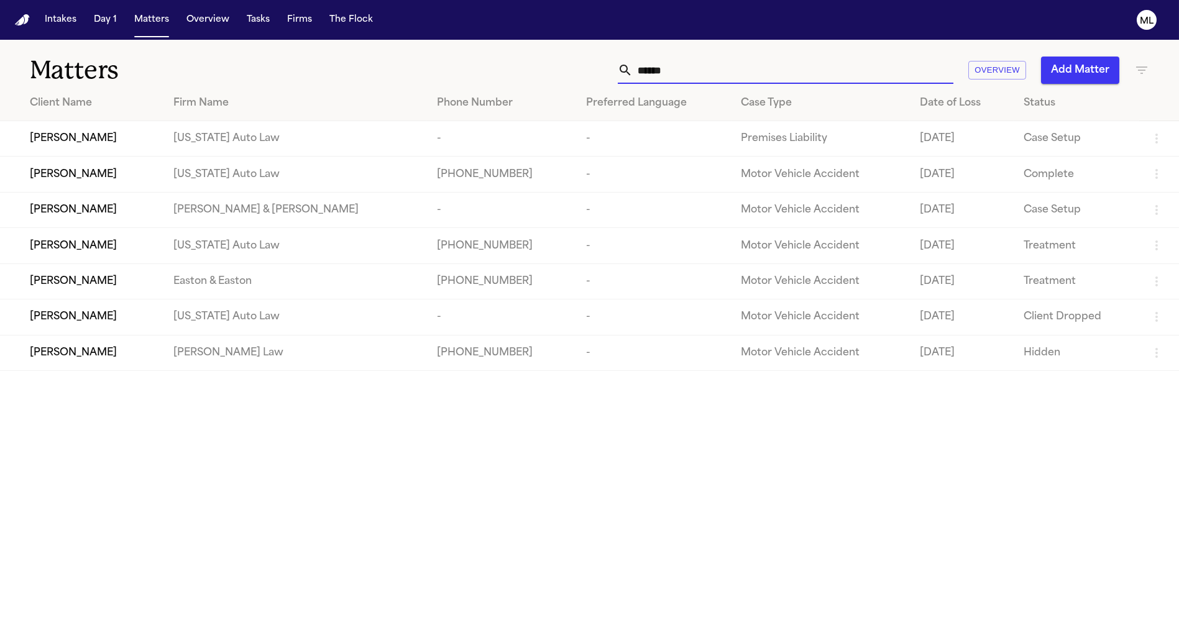
drag, startPoint x: 717, startPoint y: 70, endPoint x: 529, endPoint y: 71, distance: 187.7
click at [522, 76] on div "****** Overview Add Matter" at bounding box center [753, 70] width 794 height 27
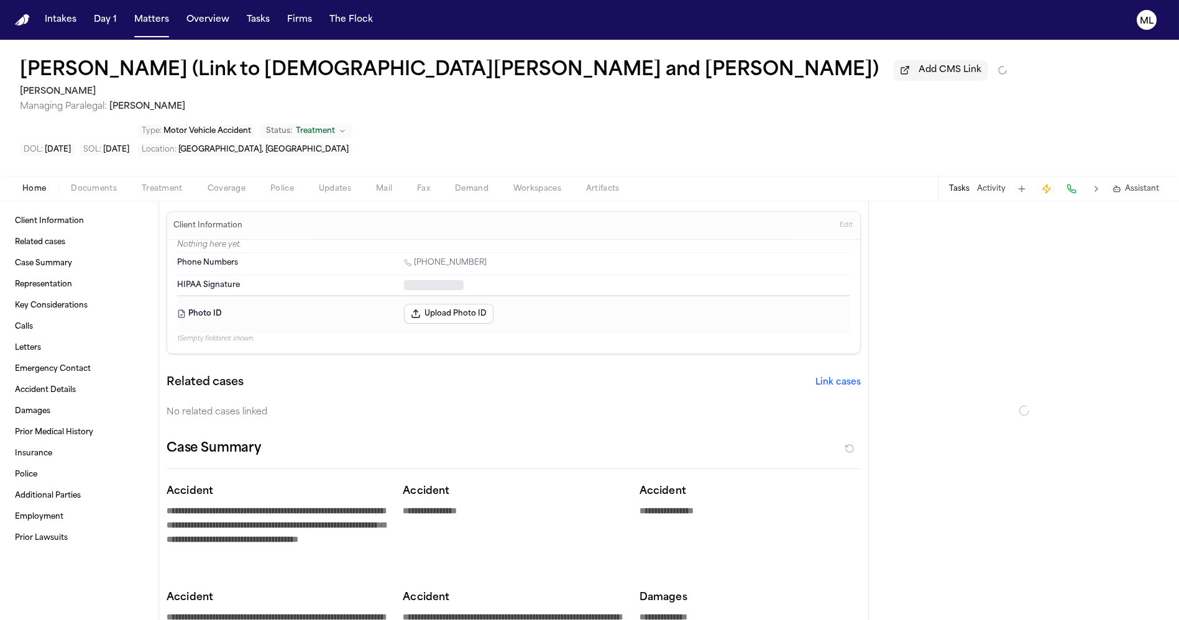
type textarea "*"
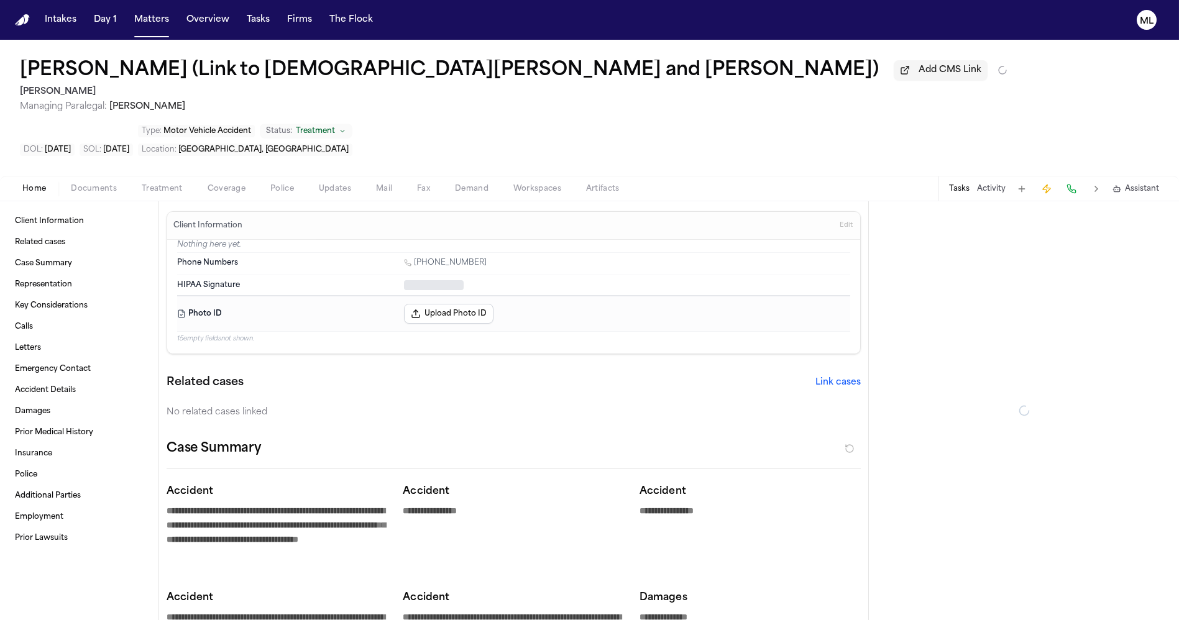
type textarea "*"
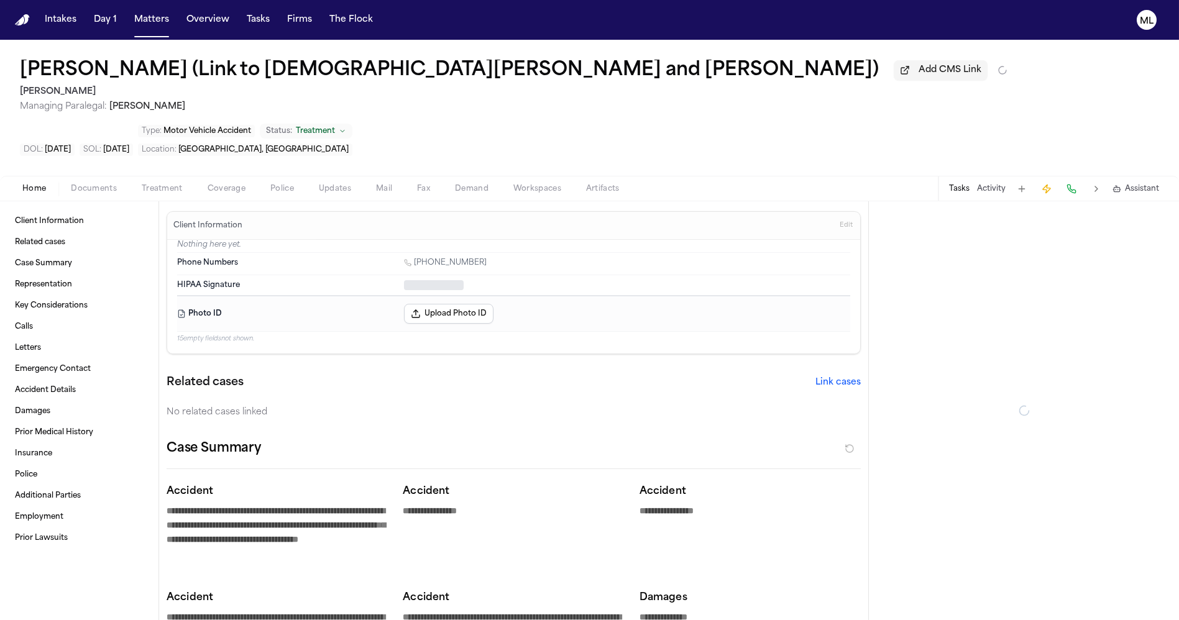
type textarea "*"
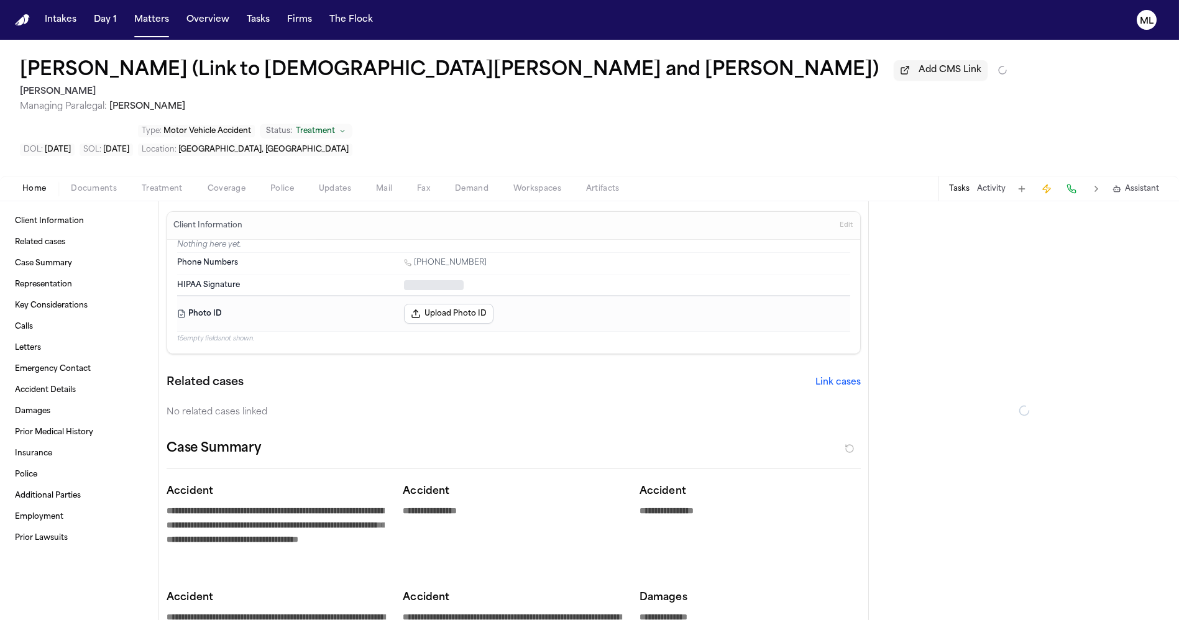
type textarea "*"
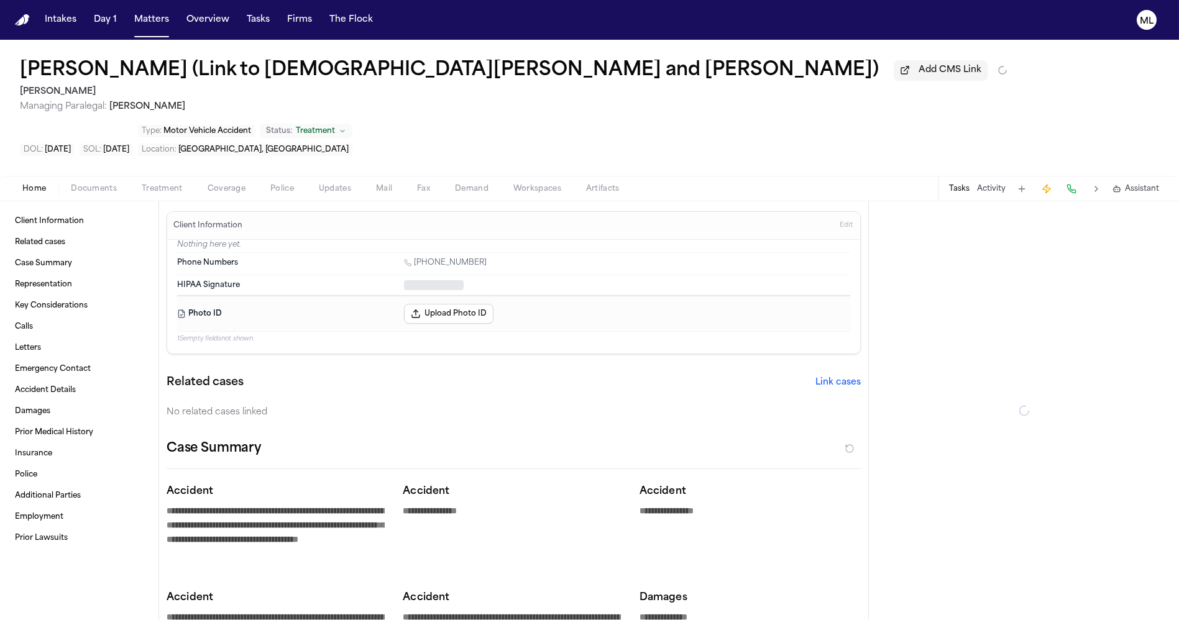
type textarea "*"
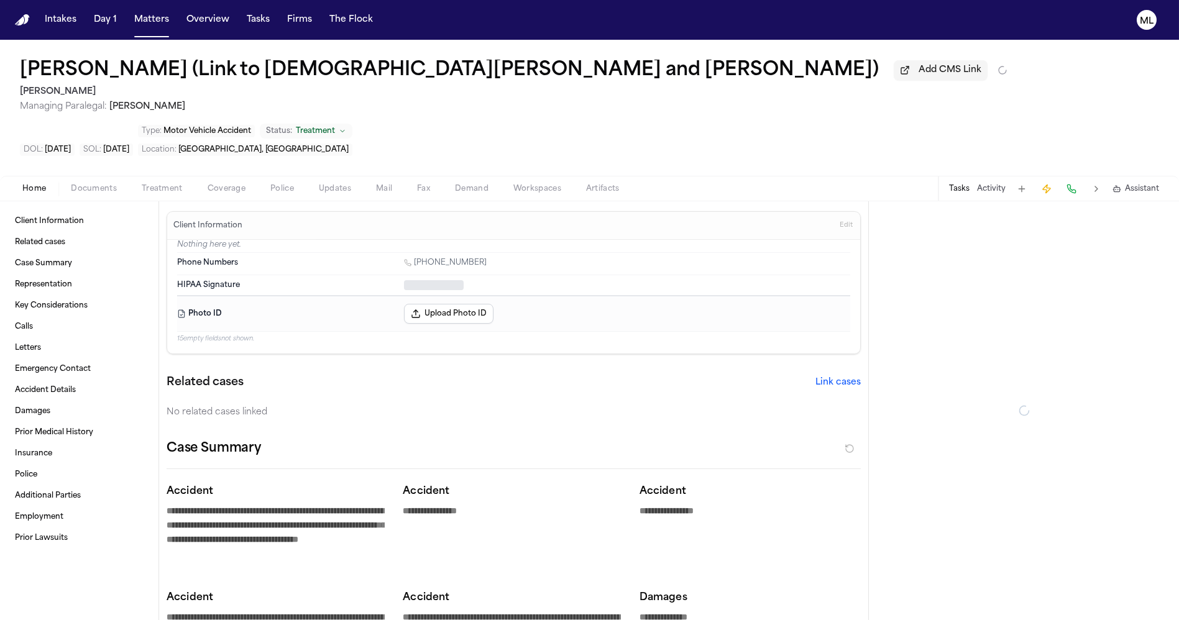
type textarea "*"
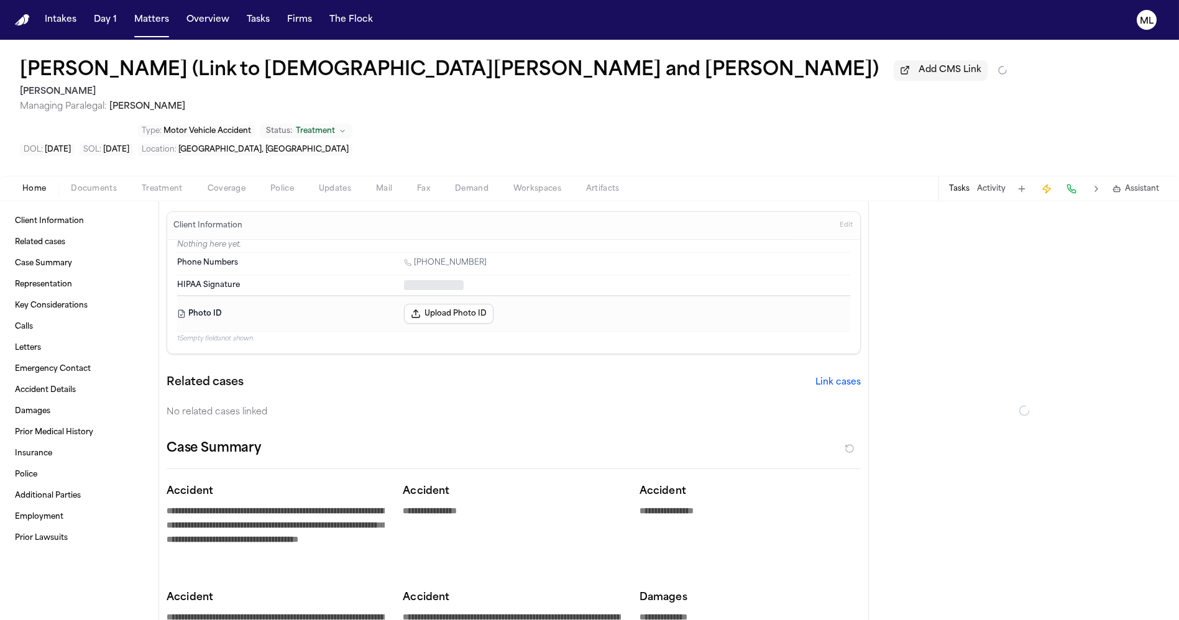
type textarea "*"
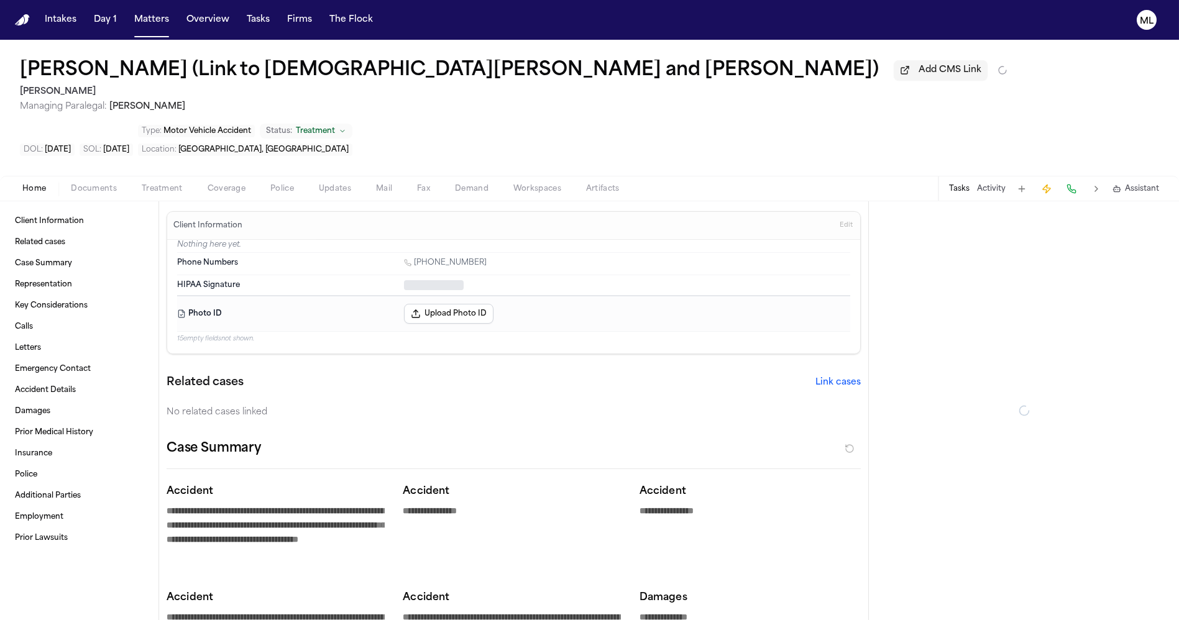
type textarea "*"
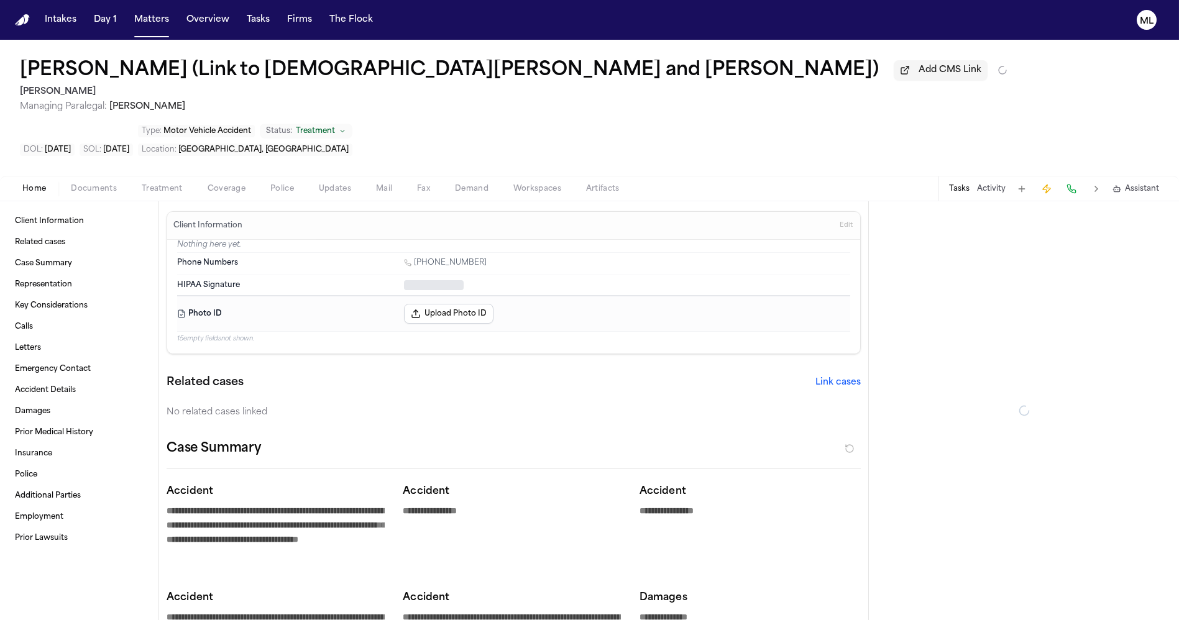
type textarea "*"
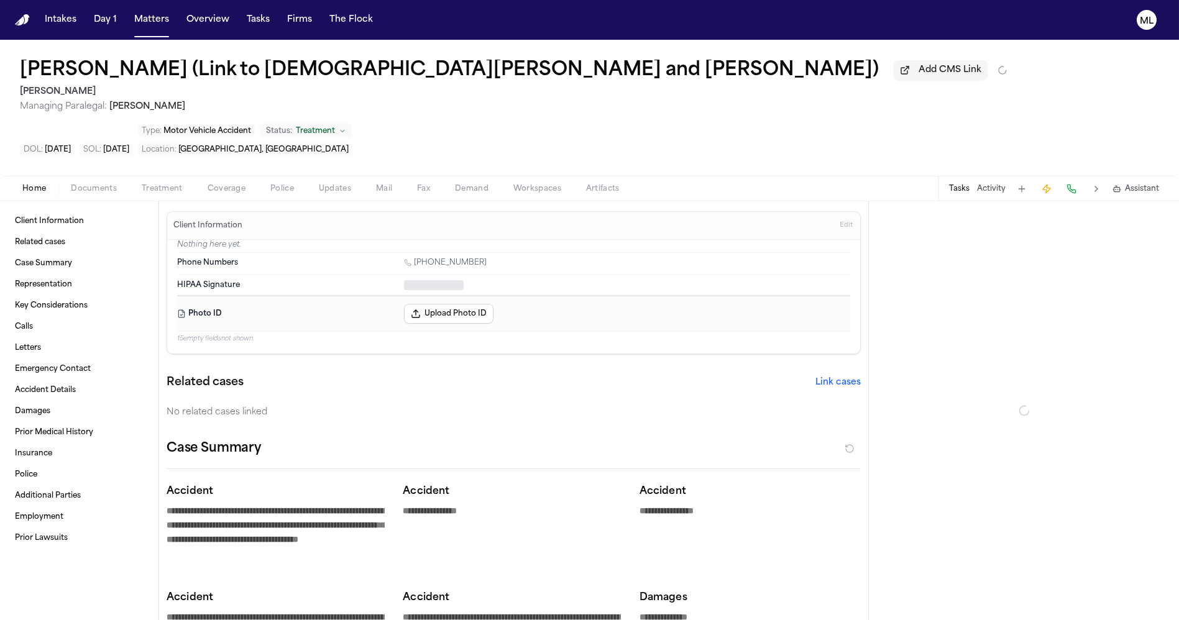
type textarea "*"
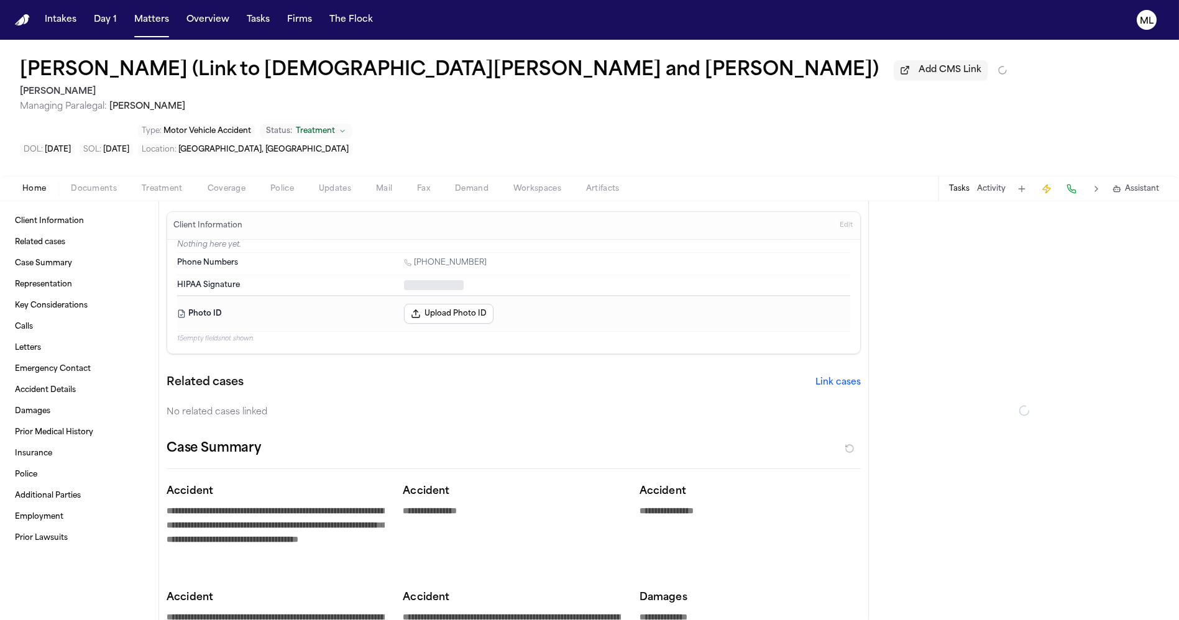
type textarea "*"
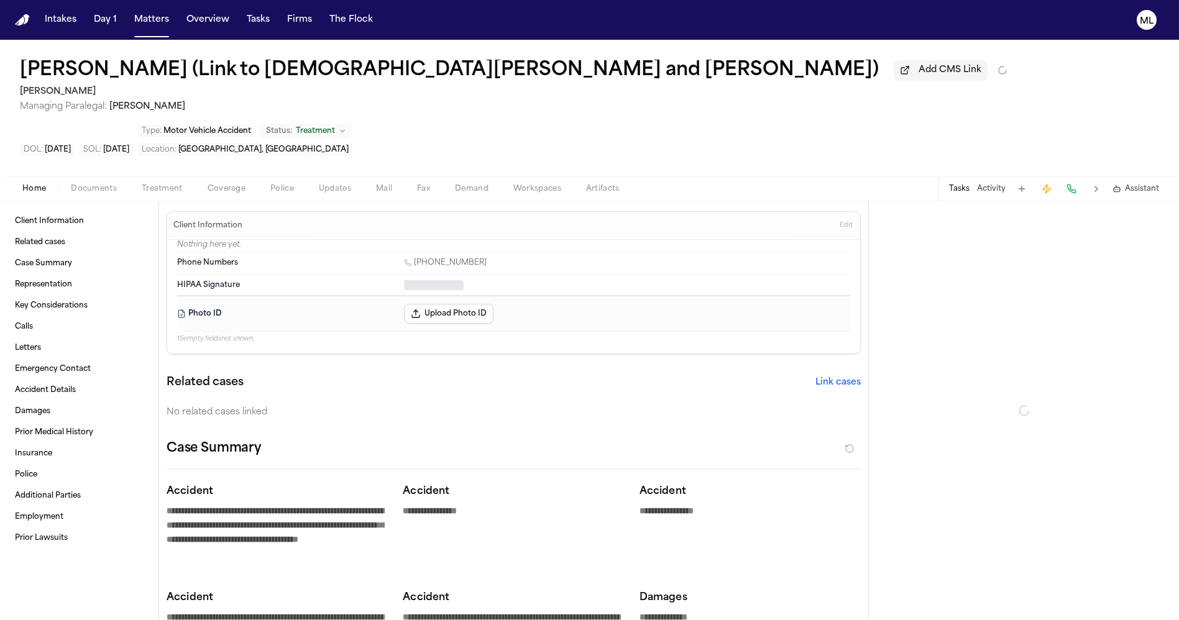
type textarea "*"
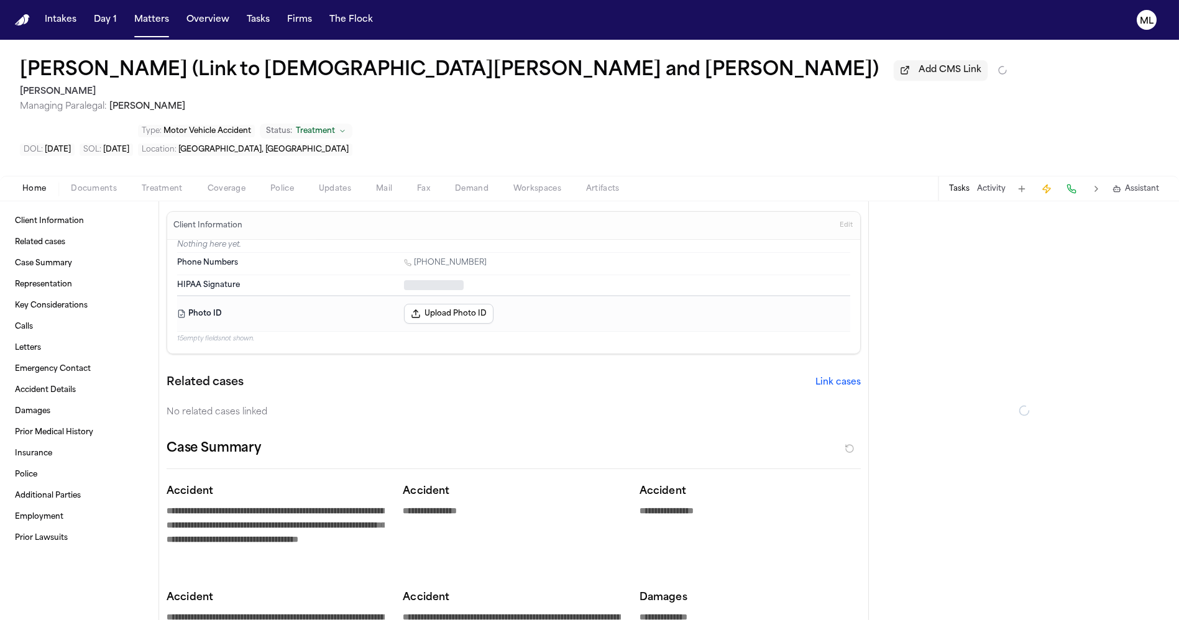
type textarea "*"
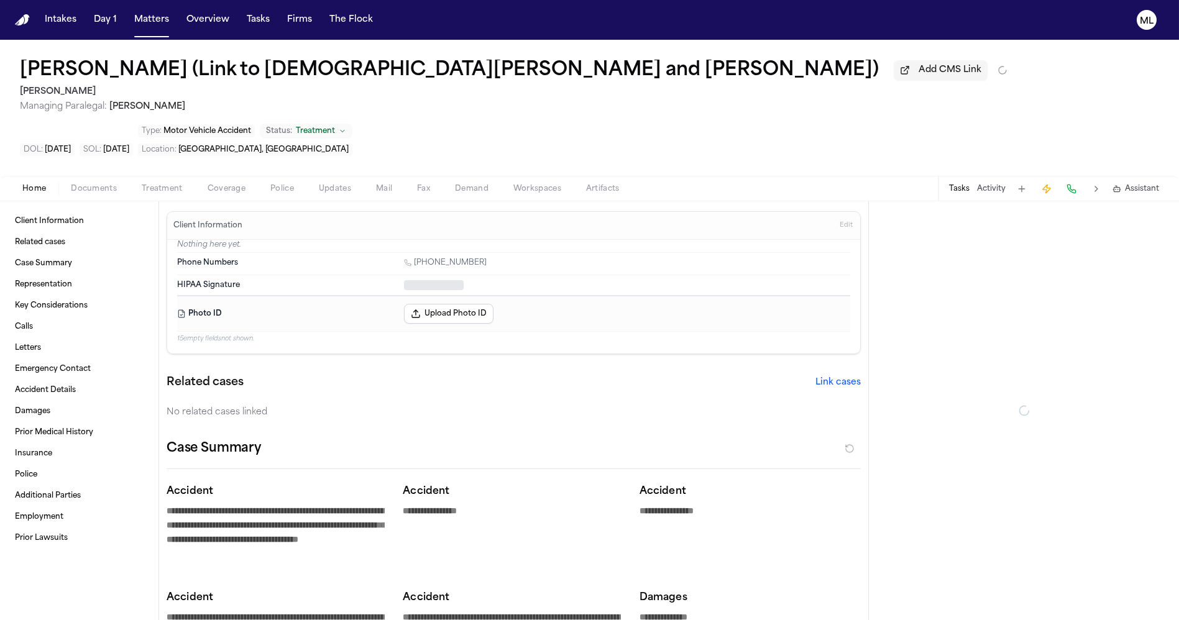
type textarea "*"
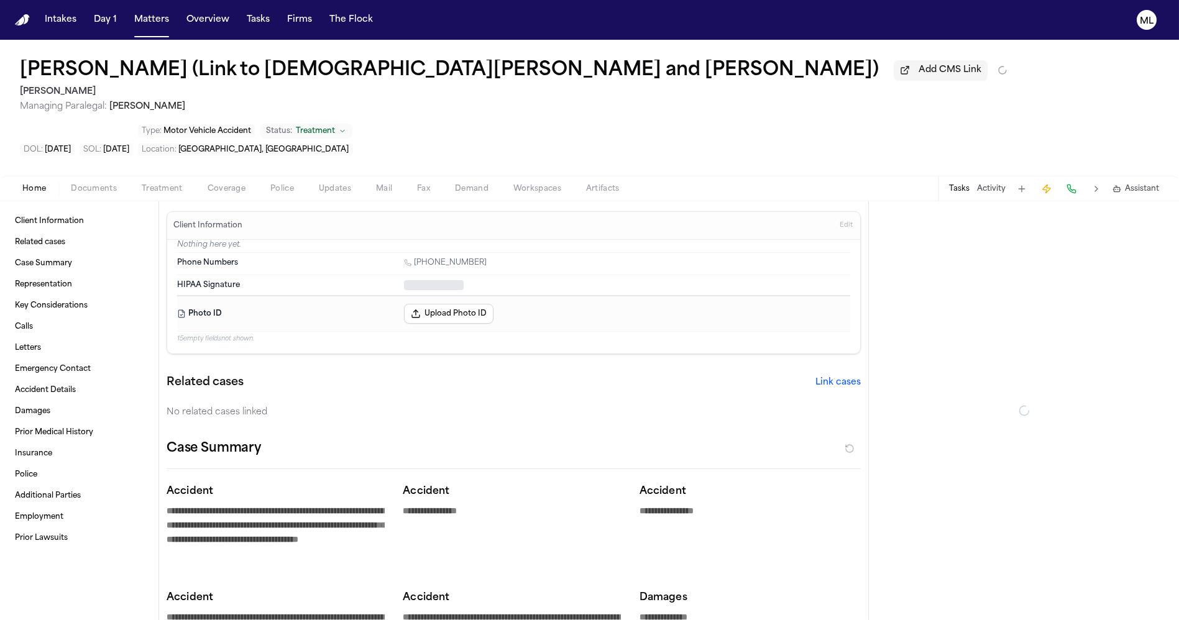
type textarea "*"
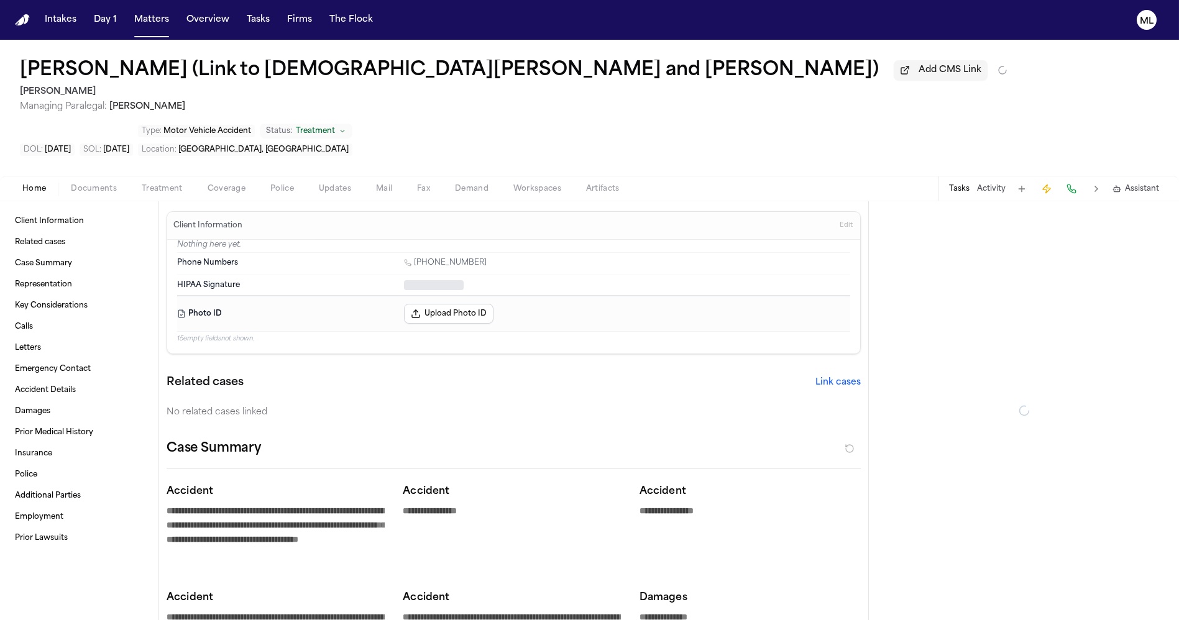
type textarea "*"
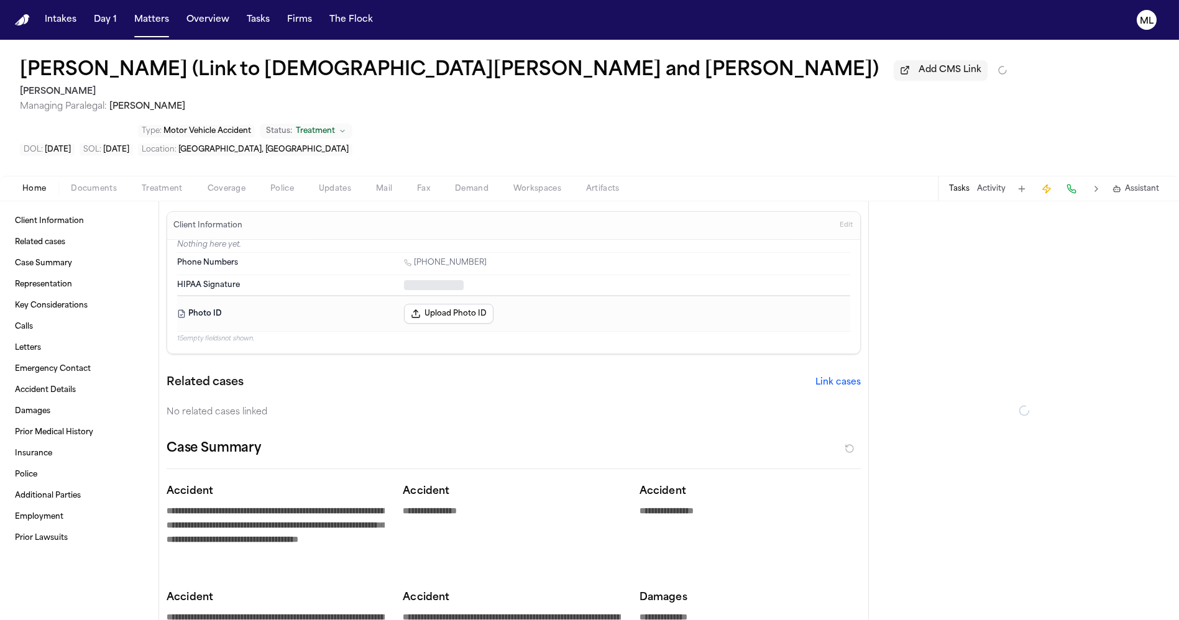
type textarea "*"
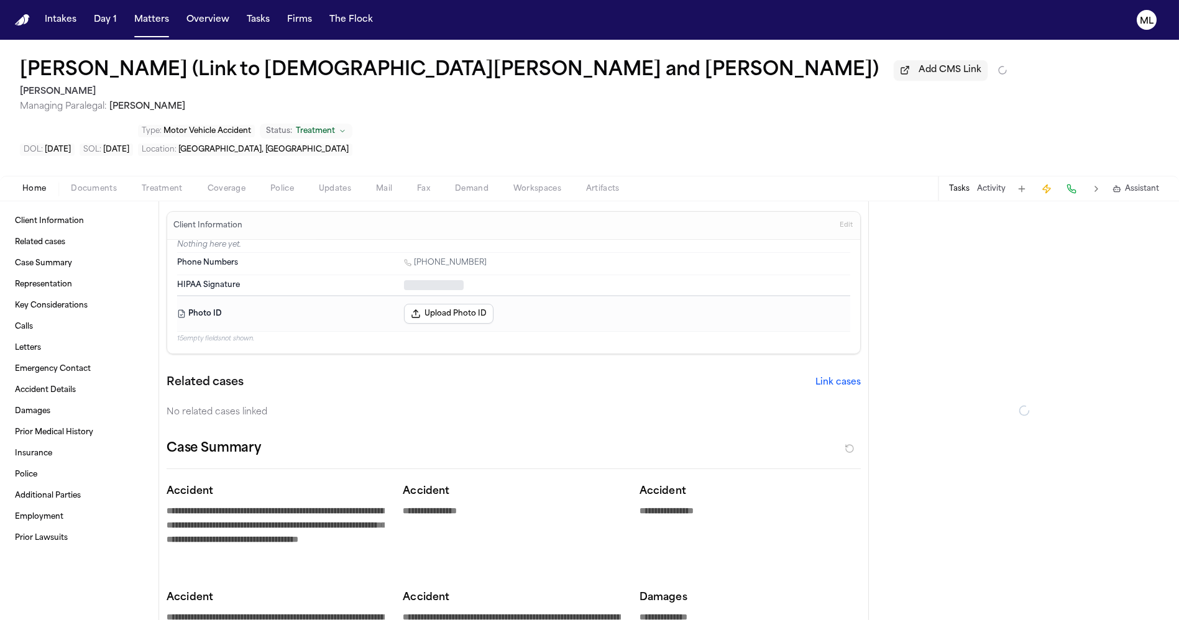
type textarea "*"
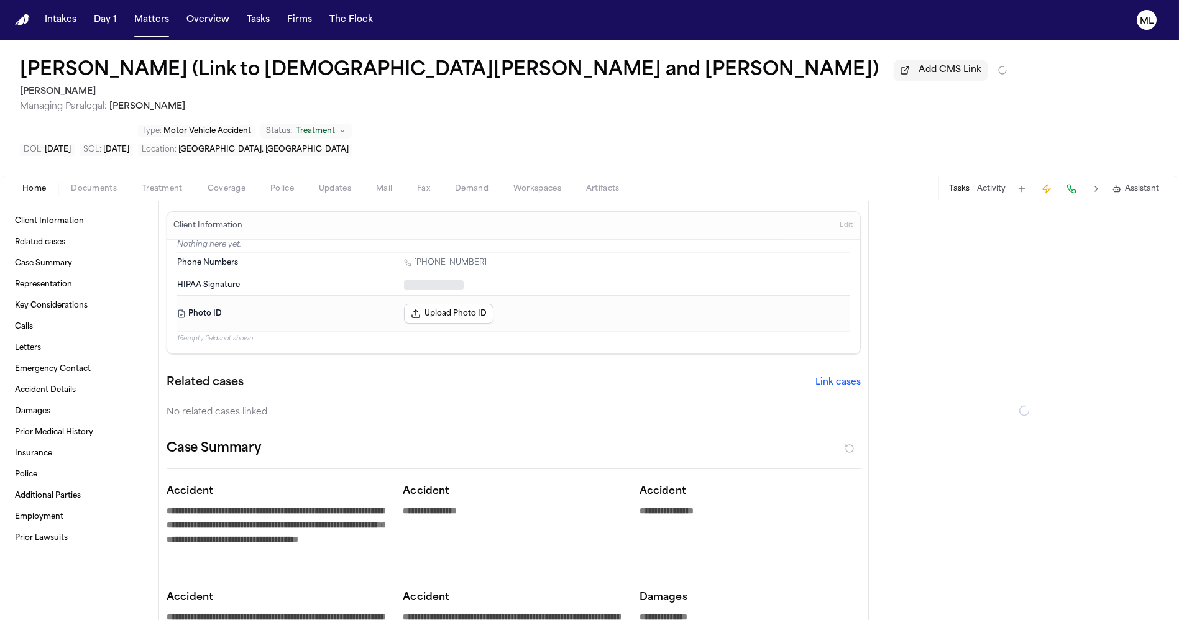
type textarea "*"
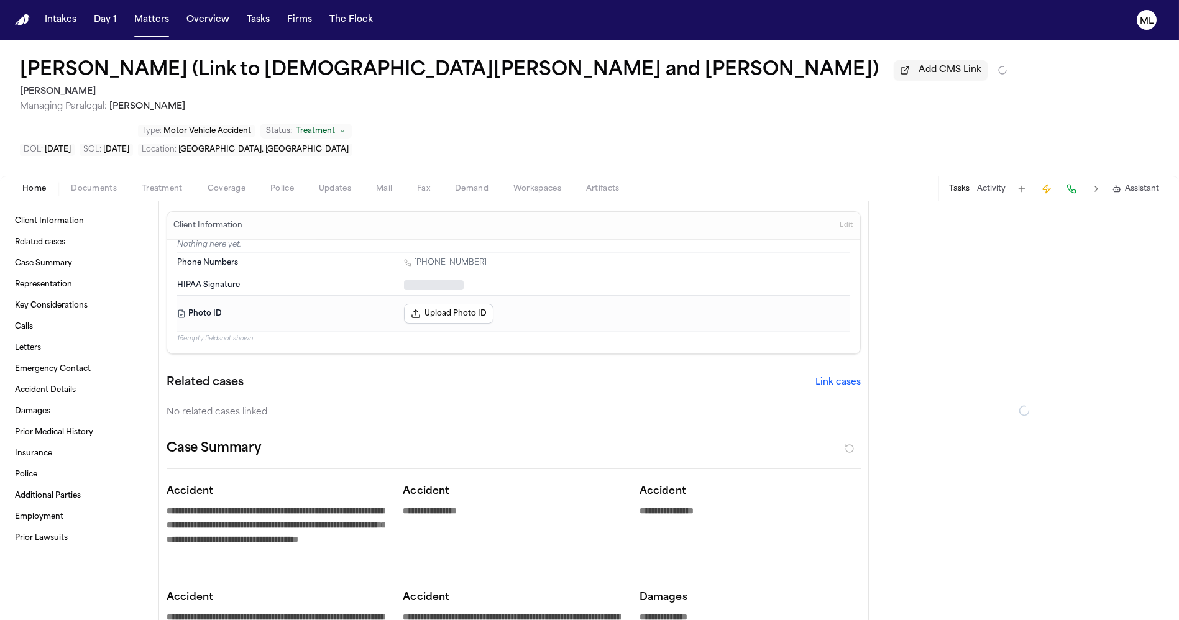
type textarea "*"
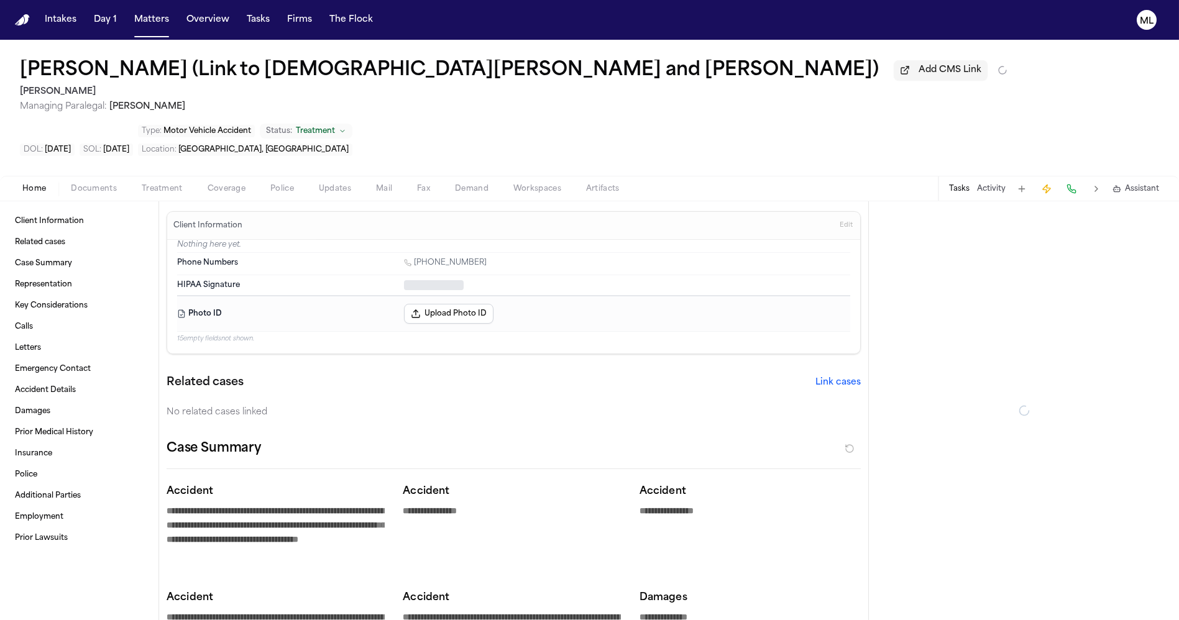
type textarea "*"
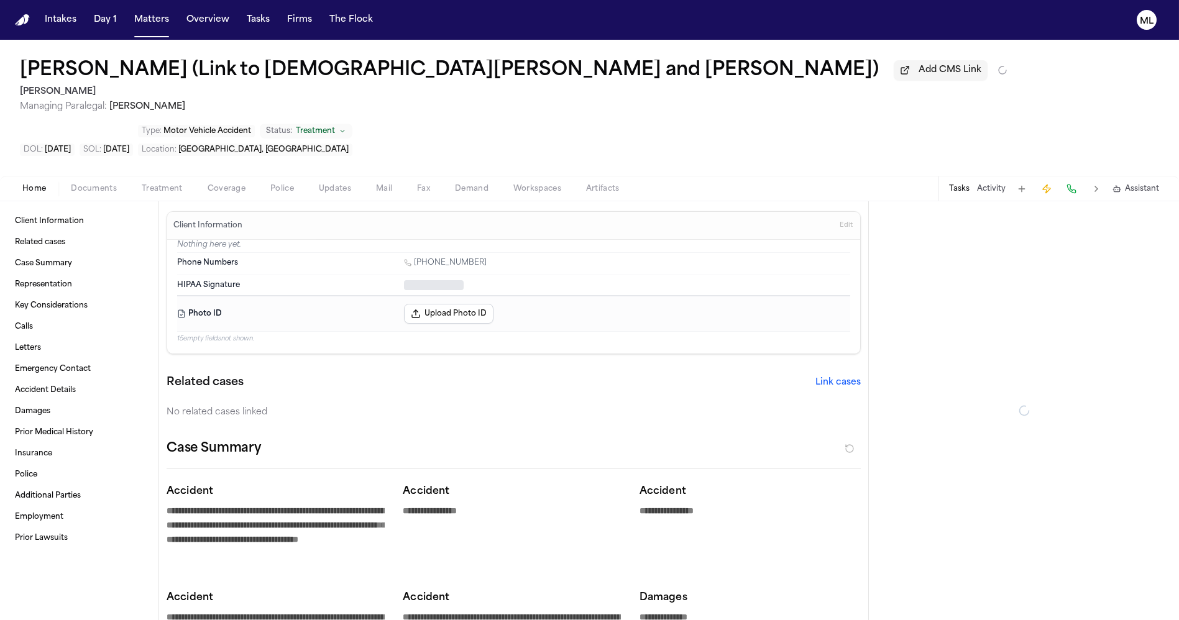
type textarea "*"
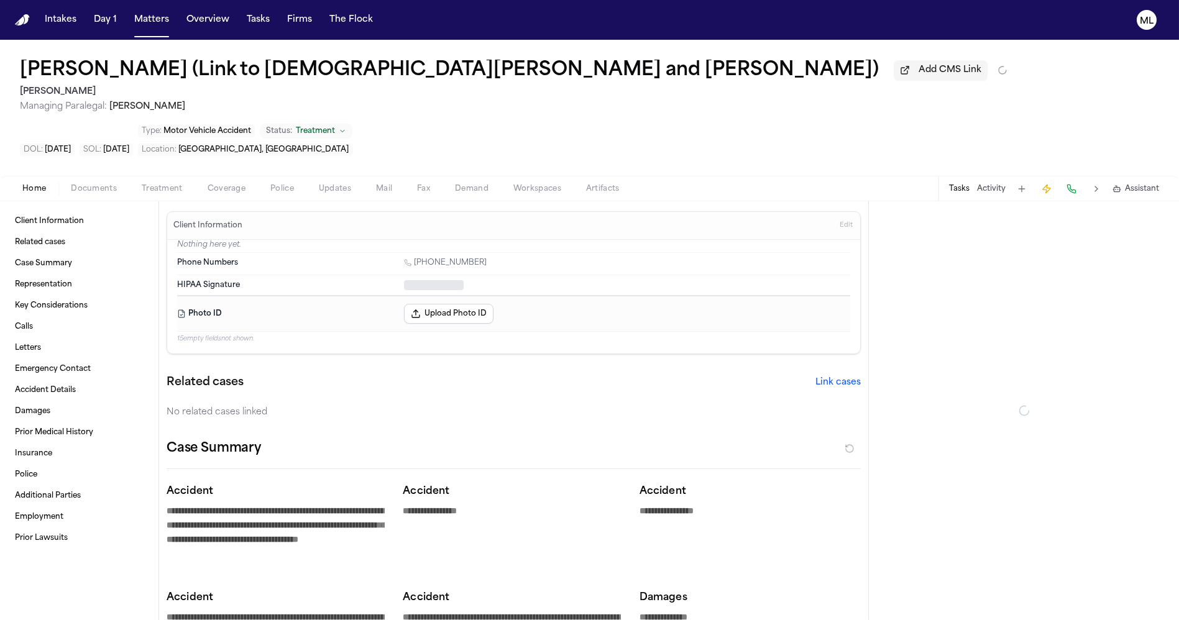
type textarea "*"
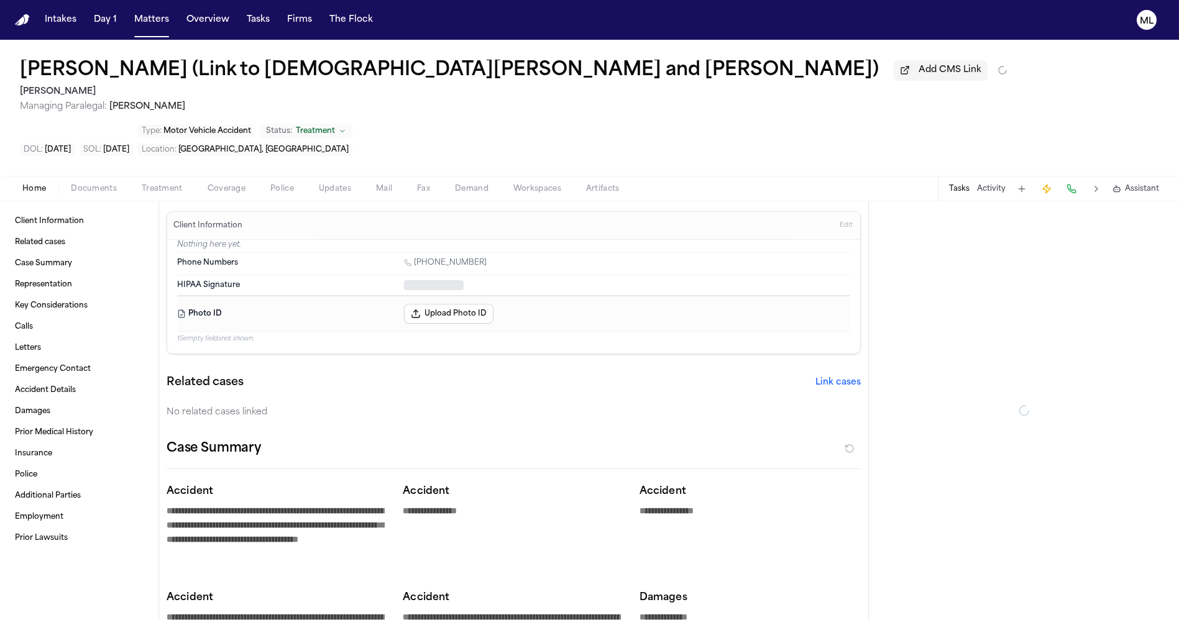
type textarea "*"
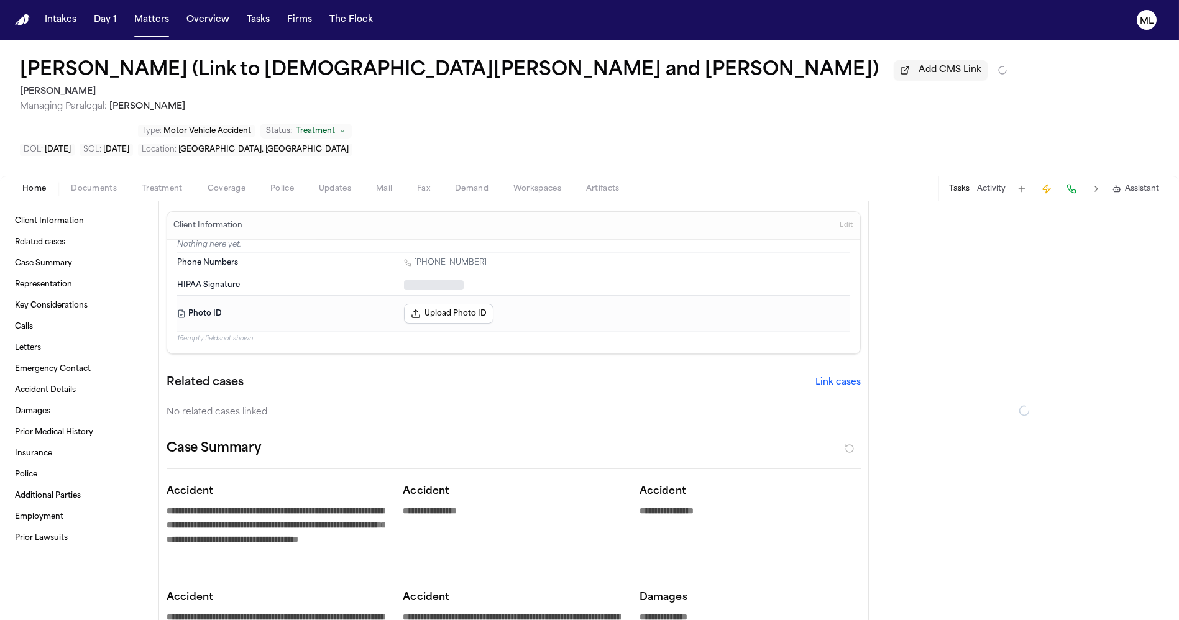
type textarea "*"
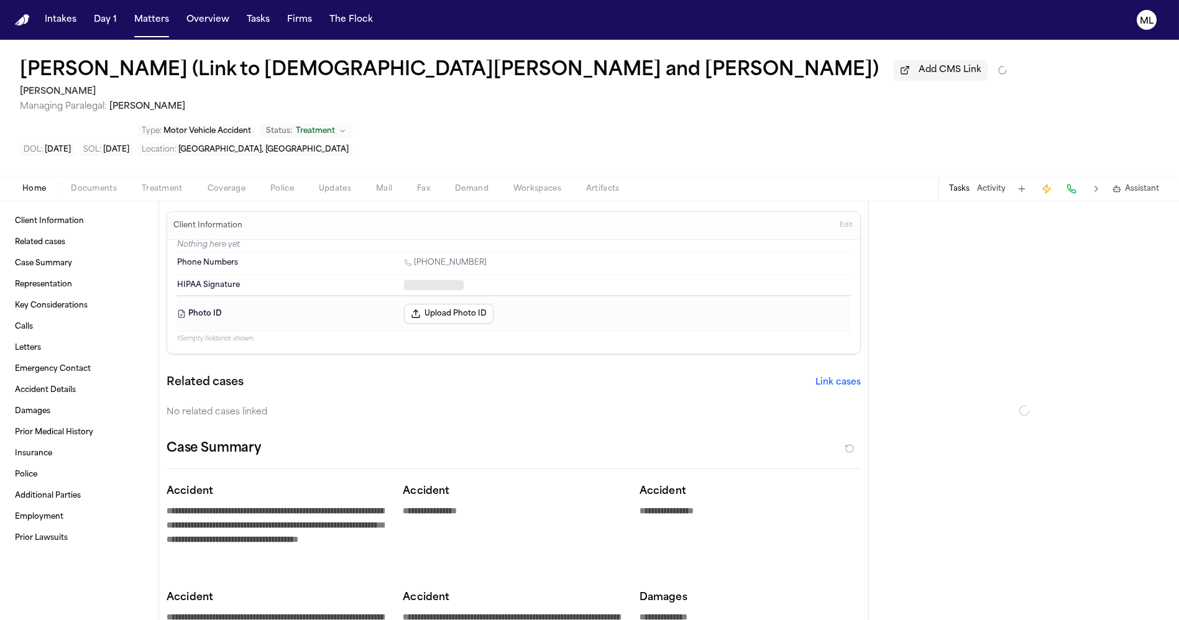
type textarea "*"
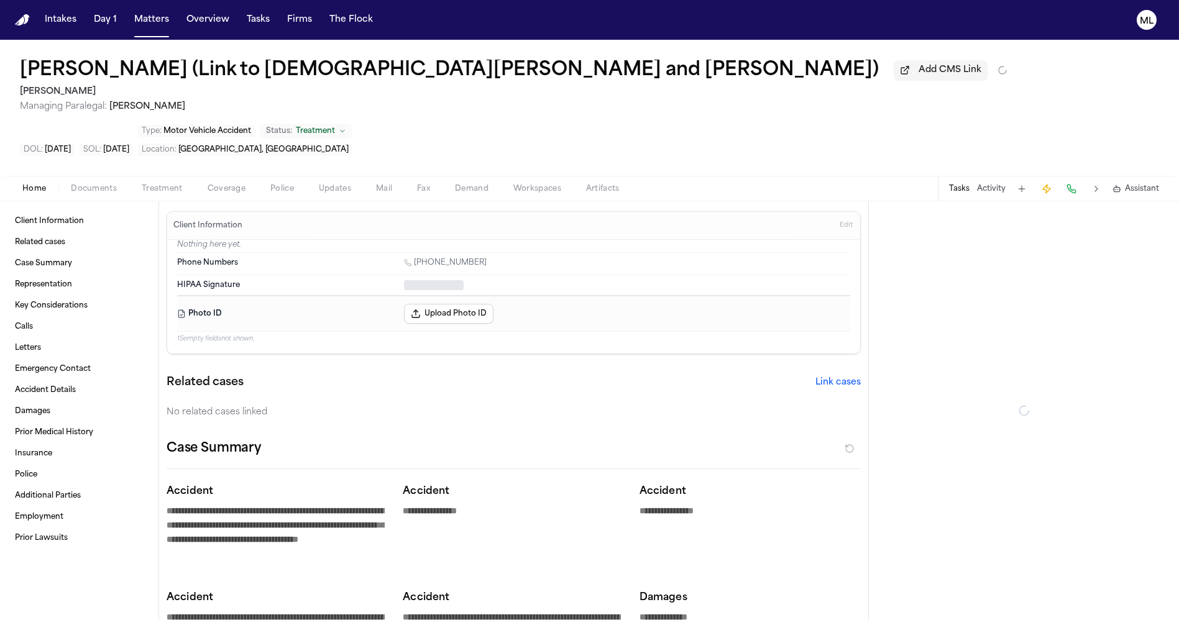
type textarea "*"
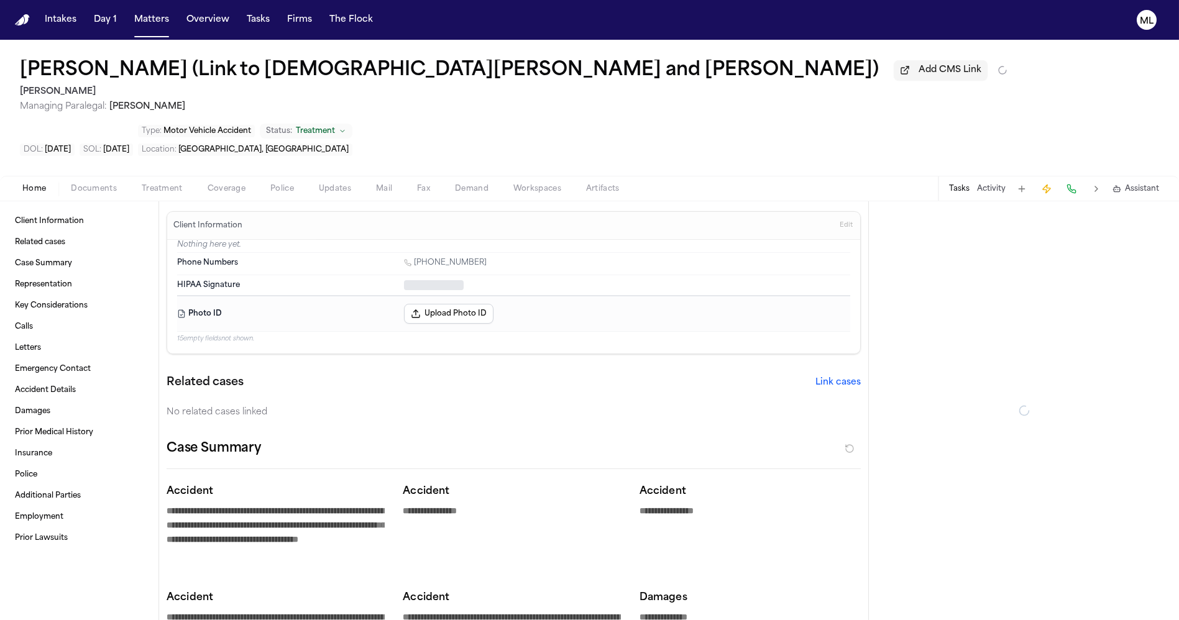
type textarea "*"
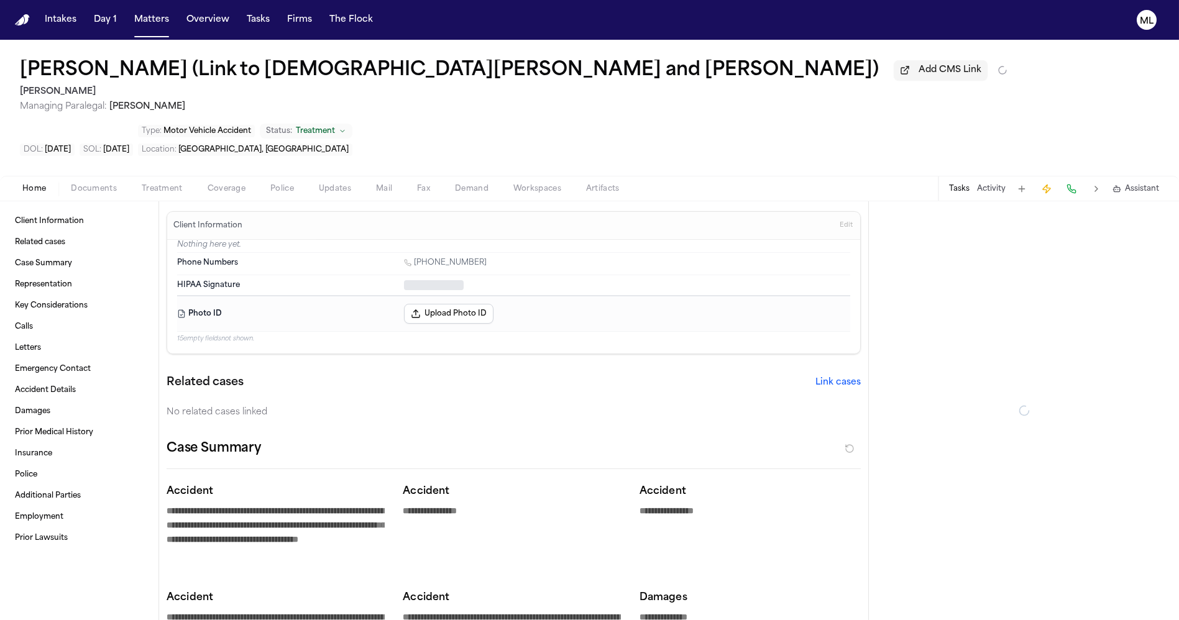
type textarea "*"
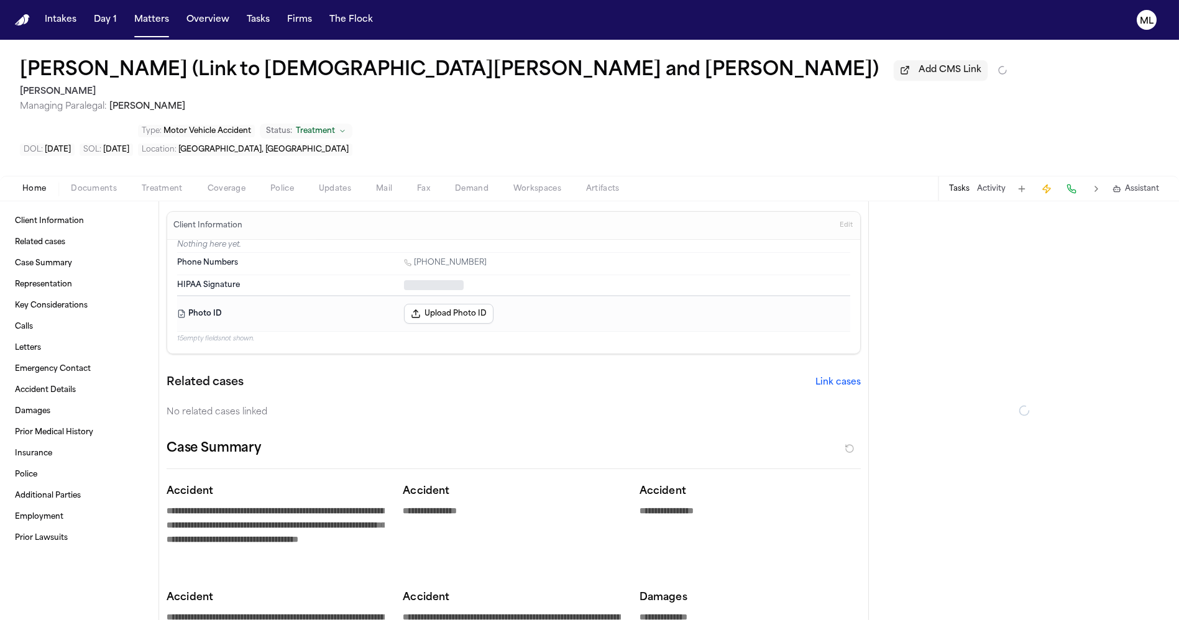
type textarea "*"
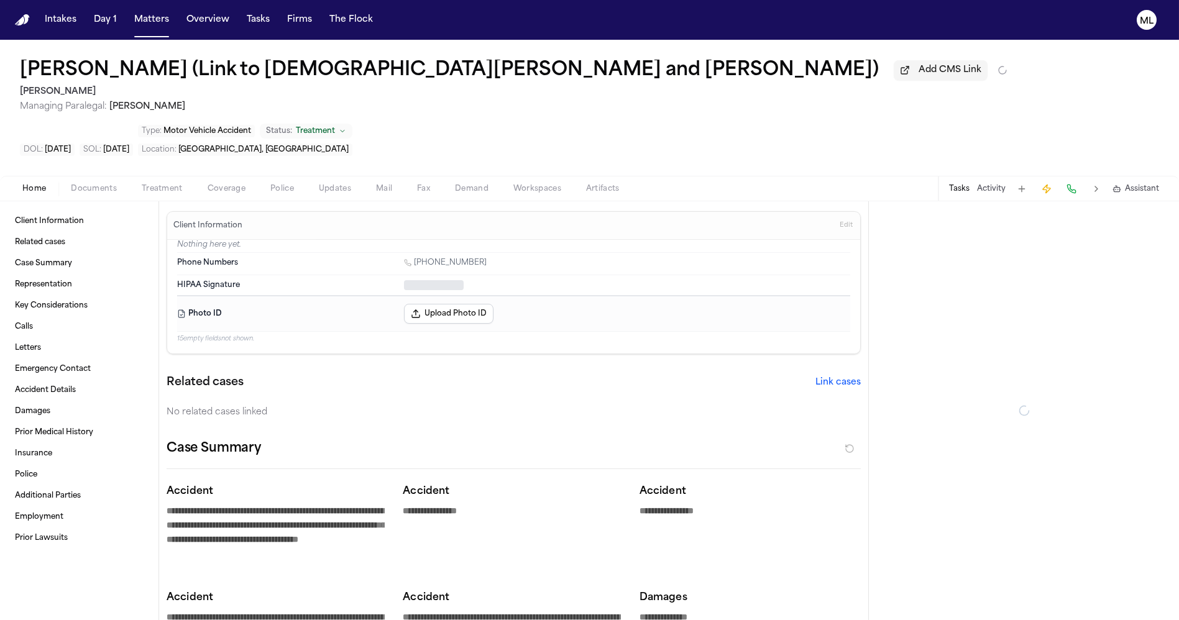
type textarea "*"
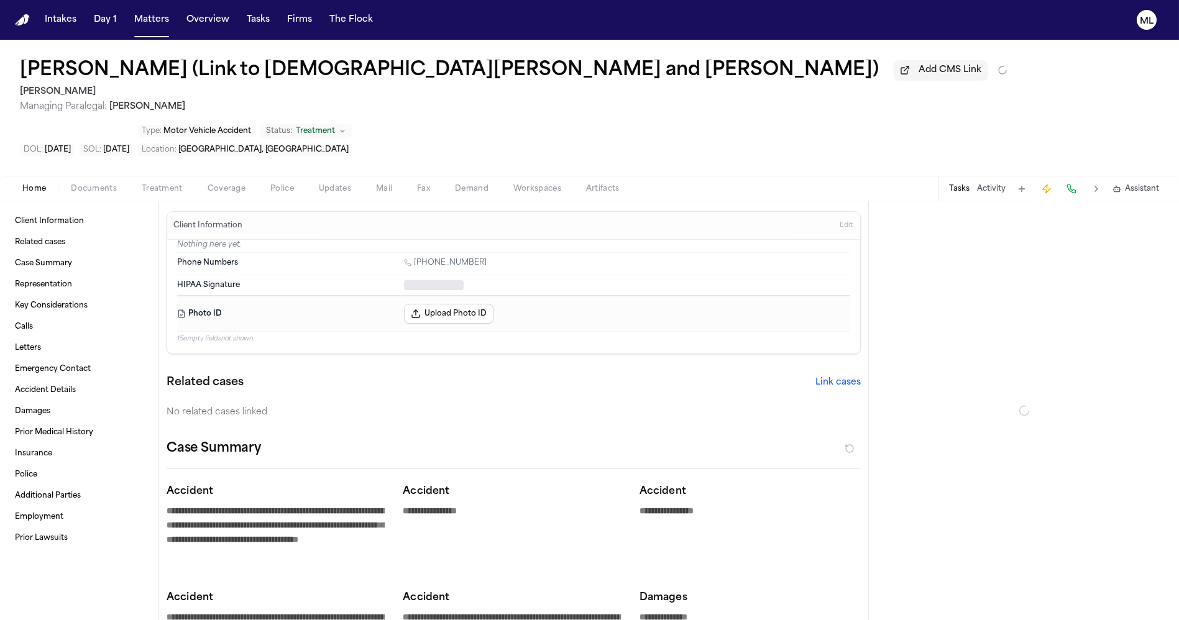
type textarea "*"
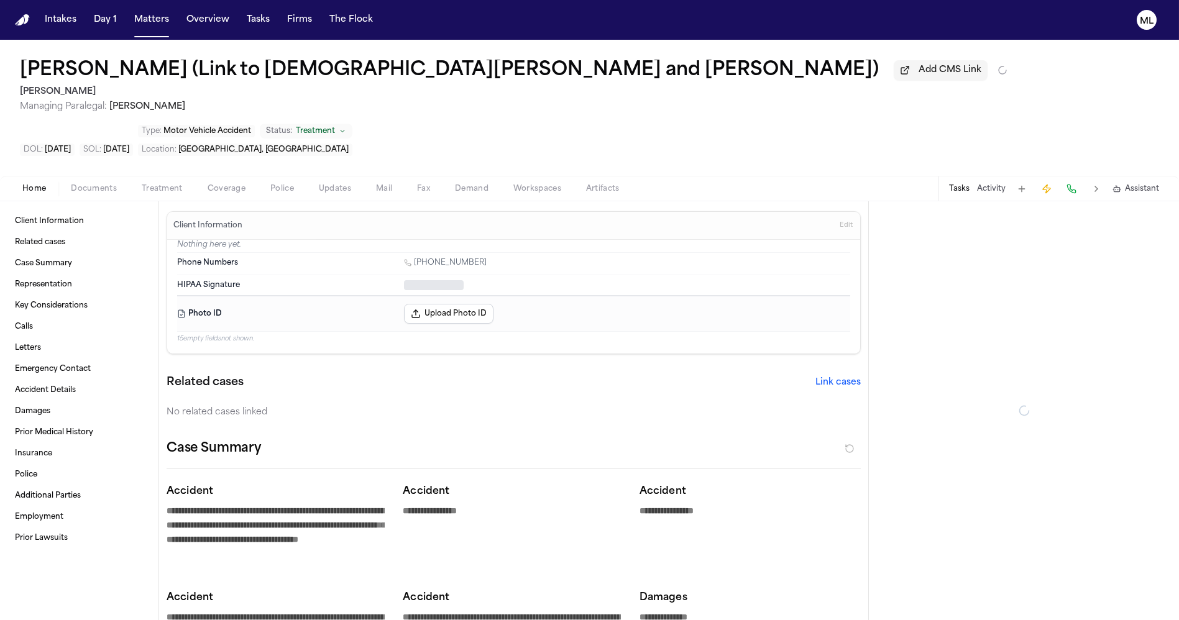
type textarea "*"
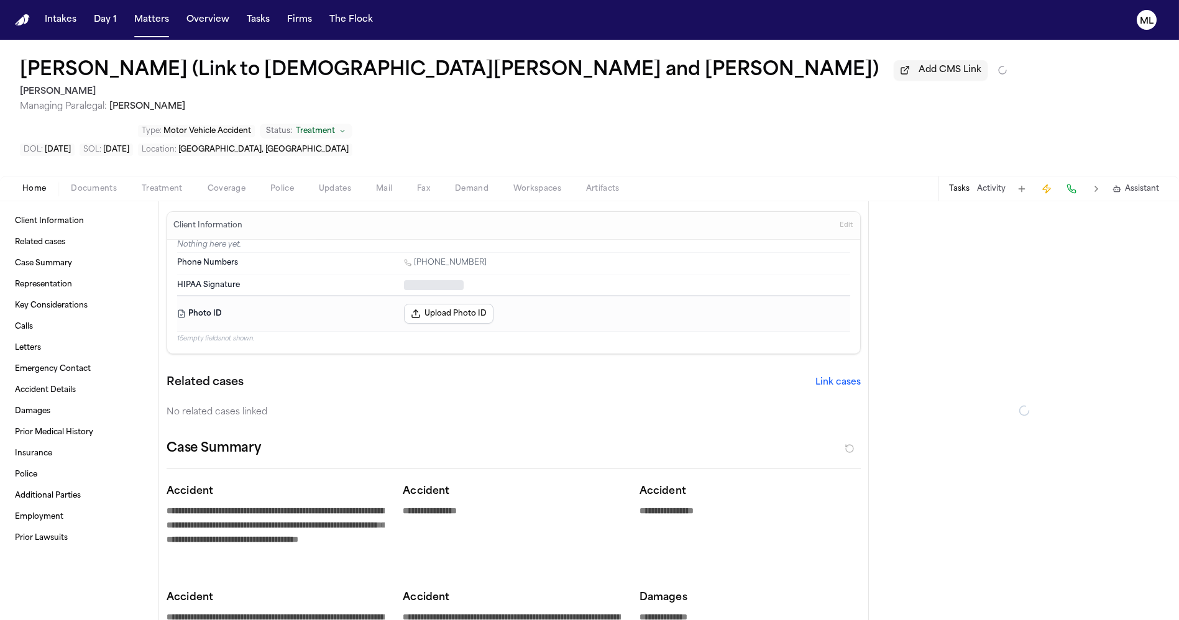
type textarea "*"
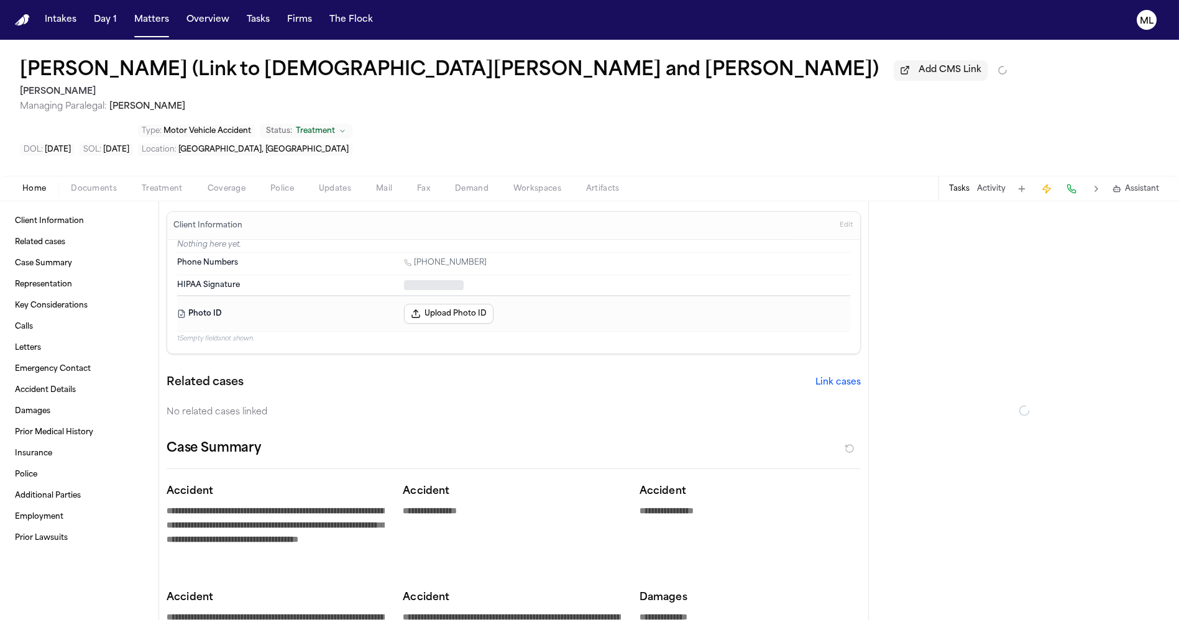
type textarea "*"
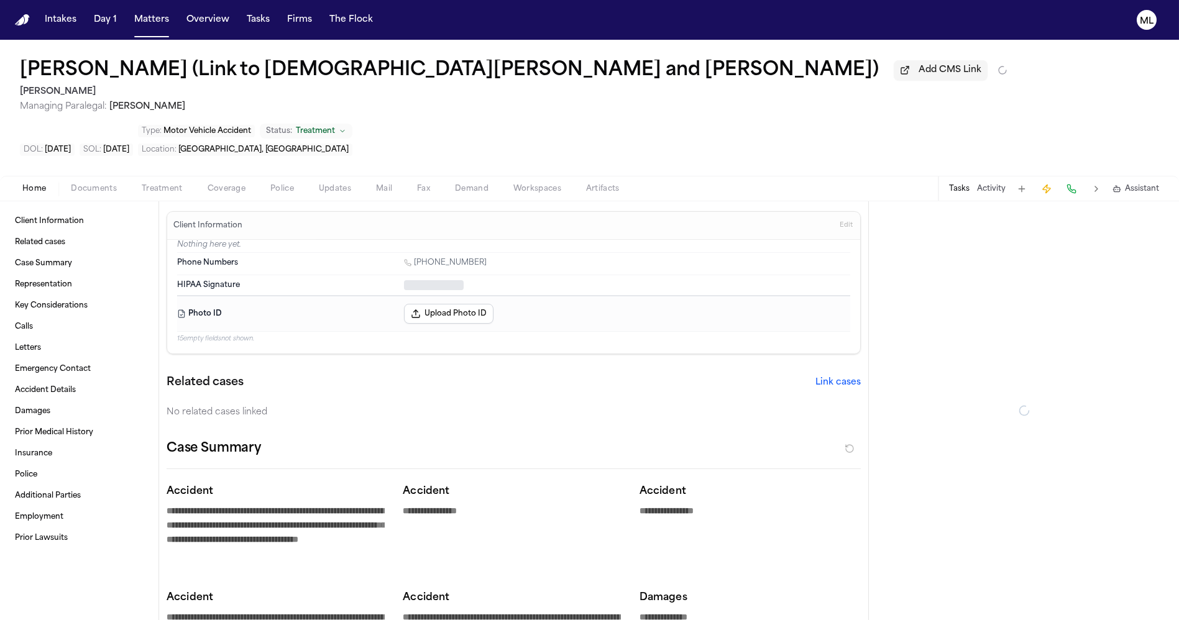
type textarea "*"
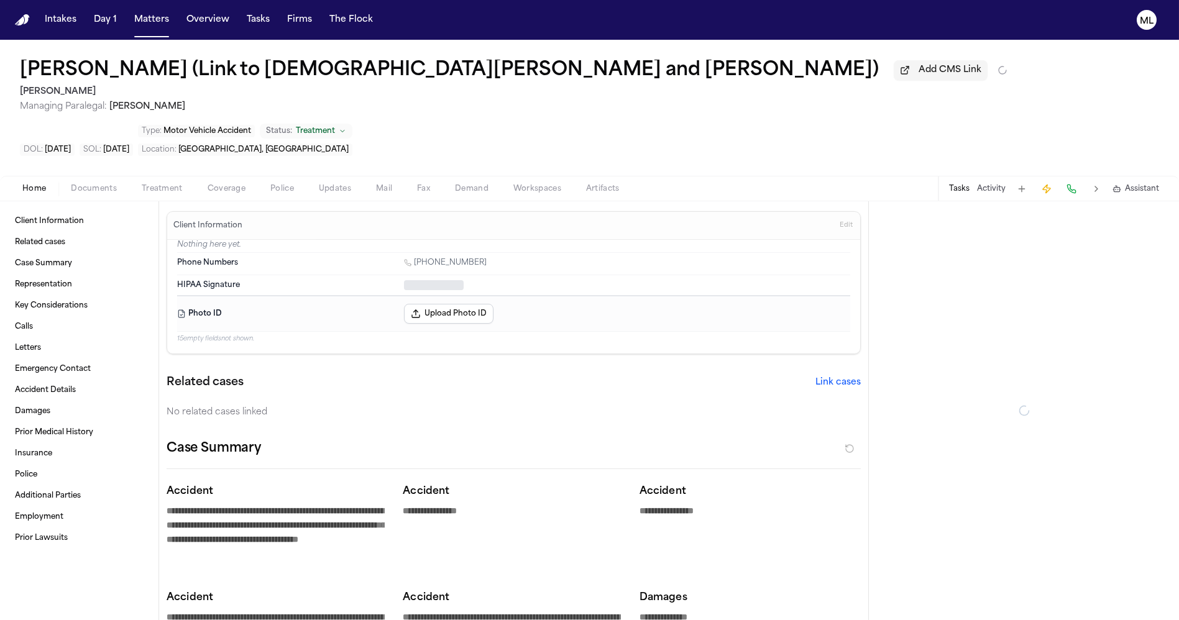
type textarea "*"
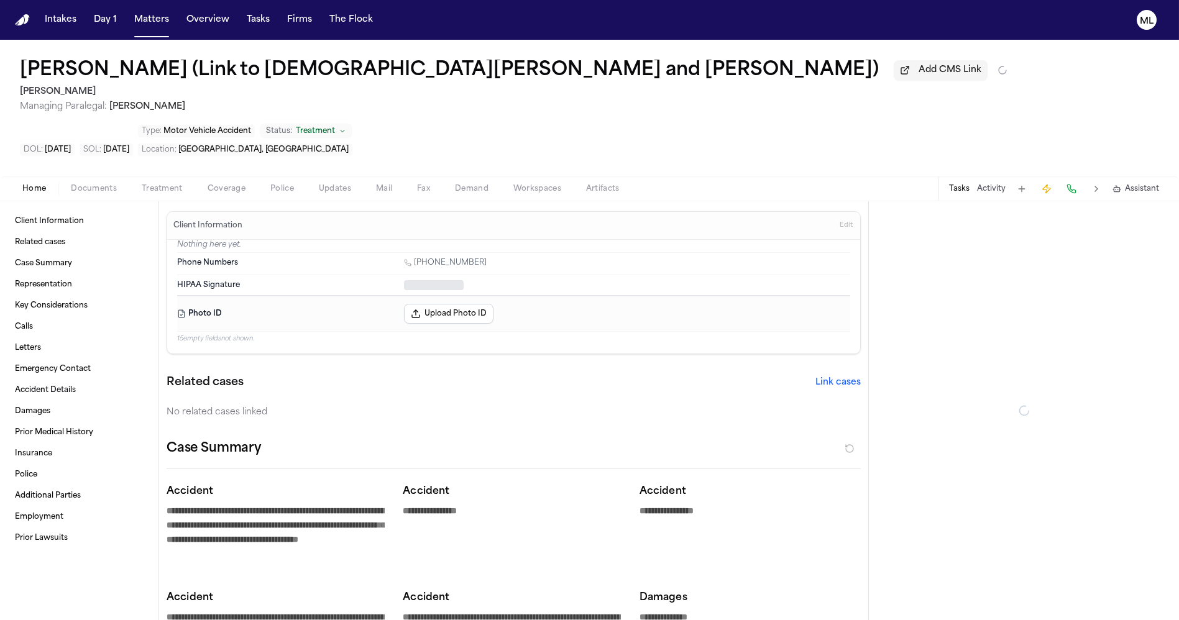
type textarea "*"
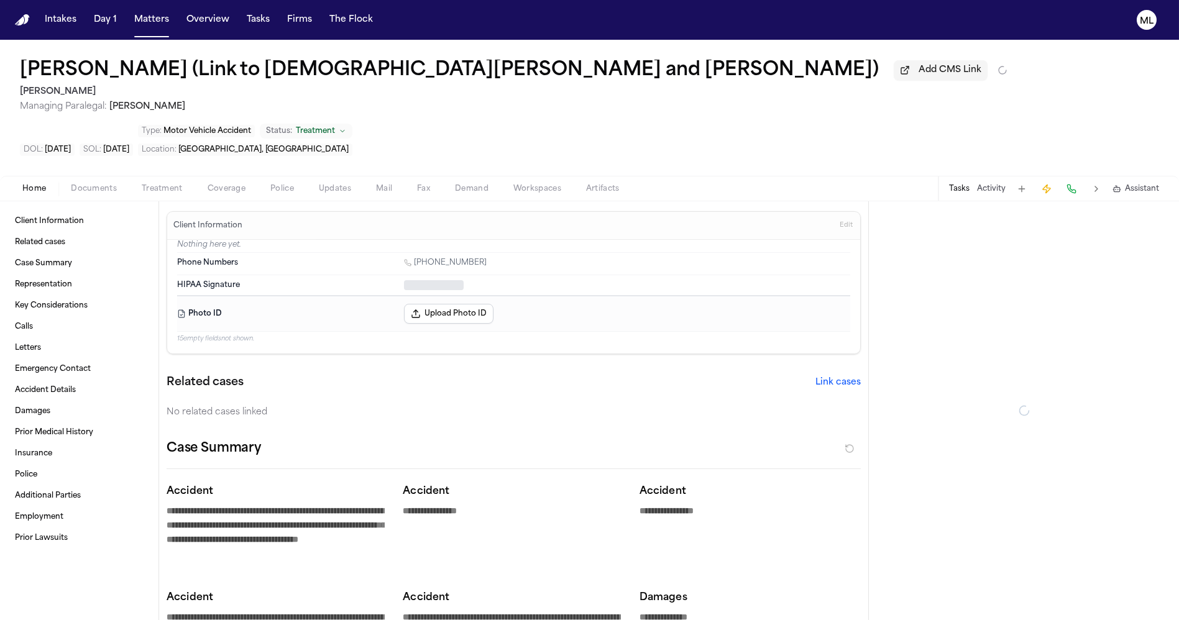
type textarea "*"
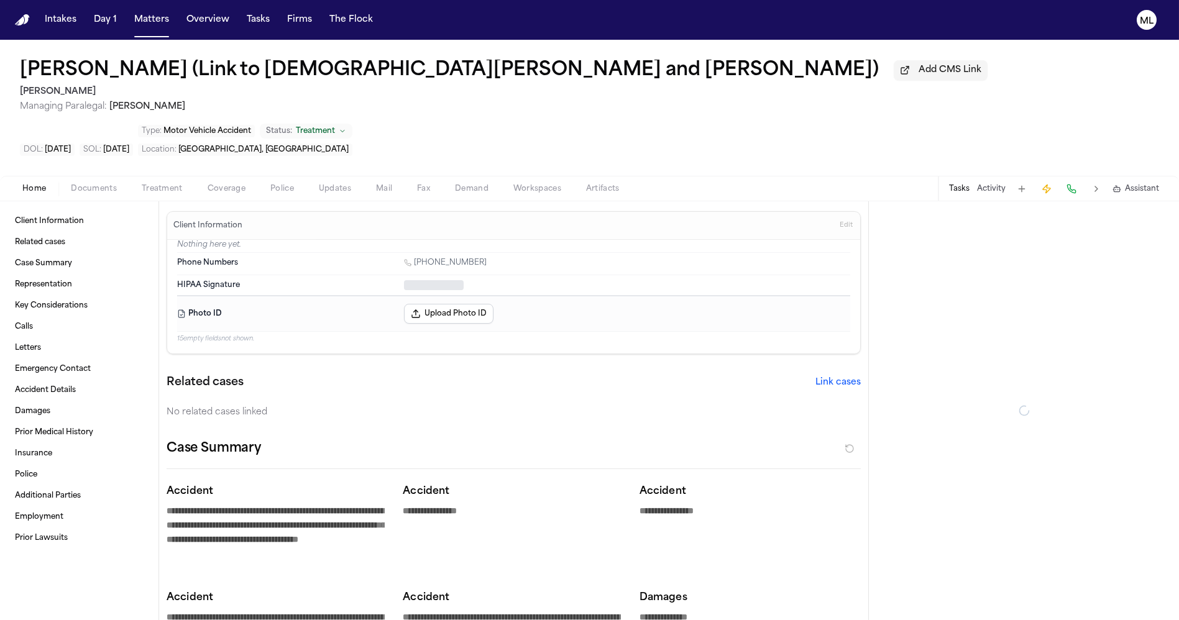
type textarea "*"
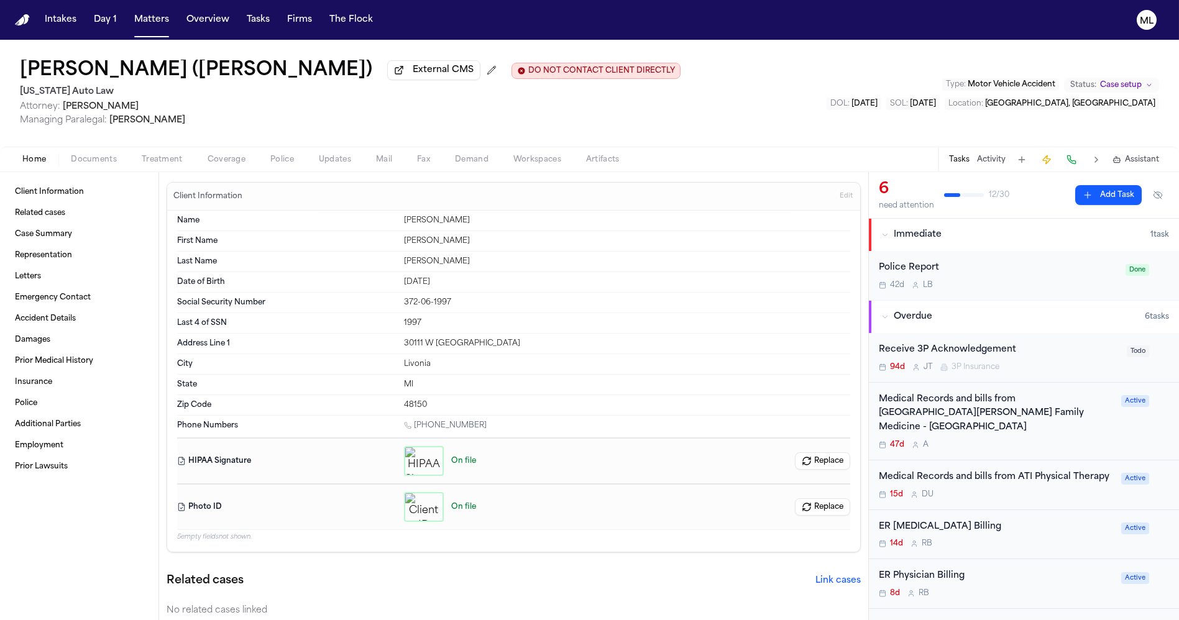
click at [99, 156] on span "Documents" at bounding box center [94, 160] width 46 height 10
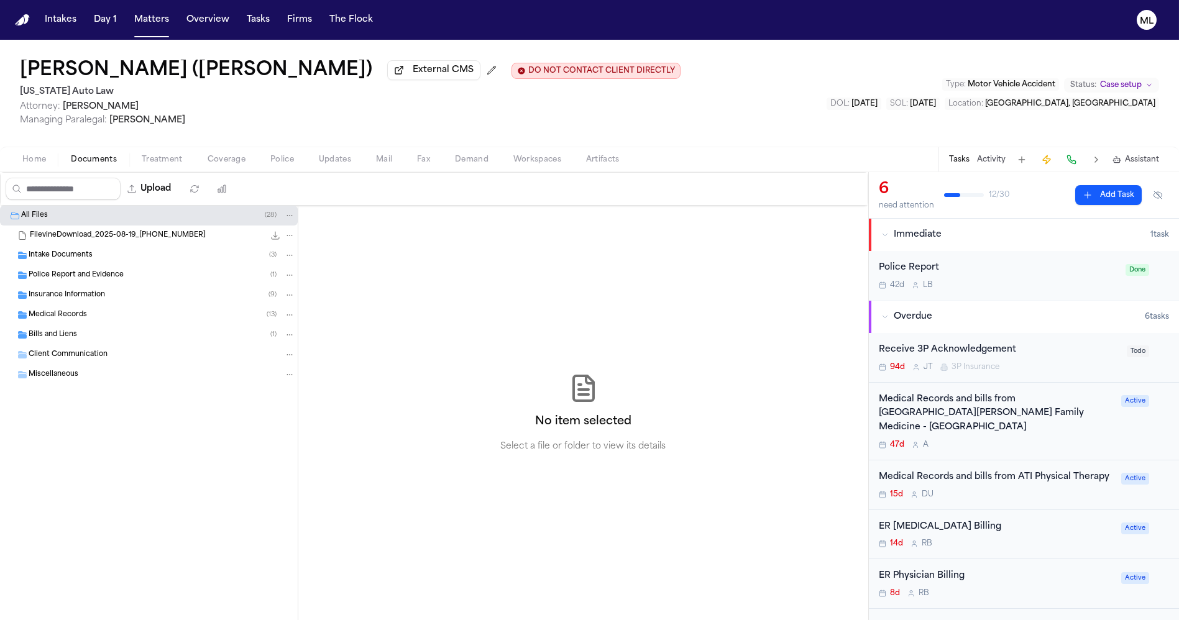
click at [63, 294] on span "Insurance Information" at bounding box center [67, 295] width 76 height 11
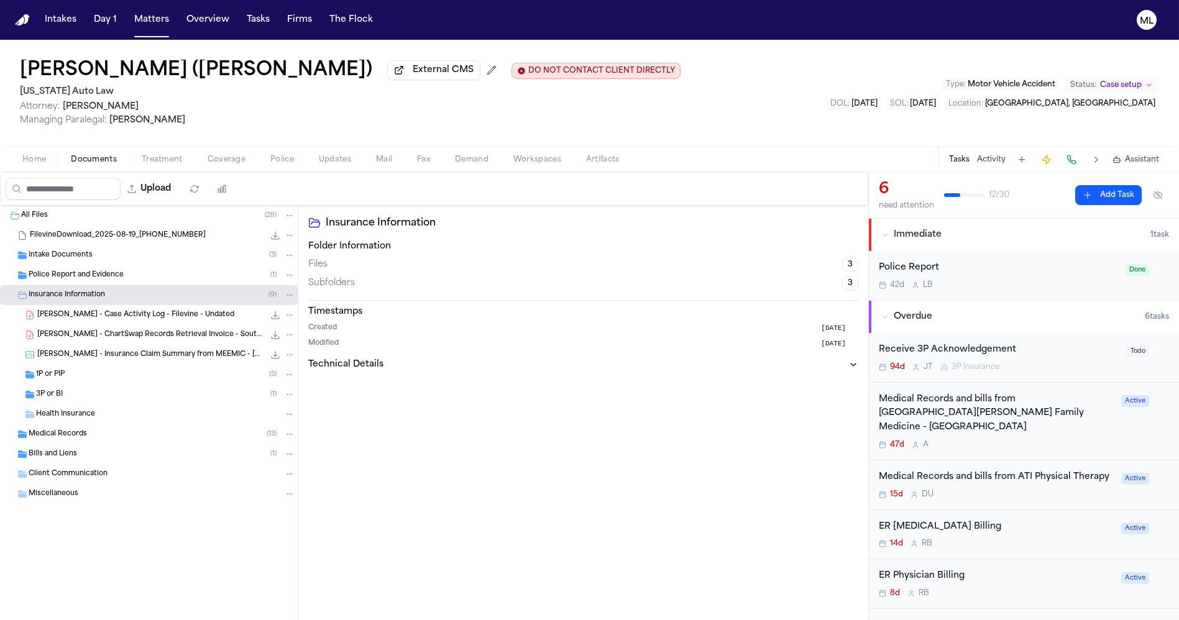
click at [160, 350] on span "J. Smith - Insurance Claim Summary from MEEMIC - 7.10.25" at bounding box center [150, 355] width 227 height 11
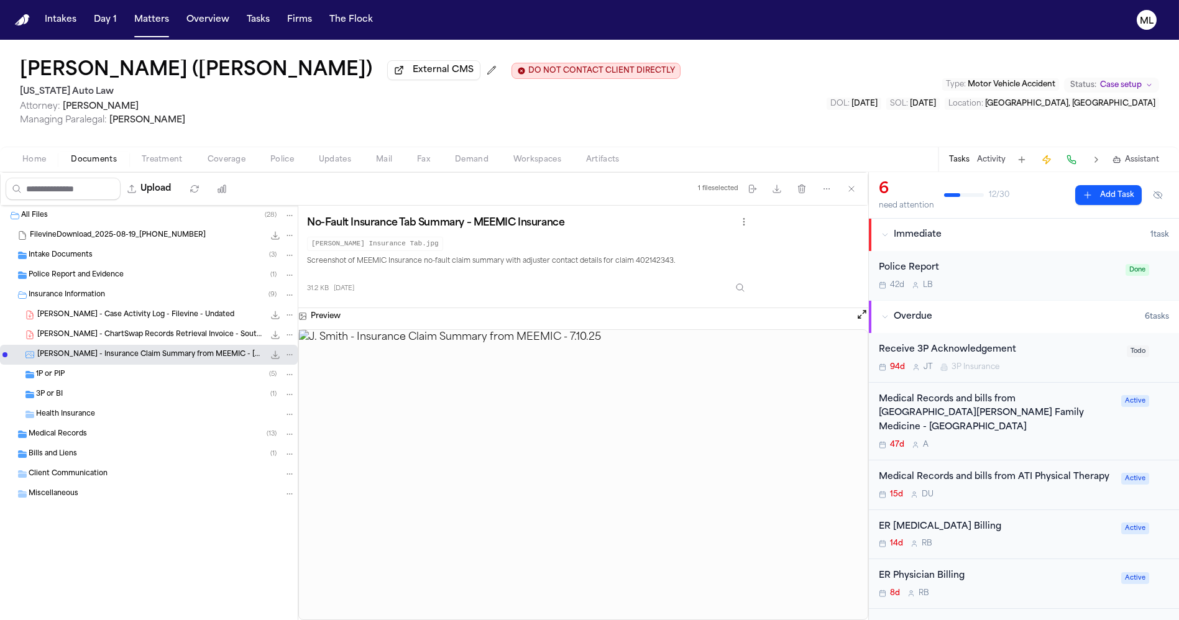
click at [124, 373] on div "1P or PIP ( 5 )" at bounding box center [165, 374] width 259 height 11
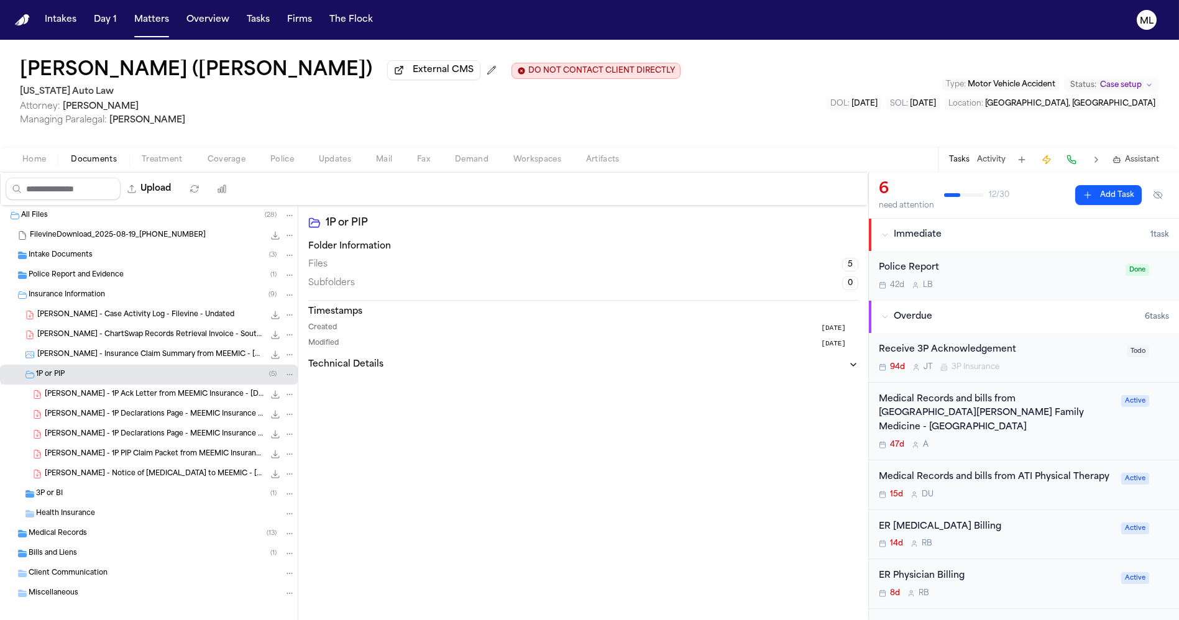
click at [149, 394] on span "J. Smith - 1P Ack Letter from MEEMIC Insurance - 10.2.25" at bounding box center [154, 395] width 219 height 11
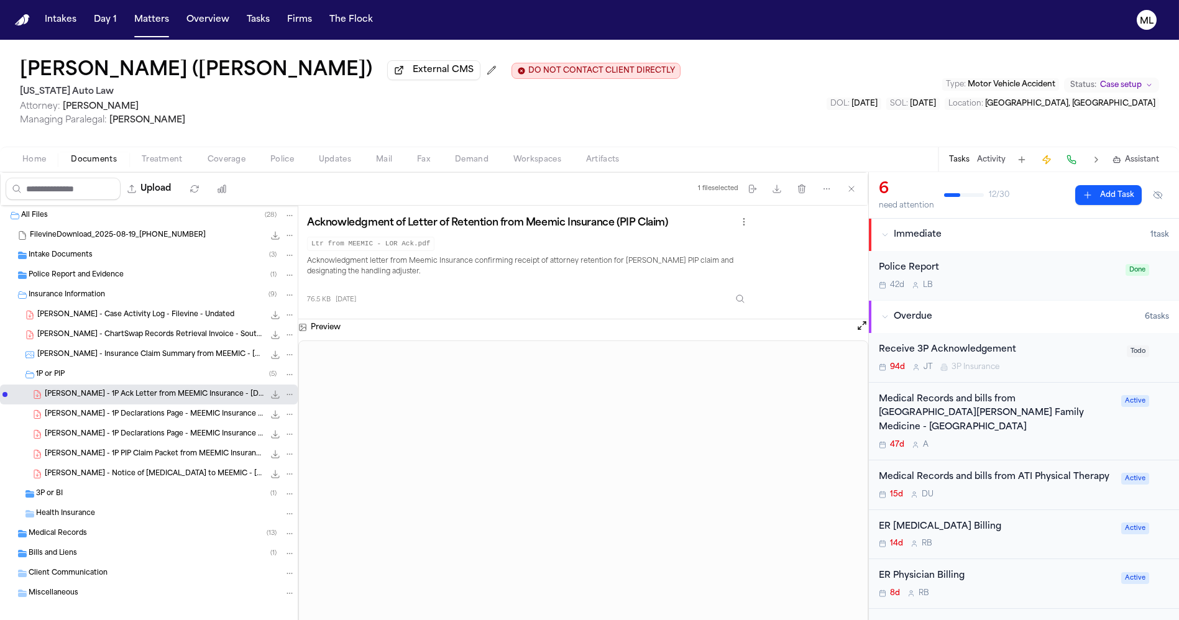
click at [43, 492] on span "3P or BI" at bounding box center [49, 494] width 27 height 11
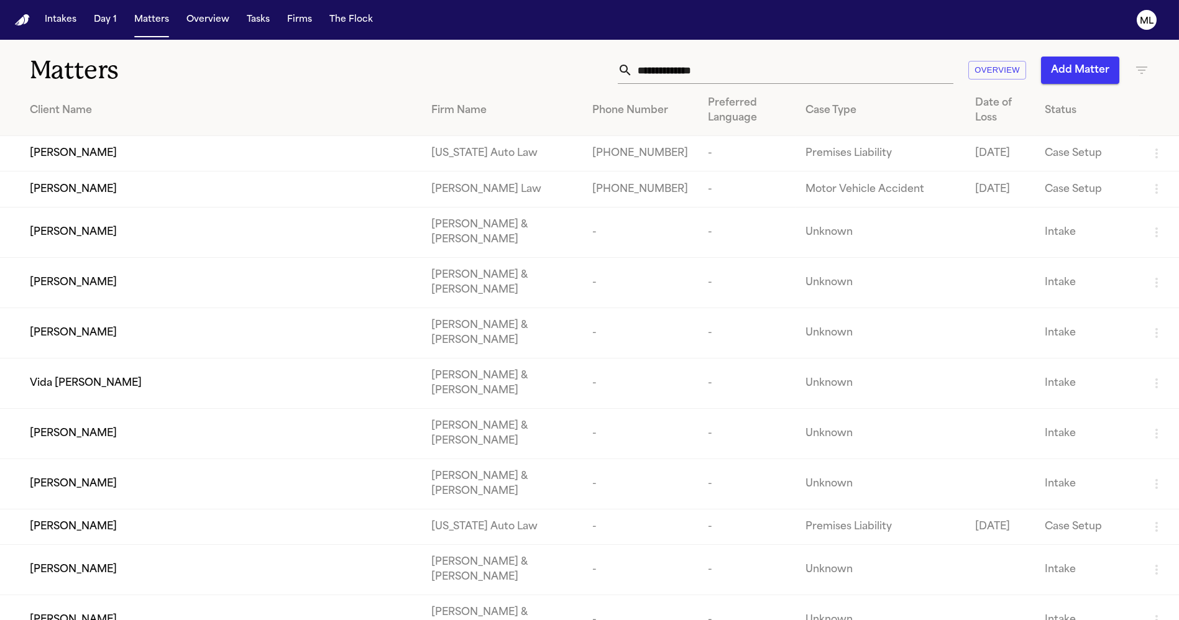
click at [156, 161] on div "[PERSON_NAME]" at bounding box center [221, 153] width 382 height 15
